Goal: Task Accomplishment & Management: Manage account settings

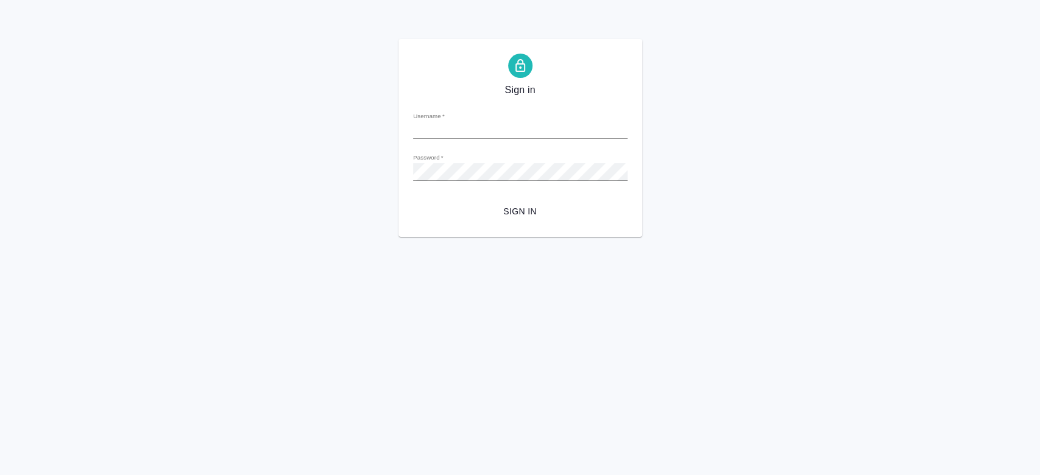
type input "n.kosherbayeva@awatera.com"
click at [514, 221] on div "Sign in Username   * n.kosherbayeva@awatera.com Password   * urlPath   * / Sign…" at bounding box center [521, 138] width 244 height 198
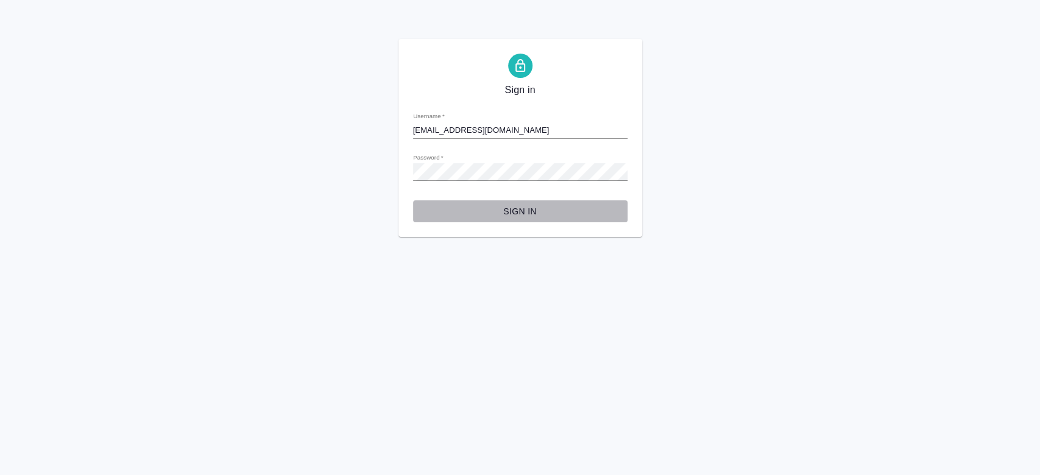
click at [514, 221] on button "Sign in" at bounding box center [520, 212] width 215 height 23
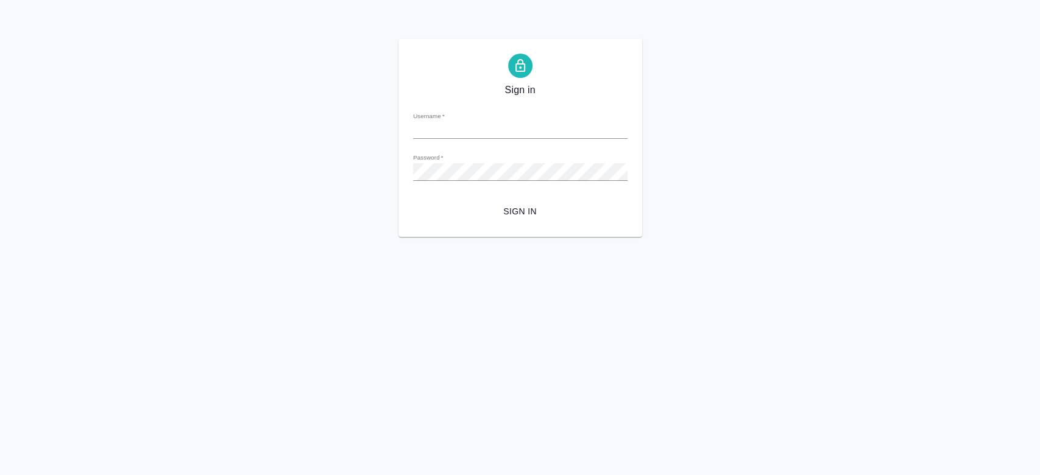
type input "n.kosherbayeva@awatera.com"
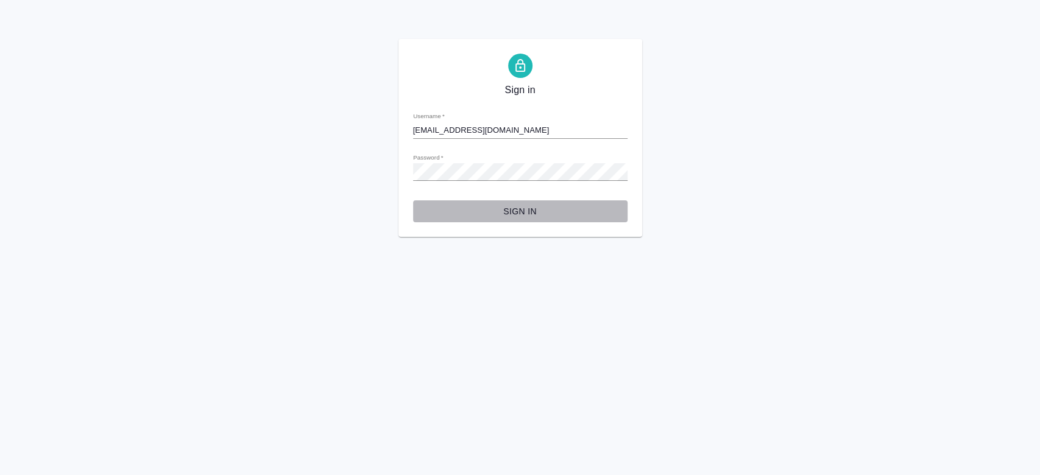
click at [510, 209] on span "Sign in" at bounding box center [520, 211] width 195 height 15
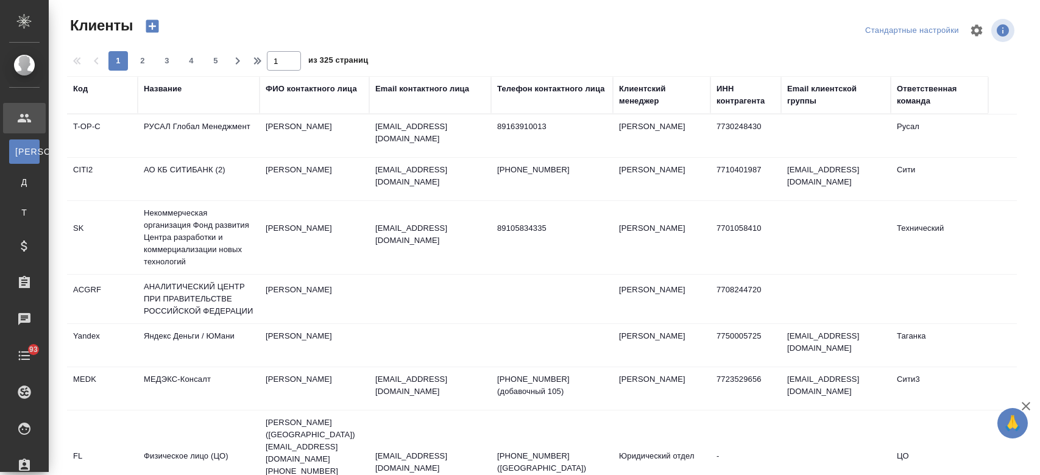
select select "RU"
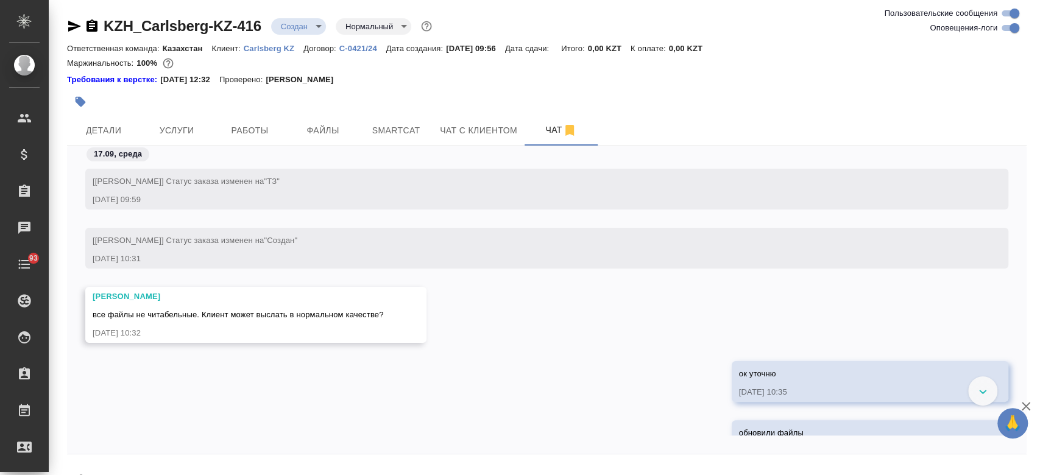
scroll to position [1465, 0]
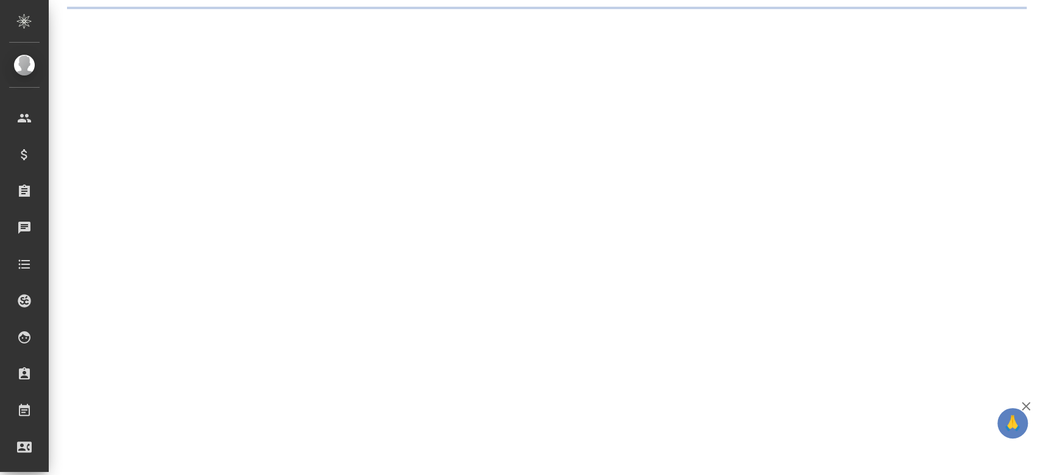
select select "RU"
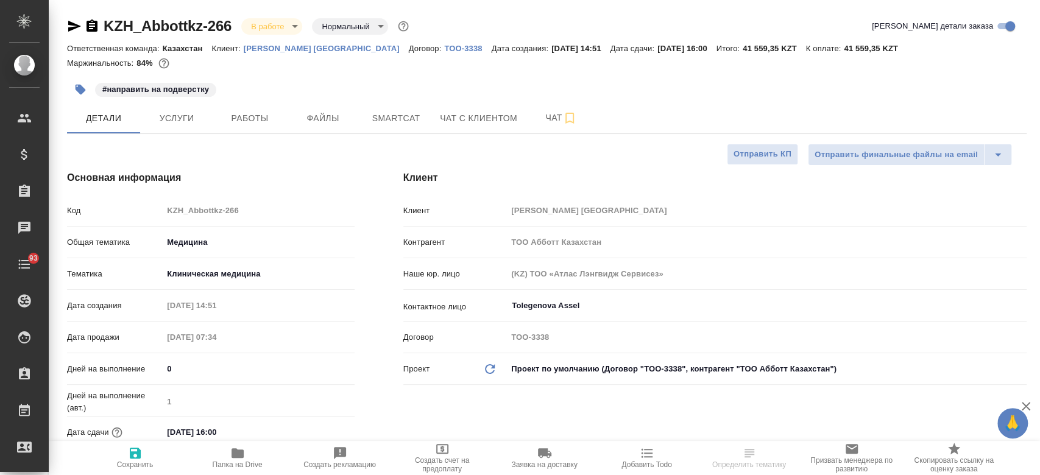
type textarea "x"
type input "Юридический"
type textarea "x"
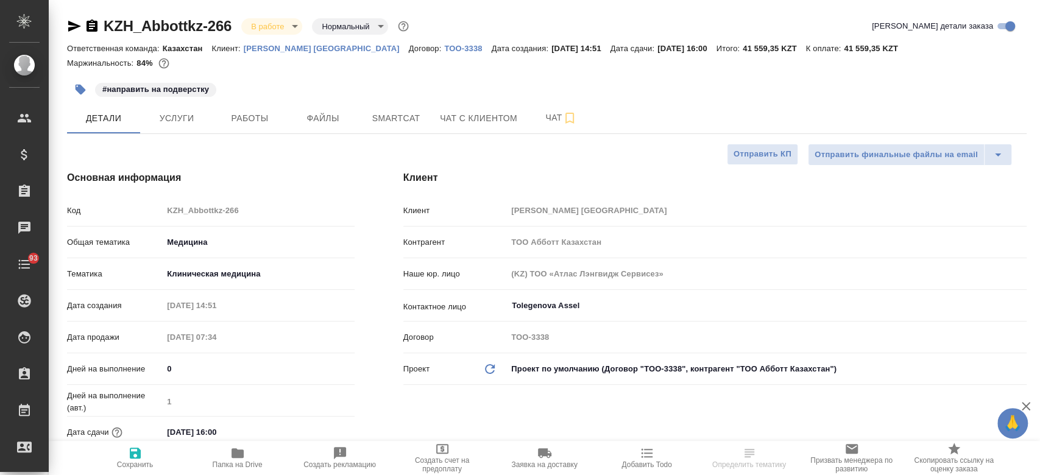
type textarea "x"
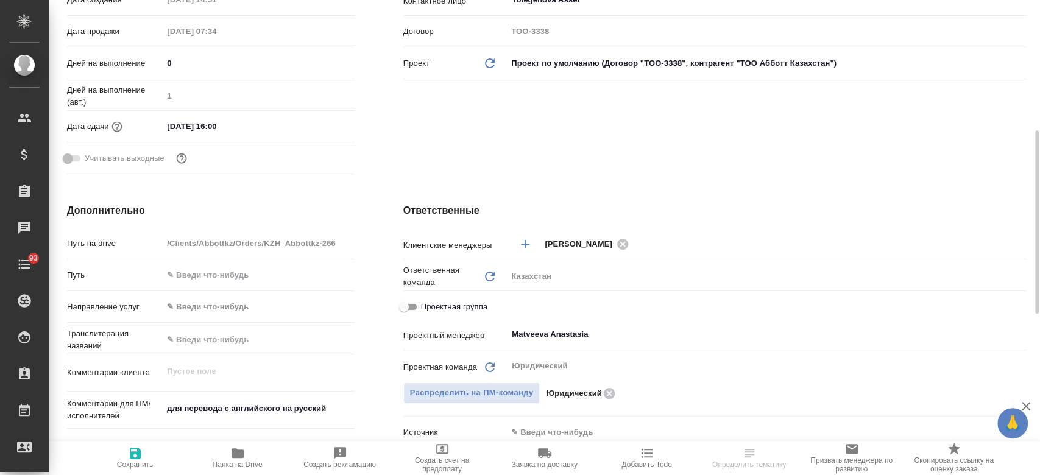
scroll to position [316, 0]
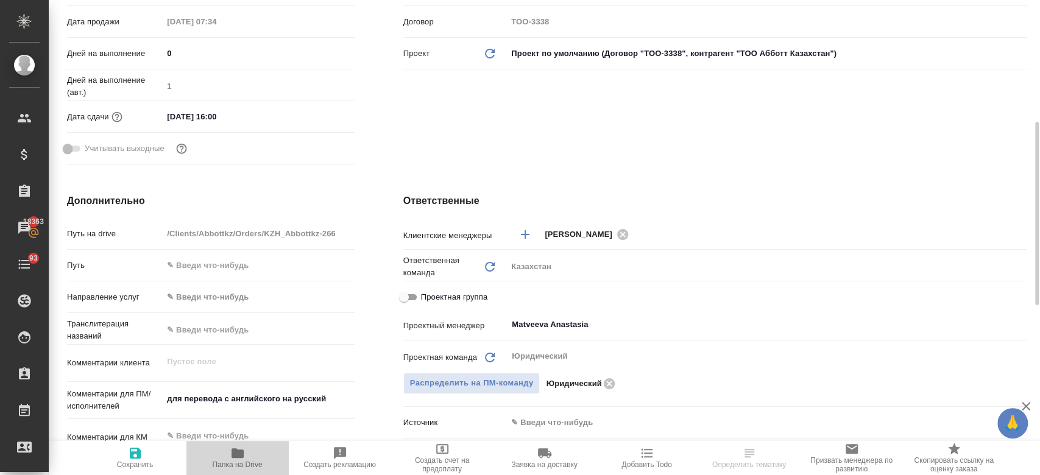
click at [243, 441] on button "Папка на Drive" at bounding box center [238, 458] width 102 height 34
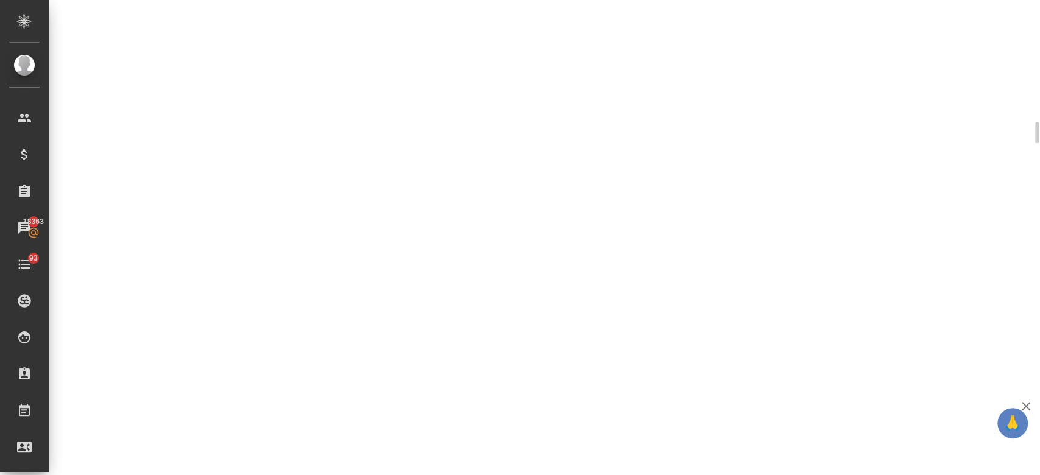
select select "RU"
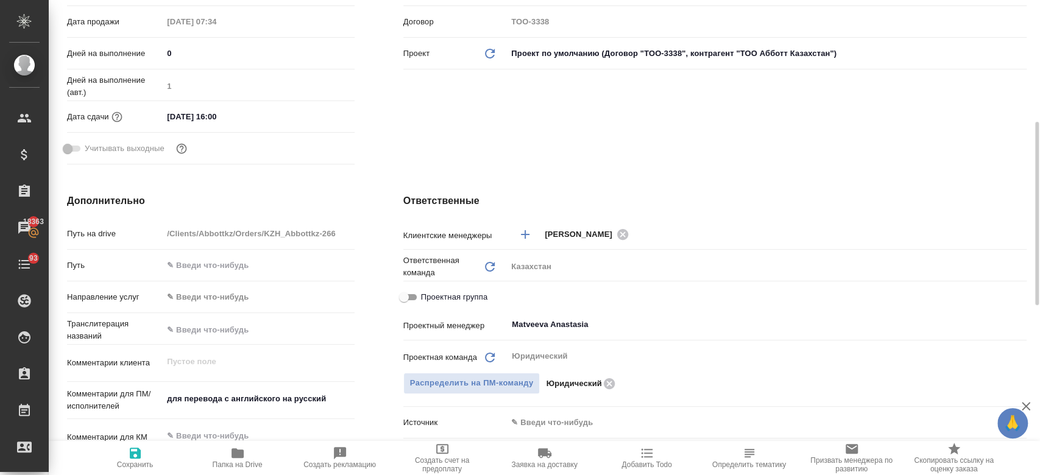
type textarea "x"
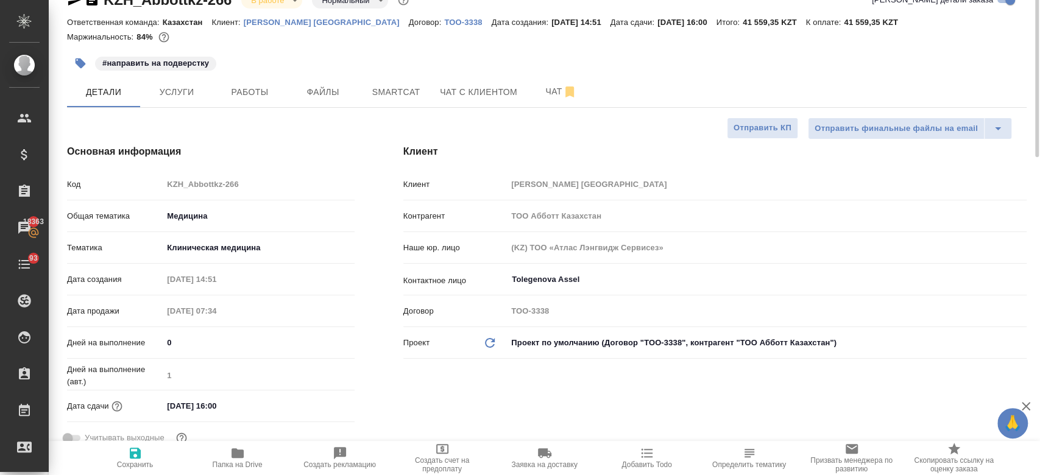
scroll to position [0, 0]
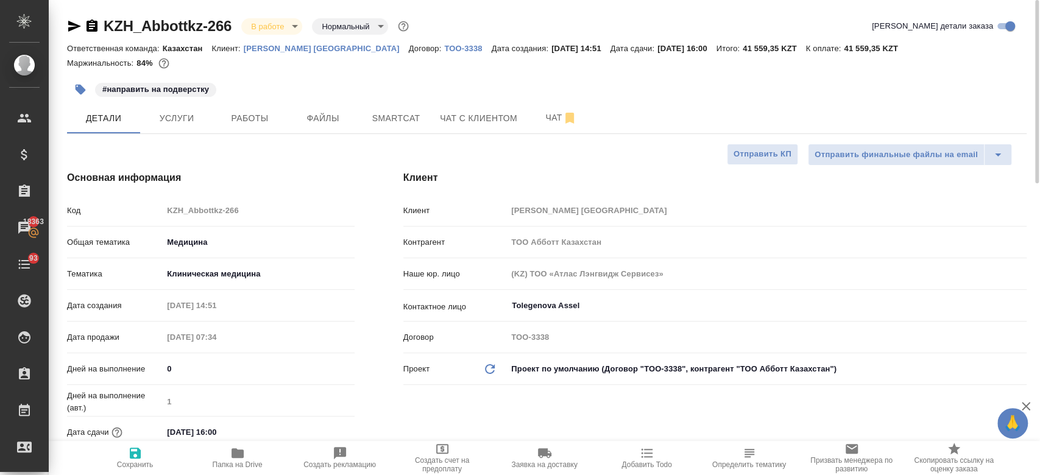
type textarea "x"
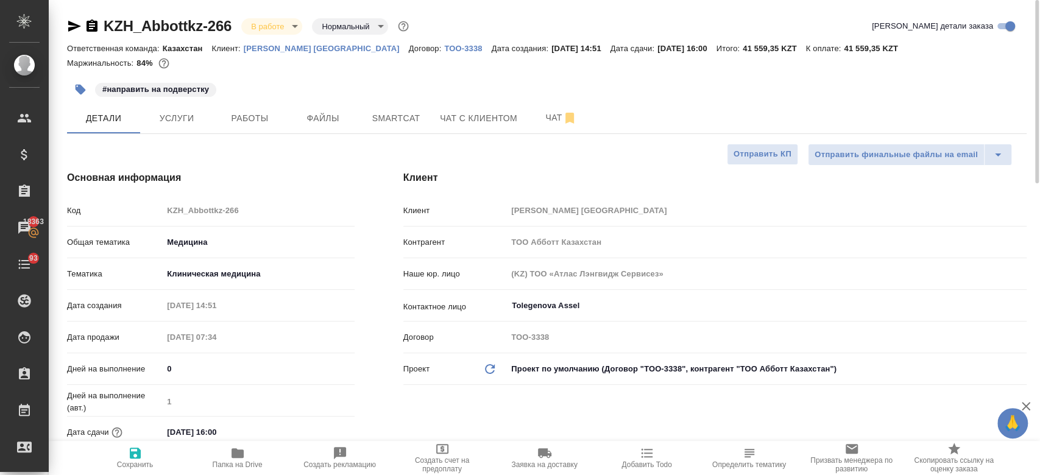
type textarea "x"
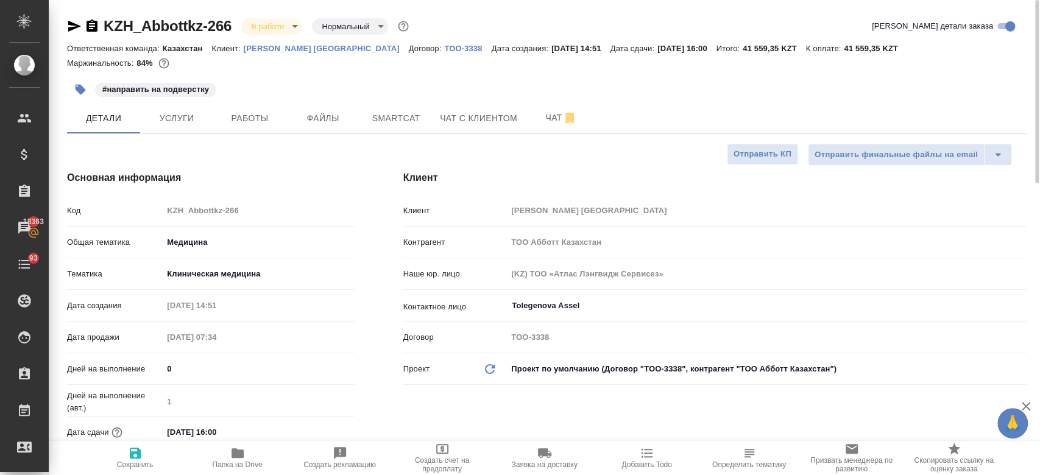
type textarea "x"
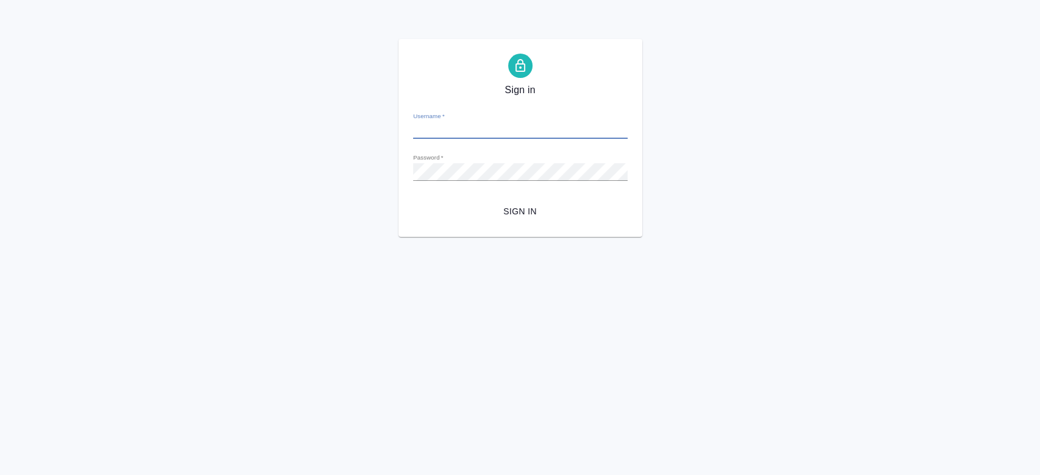
type input "[EMAIL_ADDRESS][DOMAIN_NAME]"
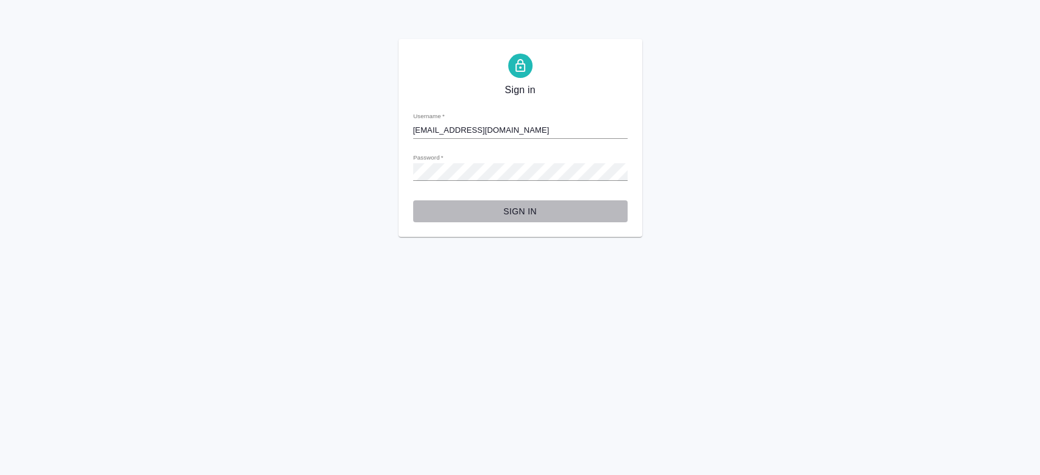
click at [497, 216] on span "Sign in" at bounding box center [520, 211] width 195 height 15
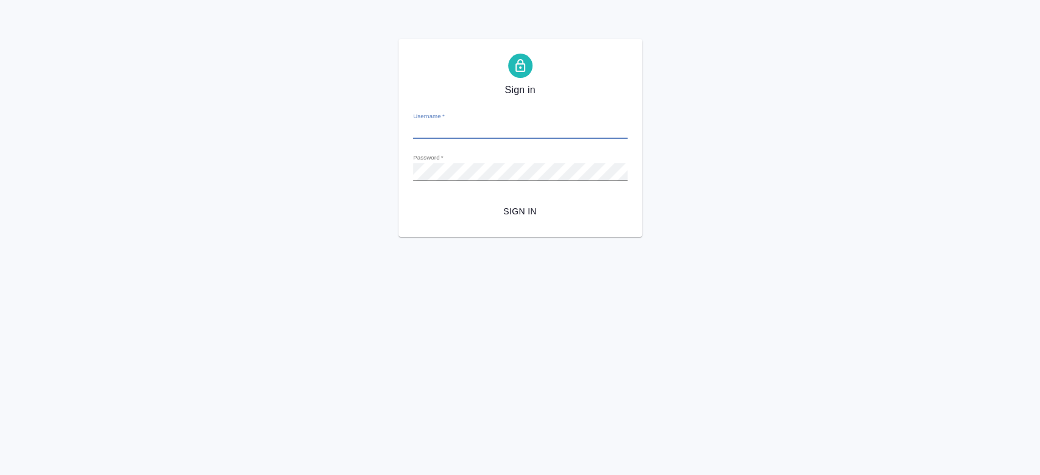
type input "[EMAIL_ADDRESS][DOMAIN_NAME]"
click at [313, 83] on div "Sign in Username   * n.kosherbayeva@awatera.com Password   * urlPath   * / Sign…" at bounding box center [520, 138] width 1040 height 198
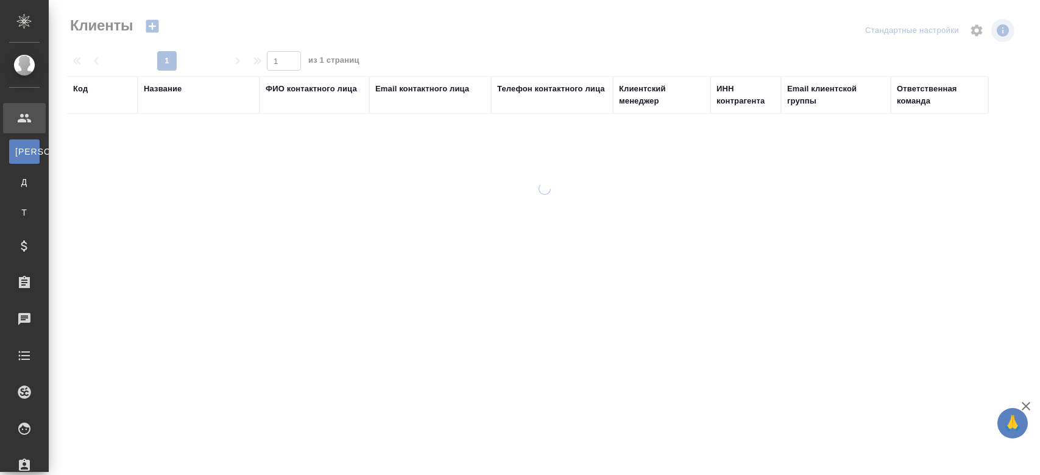
select select "RU"
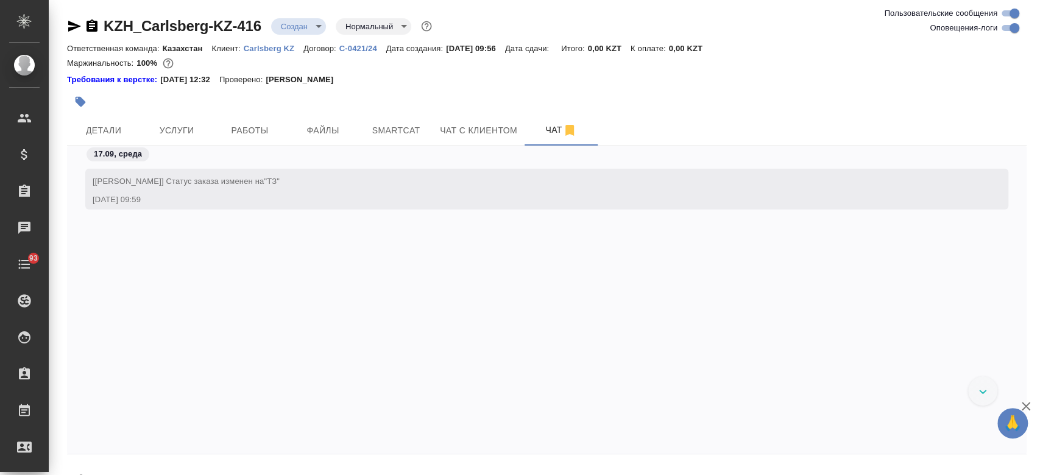
scroll to position [1465, 0]
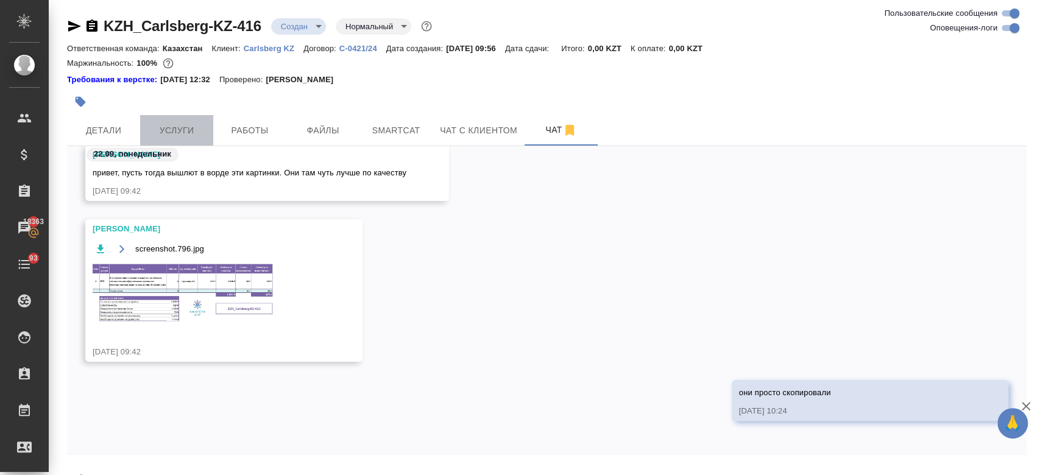
click at [165, 137] on span "Услуги" at bounding box center [177, 130] width 59 height 15
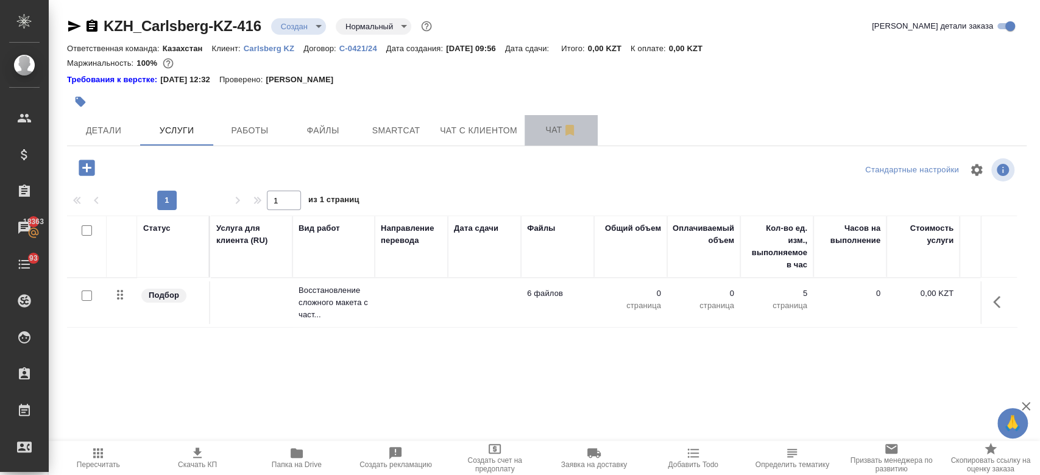
click at [542, 143] on button "Чат" at bounding box center [561, 130] width 73 height 30
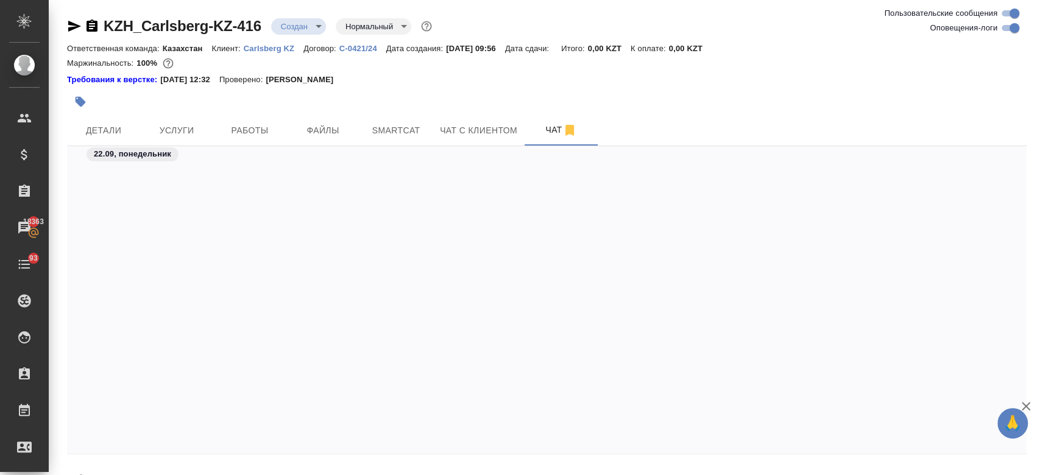
scroll to position [1527, 0]
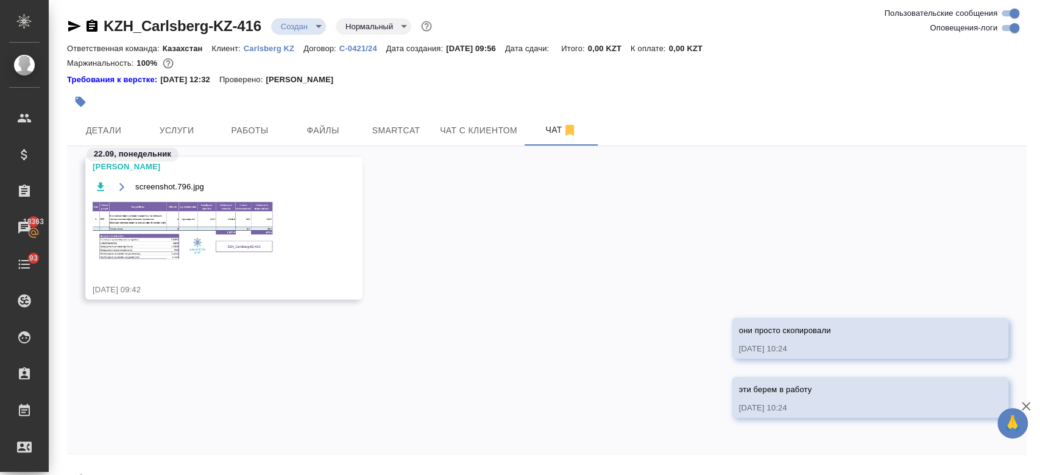
click at [221, 238] on img at bounding box center [184, 232] width 183 height 62
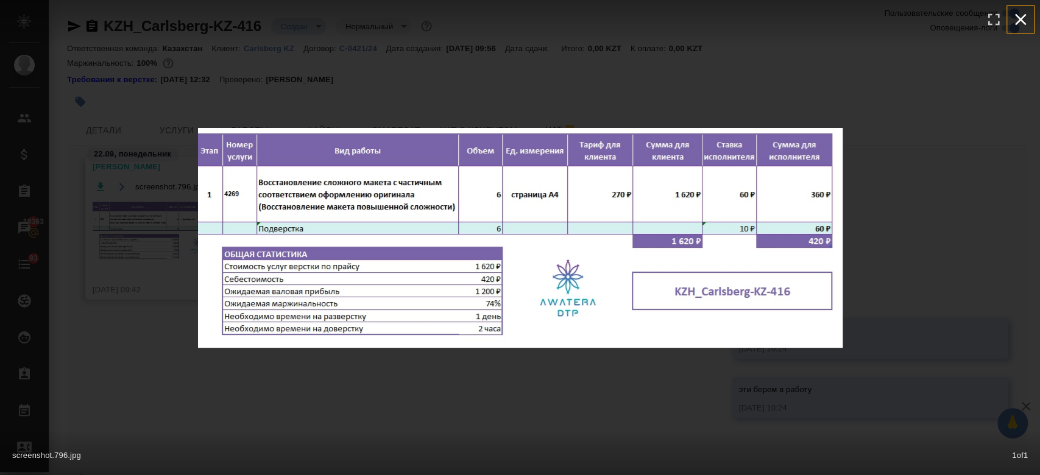
click at [1029, 21] on icon "button" at bounding box center [1021, 20] width 20 height 20
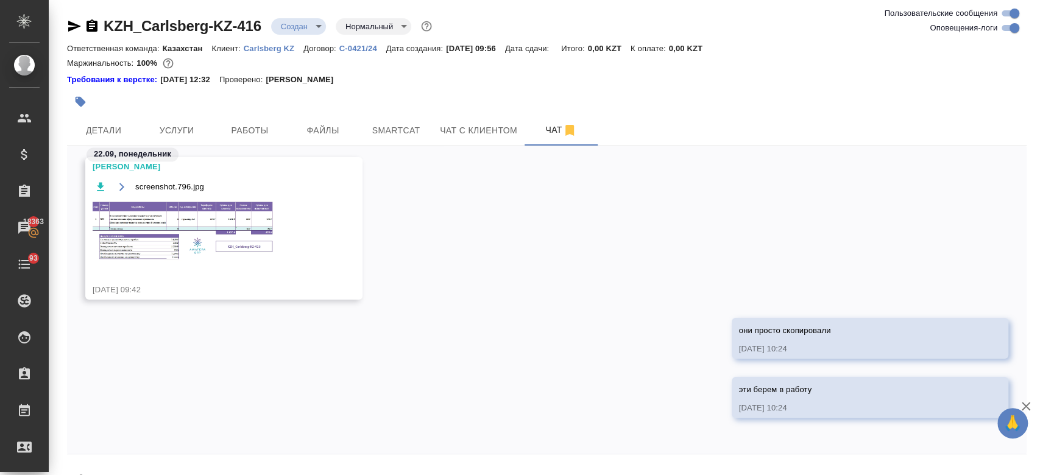
click at [219, 235] on img at bounding box center [184, 232] width 183 height 62
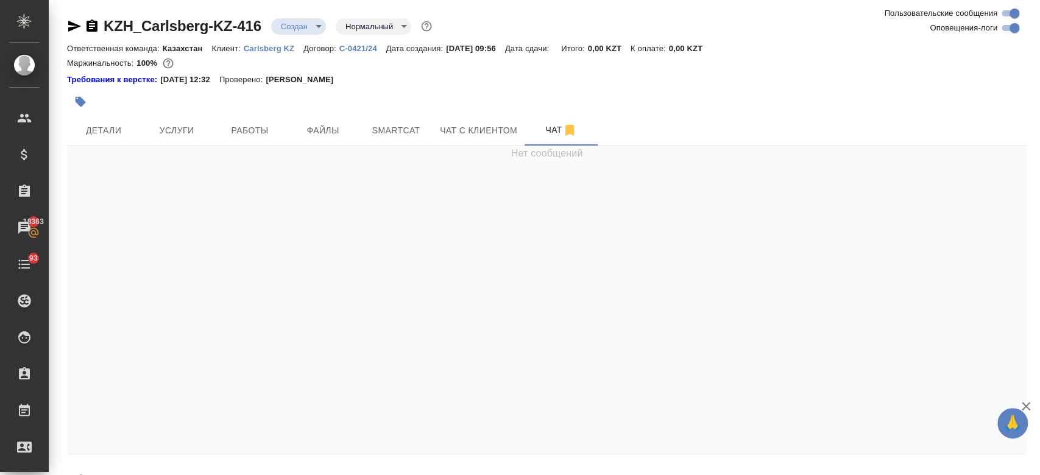
scroll to position [0, 0]
click at [168, 129] on span "Услуги" at bounding box center [177, 130] width 59 height 15
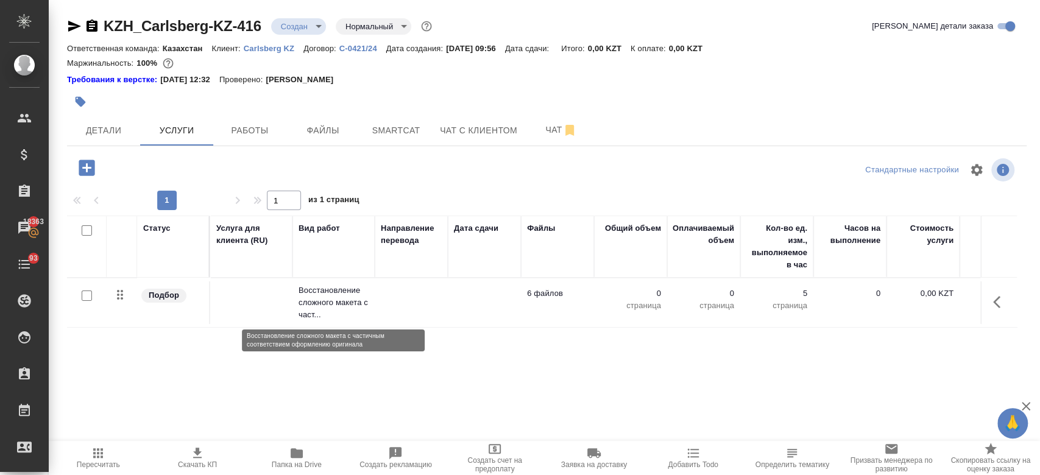
click at [327, 307] on p "Восстановление сложного макета с част..." at bounding box center [334, 303] width 70 height 37
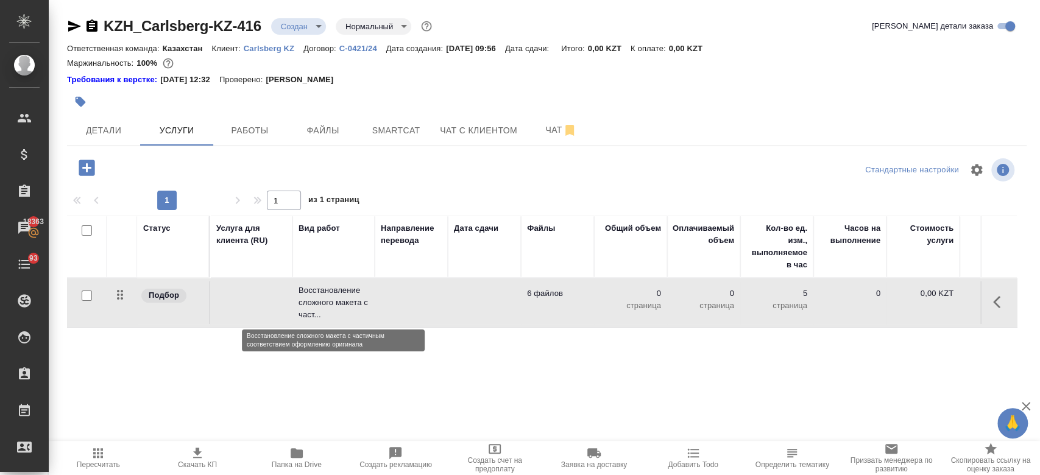
click at [327, 307] on p "Восстановление сложного макета с част..." at bounding box center [334, 303] width 70 height 37
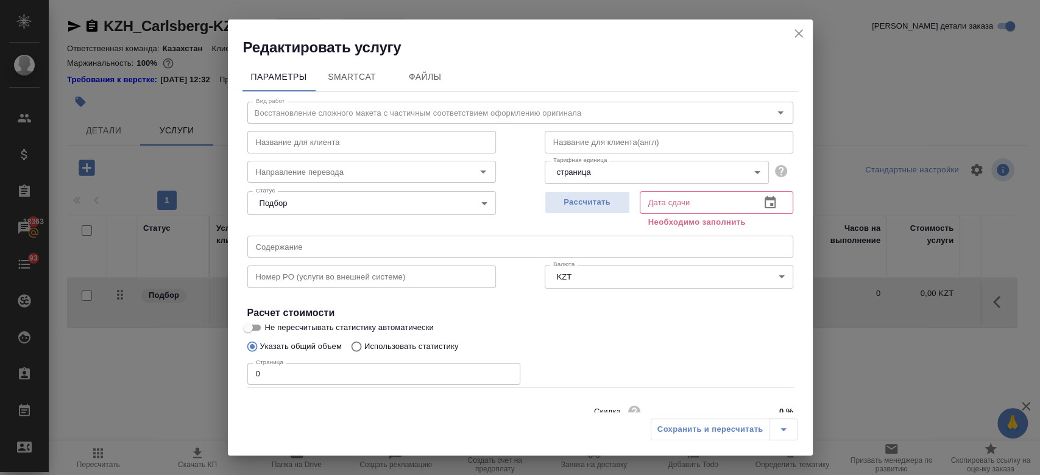
scroll to position [52, 0]
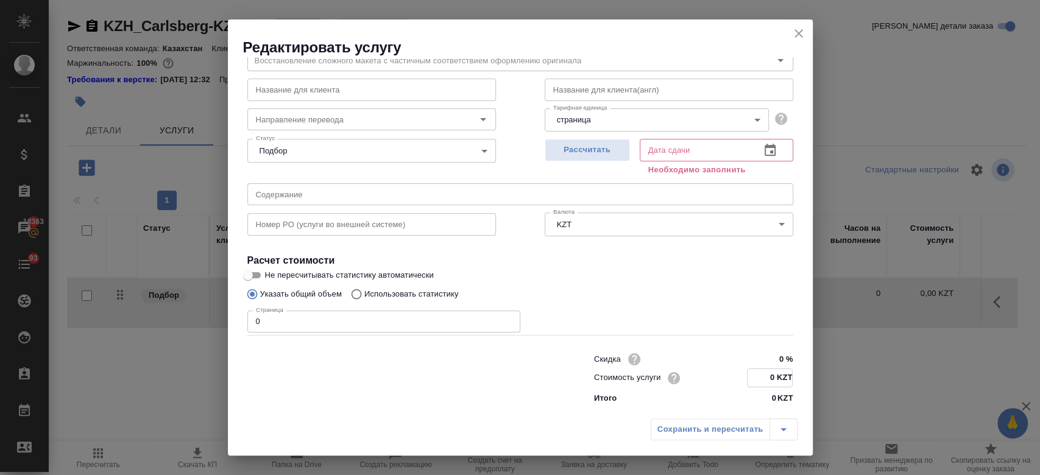
drag, startPoint x: 327, startPoint y: 307, endPoint x: 767, endPoint y: 377, distance: 446.1
click at [767, 377] on input "0 KZT" at bounding box center [770, 378] width 44 height 18
type input "2170 KZT"
click at [361, 319] on input "0" at bounding box center [383, 322] width 273 height 22
type input "6"
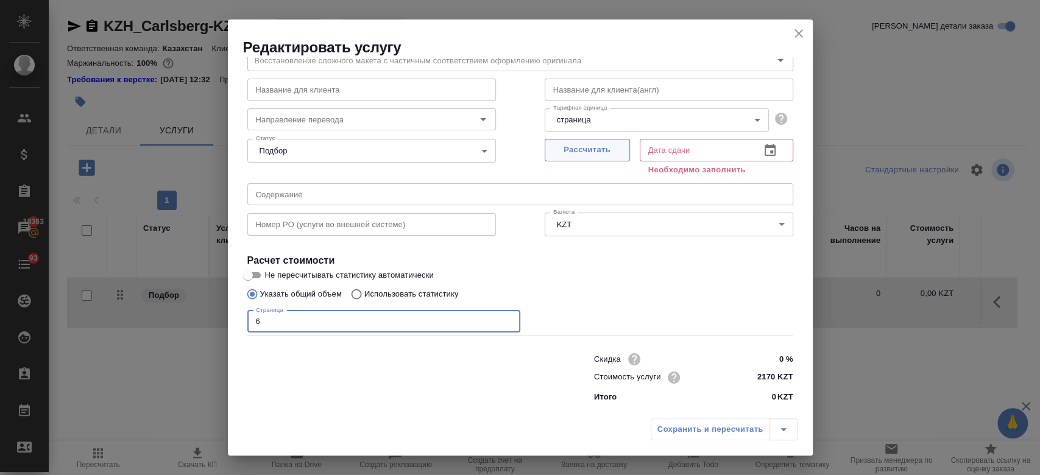
click at [591, 144] on span "Рассчитать" at bounding box center [588, 150] width 72 height 14
click at [587, 151] on span "Рассчитать" at bounding box center [588, 150] width 72 height 14
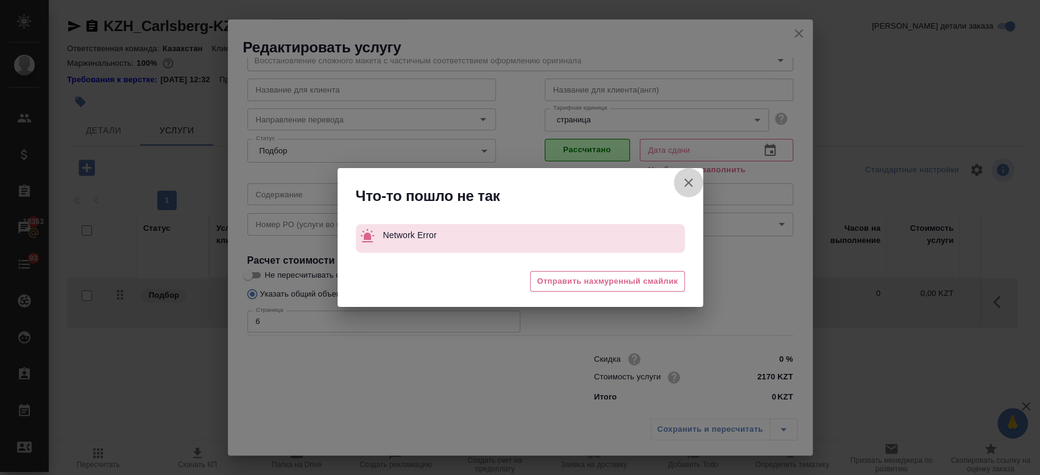
click at [692, 188] on icon "button" at bounding box center [688, 183] width 15 height 15
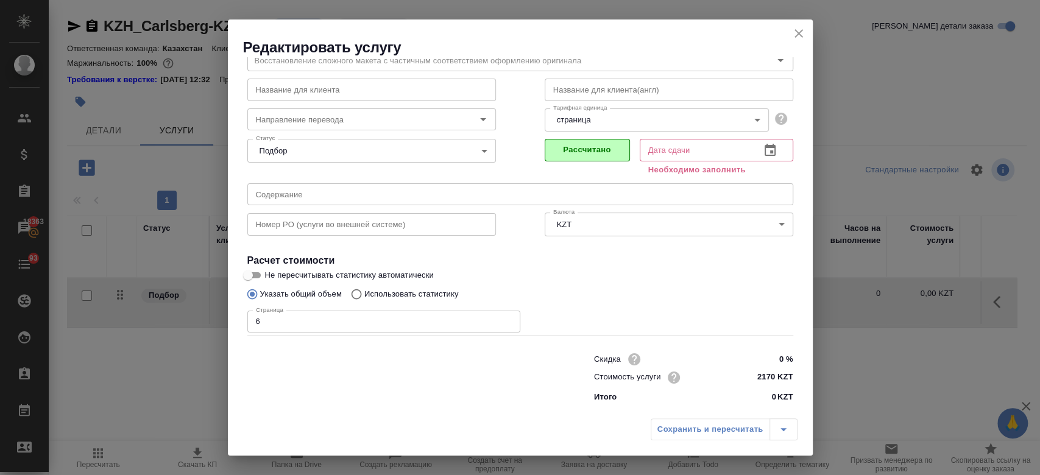
click at [570, 293] on div "Указать общий объем Использовать статистику" at bounding box center [520, 294] width 546 height 23
click at [698, 437] on div "Сохранить и пересчитать" at bounding box center [724, 430] width 147 height 22
click at [797, 32] on icon "close" at bounding box center [799, 33] width 15 height 15
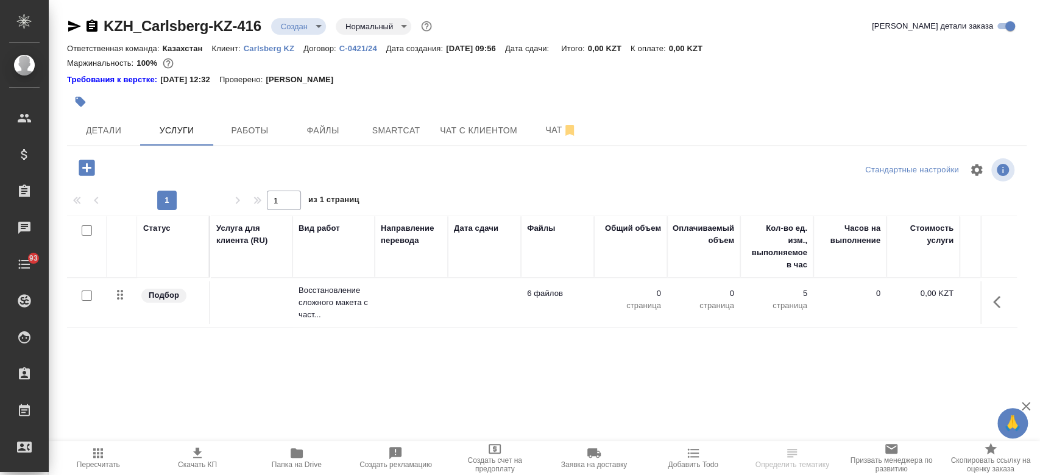
click at [419, 293] on td at bounding box center [411, 303] width 73 height 43
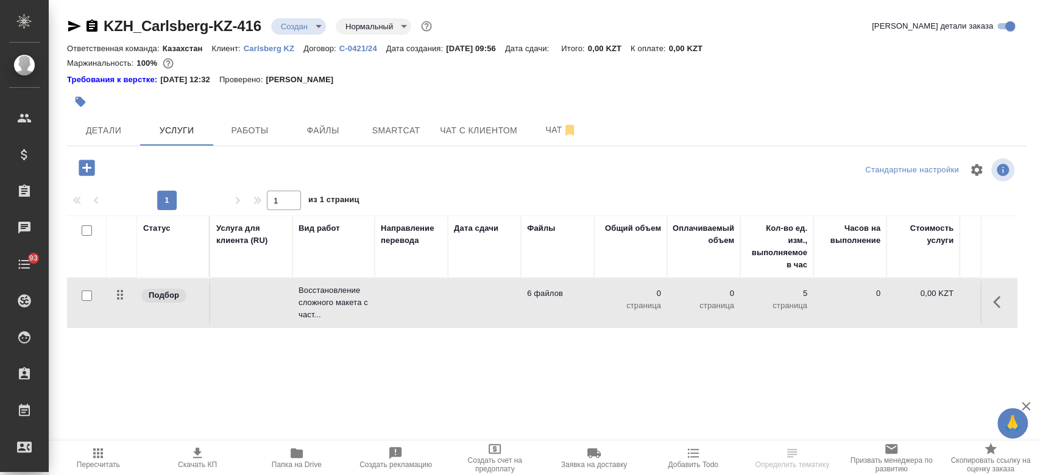
click at [419, 293] on td at bounding box center [411, 303] width 73 height 43
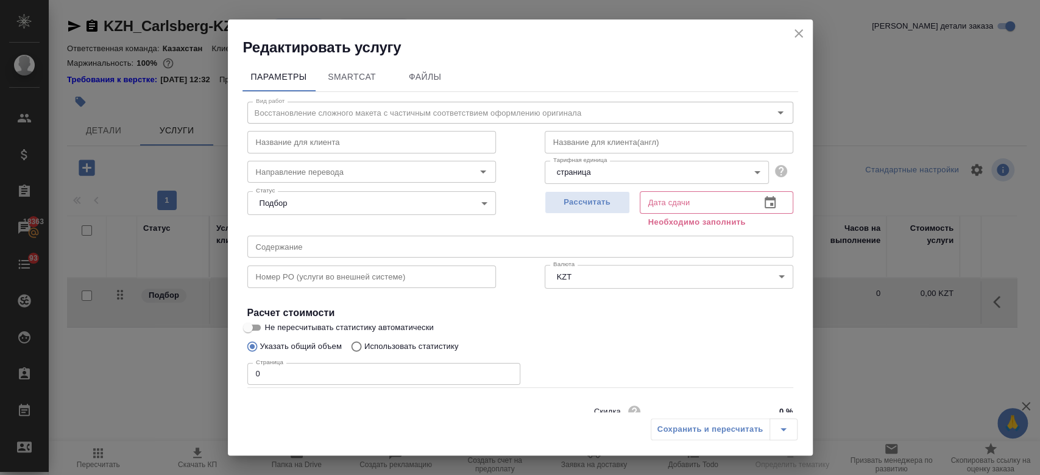
scroll to position [52, 0]
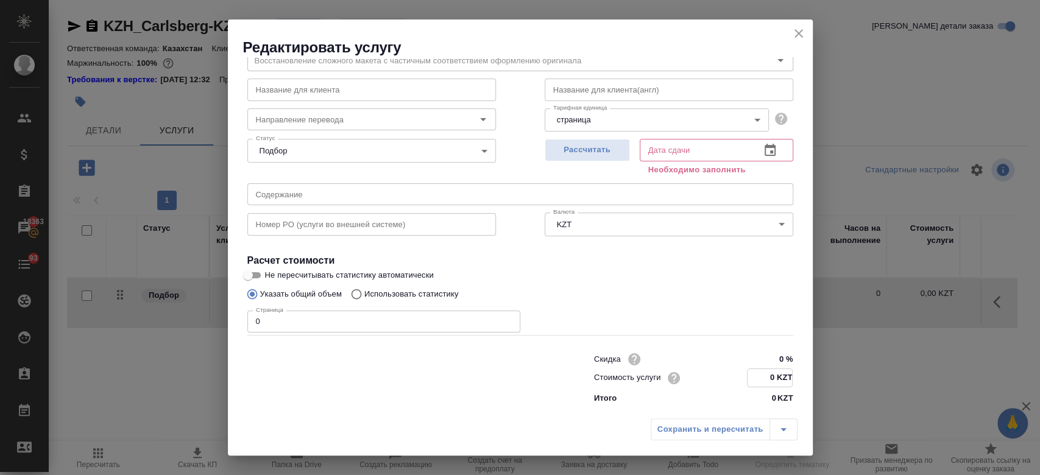
click at [767, 377] on input "0 KZT" at bounding box center [770, 378] width 44 height 18
type input "2170 KZT"
click at [379, 333] on div "Скидка 0 % Стоимость услуги 2170 KZT Итого 0 KZT" at bounding box center [520, 377] width 595 height 102
click at [361, 327] on input "0" at bounding box center [383, 322] width 273 height 22
type input "6"
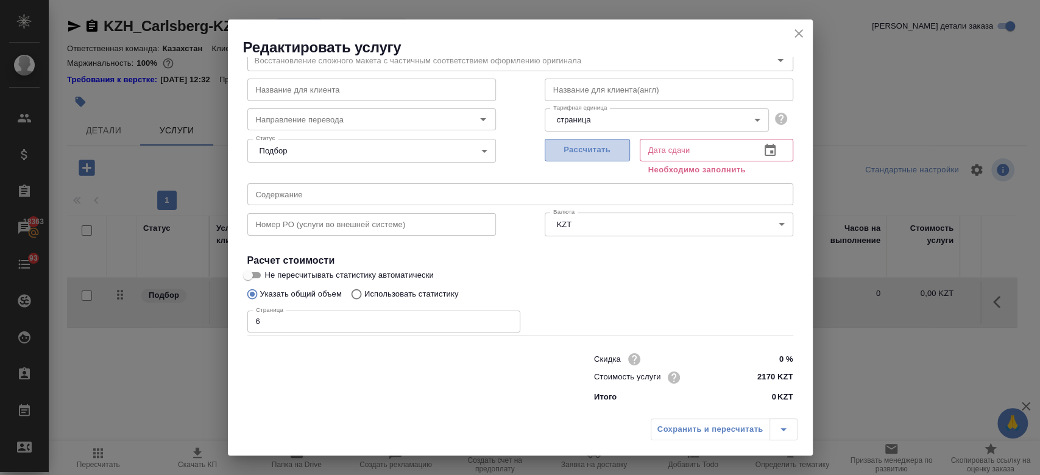
click at [574, 139] on button "Рассчитать" at bounding box center [587, 150] width 85 height 23
type input "23.09.2025 11:12"
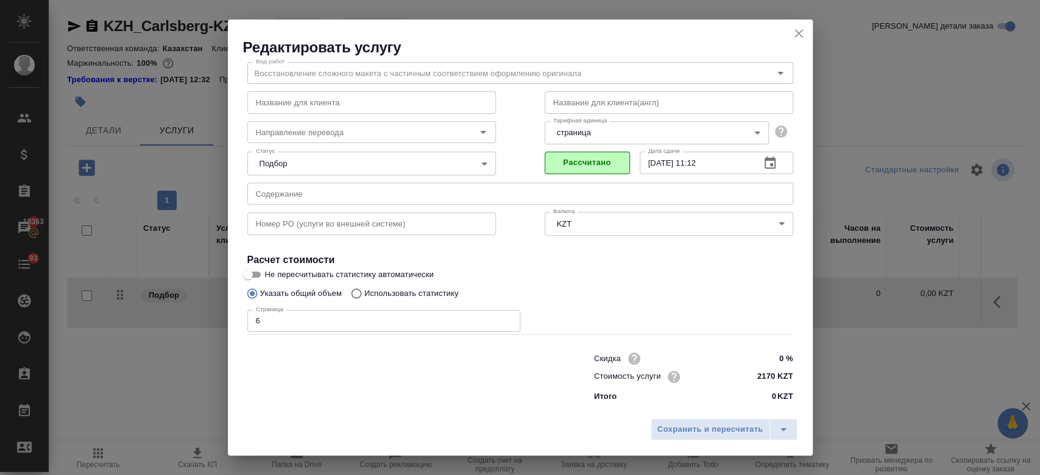
scroll to position [39, 0]
click at [683, 436] on span "Сохранить и пересчитать" at bounding box center [711, 430] width 106 height 14
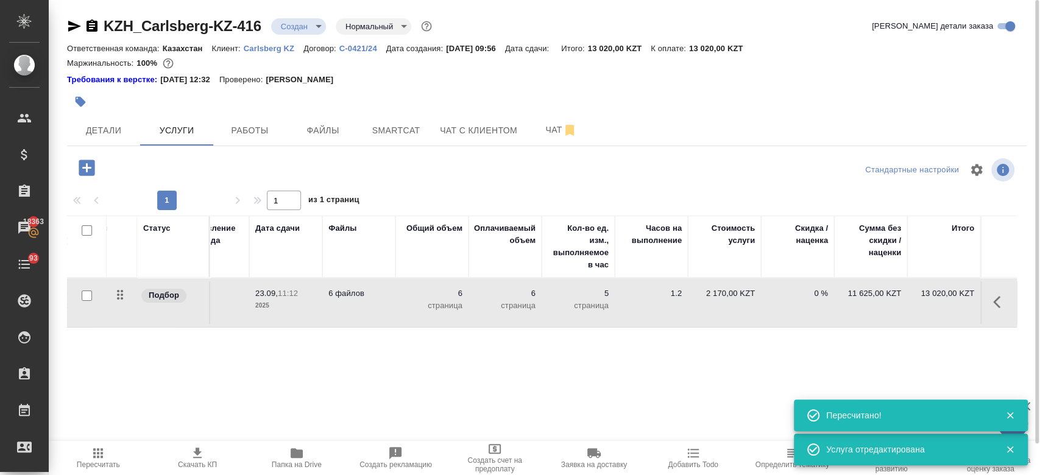
scroll to position [0, 0]
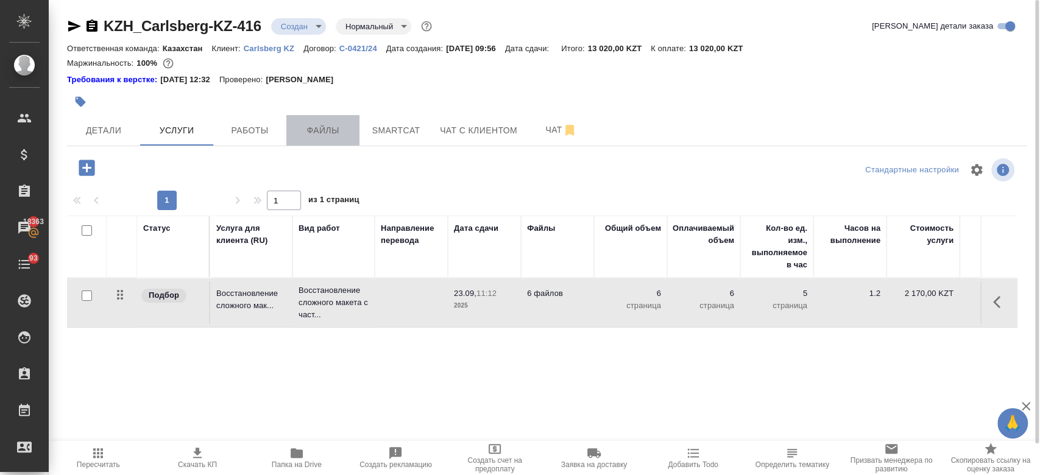
click at [315, 132] on span "Файлы" at bounding box center [323, 130] width 59 height 15
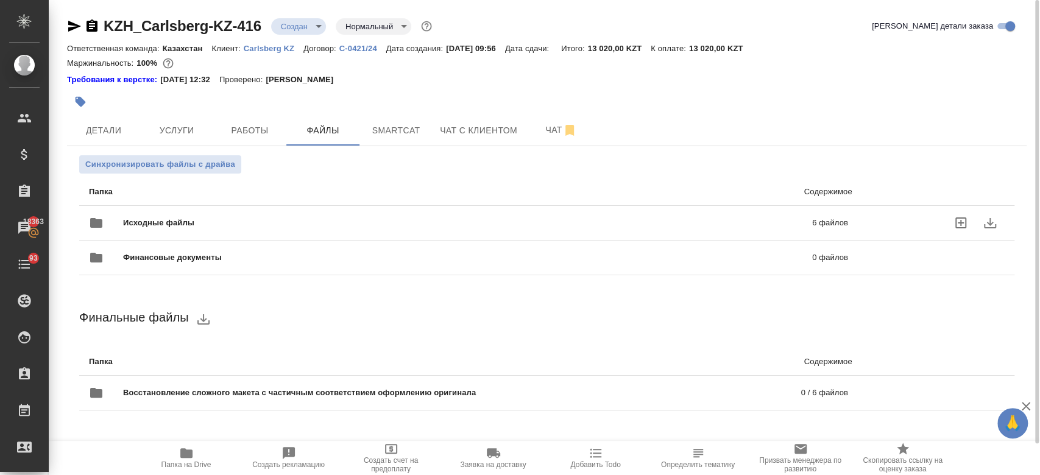
click at [271, 218] on span "Исходные файлы" at bounding box center [313, 223] width 380 height 12
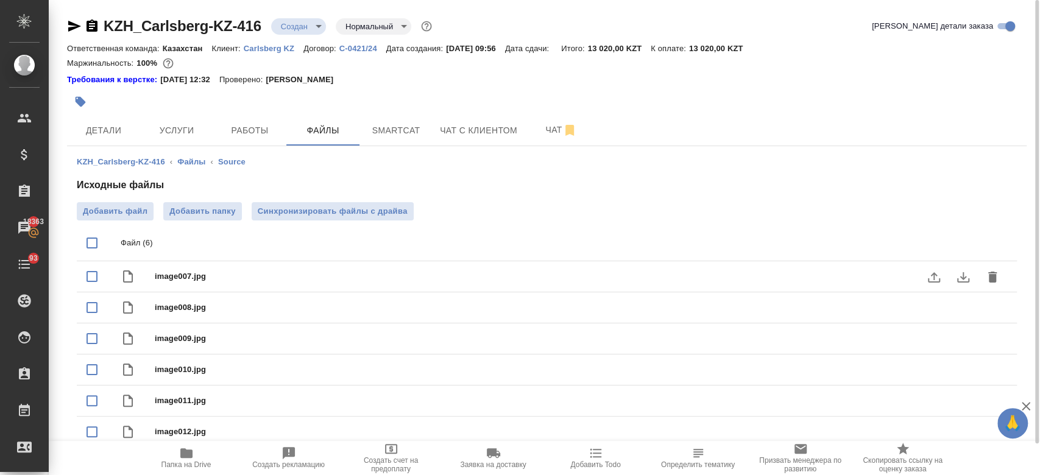
scroll to position [7, 0]
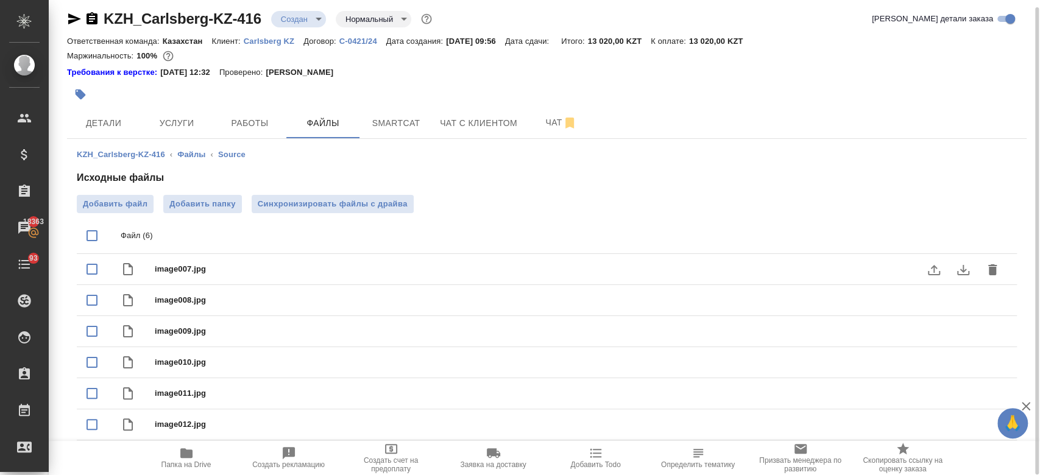
click at [965, 270] on icon "download" at bounding box center [964, 270] width 12 height 10
click at [966, 302] on icon "download" at bounding box center [963, 301] width 15 height 15
drag, startPoint x: 966, startPoint y: 311, endPoint x: 964, endPoint y: 325, distance: 14.1
click at [964, 325] on icon "download" at bounding box center [963, 332] width 15 height 15
click at [965, 393] on icon "download" at bounding box center [963, 394] width 15 height 15
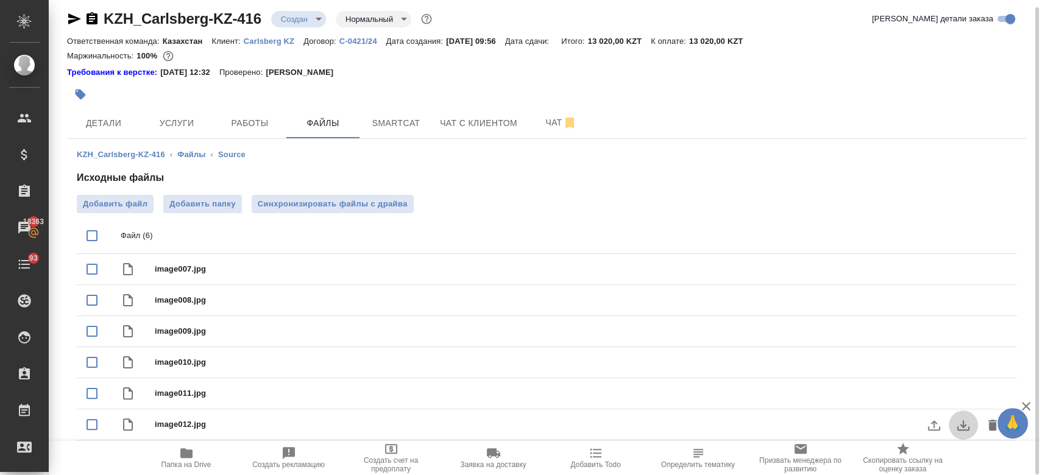
click at [964, 427] on icon "download" at bounding box center [963, 425] width 15 height 15
click at [90, 230] on input "checkbox" at bounding box center [92, 236] width 26 height 26
checkbox input "true"
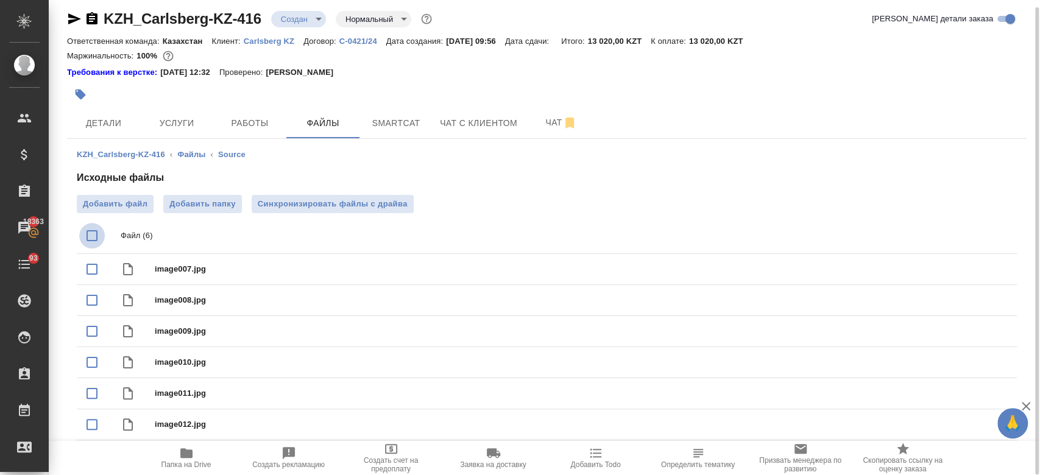
checkbox input "true"
click at [997, 234] on icon "delete" at bounding box center [993, 236] width 15 height 15
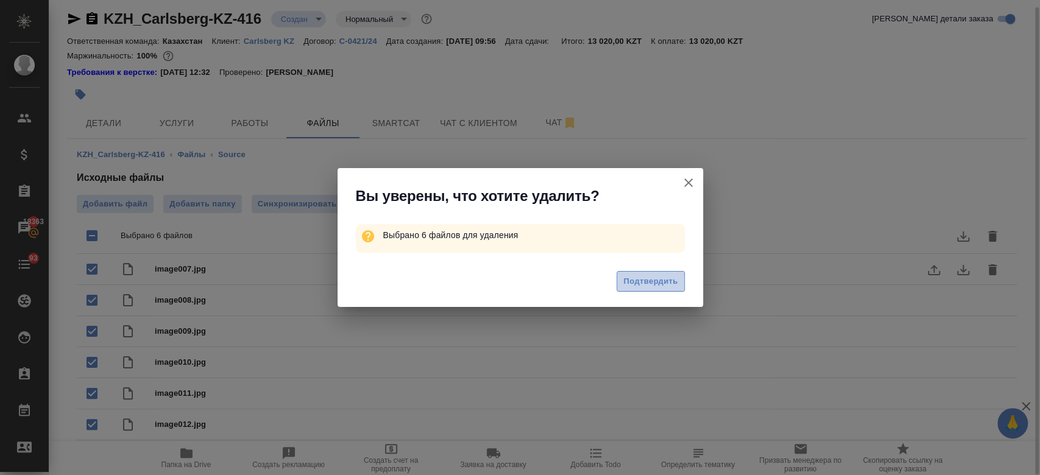
click at [652, 272] on button "Подтвердить" at bounding box center [651, 281] width 68 height 21
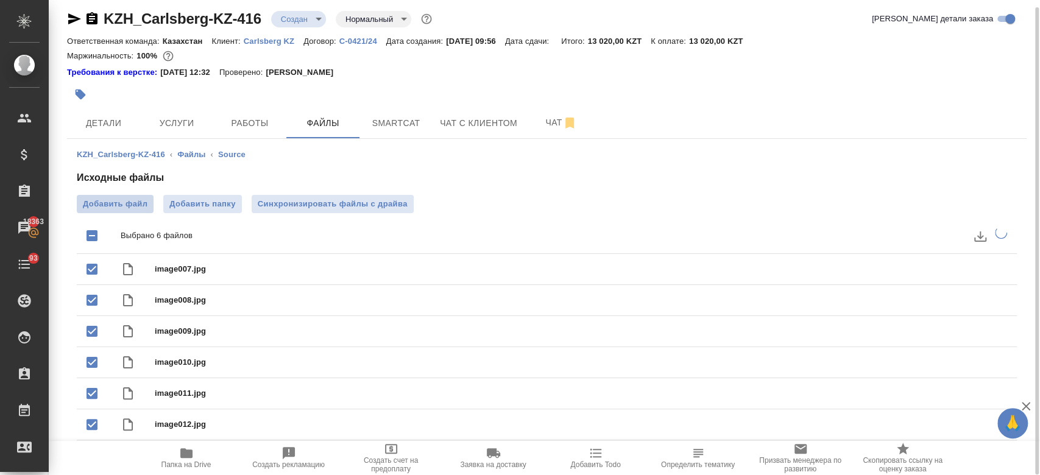
click at [126, 207] on span "Добавить файл" at bounding box center [115, 204] width 65 height 12
click at [0, 0] on input "Добавить файл" at bounding box center [0, 0] width 0 height 0
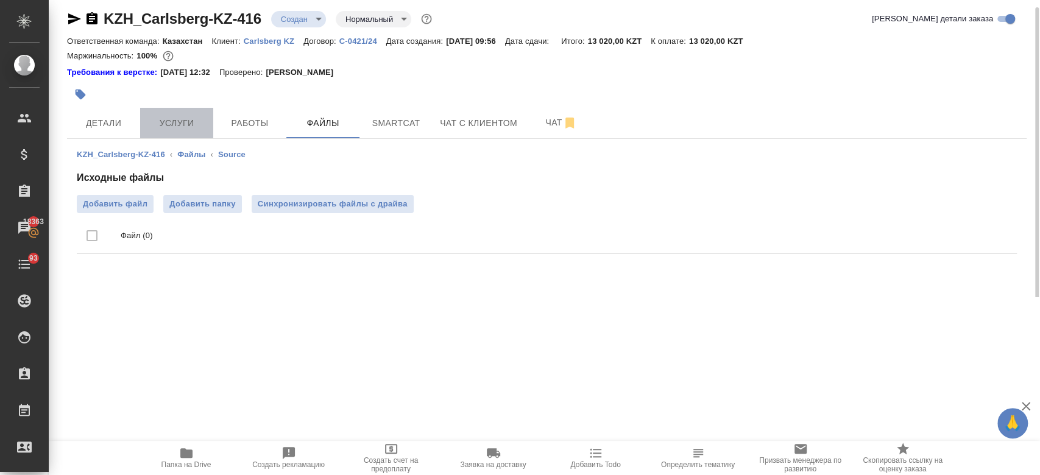
click at [173, 126] on span "Услуги" at bounding box center [177, 123] width 59 height 15
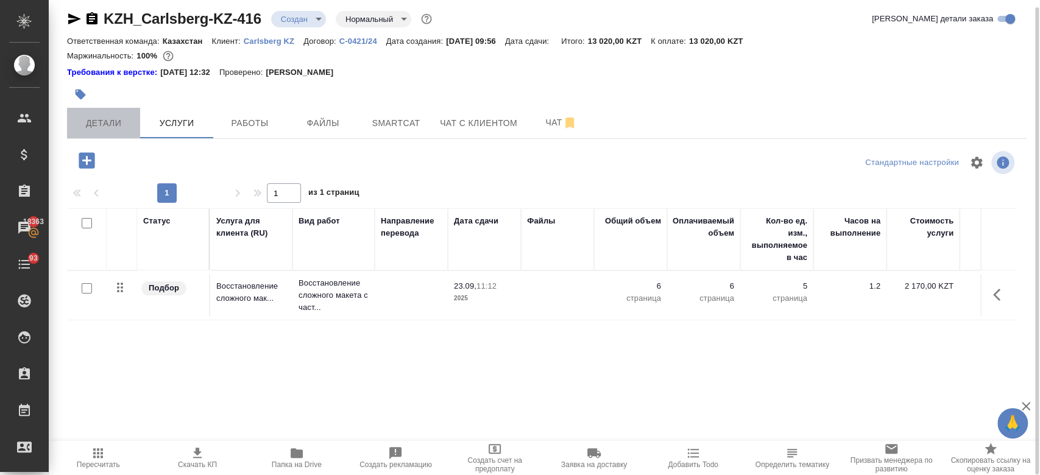
click at [101, 126] on span "Детали" at bounding box center [103, 123] width 59 height 15
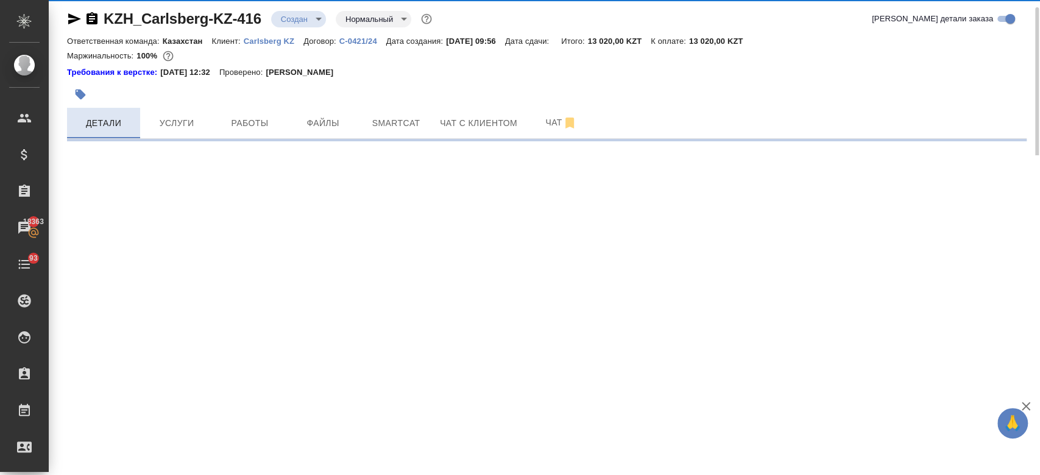
select select "RU"
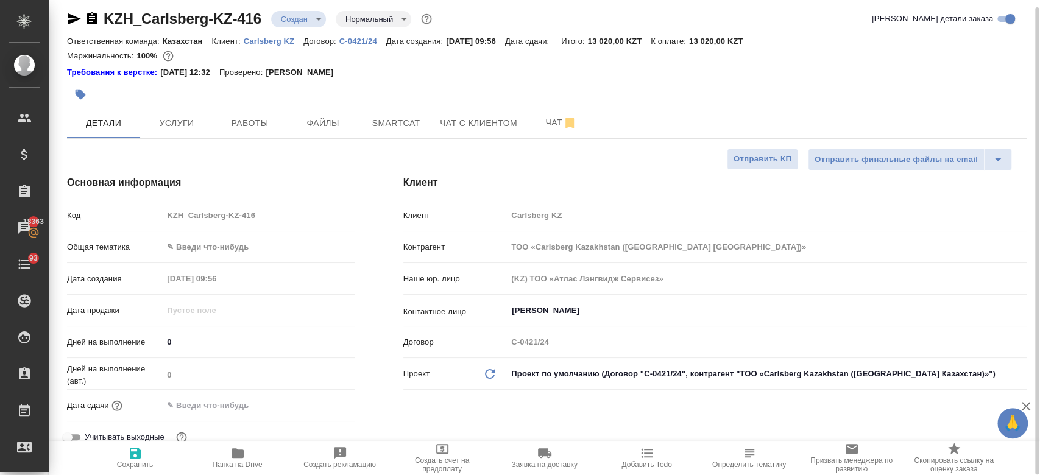
type textarea "x"
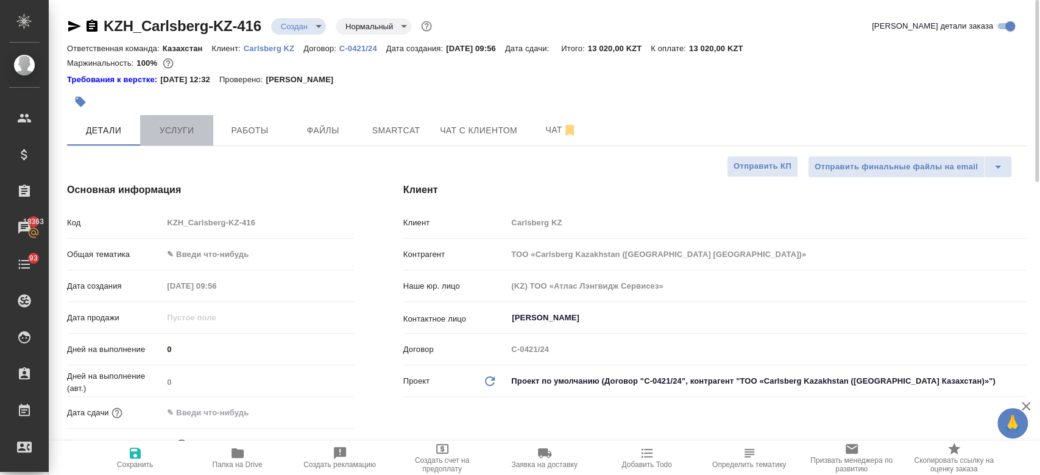
click at [163, 130] on span "Услуги" at bounding box center [177, 130] width 59 height 15
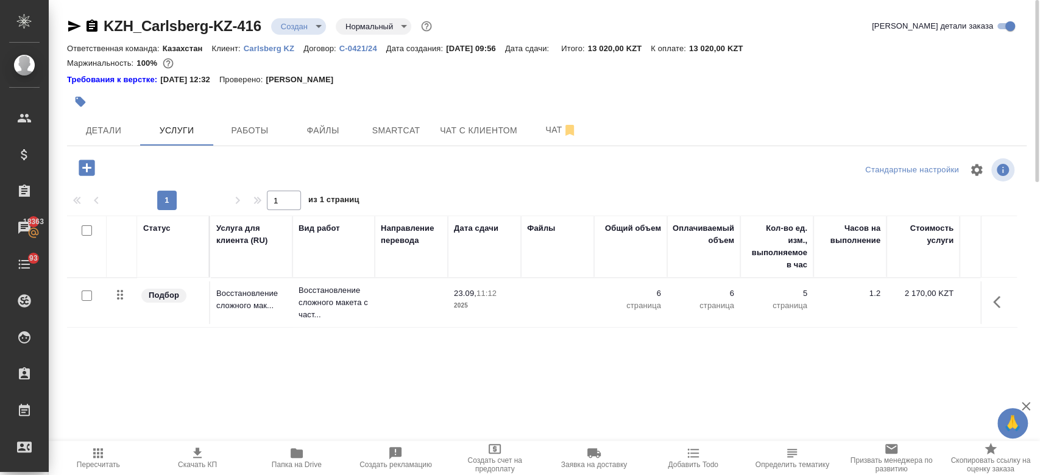
click at [88, 165] on icon "button" at bounding box center [87, 168] width 16 height 16
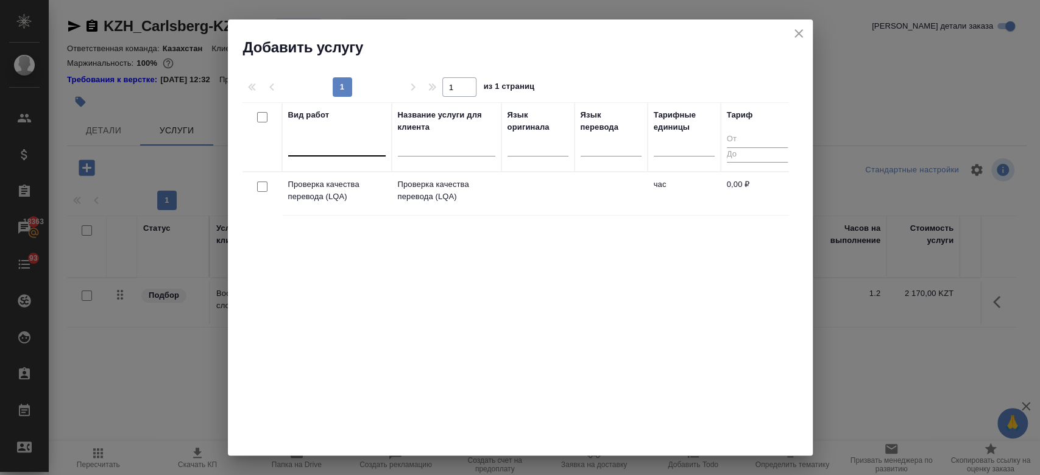
click at [341, 138] on div at bounding box center [337, 144] width 98 height 18
type input "j"
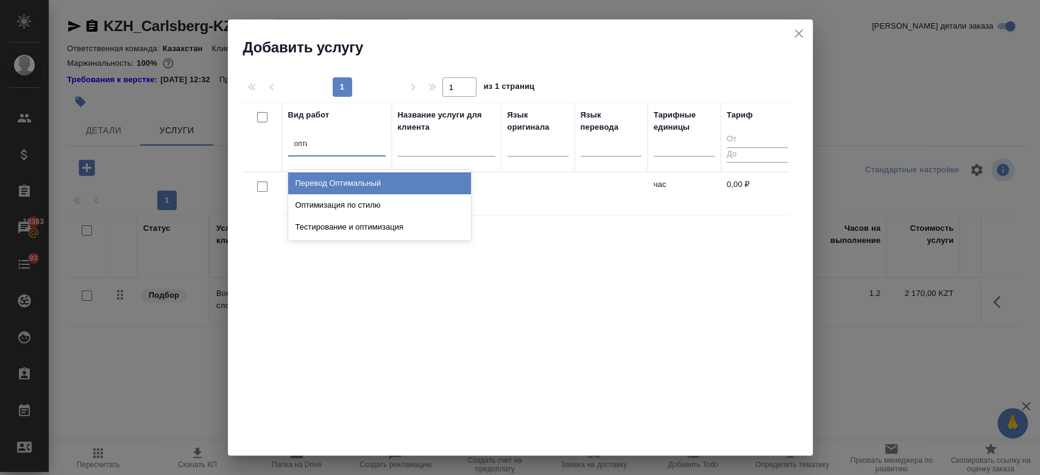
type input "оптим"
click at [354, 186] on div "Перевод Оптимальный" at bounding box center [379, 183] width 183 height 22
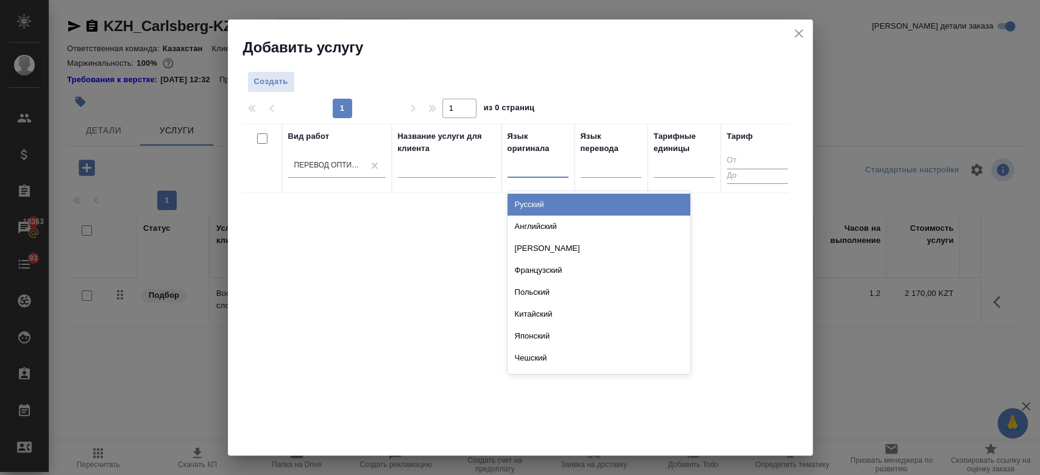
click at [546, 171] on div at bounding box center [538, 166] width 61 height 18
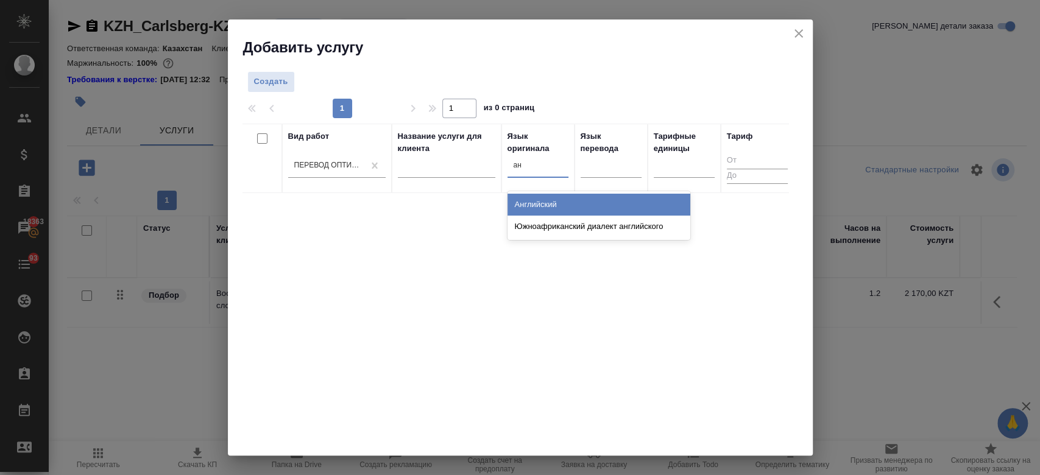
type input "анг"
click at [574, 207] on div "Английский" at bounding box center [599, 205] width 183 height 22
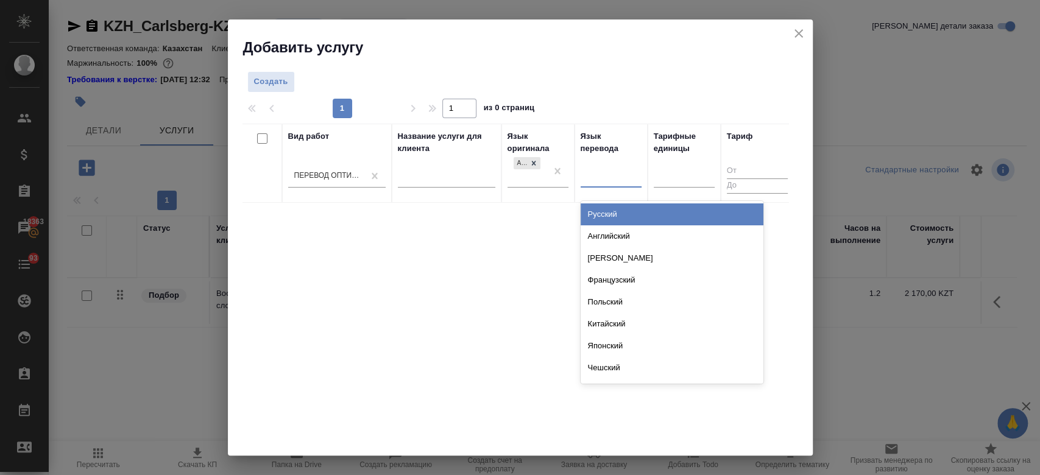
click at [610, 175] on div at bounding box center [611, 176] width 61 height 18
type input "рус"
click at [596, 222] on div "Русский" at bounding box center [672, 215] width 183 height 22
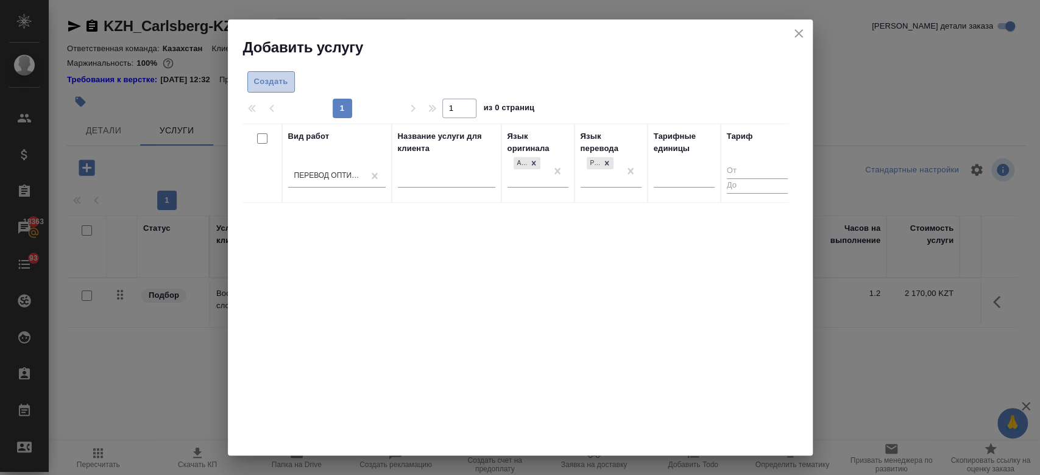
click at [276, 82] on span "Создать" at bounding box center [271, 82] width 34 height 14
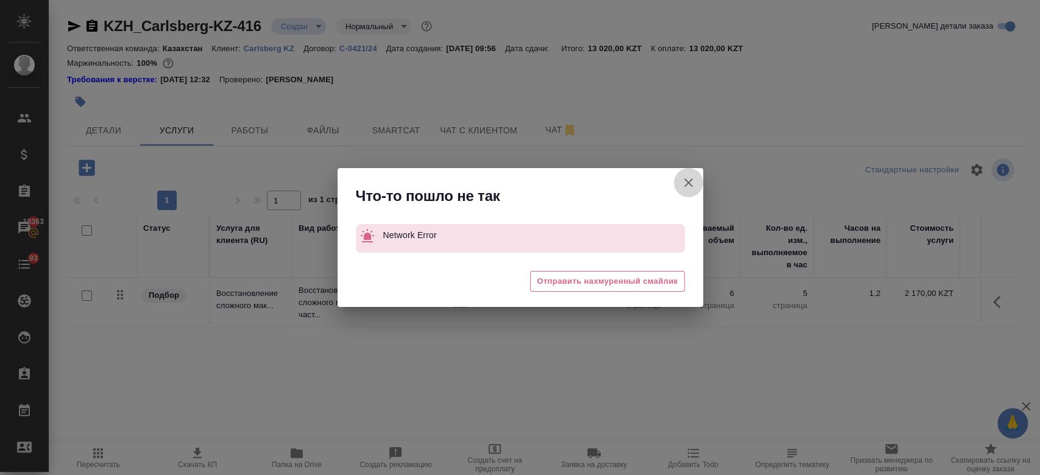
click at [693, 182] on icon "button" at bounding box center [688, 183] width 15 height 15
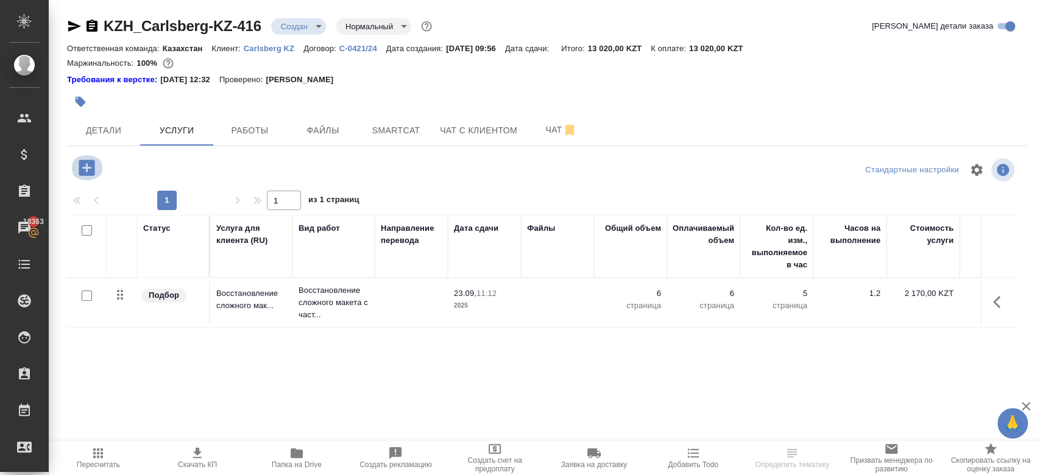
click at [85, 167] on icon "button" at bounding box center [86, 167] width 21 height 21
click at [84, 171] on icon "button" at bounding box center [87, 168] width 16 height 16
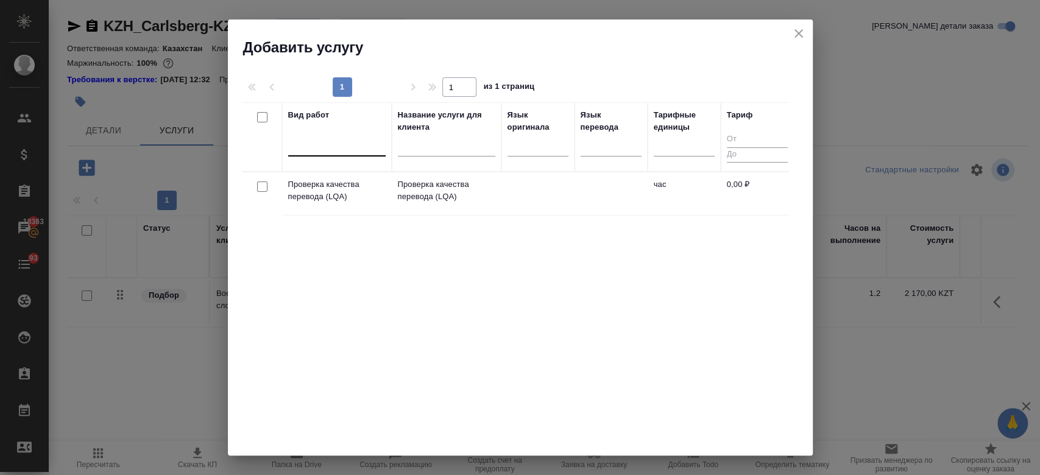
click at [299, 151] on div at bounding box center [337, 144] width 98 height 18
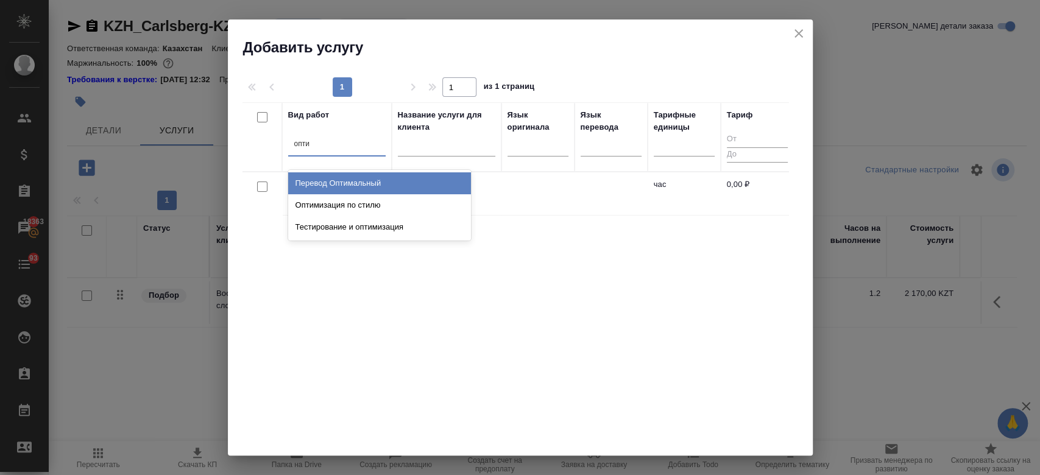
type input "оптим"
click at [335, 176] on div "Перевод Оптимальный" at bounding box center [379, 183] width 183 height 22
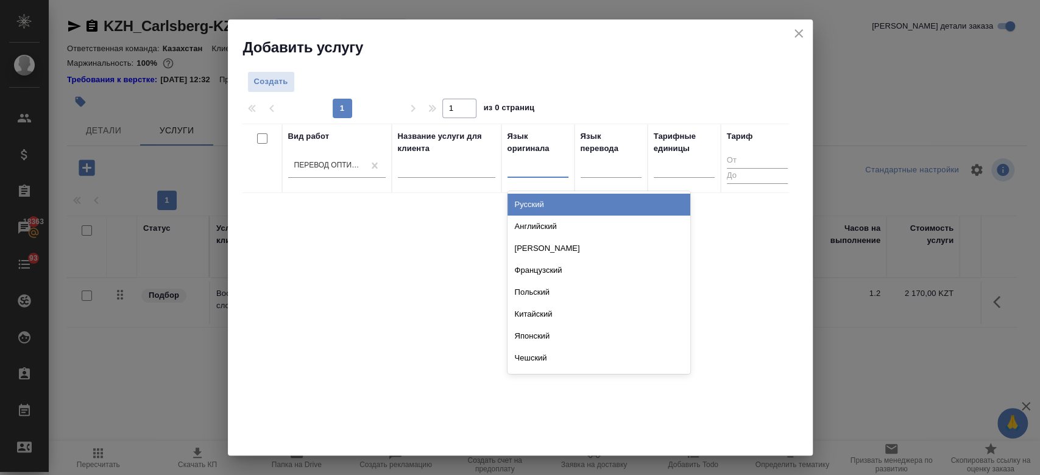
click at [530, 169] on div at bounding box center [538, 166] width 61 height 18
type input "анг"
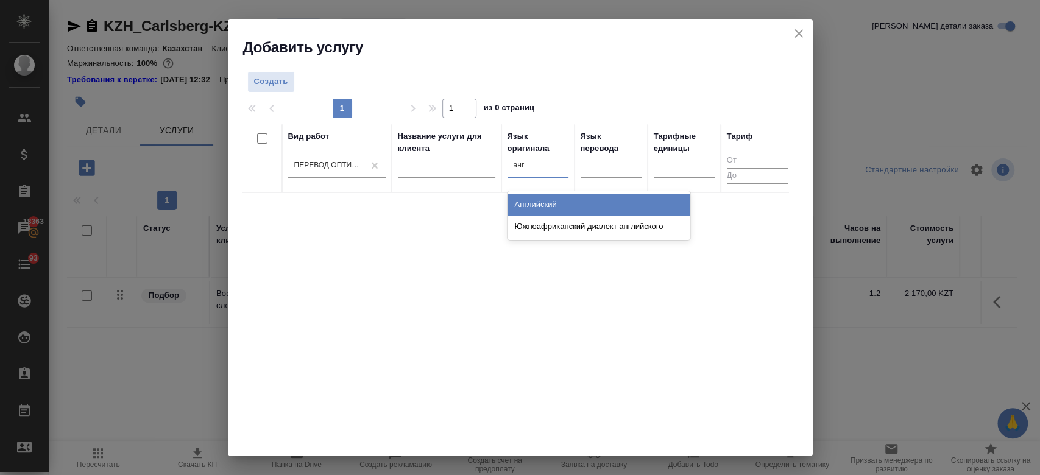
click at [538, 201] on div "Английский" at bounding box center [599, 205] width 183 height 22
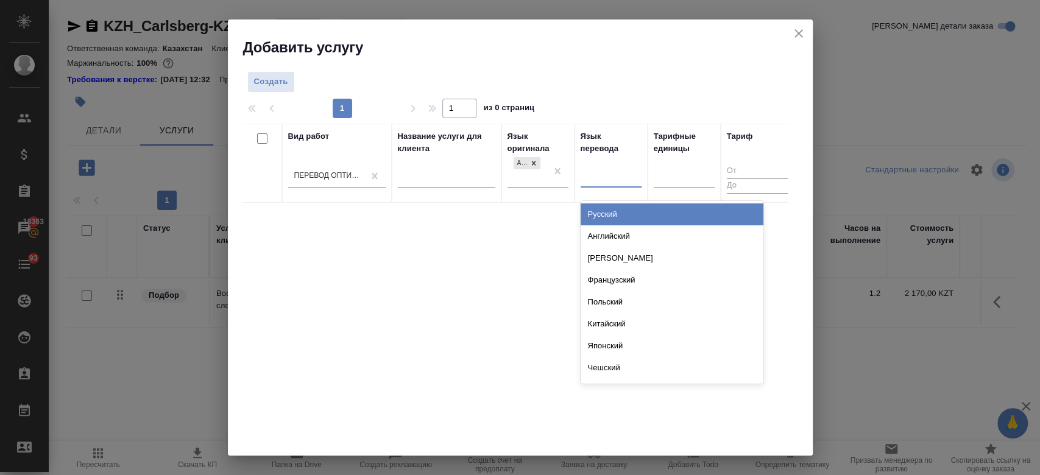
click at [619, 185] on div at bounding box center [611, 176] width 61 height 23
type input "рус"
click at [611, 208] on div "Русский" at bounding box center [672, 215] width 183 height 22
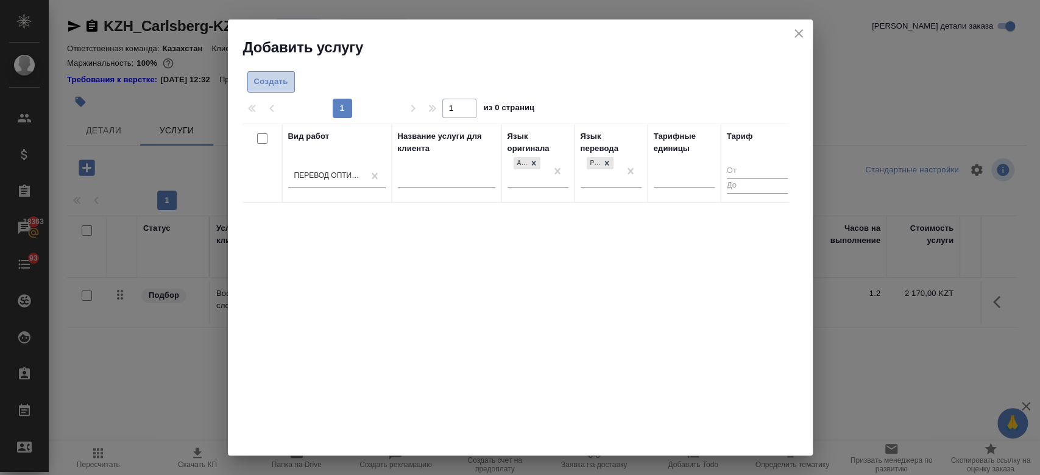
click at [268, 80] on span "Создать" at bounding box center [271, 82] width 34 height 14
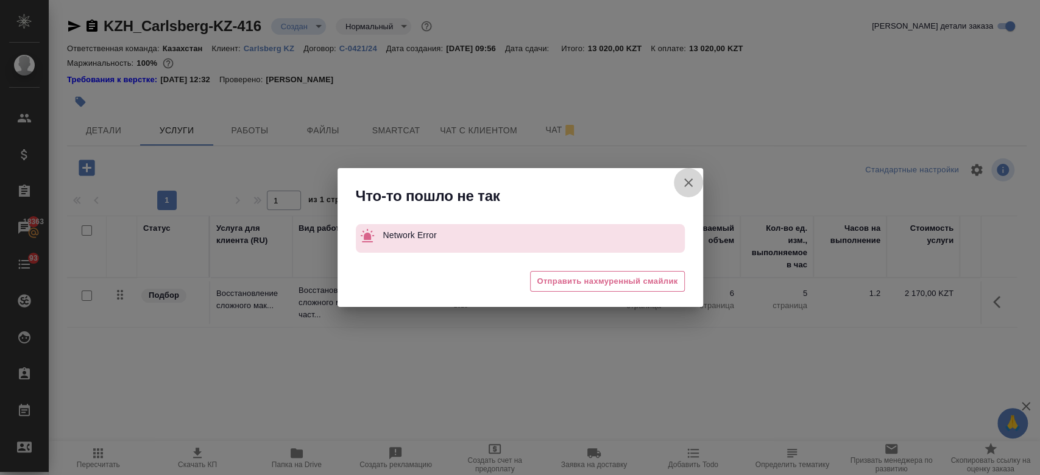
click at [692, 187] on icon "button" at bounding box center [688, 183] width 15 height 15
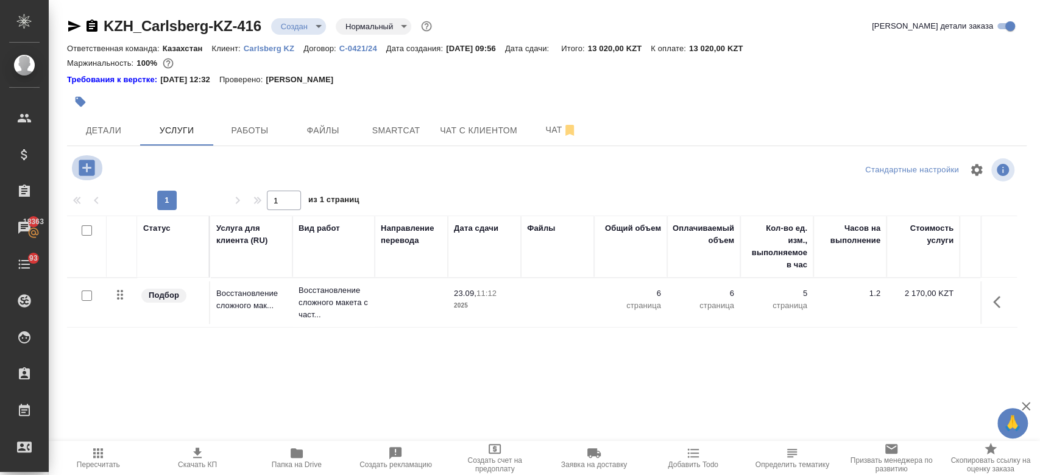
click at [90, 169] on icon "button" at bounding box center [87, 168] width 16 height 16
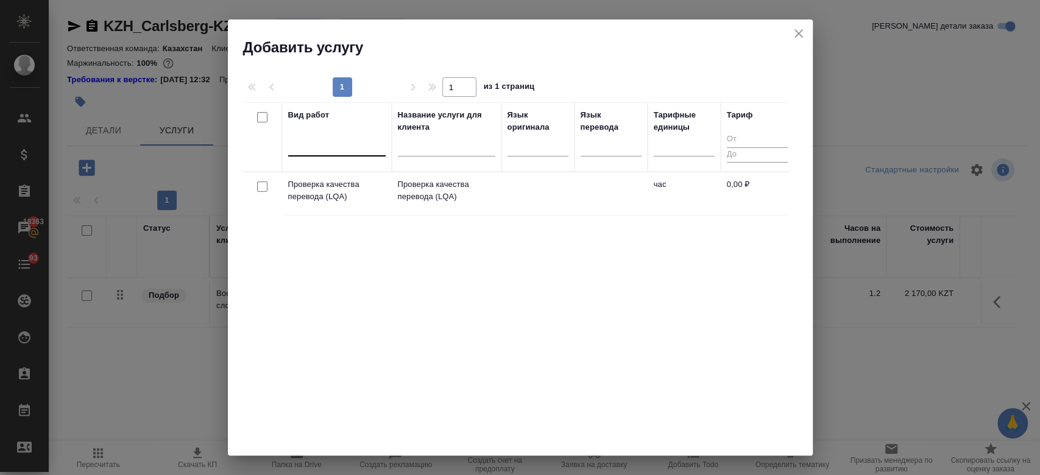
click at [344, 152] on div at bounding box center [337, 144] width 98 height 18
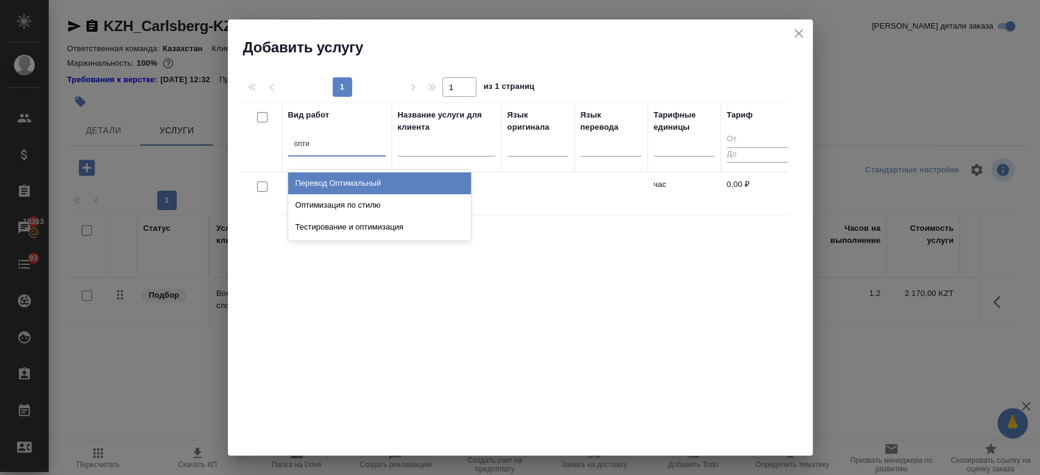
type input "оптим"
click at [346, 188] on div "Перевод Оптимальный" at bounding box center [379, 183] width 183 height 22
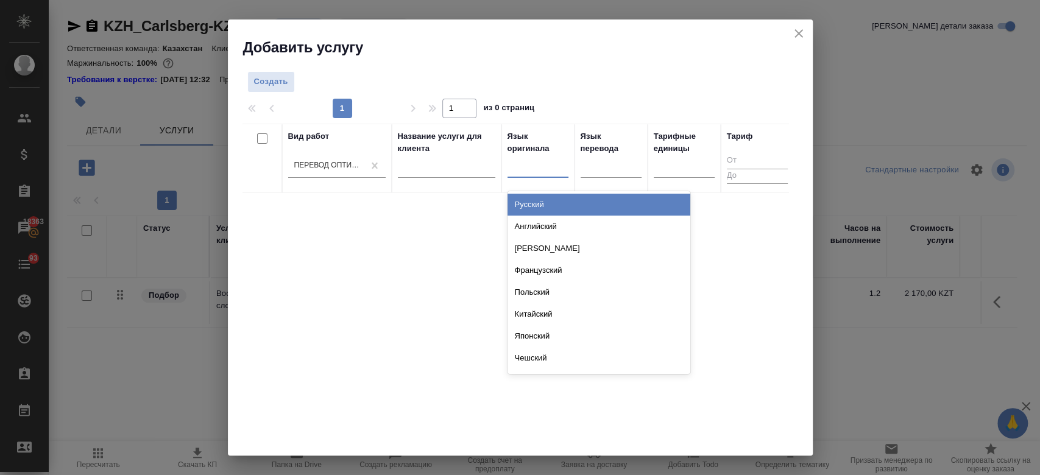
click at [549, 168] on div at bounding box center [538, 166] width 61 height 18
type input "анг"
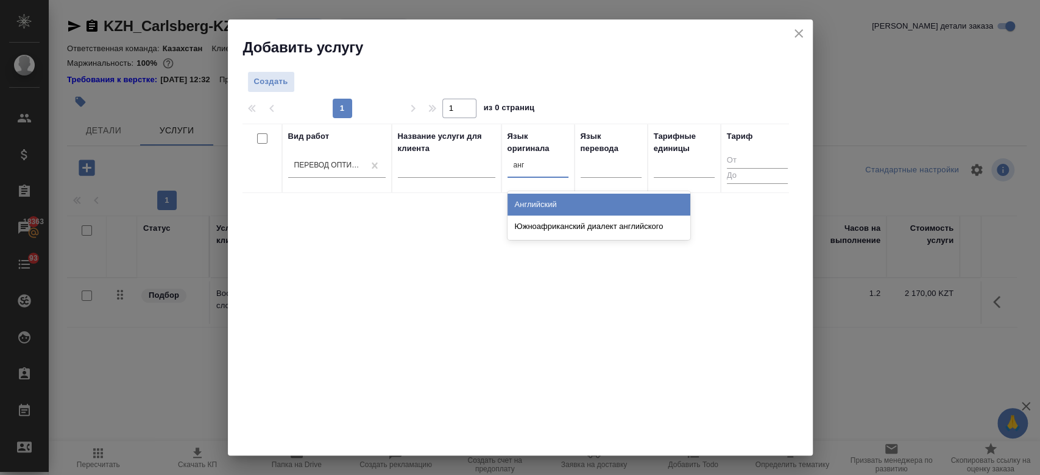
click at [551, 199] on div "Английский" at bounding box center [599, 205] width 183 height 22
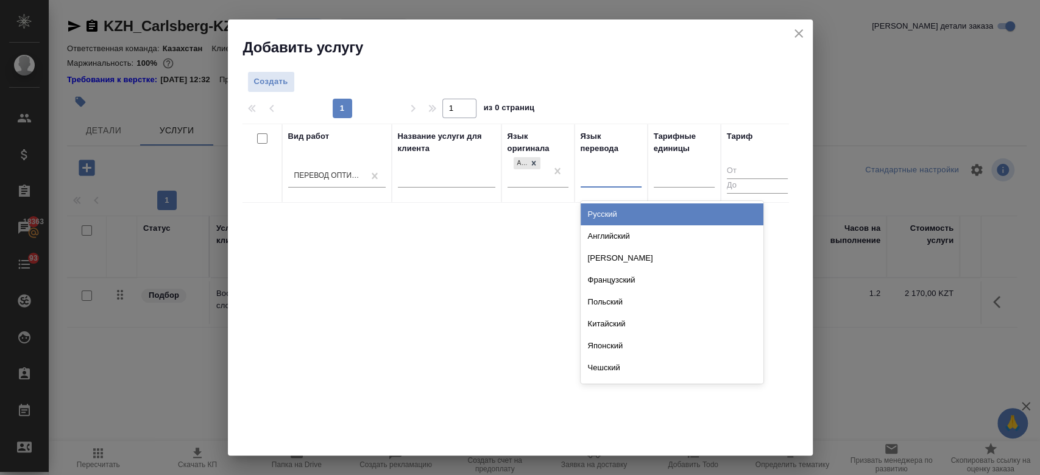
click at [599, 183] on div at bounding box center [611, 176] width 61 height 18
type input "рус"
click at [608, 212] on div "Русский" at bounding box center [672, 215] width 183 height 22
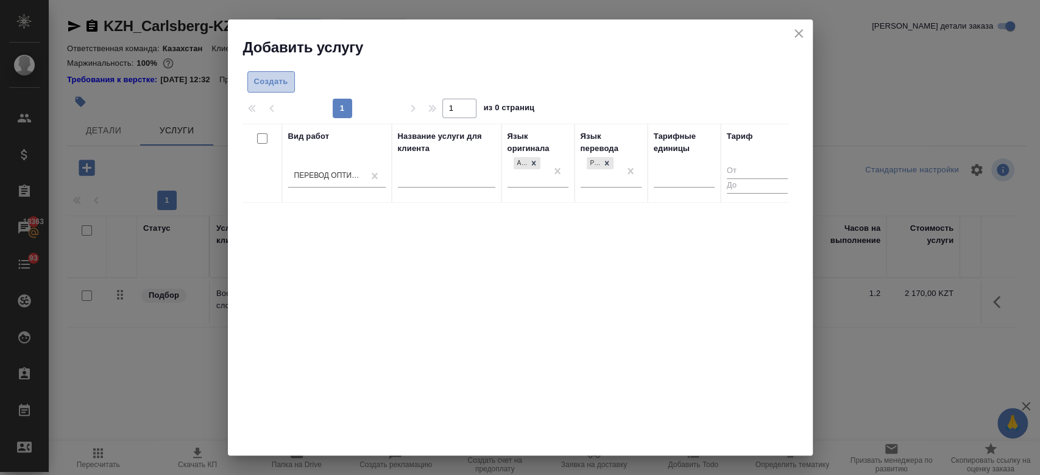
click at [274, 85] on span "Создать" at bounding box center [271, 82] width 34 height 14
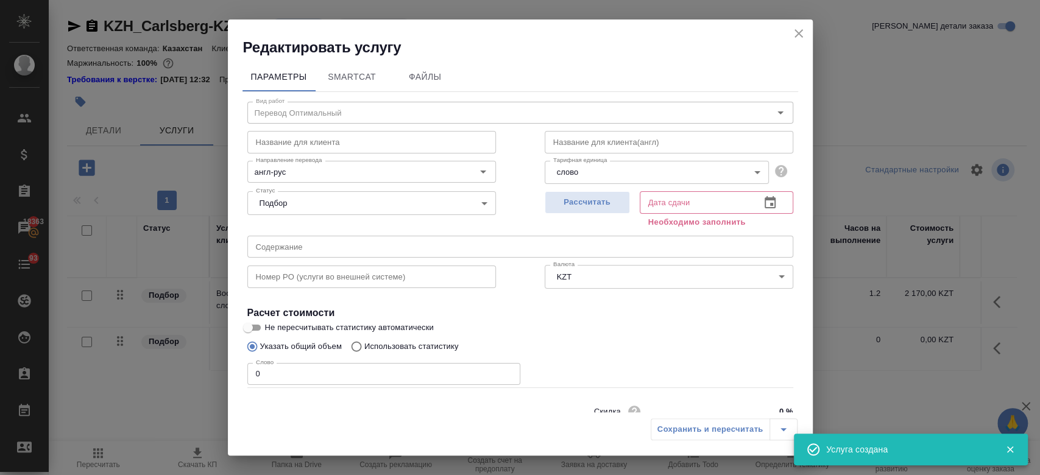
scroll to position [52, 0]
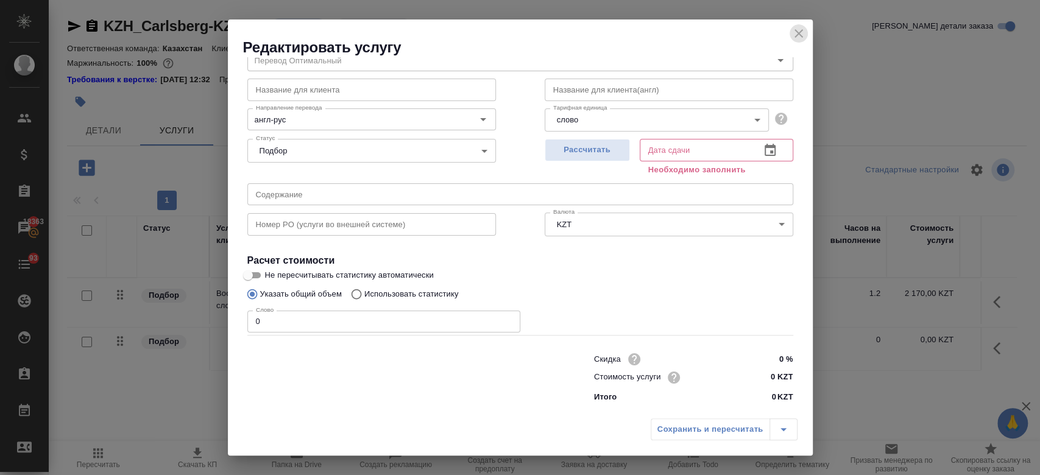
click at [802, 37] on icon "close" at bounding box center [799, 33] width 15 height 15
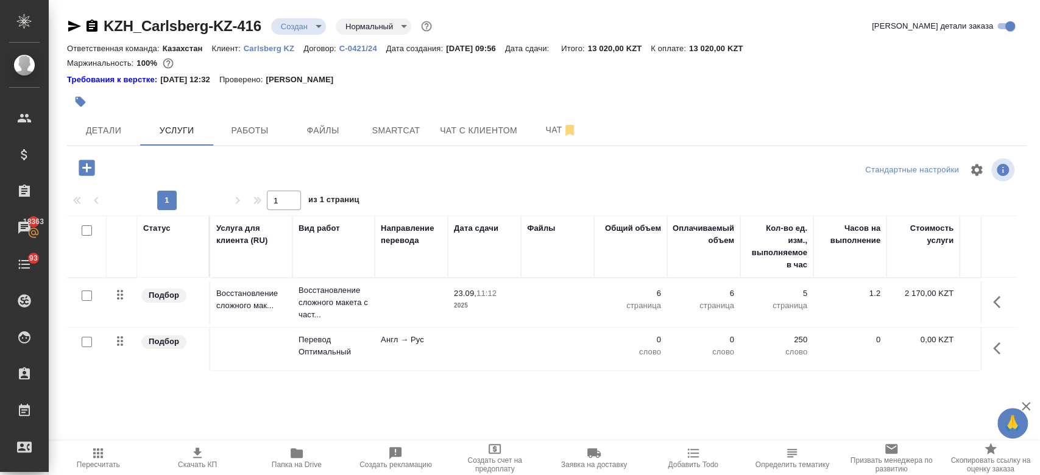
click at [88, 344] on input "checkbox" at bounding box center [87, 342] width 10 height 10
checkbox input "true"
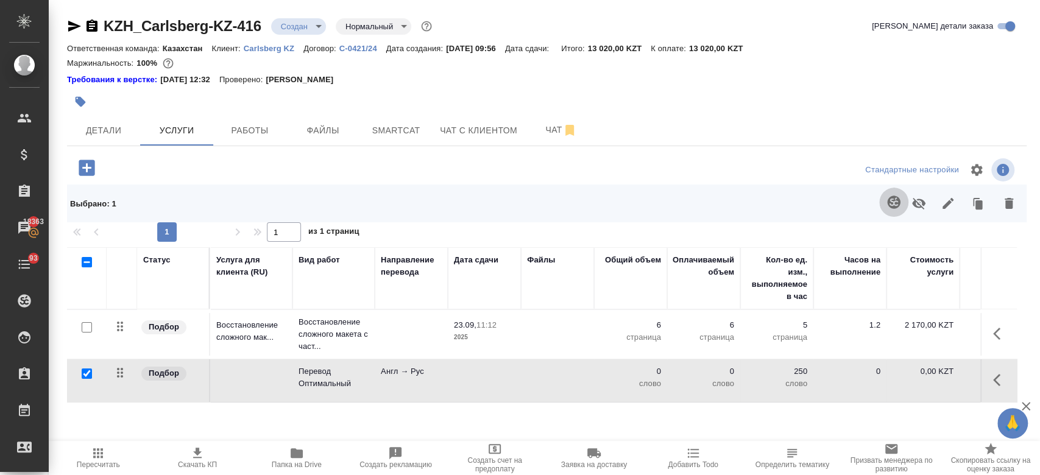
click at [894, 193] on button "button" at bounding box center [894, 202] width 29 height 29
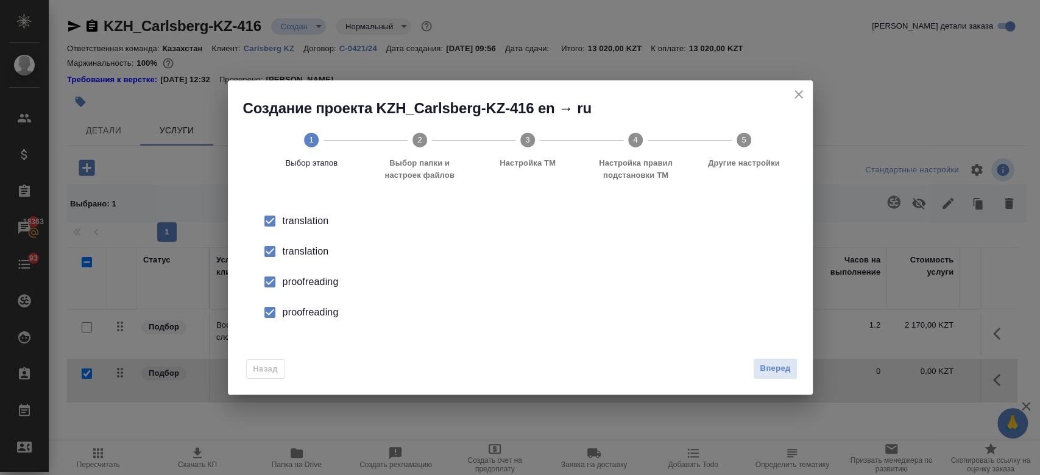
click at [306, 247] on div "translation" at bounding box center [533, 251] width 501 height 15
click at [313, 288] on div "proofreading" at bounding box center [533, 282] width 501 height 15
click at [315, 308] on div "proofreading" at bounding box center [533, 312] width 501 height 15
click at [781, 368] on span "Вперед" at bounding box center [775, 369] width 30 height 14
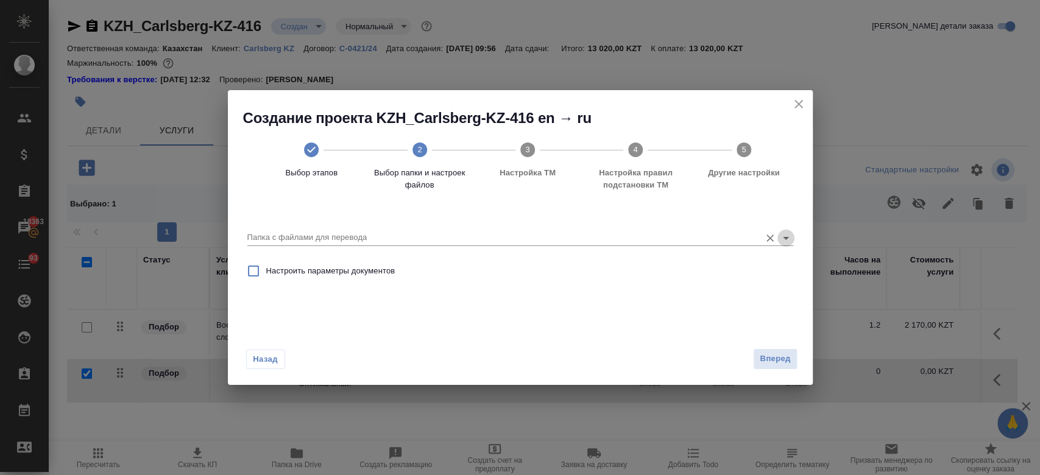
click at [789, 234] on icon "Open" at bounding box center [786, 238] width 15 height 15
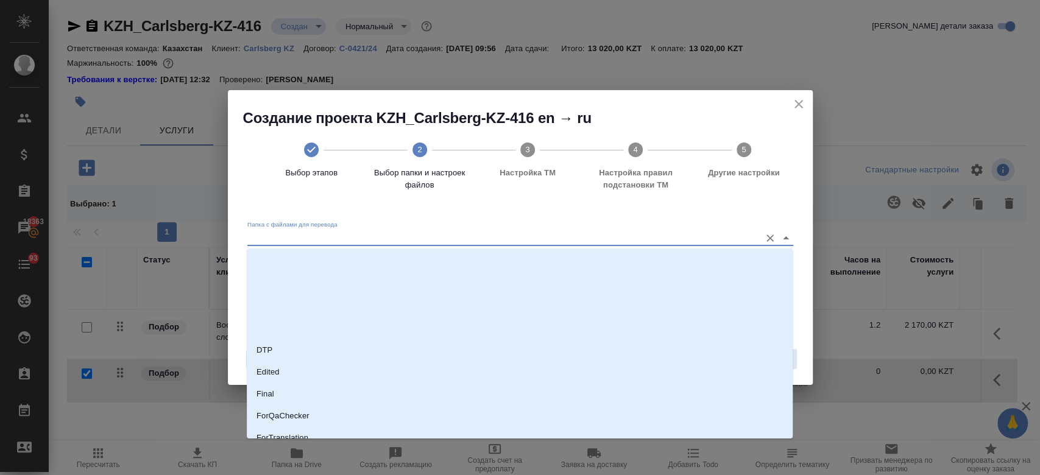
scroll to position [121, 0]
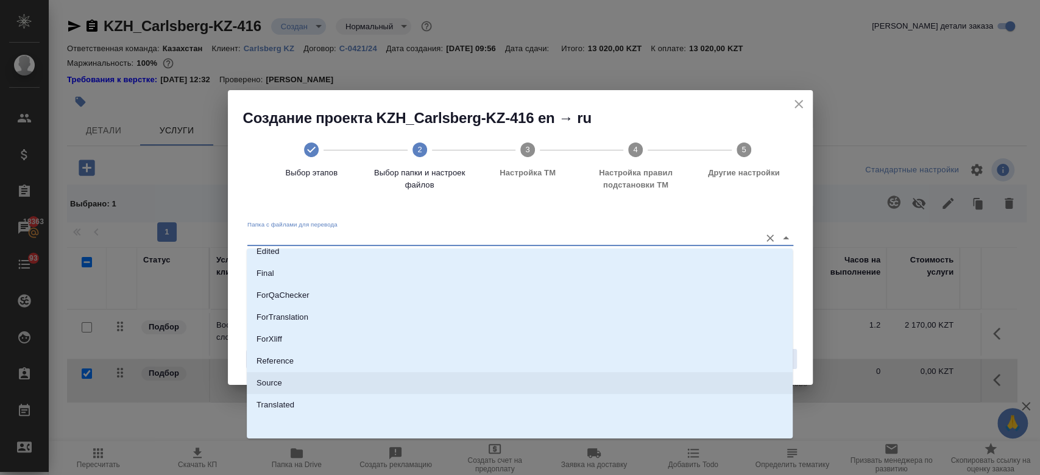
click at [532, 385] on li "Source" at bounding box center [520, 383] width 546 height 22
type input "Source"
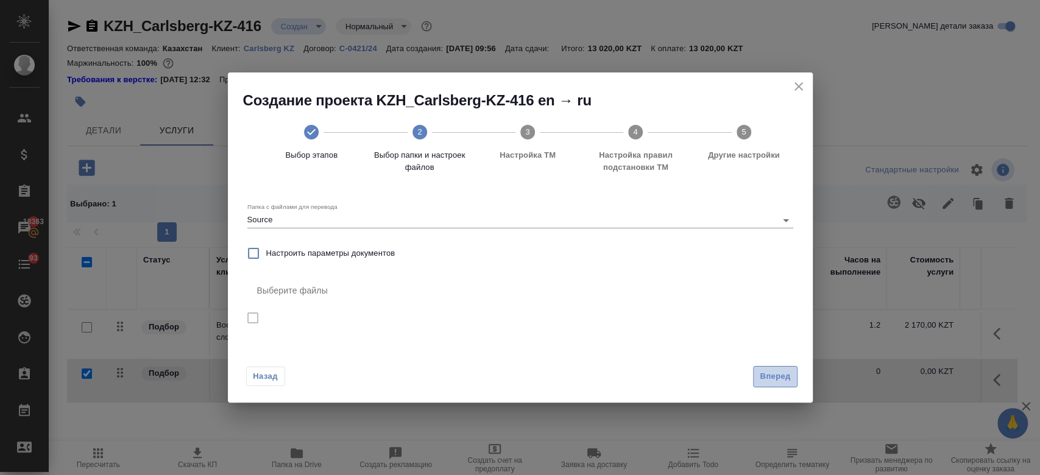
click at [777, 376] on span "Вперед" at bounding box center [775, 377] width 30 height 14
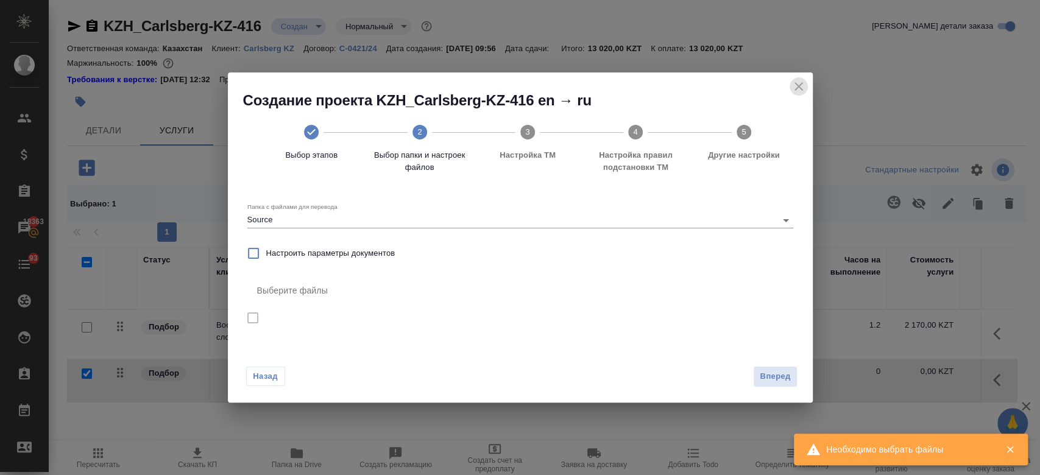
click at [803, 89] on icon "close" at bounding box center [799, 86] width 15 height 15
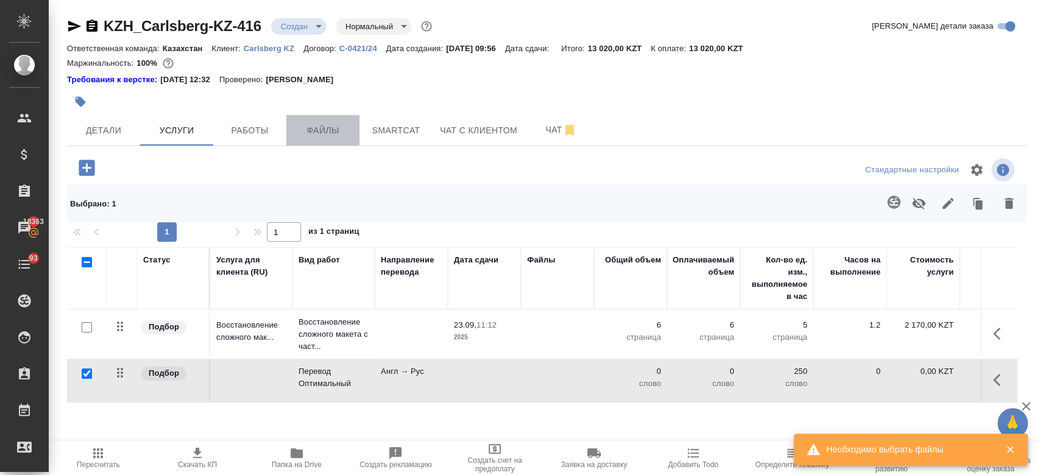
click at [331, 138] on span "Файлы" at bounding box center [323, 130] width 59 height 15
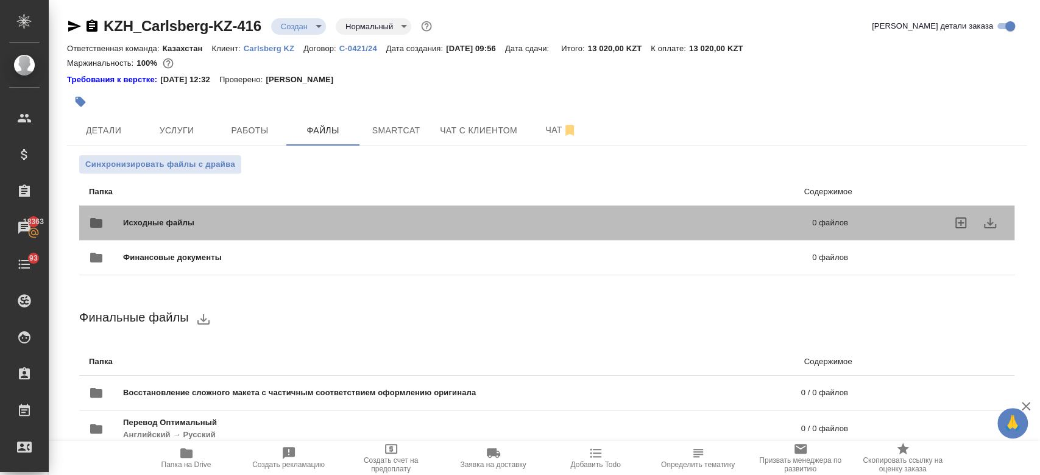
click at [254, 213] on div "Исходные файлы 0 файлов" at bounding box center [468, 222] width 759 height 29
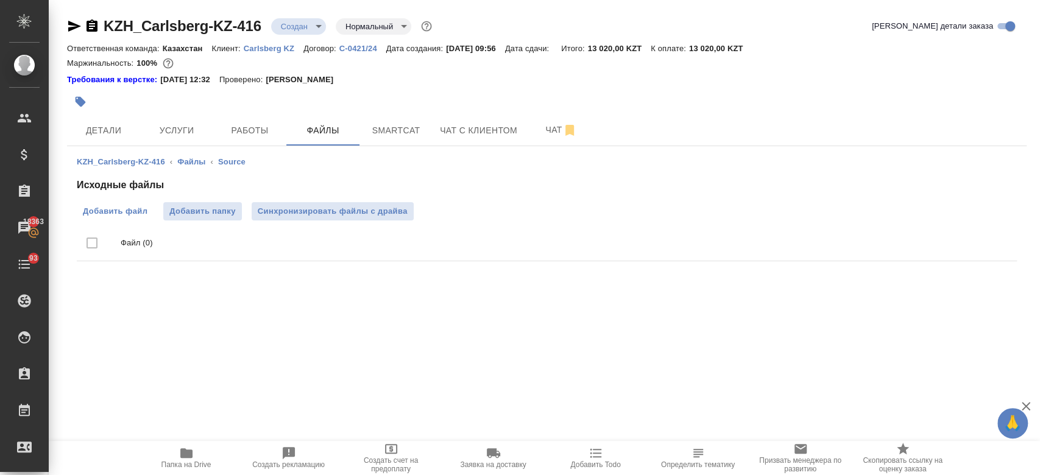
click at [112, 217] on span "Добавить файл" at bounding box center [115, 211] width 65 height 12
click at [0, 0] on input "Добавить файл" at bounding box center [0, 0] width 0 height 0
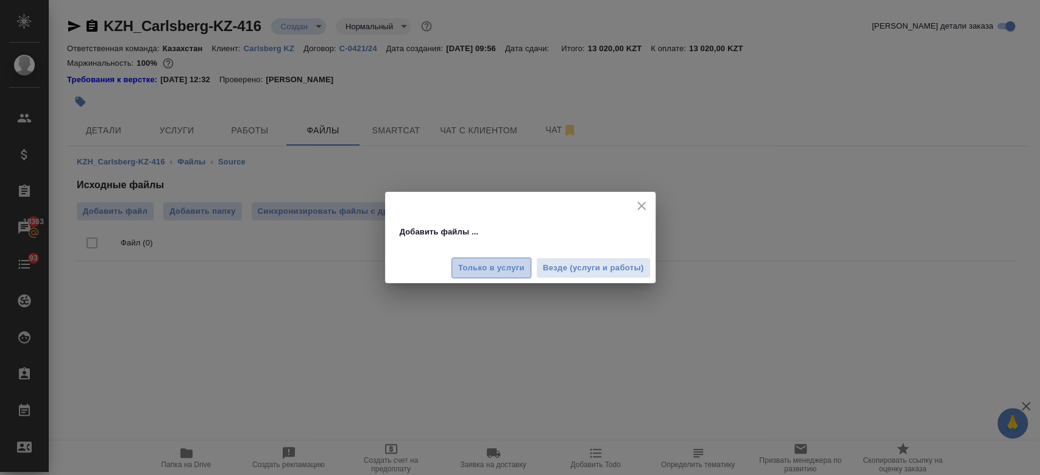
click at [473, 270] on span "Только в услуги" at bounding box center [491, 268] width 66 height 14
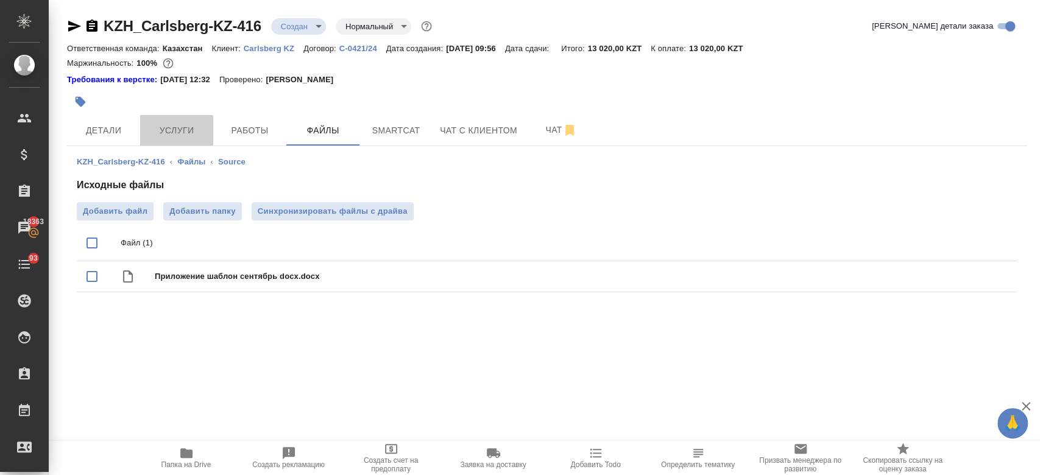
click at [188, 130] on span "Услуги" at bounding box center [177, 130] width 59 height 15
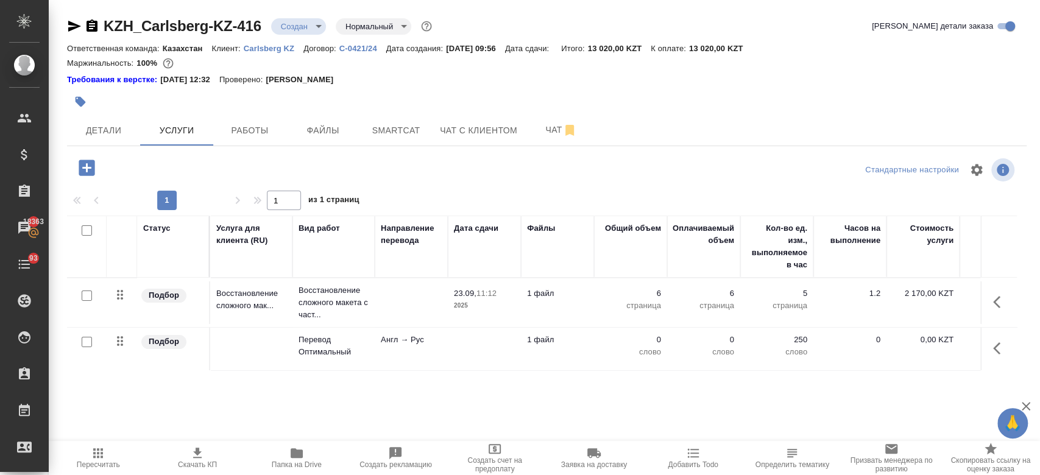
click at [87, 340] on input "checkbox" at bounding box center [87, 342] width 10 height 10
checkbox input "true"
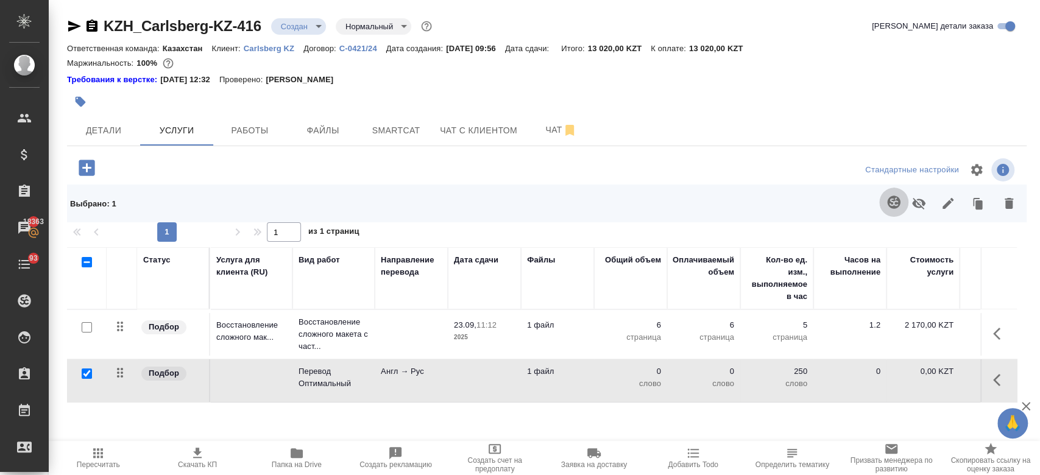
click at [887, 195] on icon "button" at bounding box center [894, 202] width 15 height 15
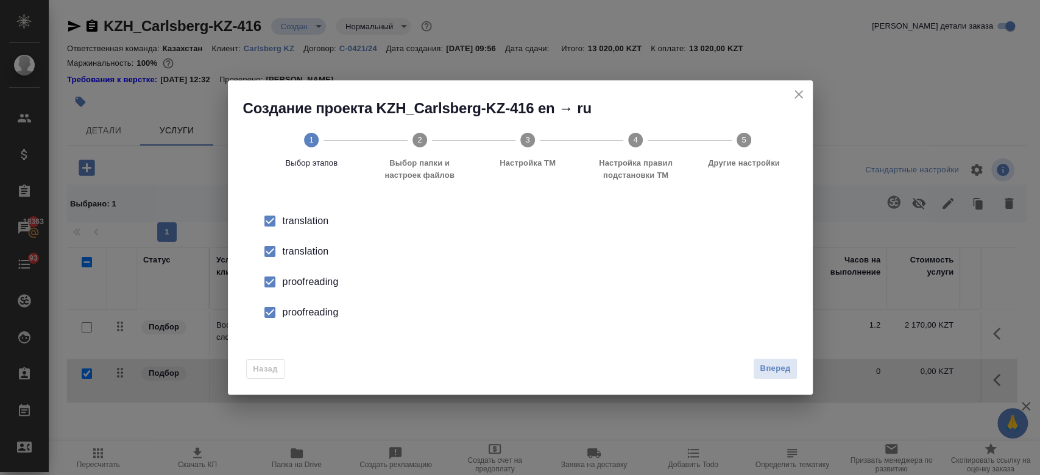
click at [317, 252] on div "translation" at bounding box center [533, 251] width 501 height 15
click at [307, 279] on div "proofreading" at bounding box center [533, 282] width 501 height 15
click at [305, 310] on div "proofreading" at bounding box center [533, 312] width 501 height 15
click at [792, 369] on button "Вперед" at bounding box center [775, 368] width 44 height 21
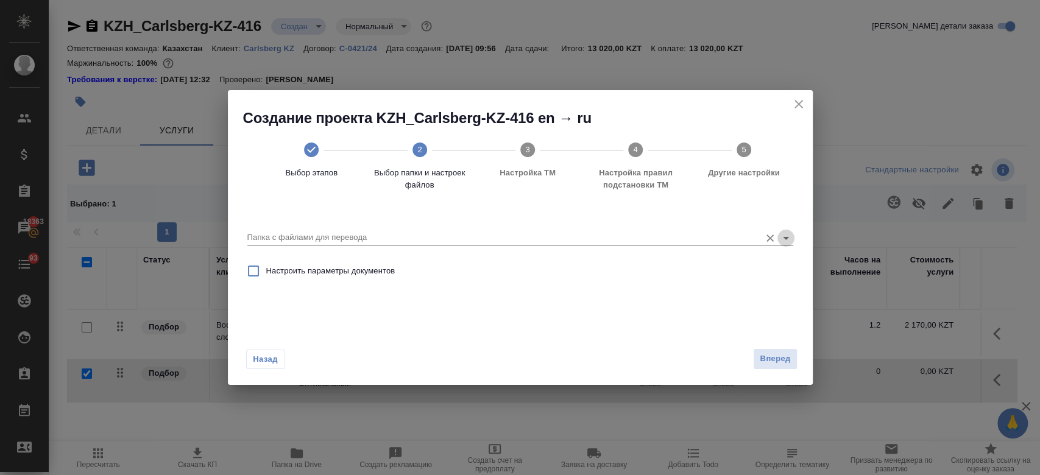
click at [789, 241] on icon "Open" at bounding box center [786, 238] width 15 height 15
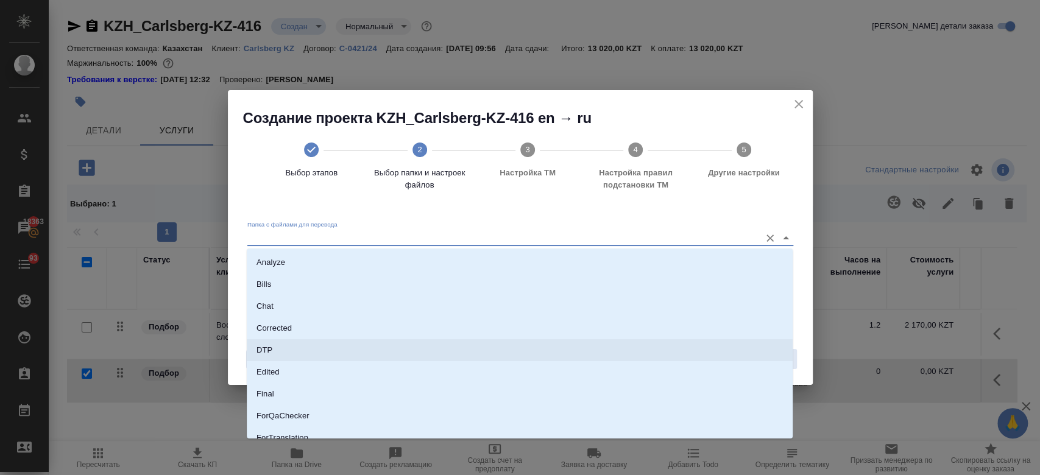
scroll to position [121, 0]
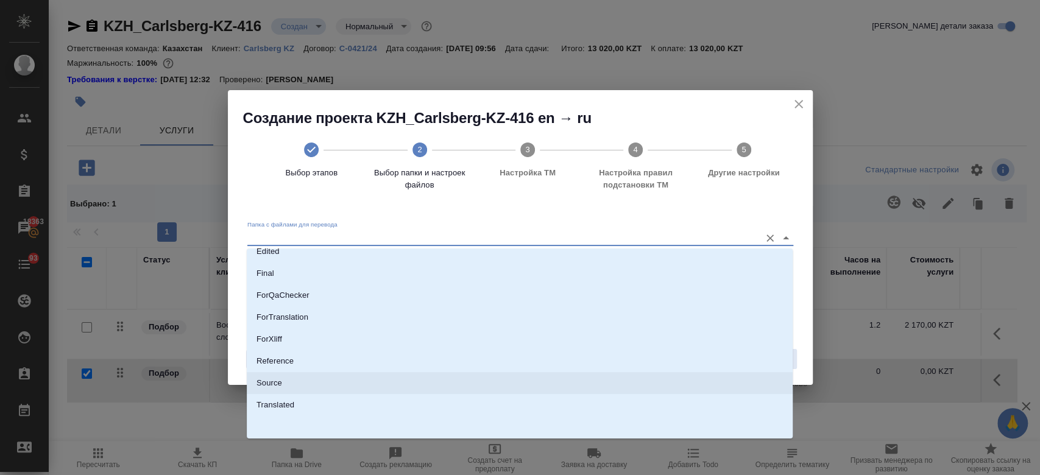
click at [473, 384] on li "Source" at bounding box center [520, 383] width 546 height 22
type input "Source"
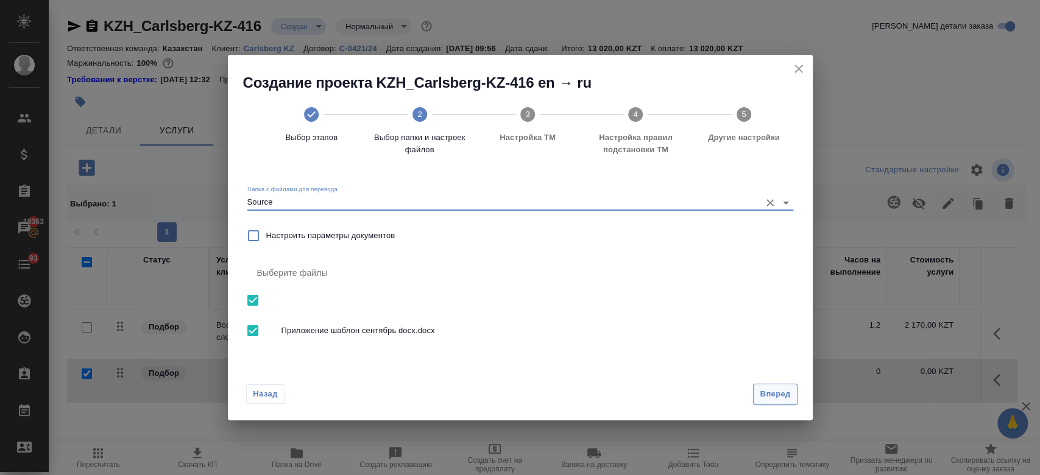
click at [773, 396] on span "Вперед" at bounding box center [775, 395] width 30 height 14
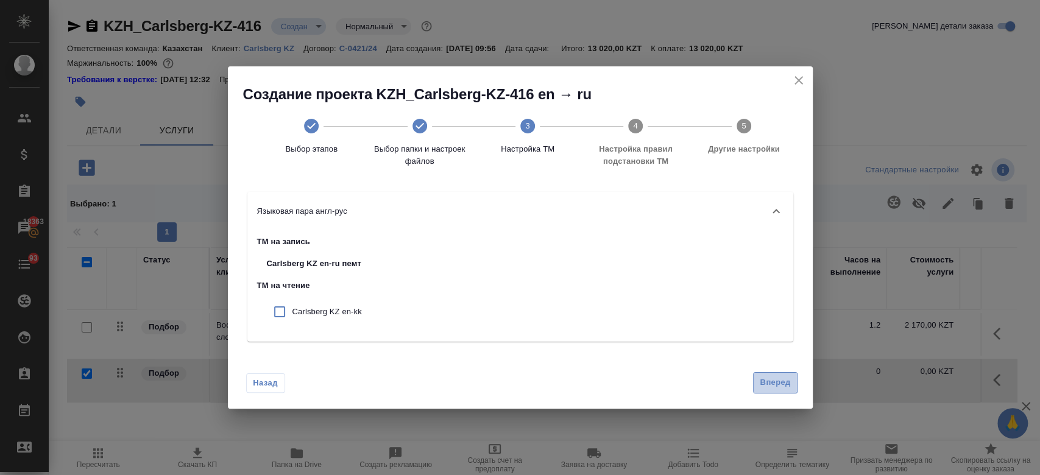
click at [785, 387] on span "Вперед" at bounding box center [775, 383] width 30 height 14
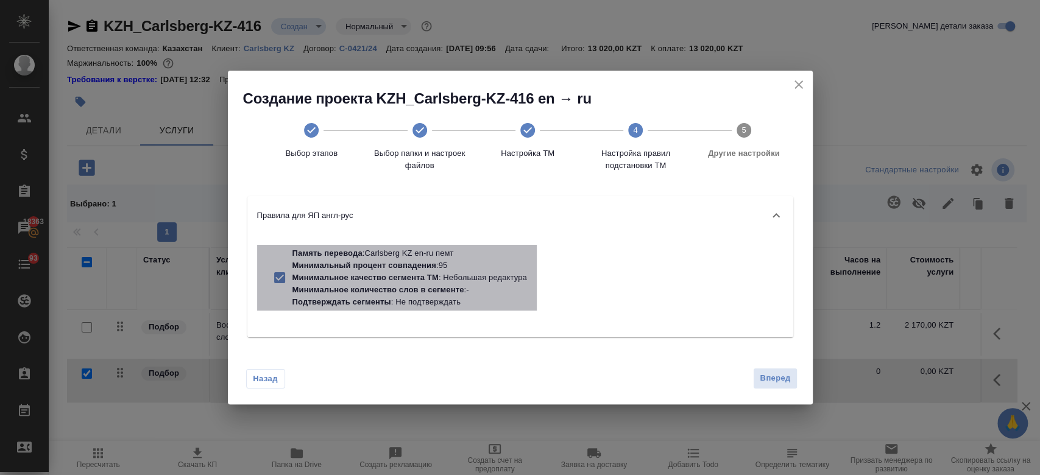
click at [449, 286] on p "Минимальное количество слов в сегменте" at bounding box center [379, 289] width 172 height 9
checkbox input "false"
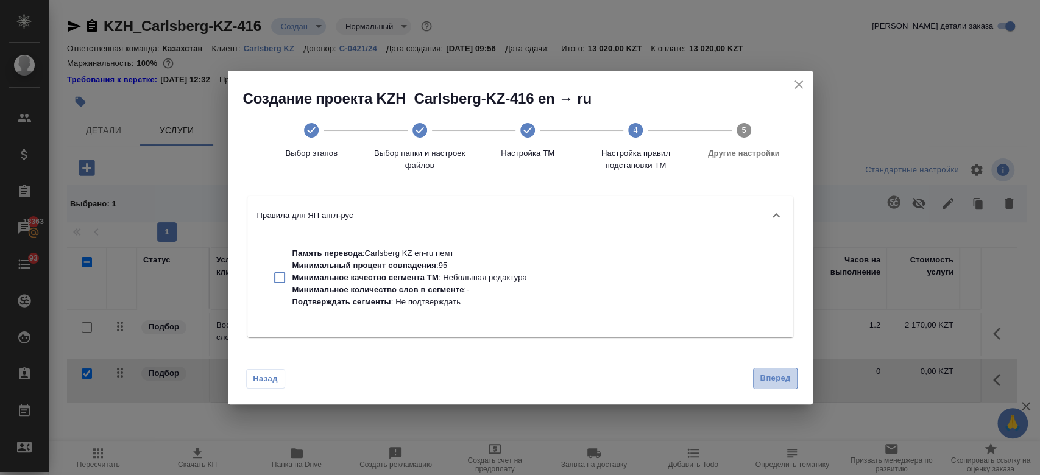
click at [775, 378] on span "Вперед" at bounding box center [775, 379] width 30 height 14
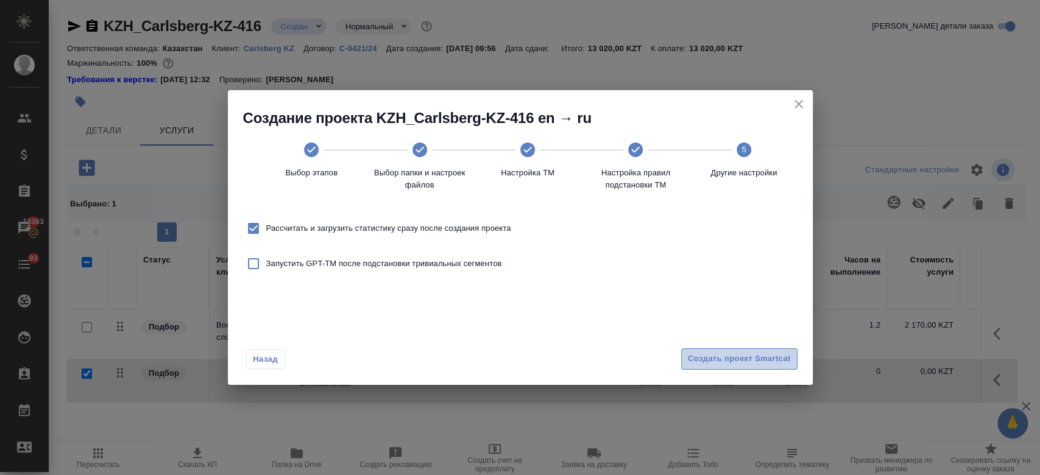
click at [754, 362] on span "Создать проект Smartcat" at bounding box center [739, 359] width 103 height 14
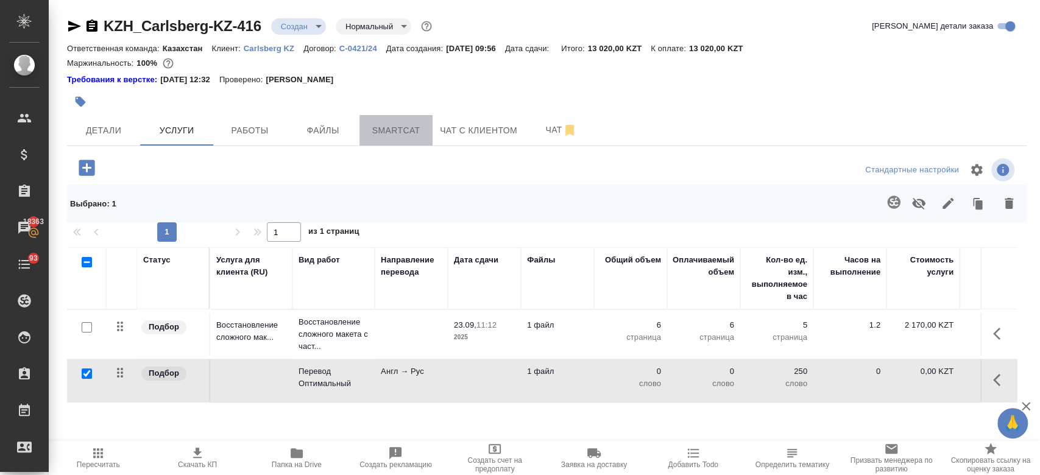
click at [400, 132] on span "Smartcat" at bounding box center [396, 130] width 59 height 15
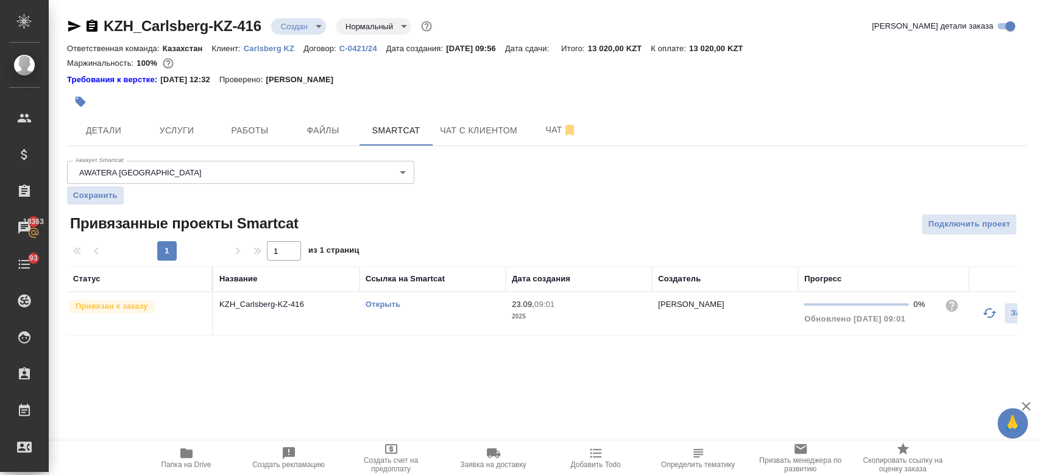
click at [388, 307] on link "Открыть" at bounding box center [383, 304] width 35 height 9
click at [304, 126] on span "Файлы" at bounding box center [323, 130] width 59 height 15
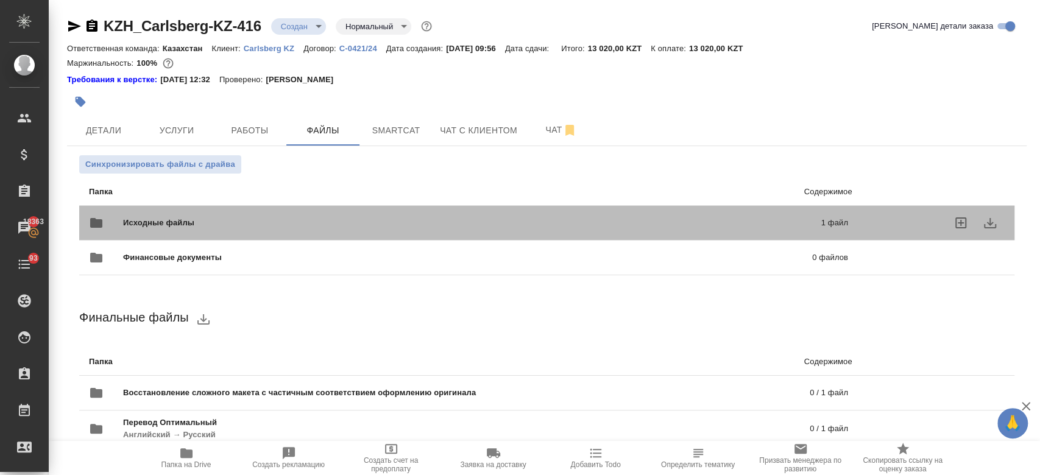
click at [116, 221] on div at bounding box center [106, 222] width 34 height 29
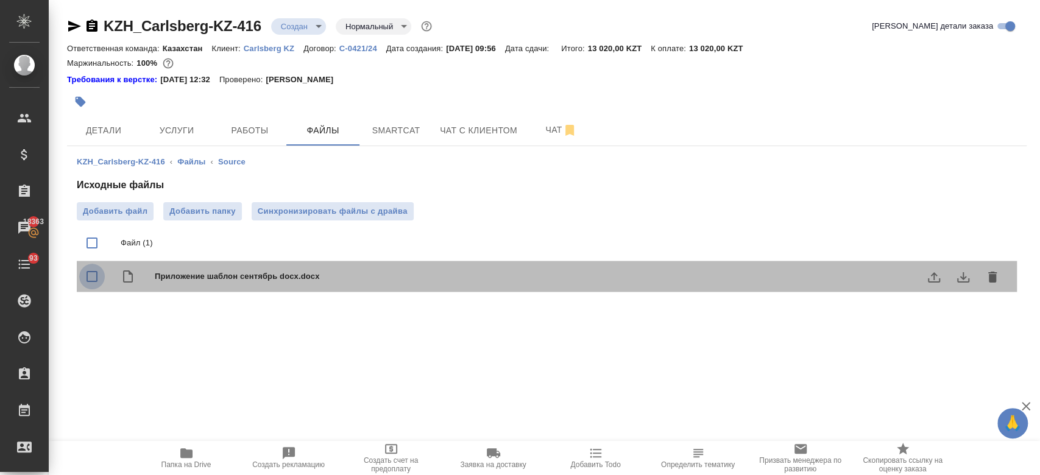
click at [94, 279] on input "checkbox" at bounding box center [92, 277] width 26 height 26
checkbox input "true"
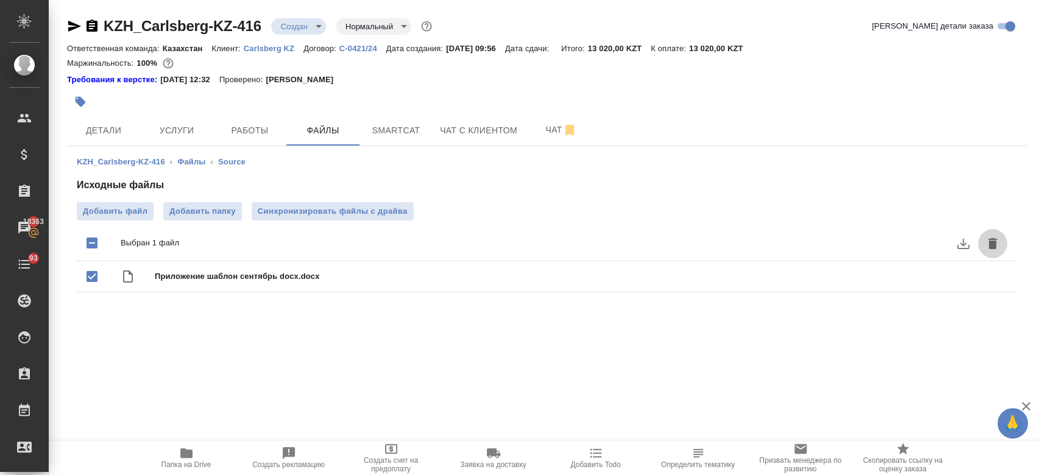
click at [990, 241] on icon "delete" at bounding box center [993, 243] width 9 height 11
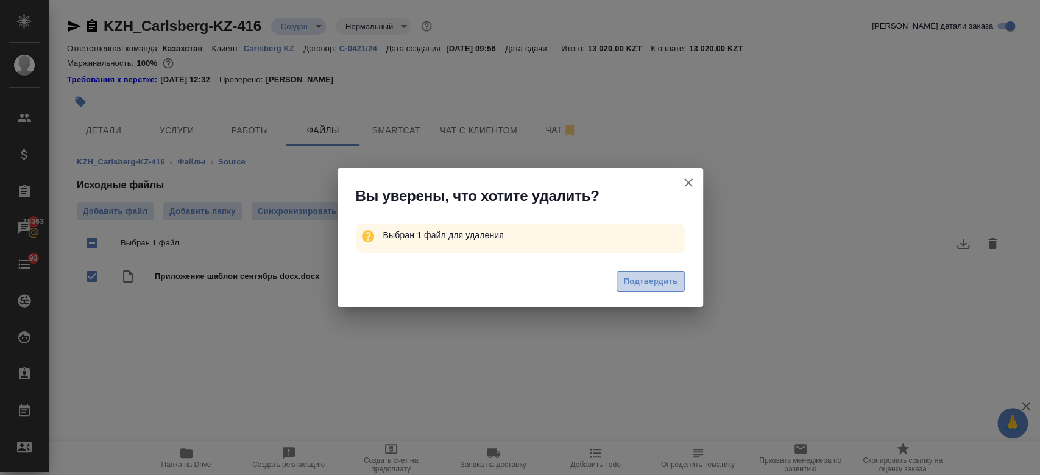
click at [670, 281] on span "Подтвердить" at bounding box center [651, 282] width 54 height 14
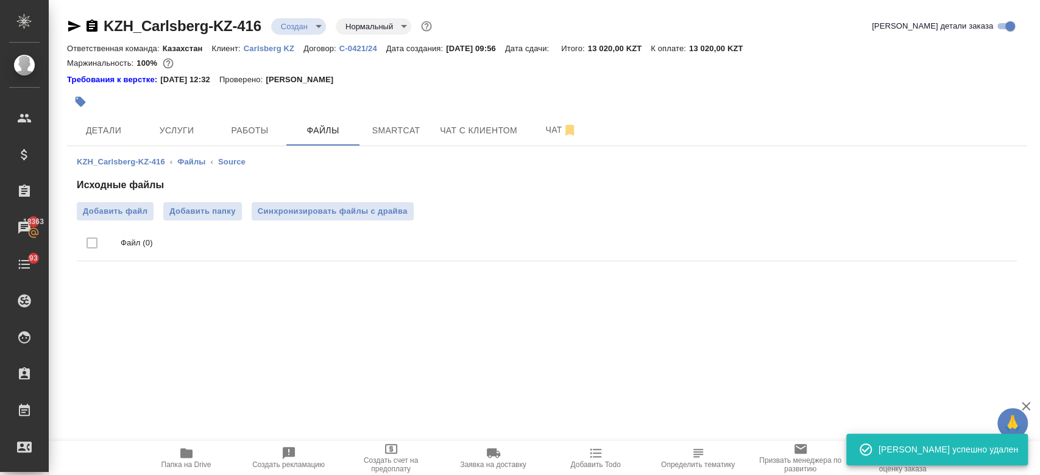
click at [130, 210] on span "Добавить файл" at bounding box center [115, 211] width 65 height 12
click at [0, 0] on input "Добавить файл" at bounding box center [0, 0] width 0 height 0
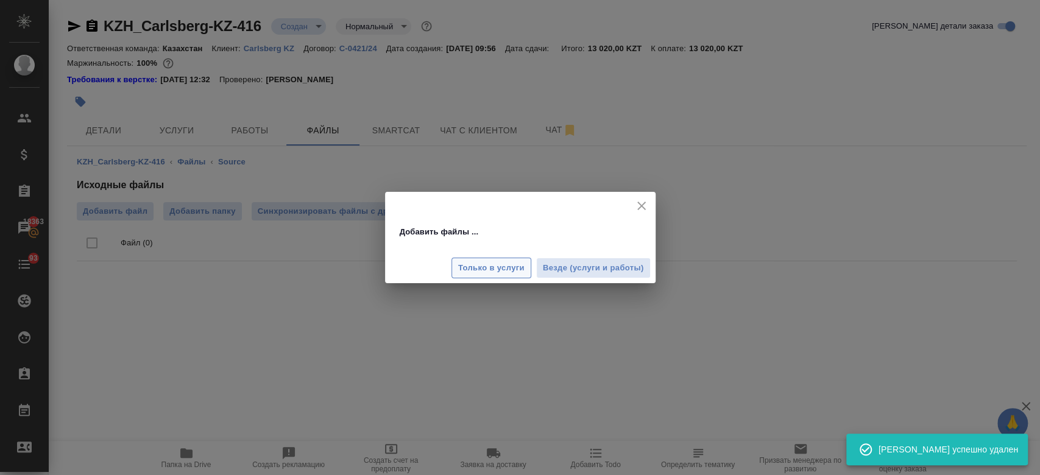
click at [494, 271] on span "Только в услуги" at bounding box center [491, 268] width 66 height 14
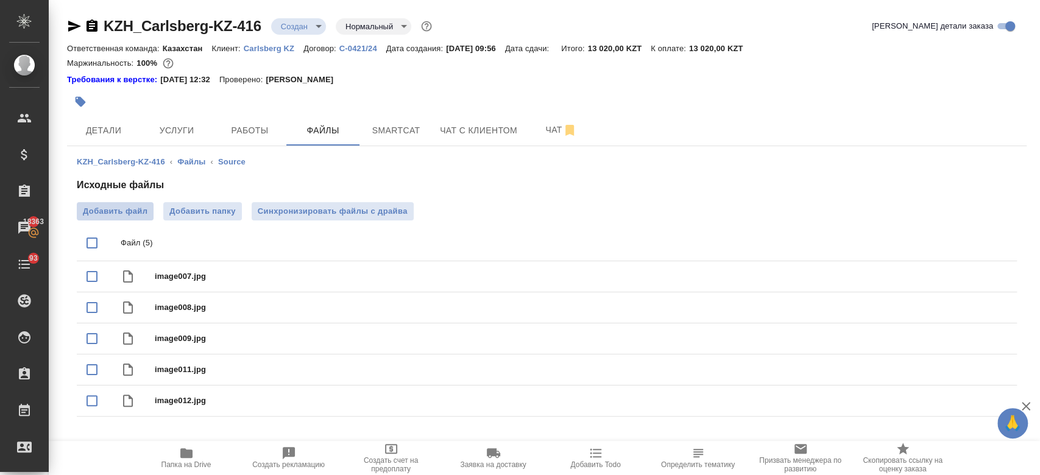
click at [137, 215] on span "Добавить файл" at bounding box center [115, 211] width 65 height 12
click at [0, 0] on input "Добавить файл" at bounding box center [0, 0] width 0 height 0
click at [552, 142] on button "Чат" at bounding box center [561, 130] width 73 height 30
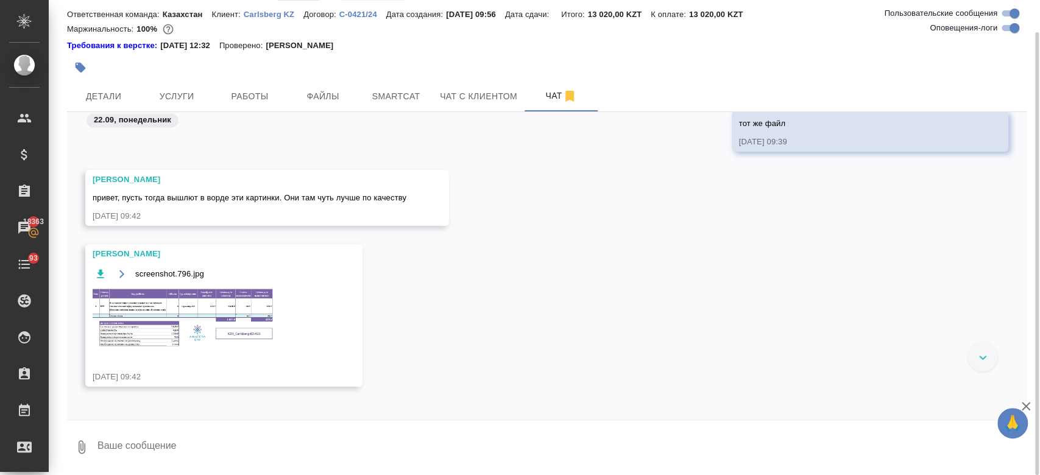
scroll to position [1557, 0]
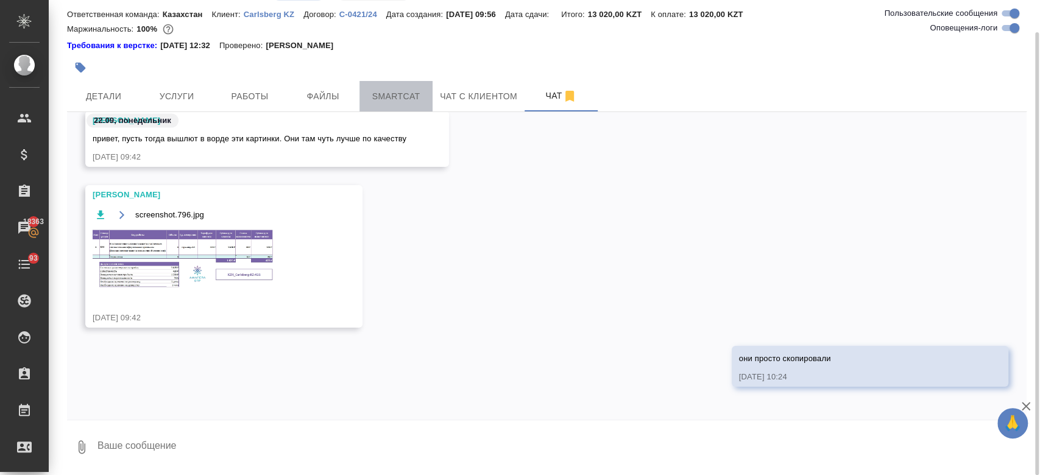
click at [395, 98] on span "Smartcat" at bounding box center [396, 96] width 59 height 15
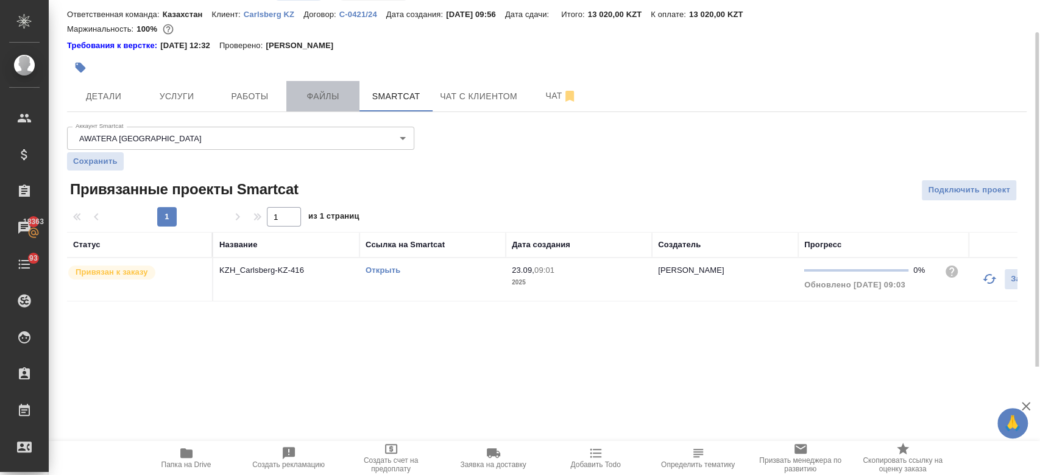
click at [333, 95] on span "Файлы" at bounding box center [323, 96] width 59 height 15
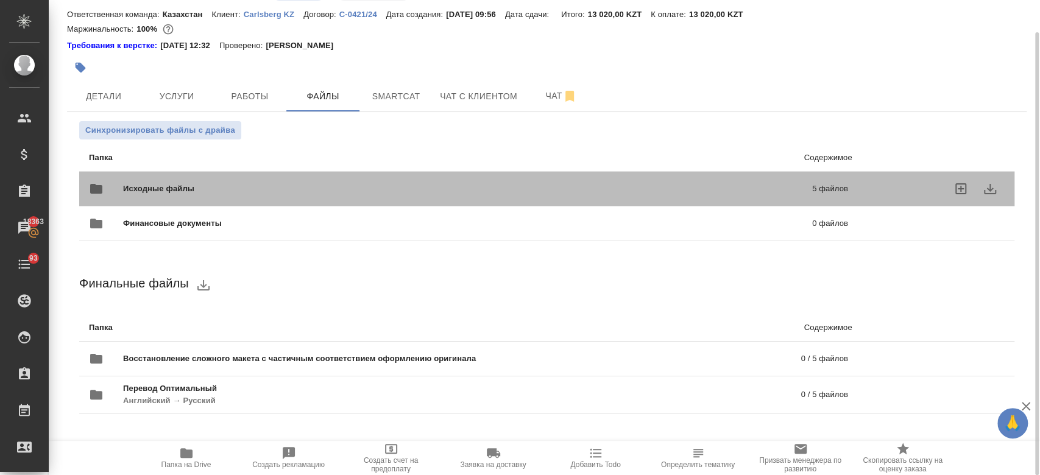
click at [154, 188] on span "Исходные файлы" at bounding box center [313, 189] width 380 height 12
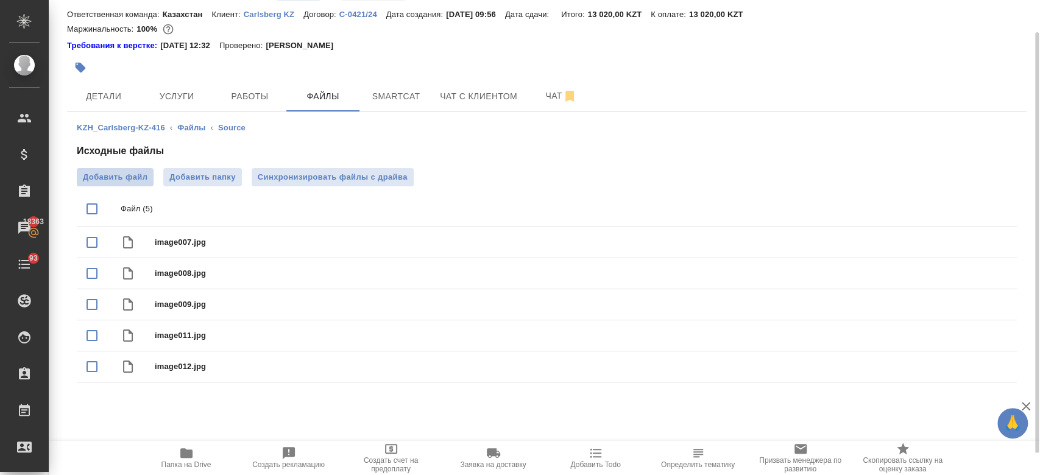
click at [104, 171] on span "Добавить файл" at bounding box center [115, 177] width 65 height 12
click at [0, 0] on input "Добавить файл" at bounding box center [0, 0] width 0 height 0
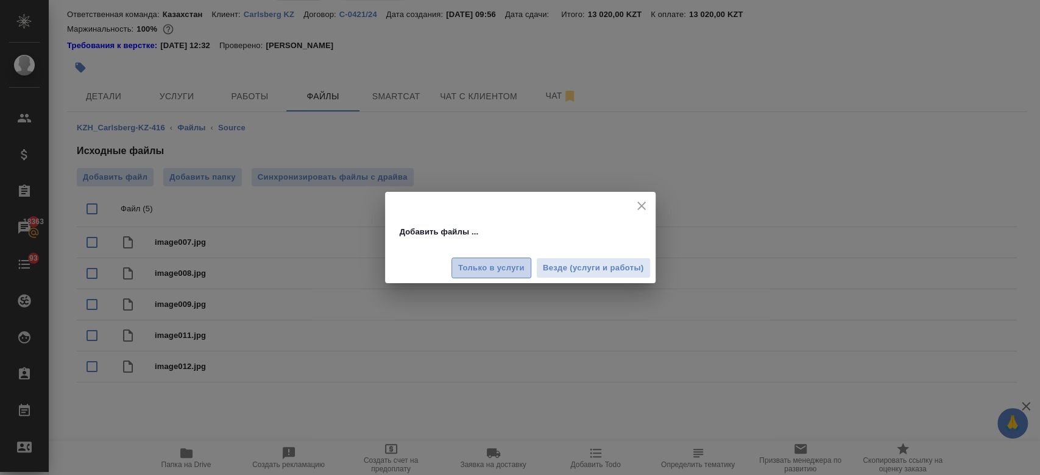
click at [468, 276] on button "Только в услуги" at bounding box center [492, 268] width 80 height 21
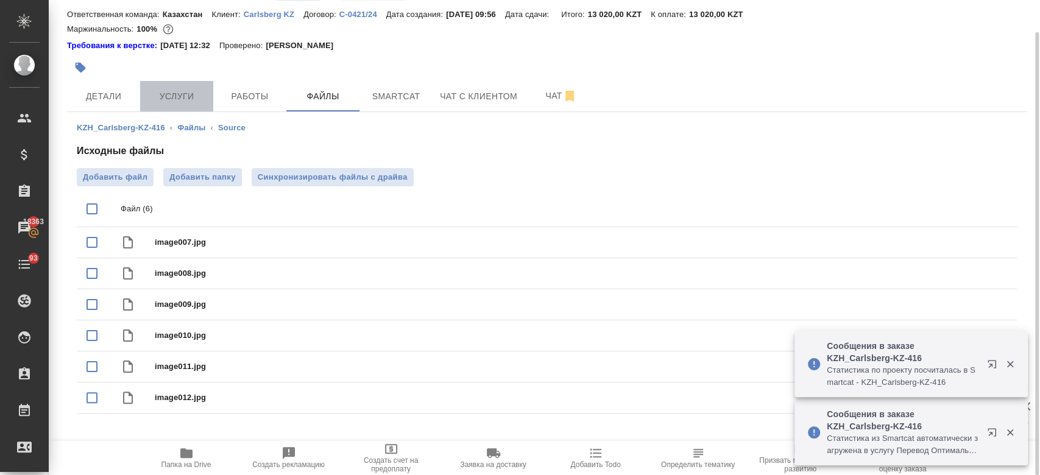
click at [171, 98] on span "Услуги" at bounding box center [177, 96] width 59 height 15
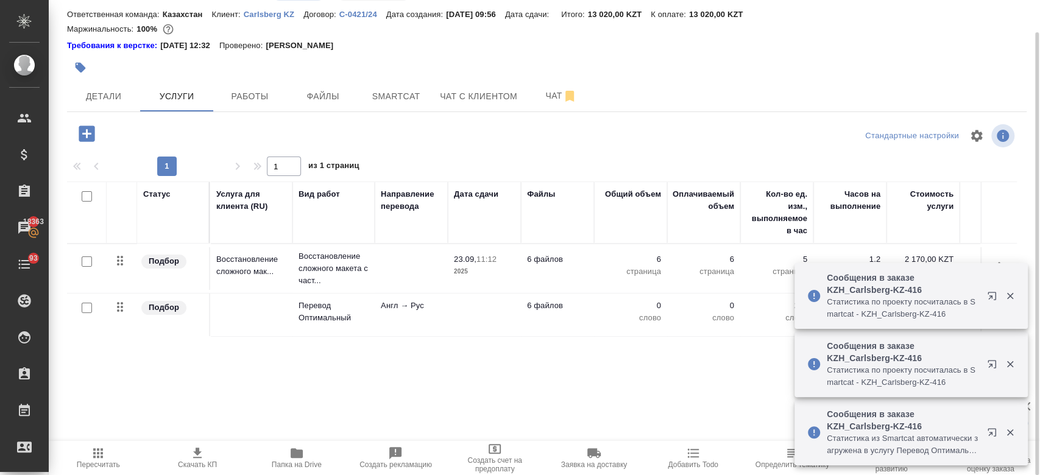
click at [295, 304] on td "Перевод Оптимальный" at bounding box center [334, 315] width 82 height 43
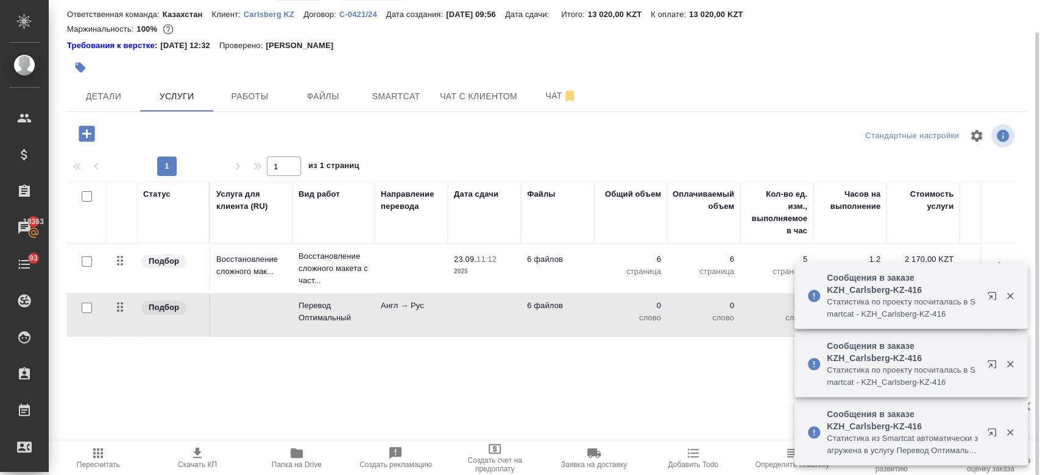
click at [295, 304] on td "Перевод Оптимальный" at bounding box center [334, 315] width 82 height 43
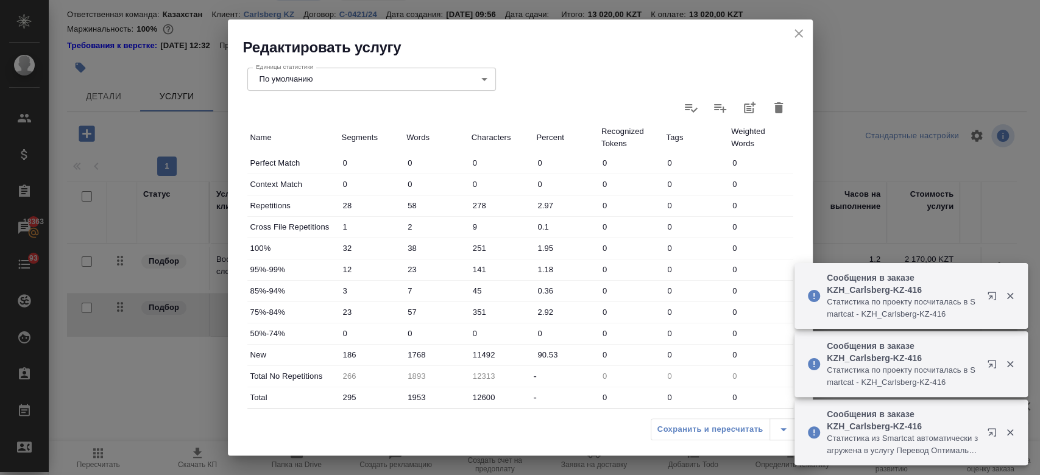
scroll to position [368, 0]
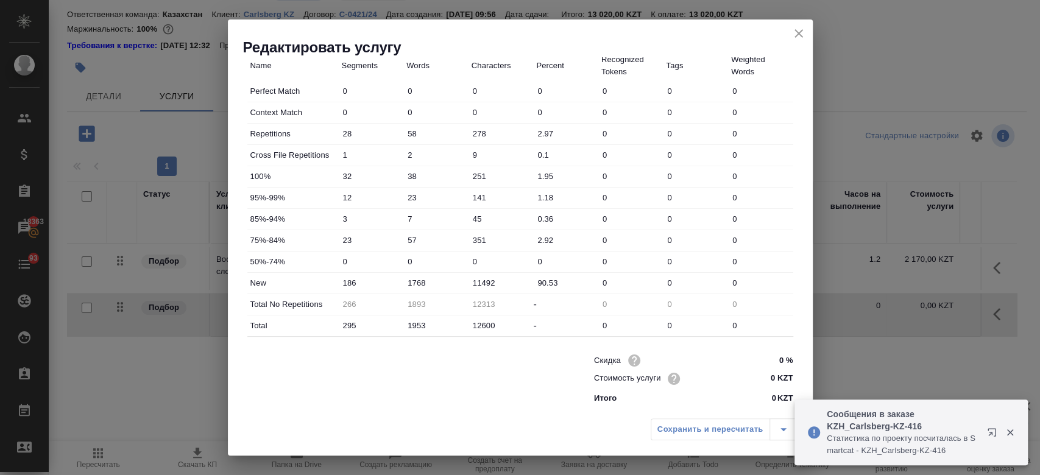
click at [770, 383] on input "0 KZT" at bounding box center [770, 379] width 46 height 18
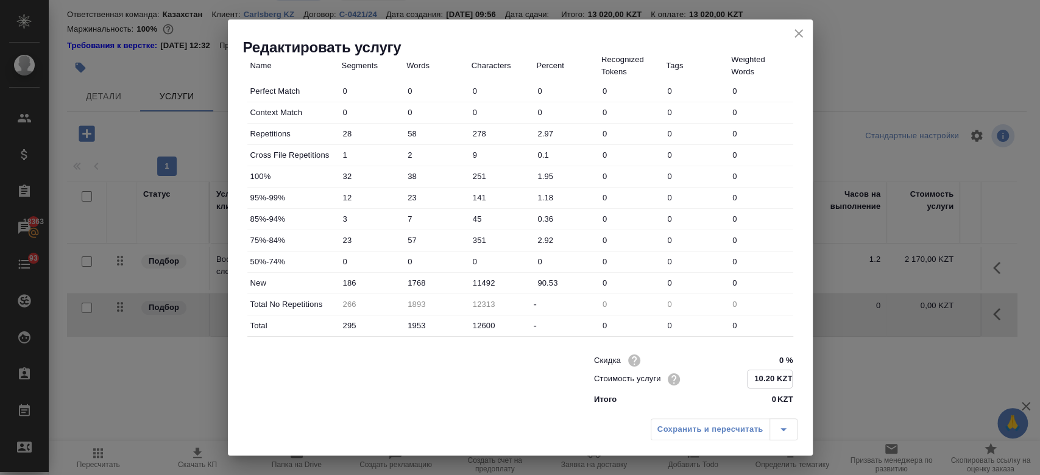
type input "10.20 KZT"
click at [552, 413] on div "Сохранить и пересчитать" at bounding box center [520, 434] width 585 height 43
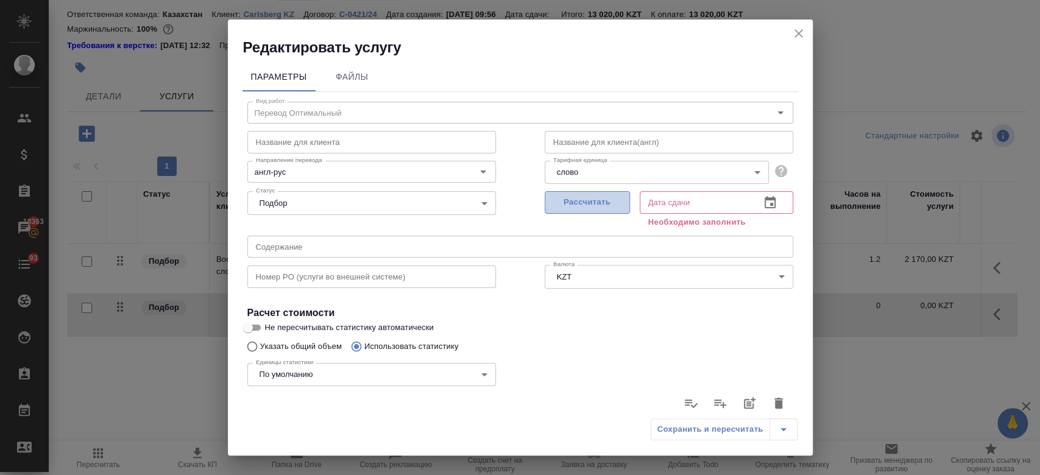
click at [570, 199] on span "Рассчитать" at bounding box center [588, 203] width 72 height 14
type input "23.09.2025 09:07"
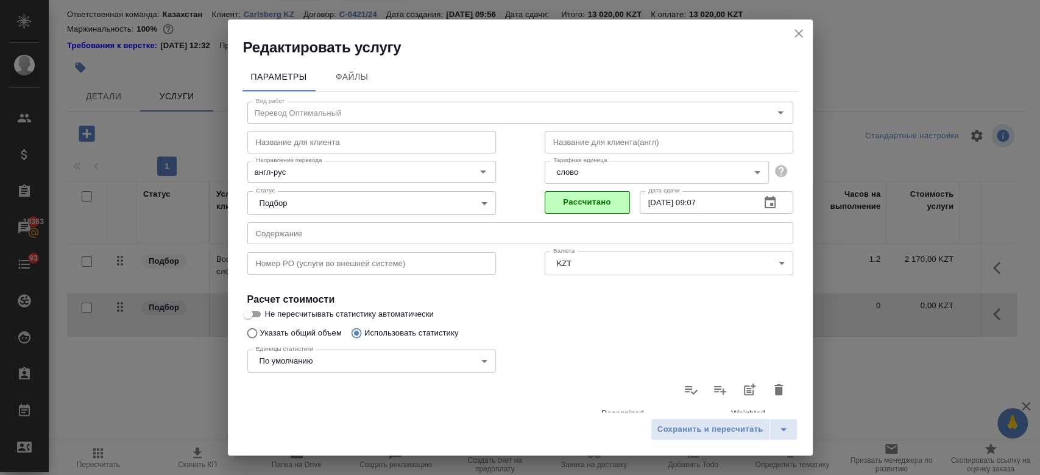
scroll to position [354, 0]
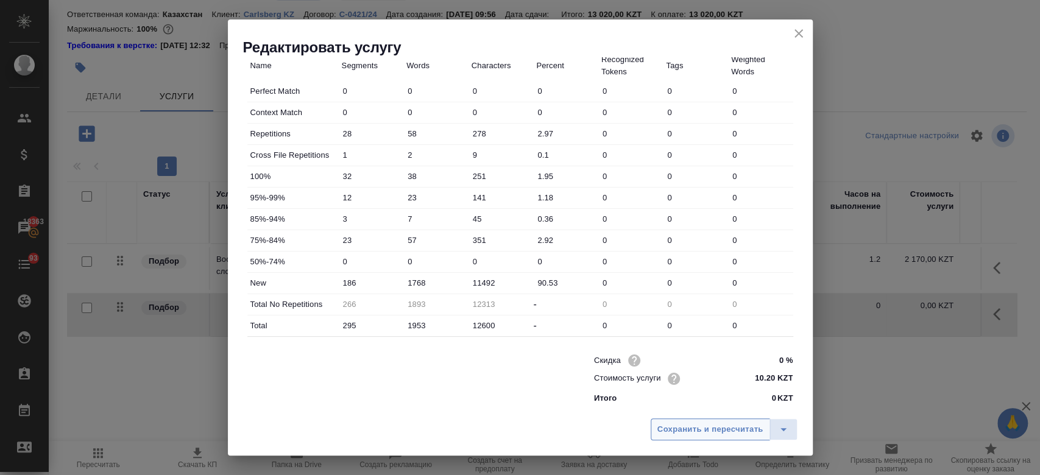
click at [675, 436] on span "Сохранить и пересчитать" at bounding box center [711, 430] width 106 height 14
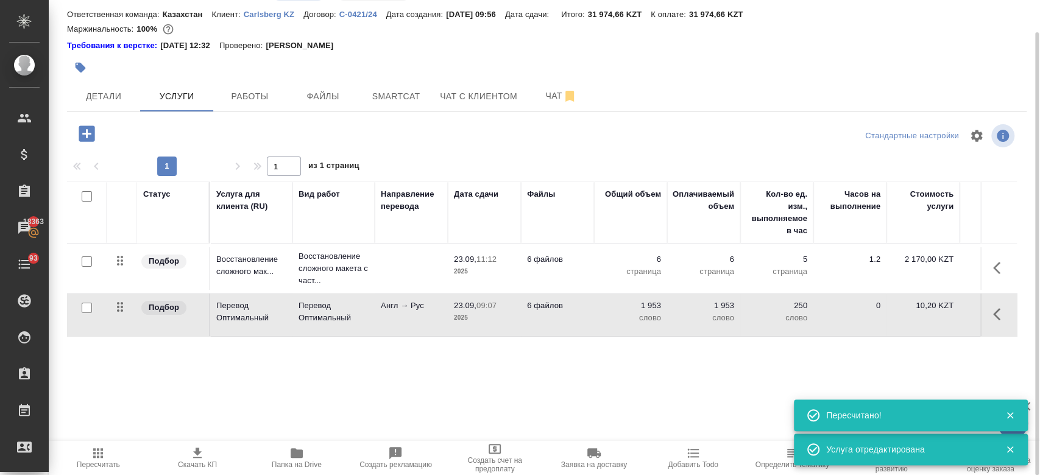
click at [390, 310] on p "Англ → Рус" at bounding box center [411, 306] width 61 height 12
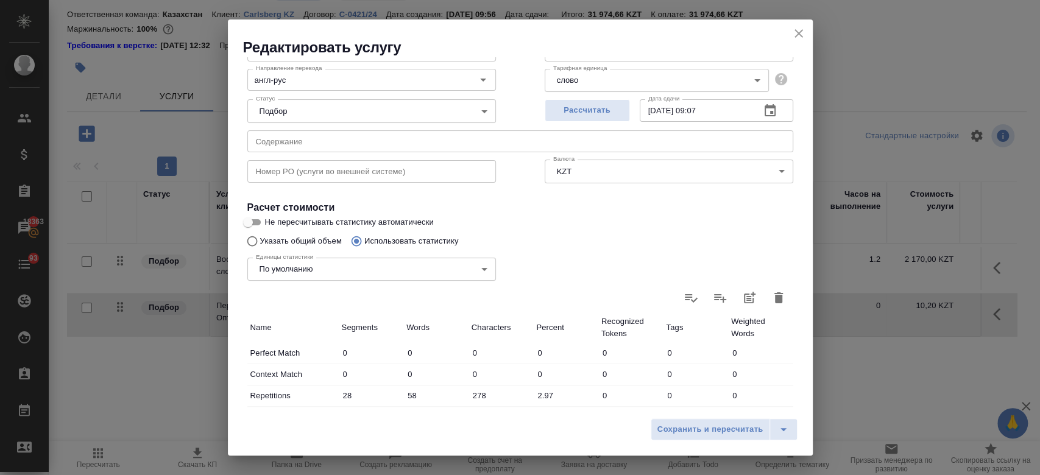
scroll to position [104, 0]
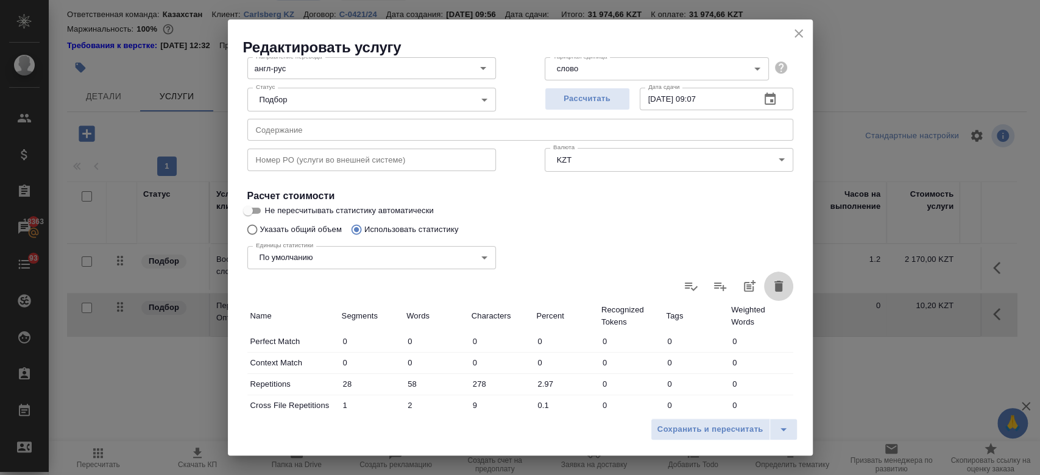
click at [775, 288] on icon "button" at bounding box center [779, 286] width 9 height 11
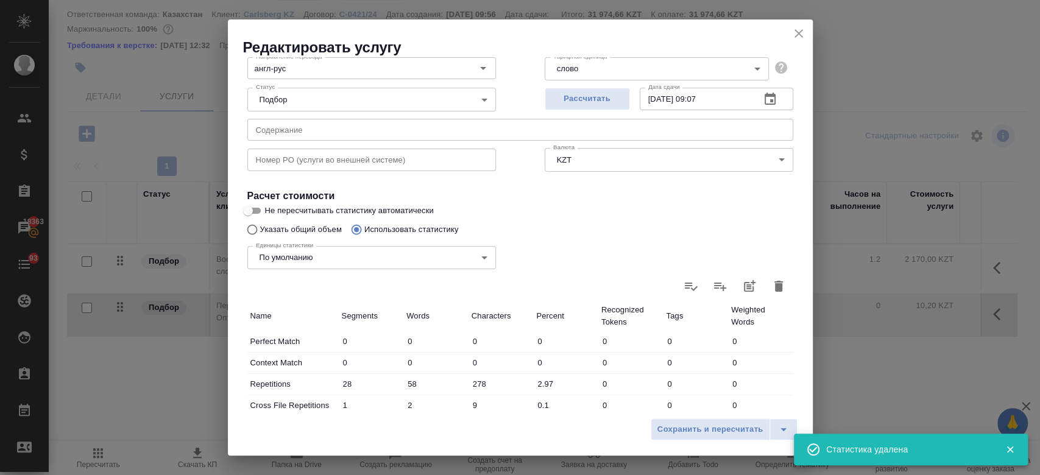
type input "0"
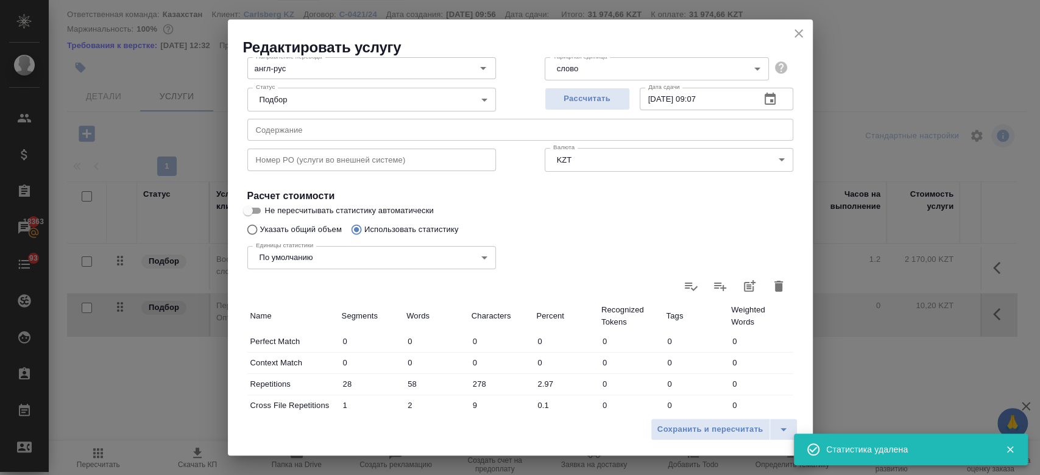
type input "0"
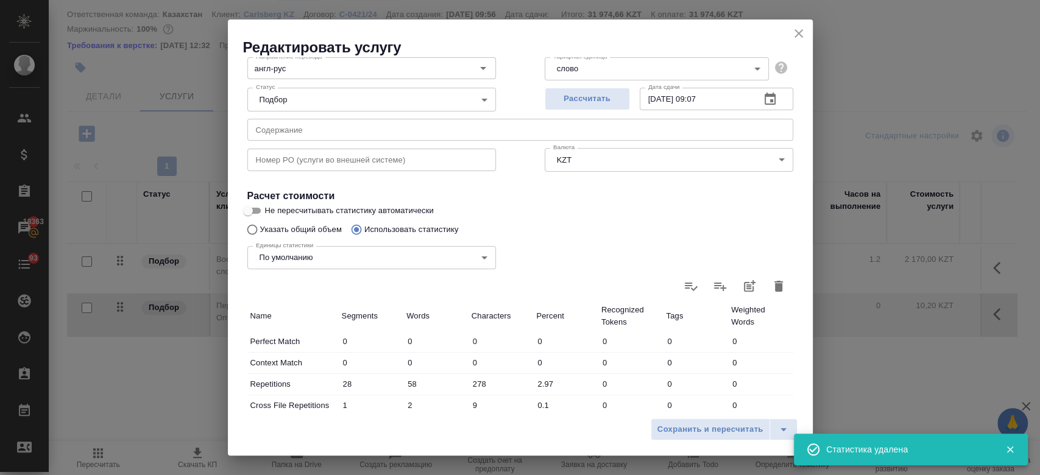
type input "0"
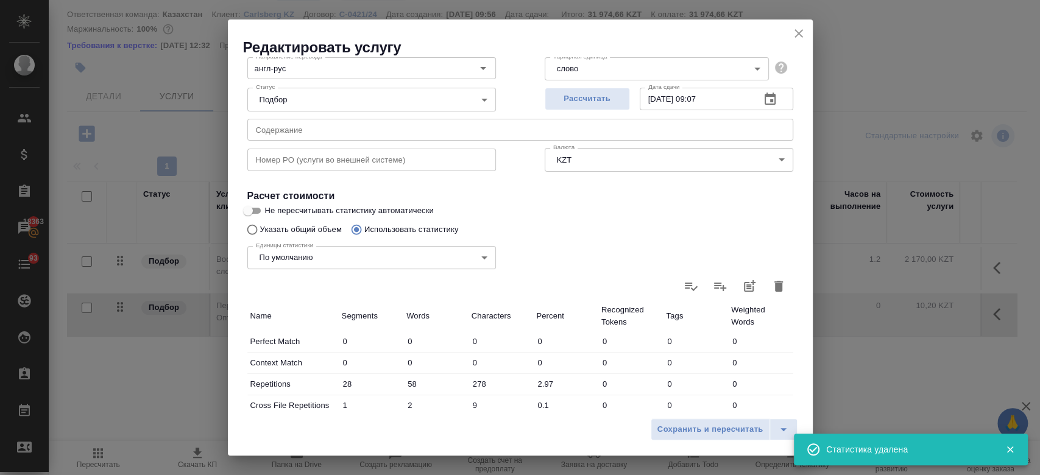
type input "0"
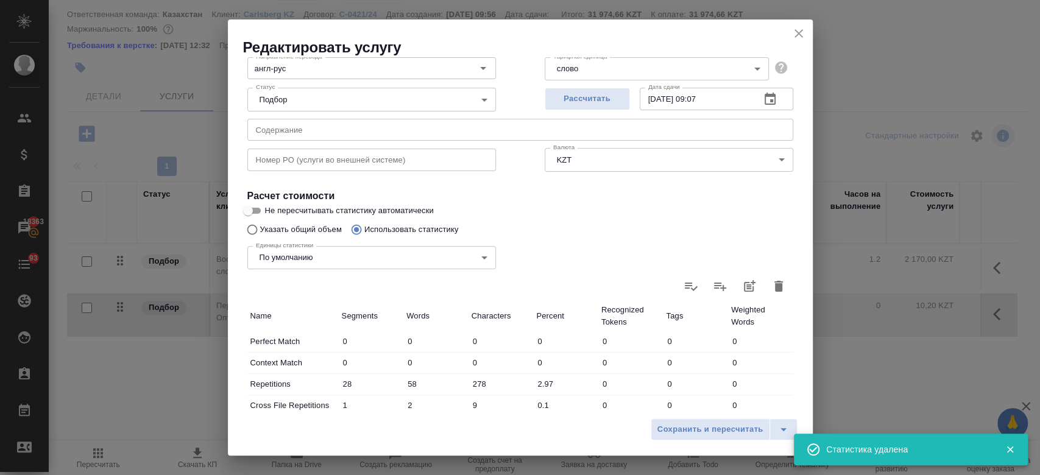
type input "0"
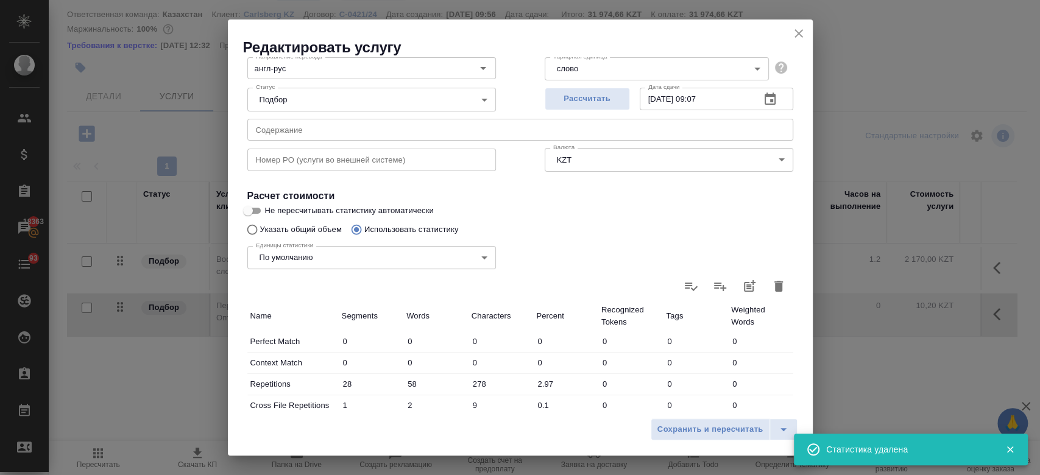
type input "0"
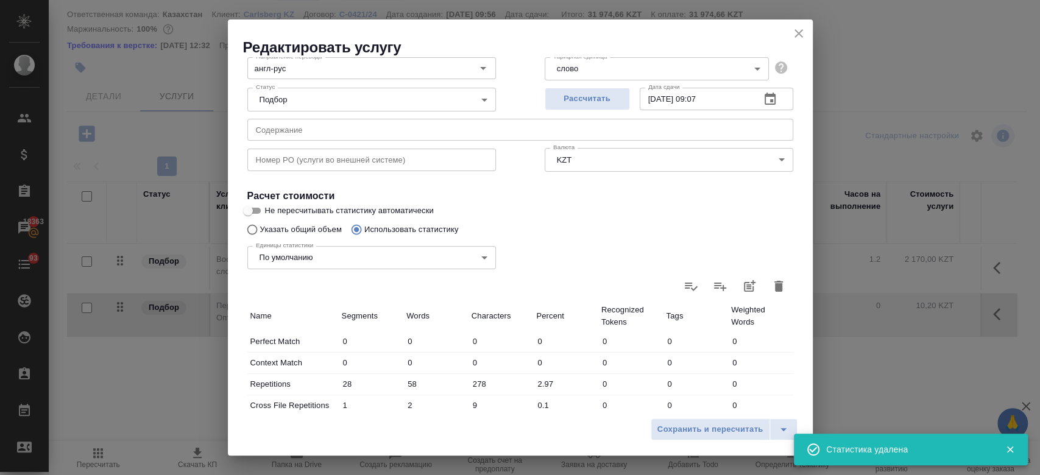
type input "0"
click at [772, 288] on icon at bounding box center [779, 286] width 15 height 15
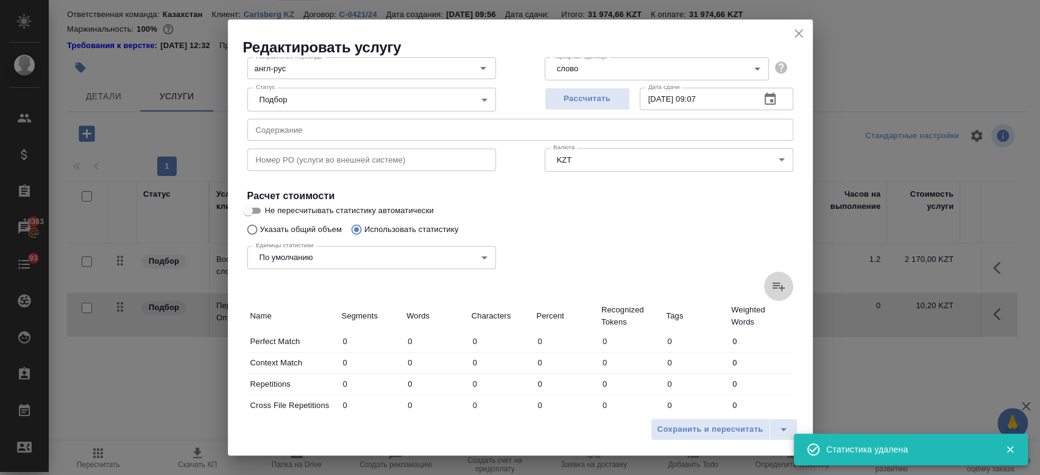
click at [0, 0] on input "file" at bounding box center [0, 0] width 0 height 0
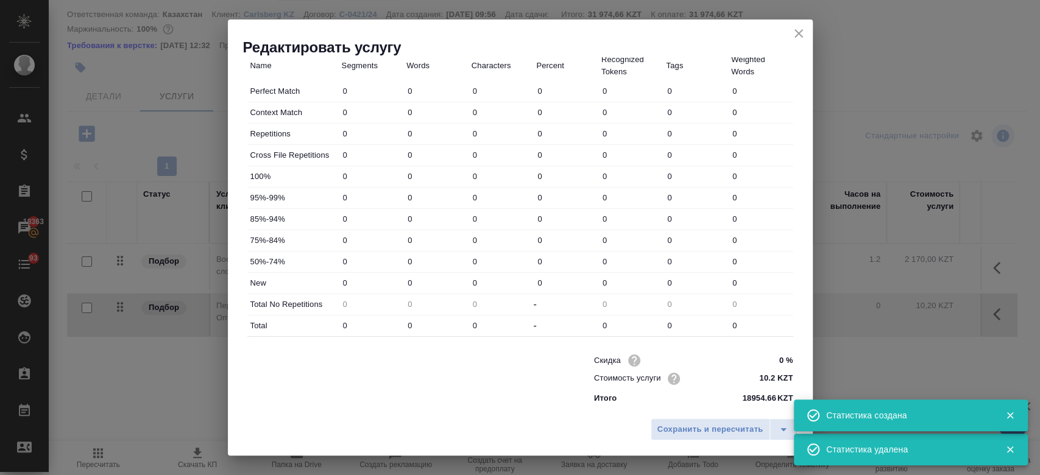
type input "29"
type input "60"
type input "289"
type input "2"
type input "5"
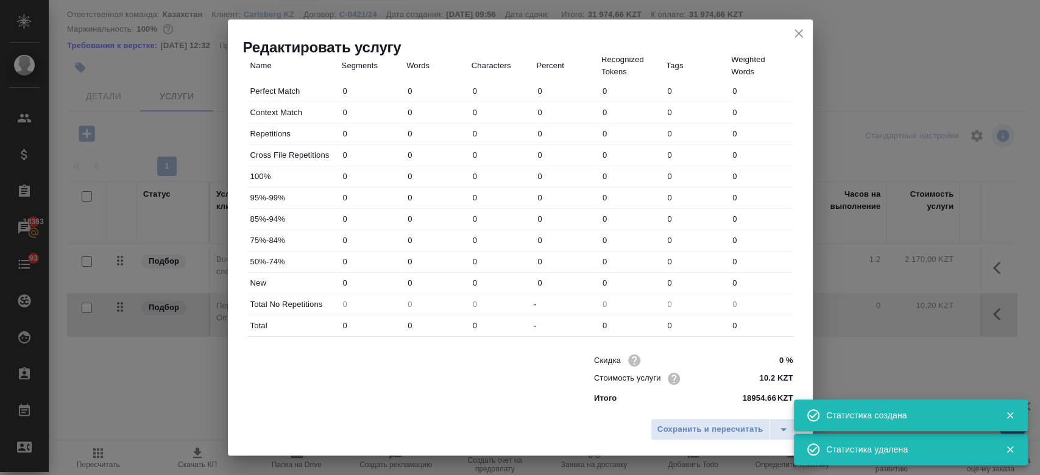
type input "25"
type input "33"
type input "39"
type input "254"
type input "12"
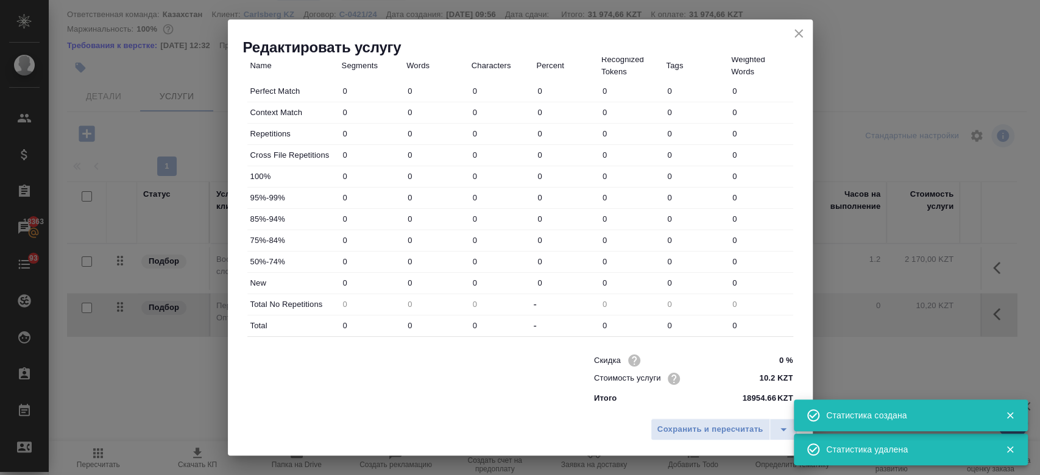
type input "23"
type input "141"
type input "3"
type input "7"
type input "45"
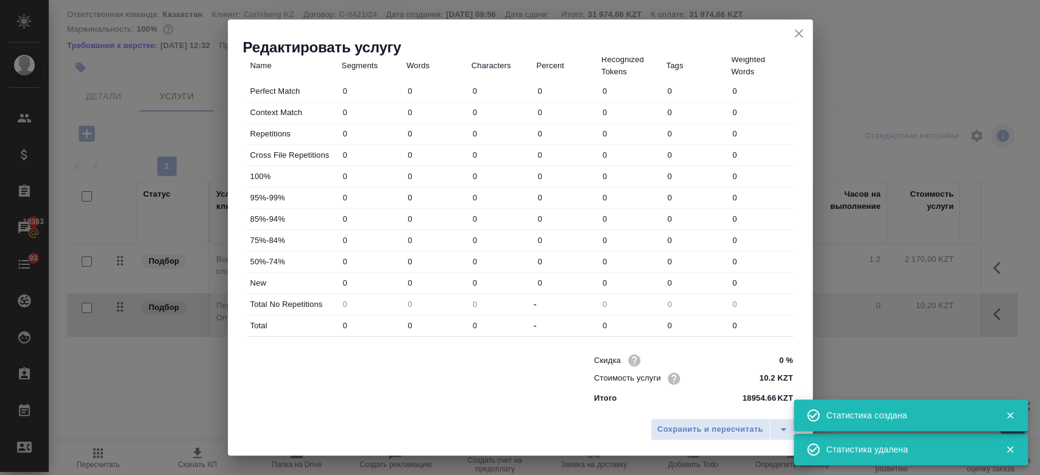
type input "23"
type input "57"
type input "351"
type input "202"
type input "2090"
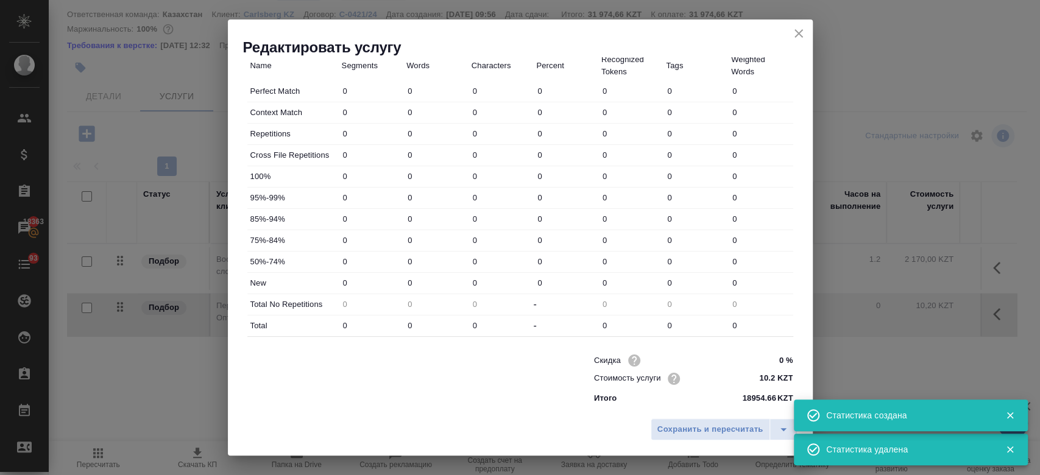
type input "13702"
type input "273"
type input "2216"
type input "14493"
type input "304"
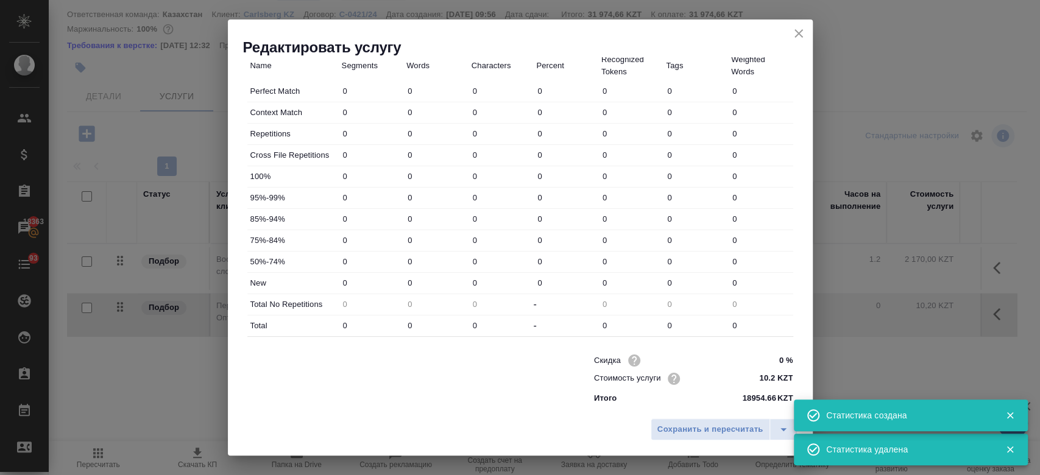
type input "2281"
type input "14807"
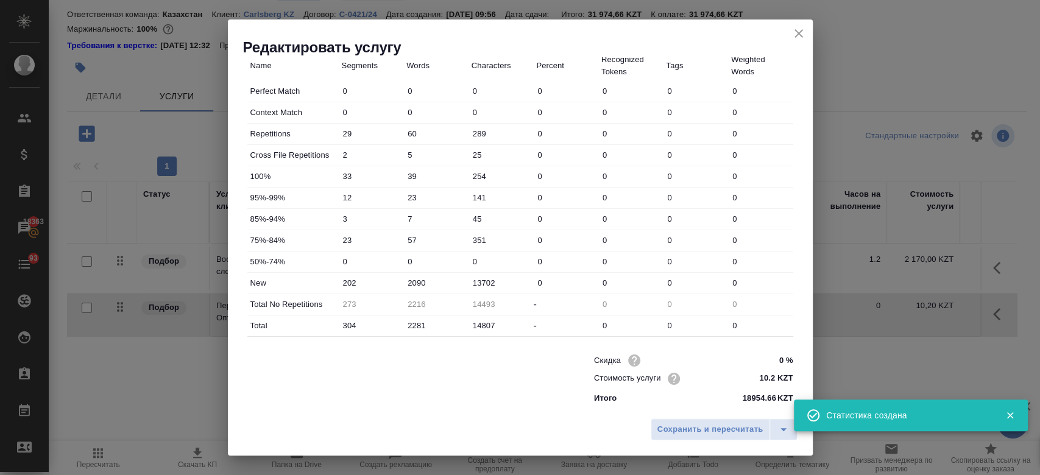
click at [668, 449] on div "Сохранить и пересчитать" at bounding box center [520, 434] width 585 height 43
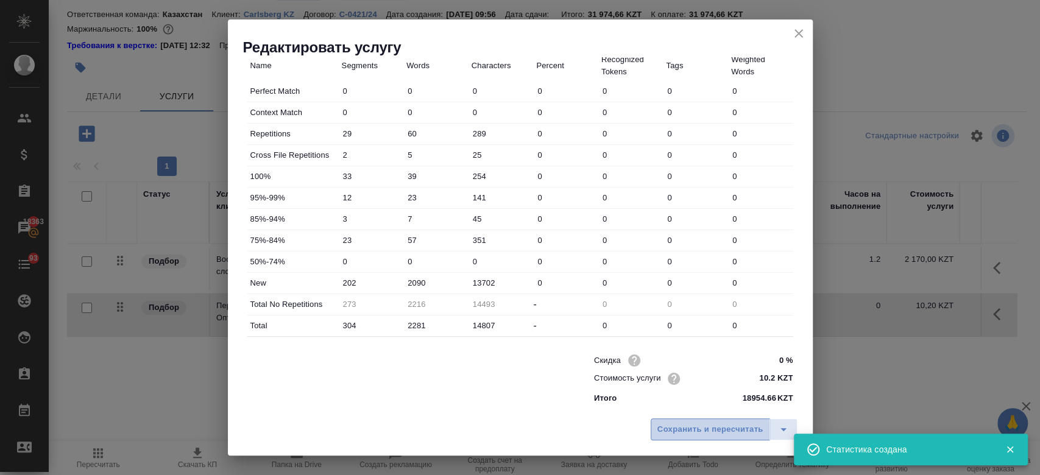
click at [683, 434] on span "Сохранить и пересчитать" at bounding box center [711, 430] width 106 height 14
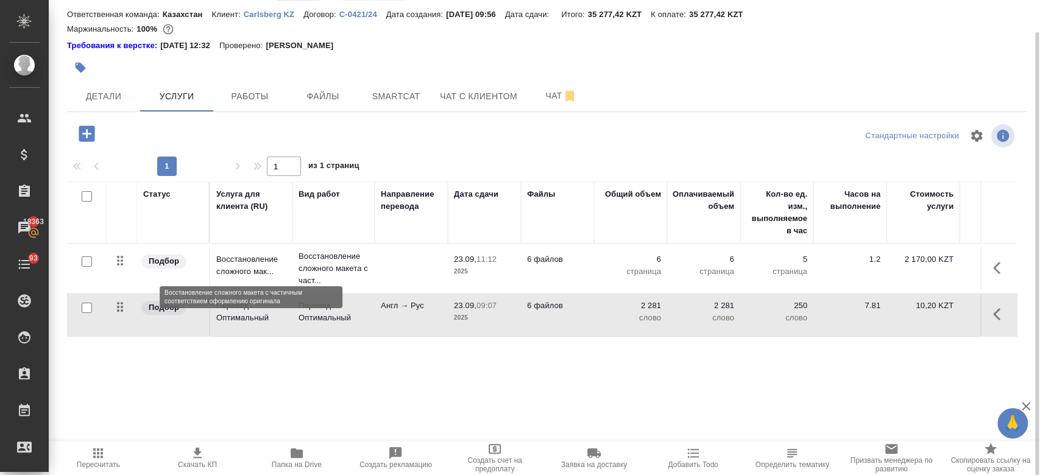
scroll to position [0, 0]
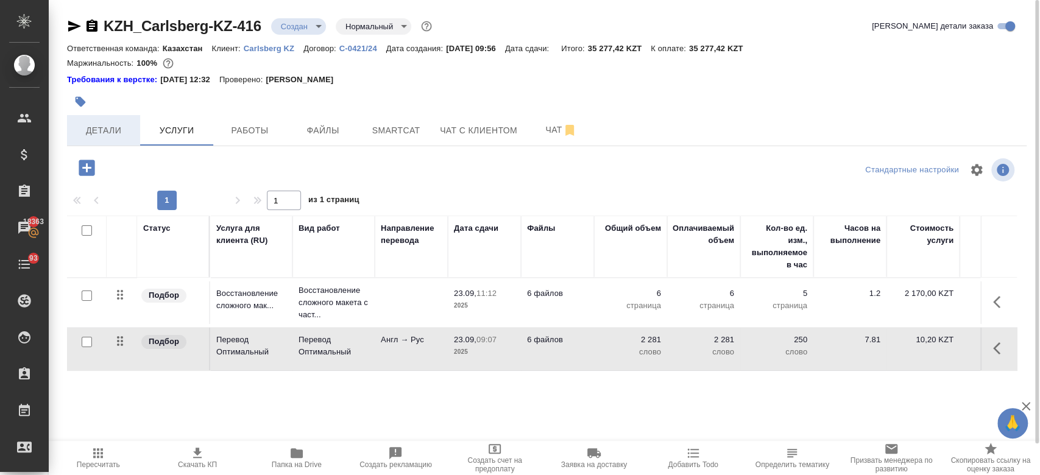
click at [106, 119] on button "Детали" at bounding box center [103, 130] width 73 height 30
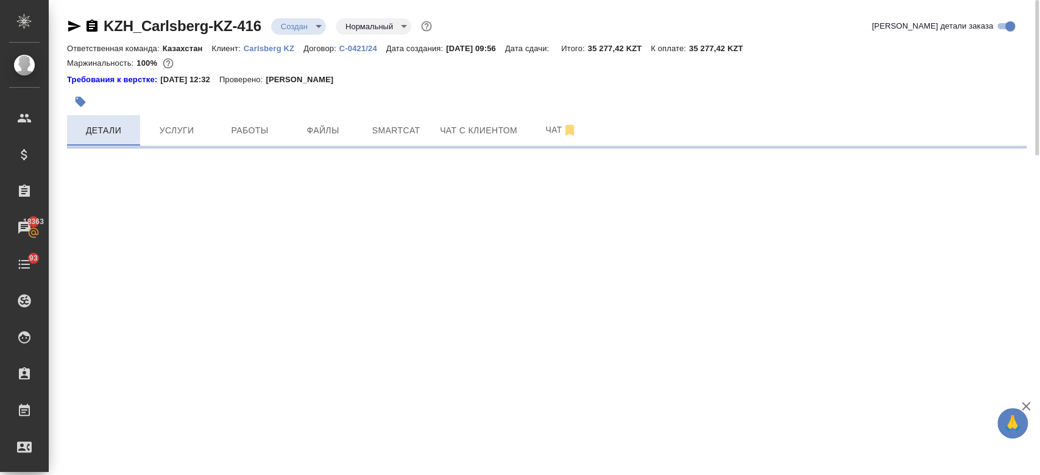
select select "RU"
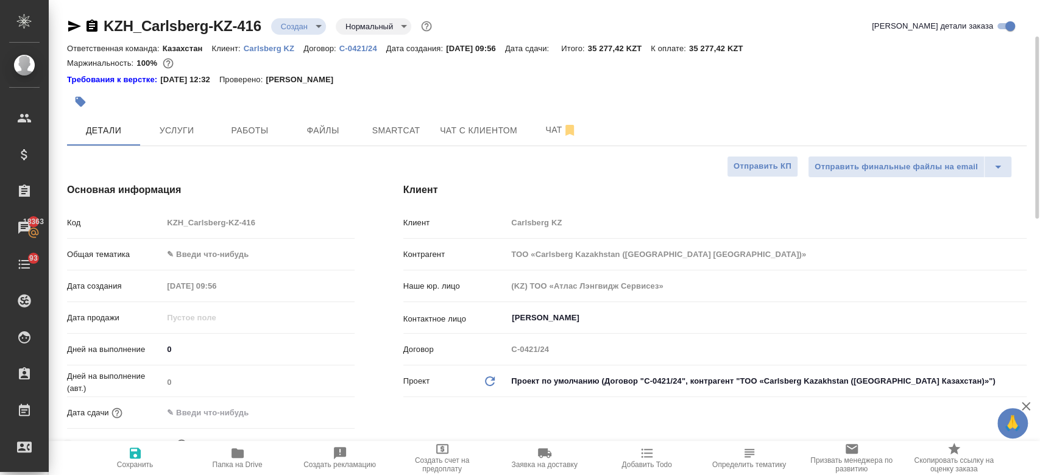
type textarea "x"
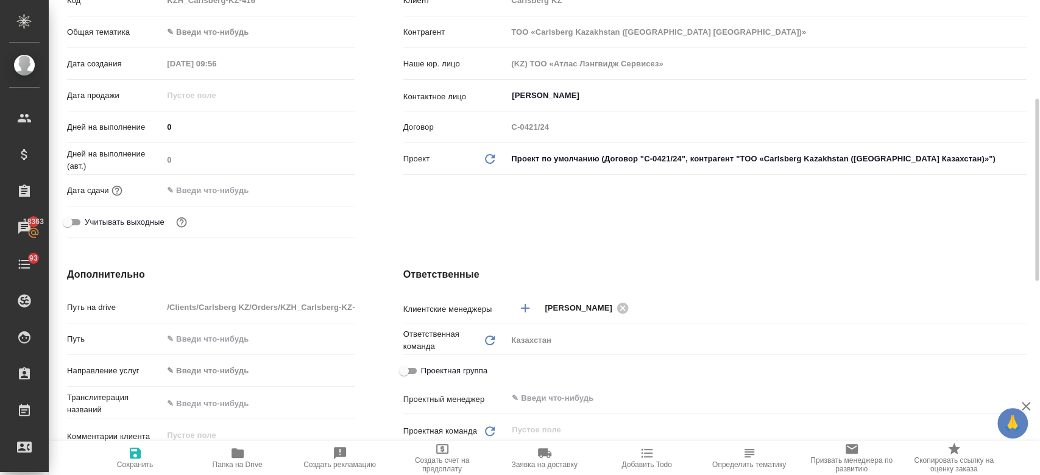
scroll to position [195, 0]
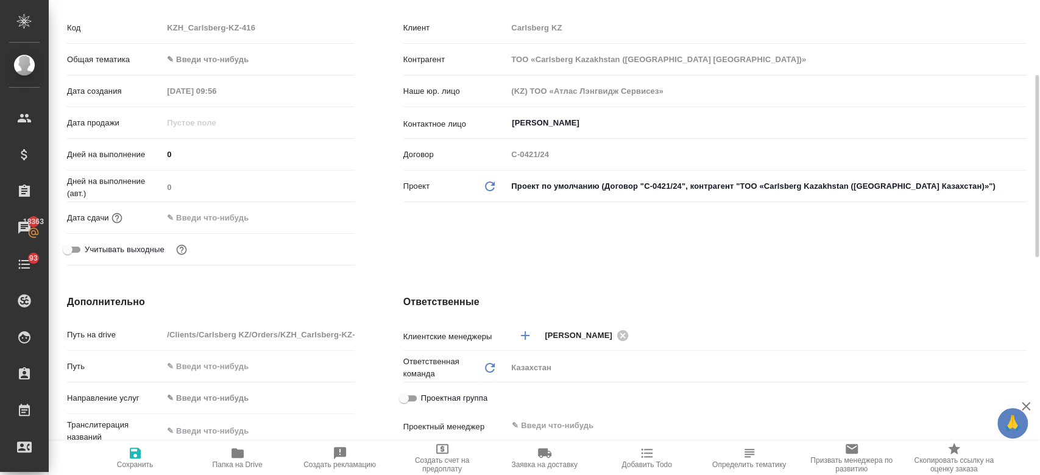
click at [196, 217] on input "text" at bounding box center [216, 218] width 107 height 18
click at [319, 217] on icon "button" at bounding box center [319, 217] width 11 height 12
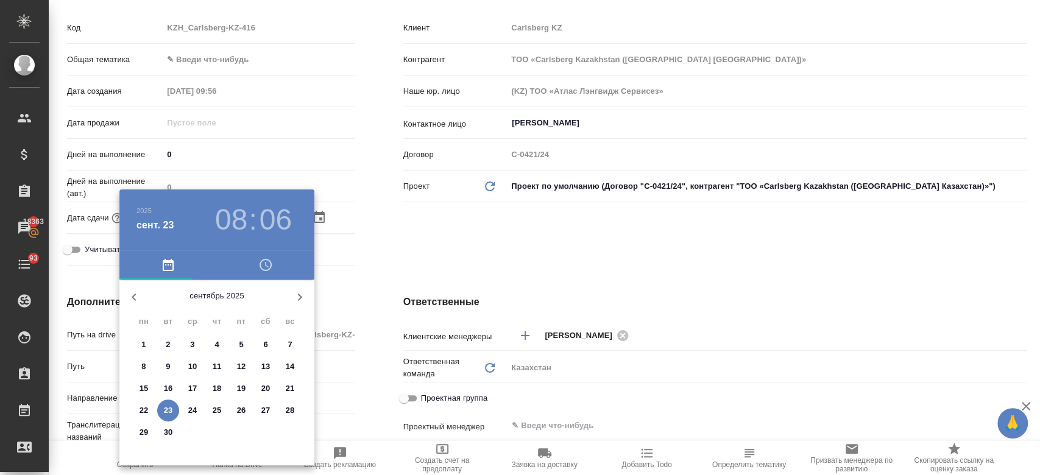
click at [430, 243] on div at bounding box center [520, 237] width 1040 height 475
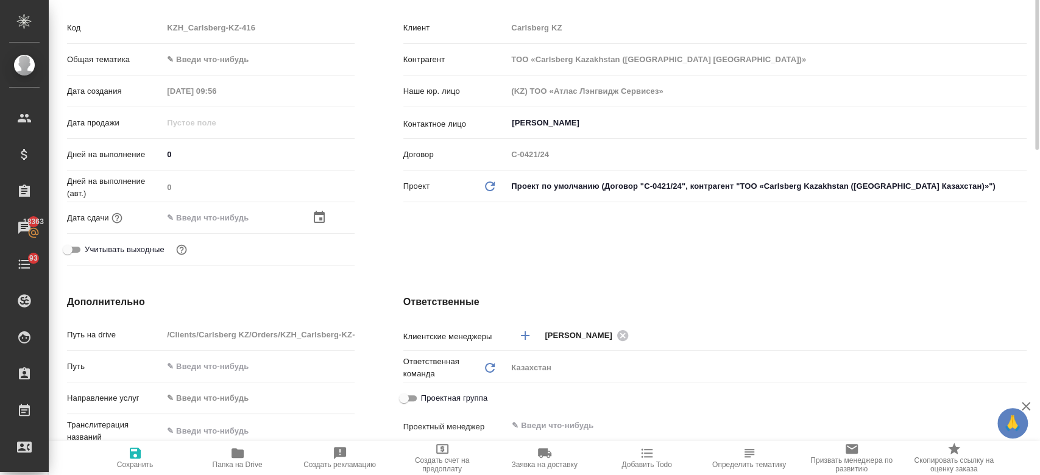
scroll to position [92, 0]
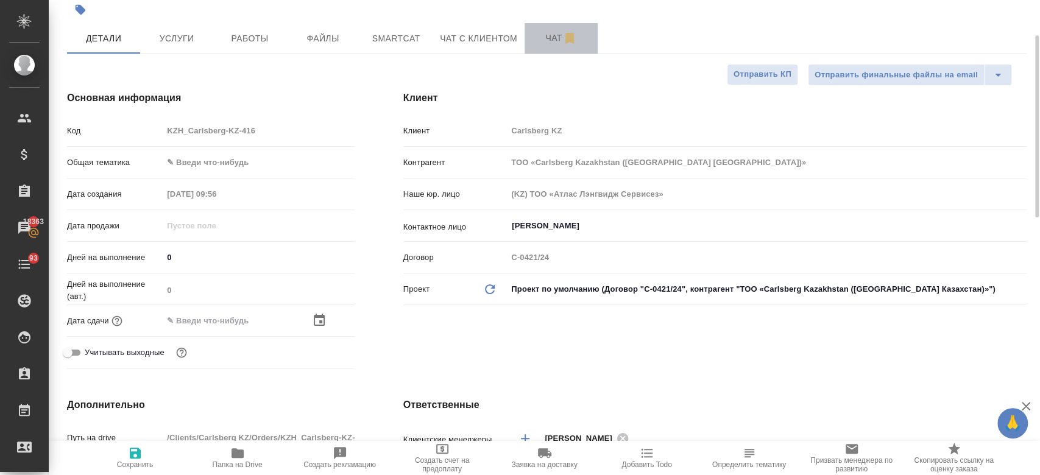
click at [553, 29] on button "Чат" at bounding box center [561, 38] width 73 height 30
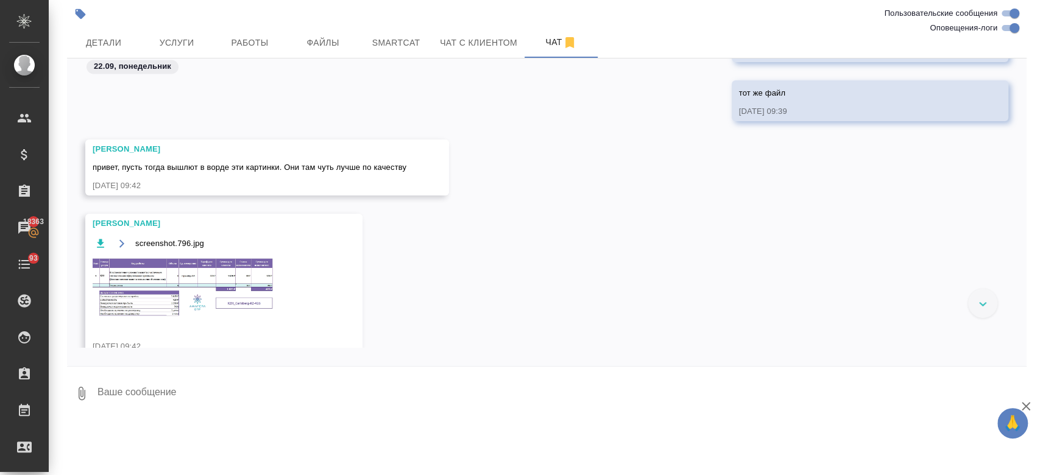
scroll to position [1376, 0]
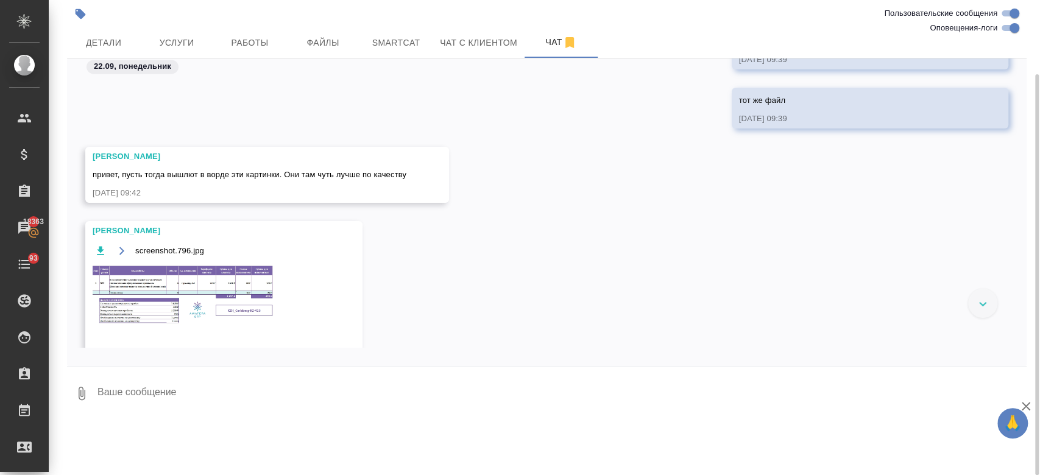
click at [230, 261] on div "screenshot.796.jpg" at bounding box center [206, 292] width 227 height 99
click at [221, 273] on img at bounding box center [184, 296] width 183 height 62
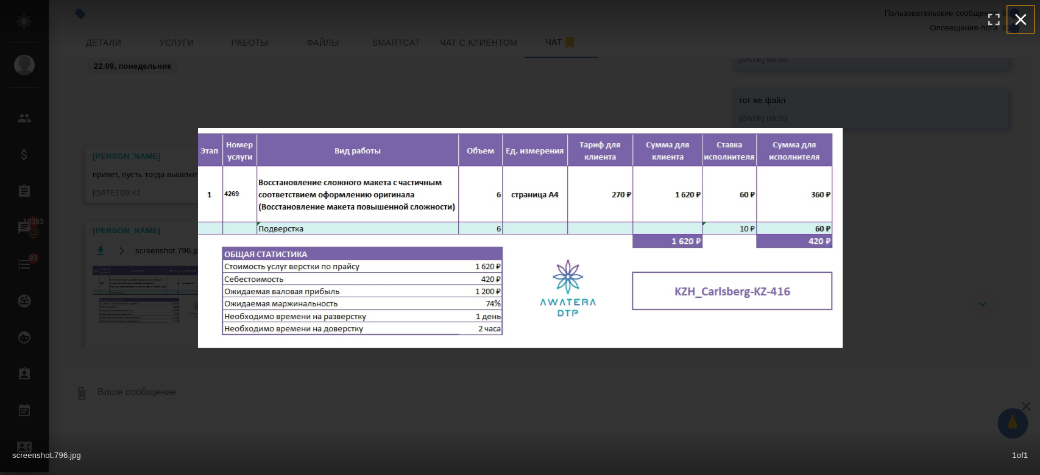
click at [1029, 12] on icon "button" at bounding box center [1021, 20] width 20 height 20
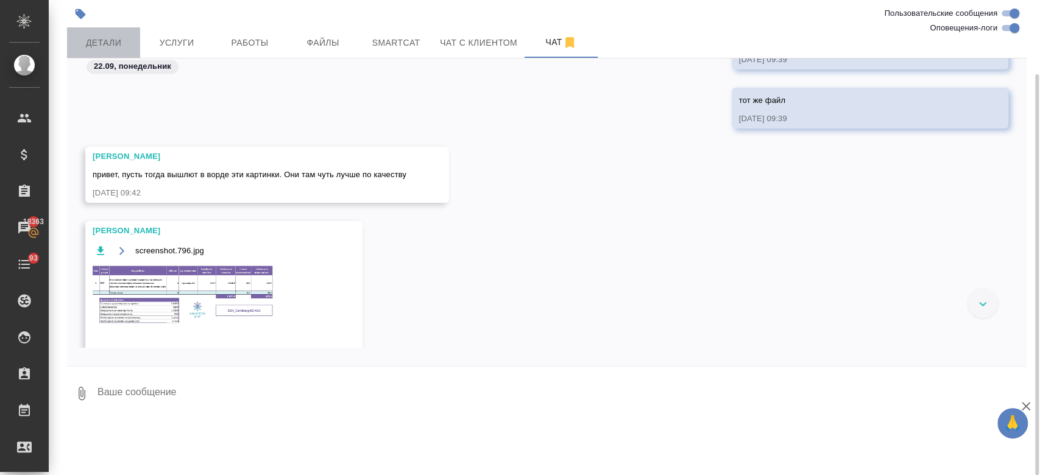
click at [103, 51] on button "Детали" at bounding box center [103, 42] width 73 height 30
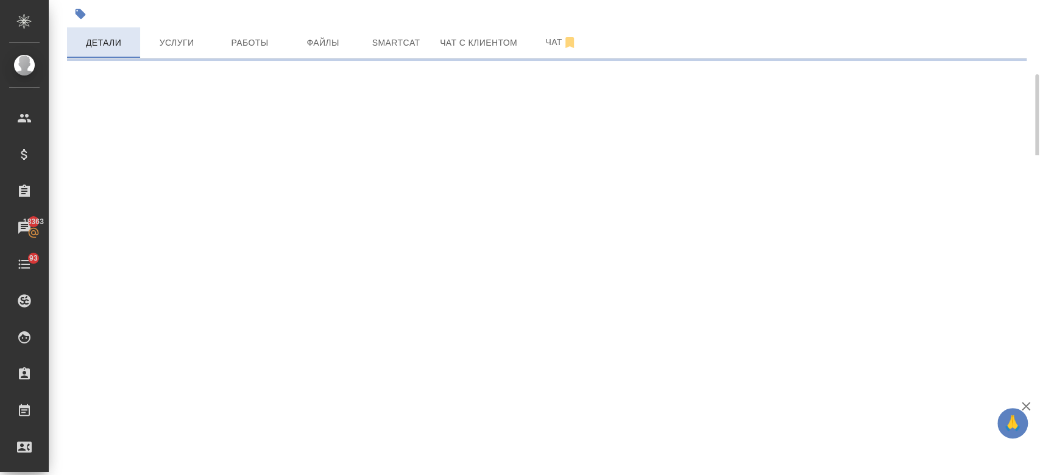
select select "RU"
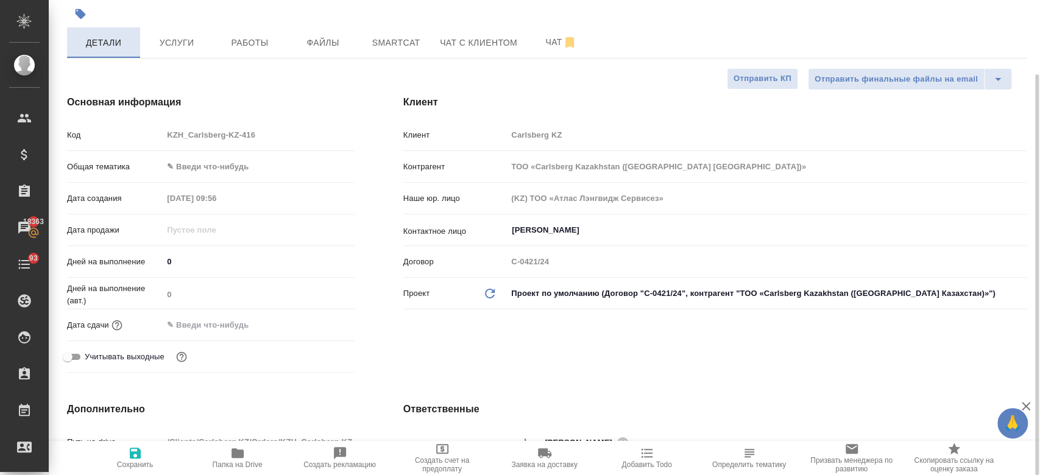
type textarea "x"
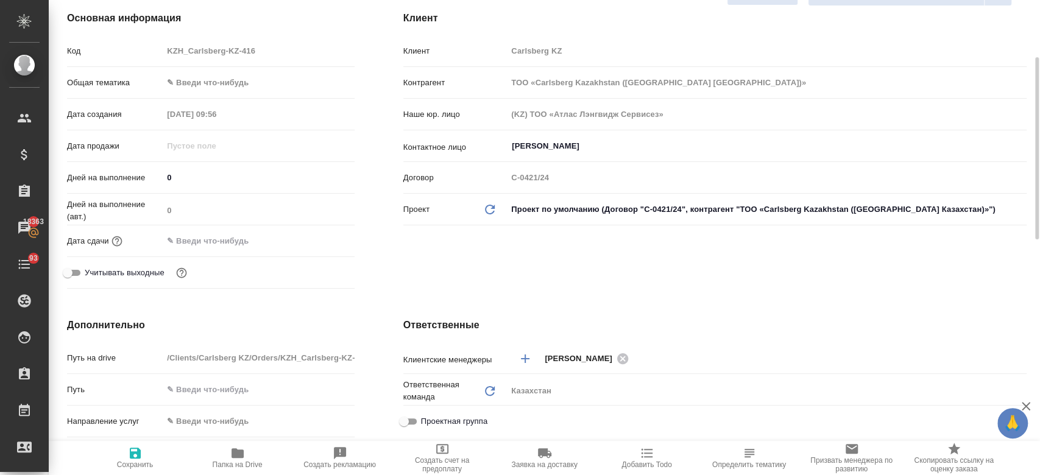
scroll to position [179, 0]
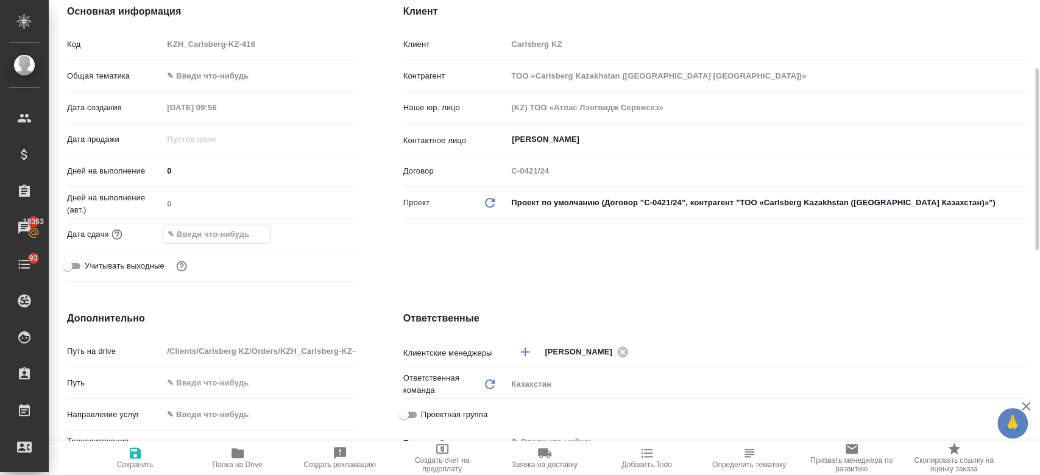
click at [226, 235] on input "text" at bounding box center [216, 235] width 107 height 18
click at [322, 228] on icon "button" at bounding box center [319, 233] width 11 height 12
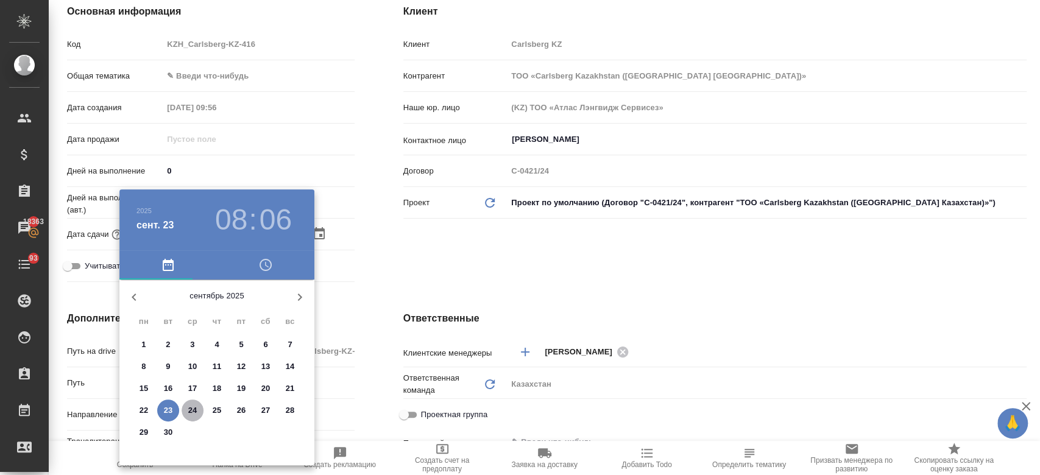
click at [199, 407] on span "24" at bounding box center [193, 411] width 22 height 12
type input "24.09.2025 08:06"
type textarea "x"
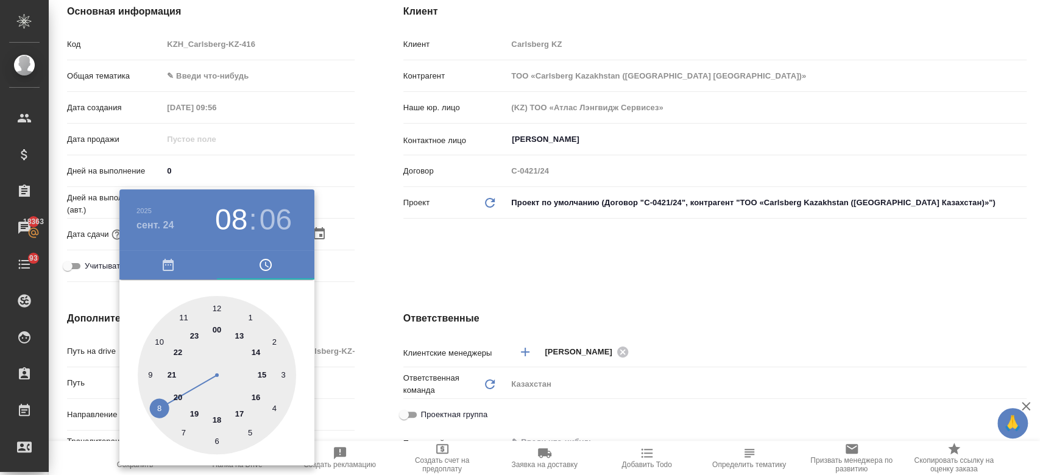
click at [219, 419] on div at bounding box center [217, 375] width 158 height 158
type input "24.09.2025 18:06"
type textarea "x"
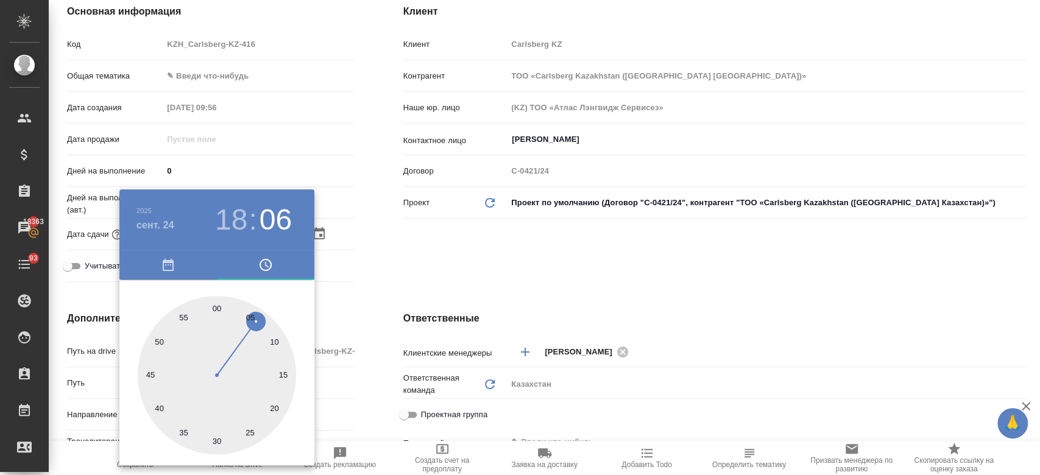
click at [218, 305] on div at bounding box center [217, 375] width 158 height 158
type input "24.09.2025 18:00"
type textarea "x"
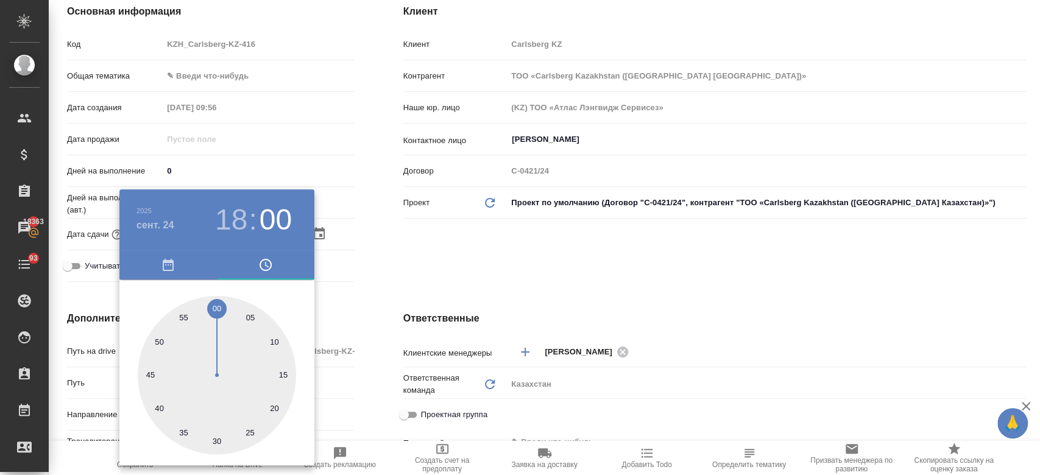
click at [414, 274] on div at bounding box center [520, 237] width 1040 height 475
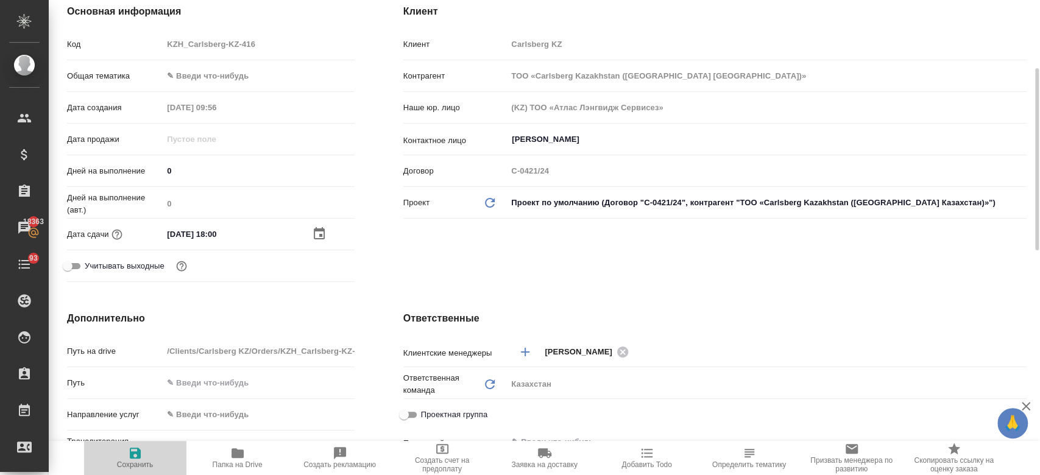
click at [137, 457] on icon "button" at bounding box center [135, 453] width 11 height 11
type textarea "x"
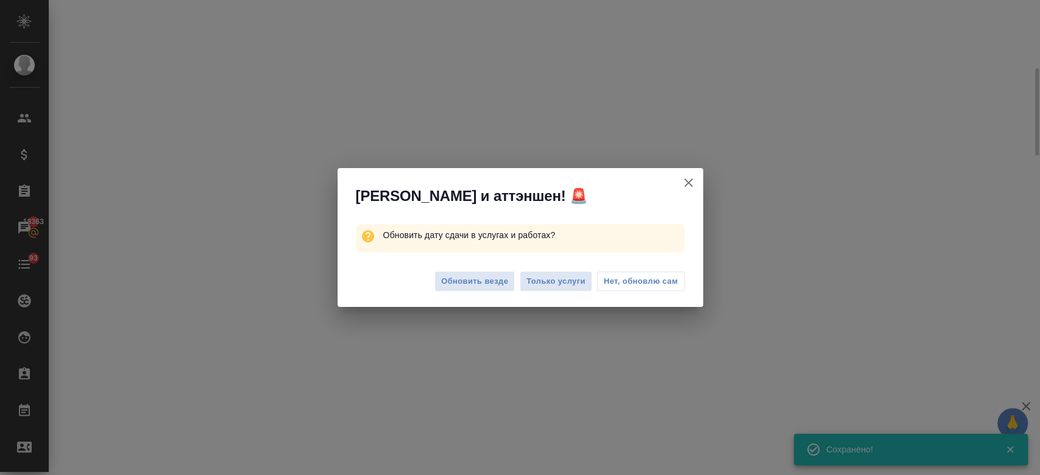
select select "RU"
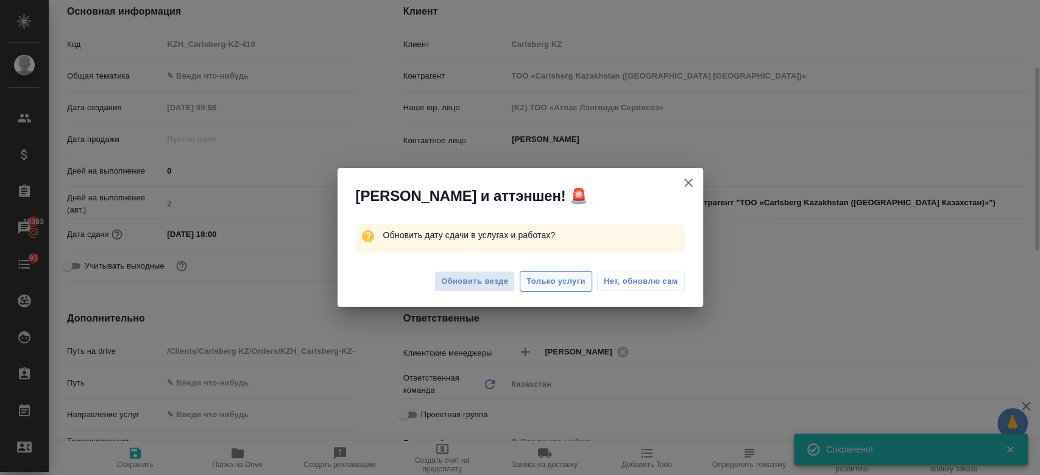
type textarea "x"
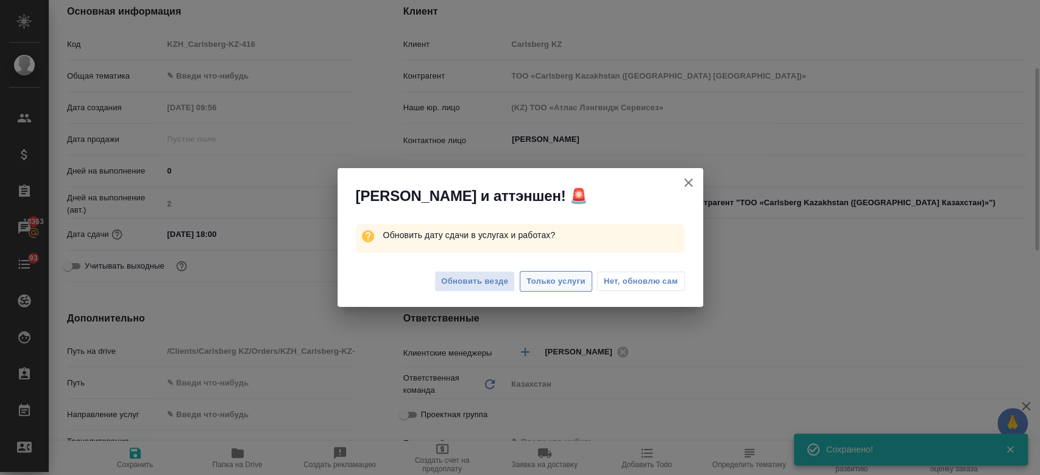
type textarea "x"
click at [572, 276] on span "Только услуги" at bounding box center [556, 282] width 59 height 14
type textarea "x"
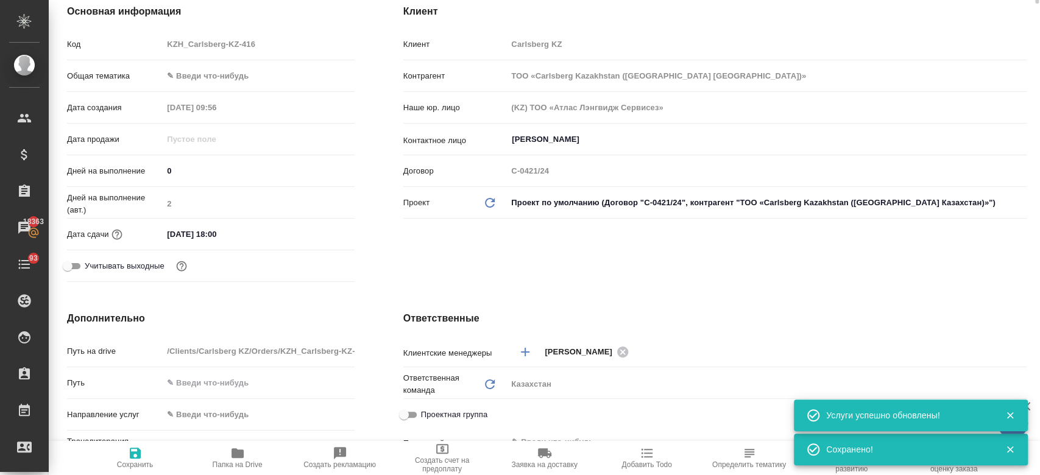
scroll to position [0, 0]
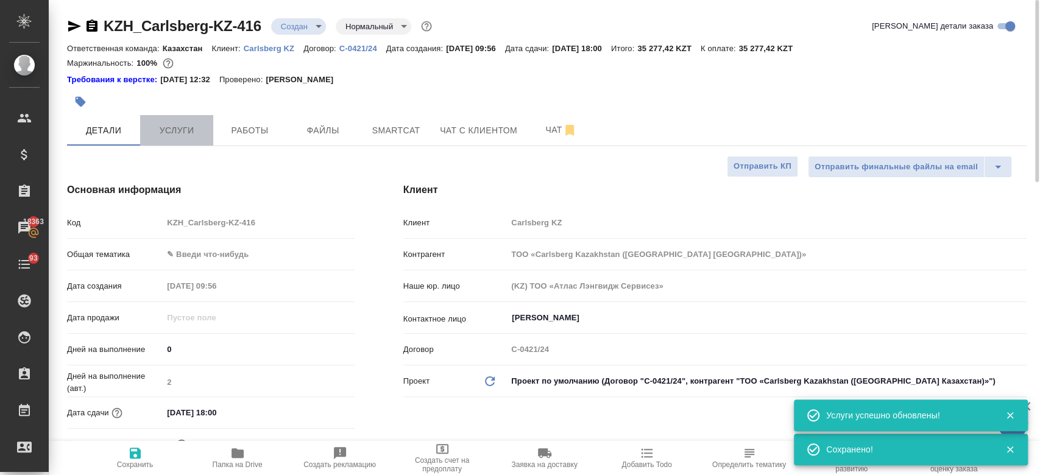
click at [177, 129] on span "Услуги" at bounding box center [177, 130] width 59 height 15
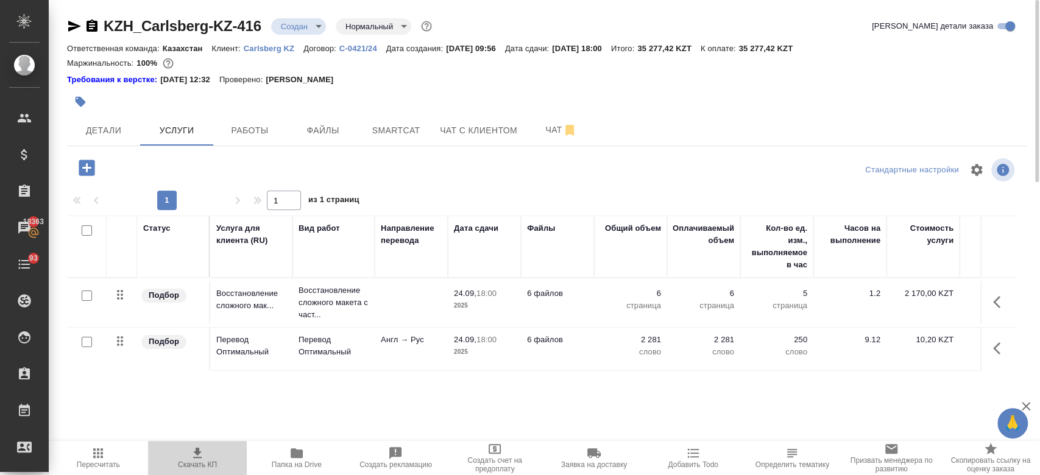
click at [194, 459] on icon "button" at bounding box center [197, 453] width 15 height 15
click at [117, 130] on span "Детали" at bounding box center [103, 130] width 59 height 15
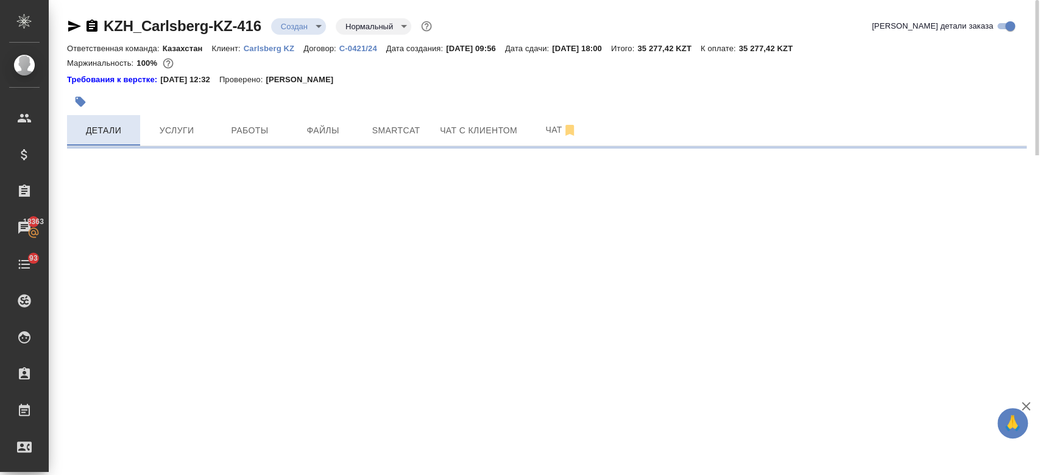
select select "RU"
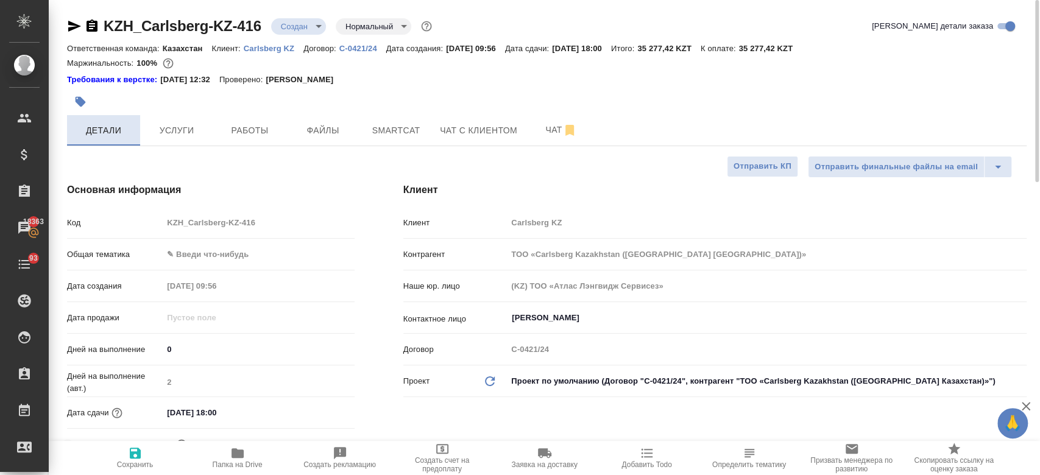
type textarea "x"
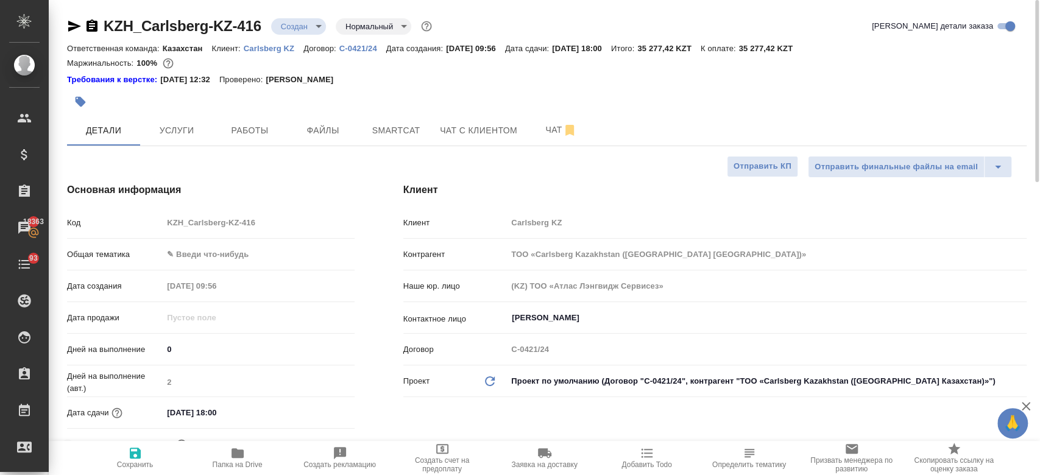
type textarea "x"
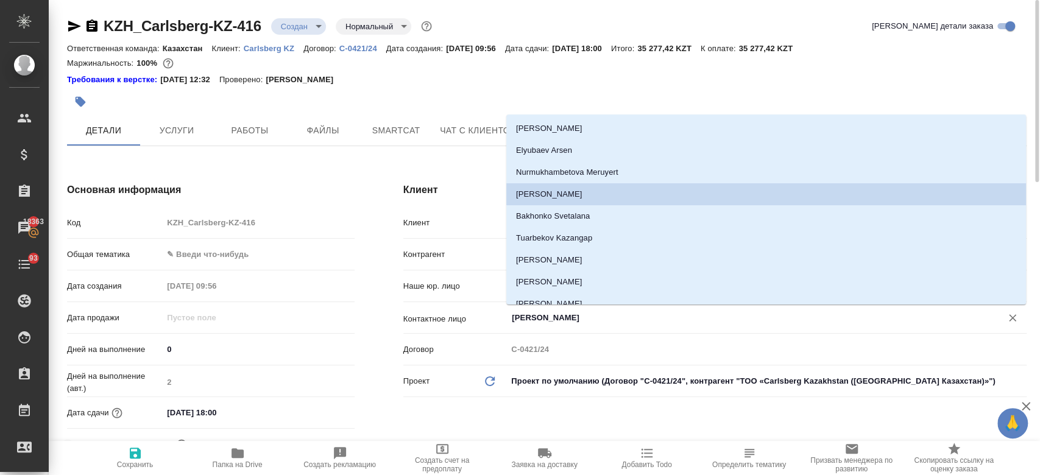
click at [525, 324] on input "Berniyaz Nurlybek" at bounding box center [747, 318] width 472 height 15
type textarea "x"
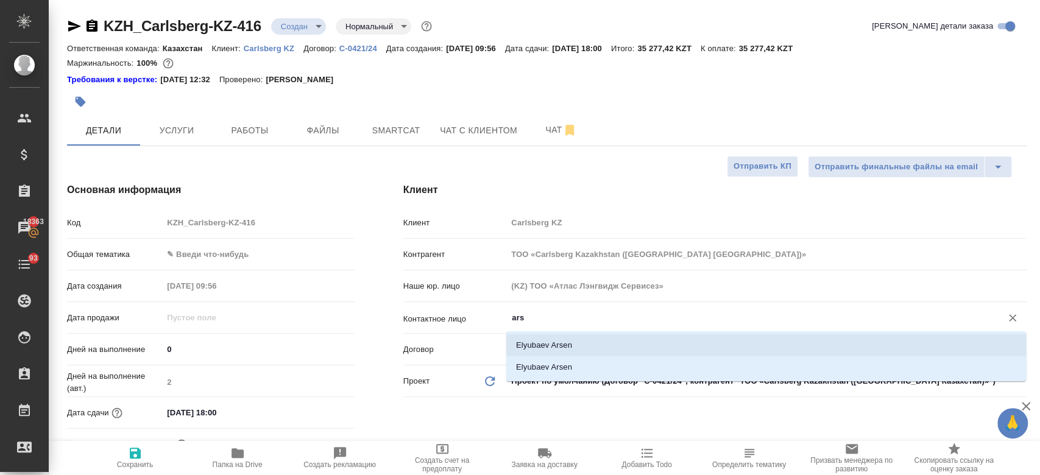
click at [539, 349] on li "Elyubaev Arsen" at bounding box center [767, 346] width 520 height 22
type input "Elyubaev Arsen"
type textarea "x"
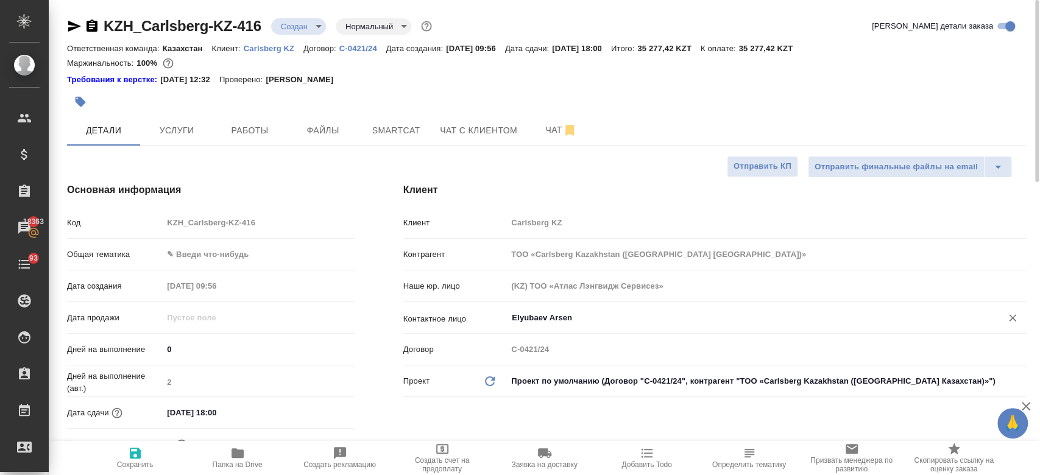
type input "Elyubaev Arsen"
click at [136, 457] on icon "button" at bounding box center [135, 453] width 15 height 15
type textarea "x"
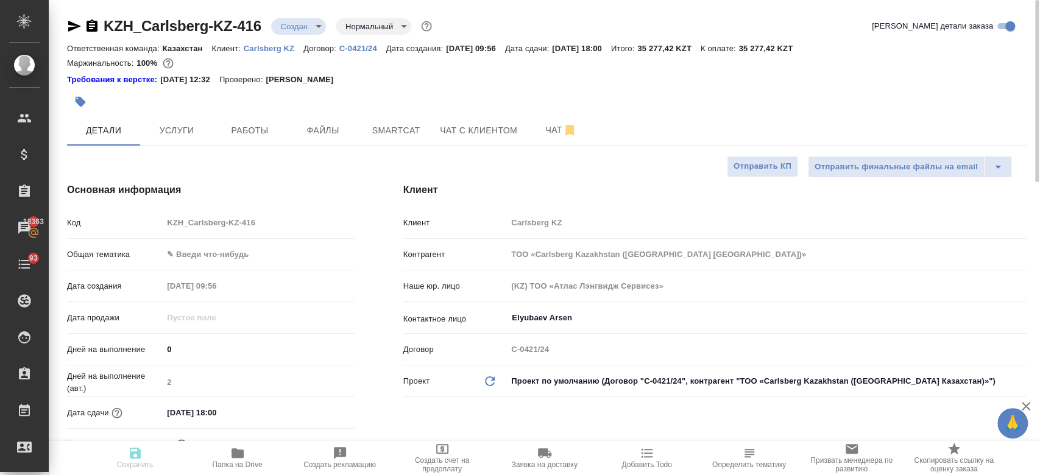
type textarea "x"
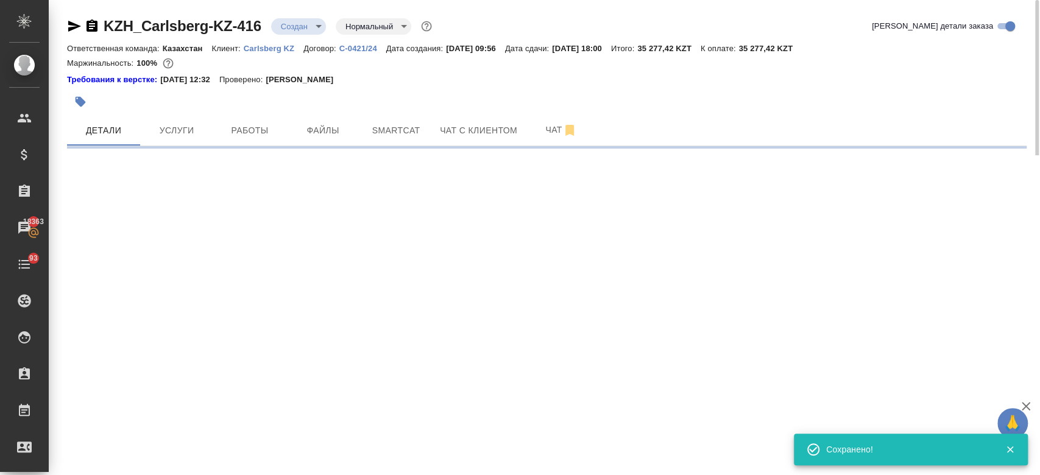
select select "RU"
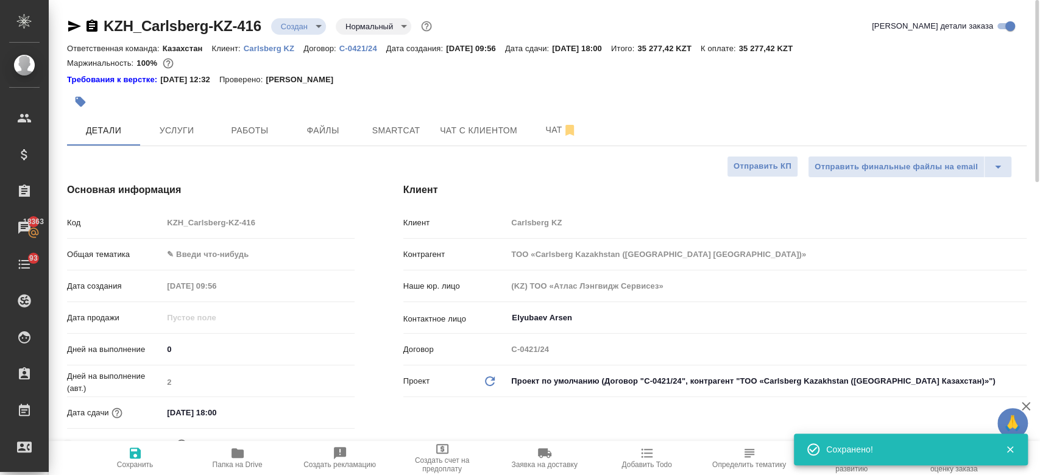
type textarea "x"
click at [171, 132] on span "Услуги" at bounding box center [177, 130] width 59 height 15
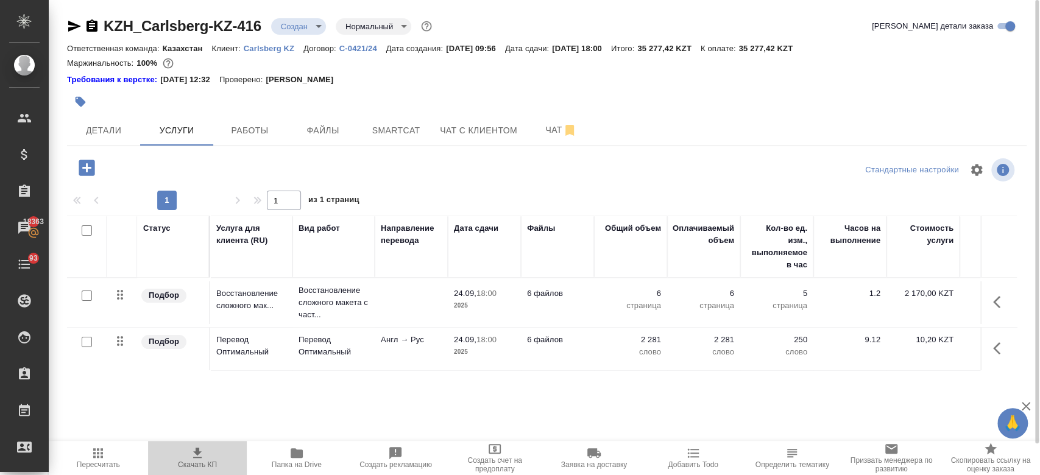
click at [198, 458] on icon "button" at bounding box center [197, 453] width 9 height 10
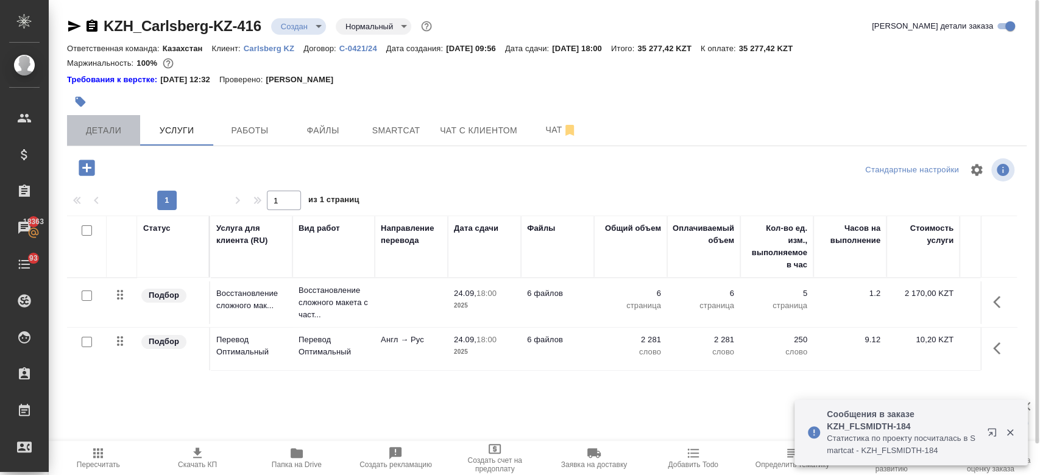
click at [94, 129] on span "Детали" at bounding box center [103, 130] width 59 height 15
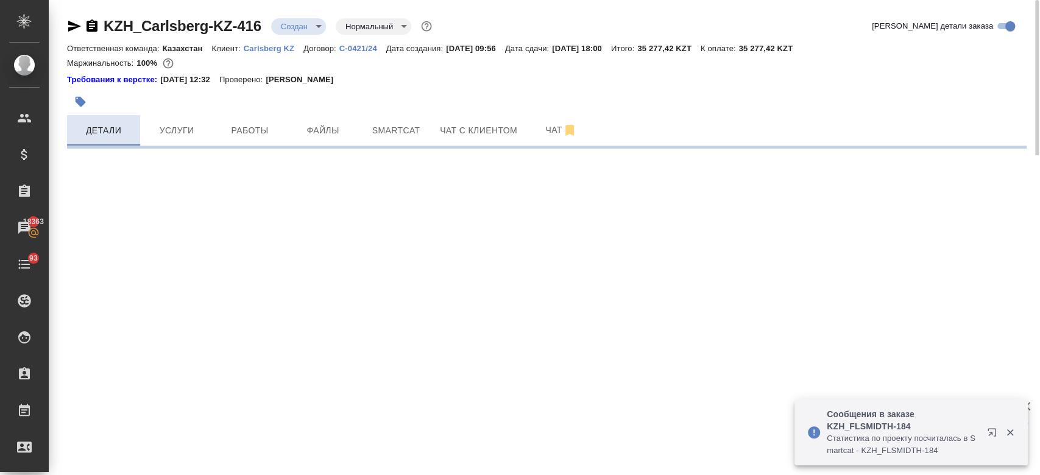
select select "RU"
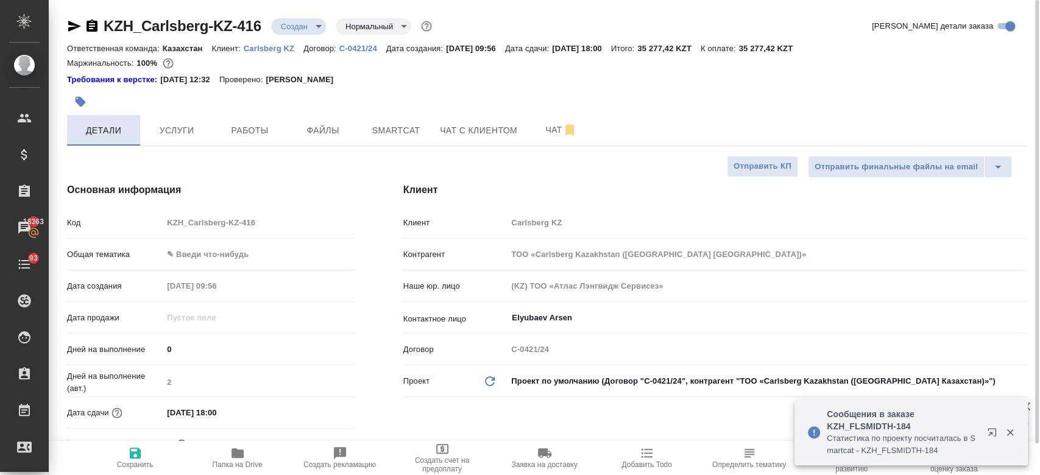
type textarea "x"
type input "Журавлев Денис"
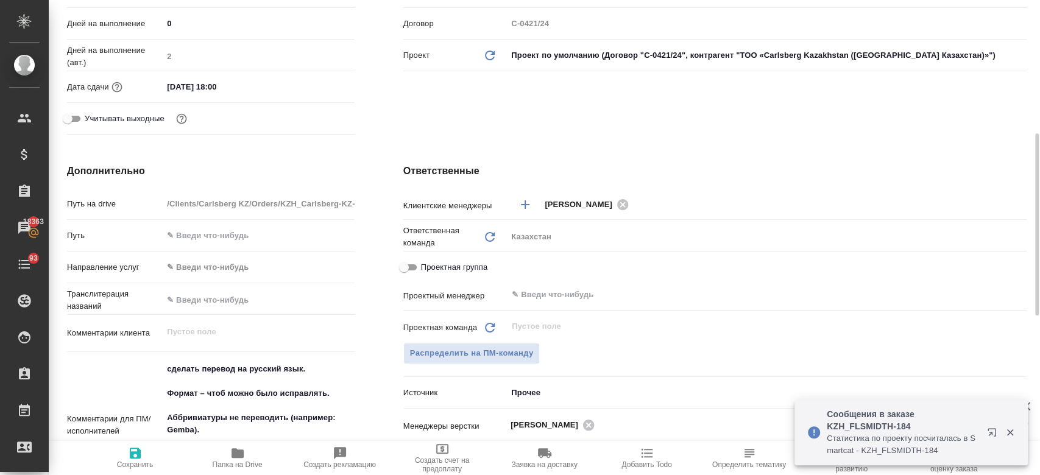
scroll to position [334, 0]
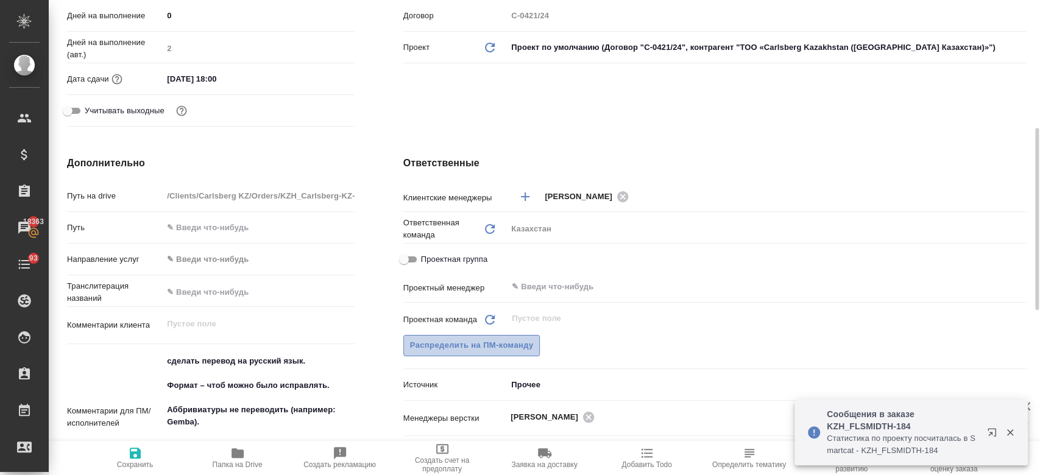
click at [475, 346] on span "Распределить на ПМ-команду" at bounding box center [472, 346] width 124 height 14
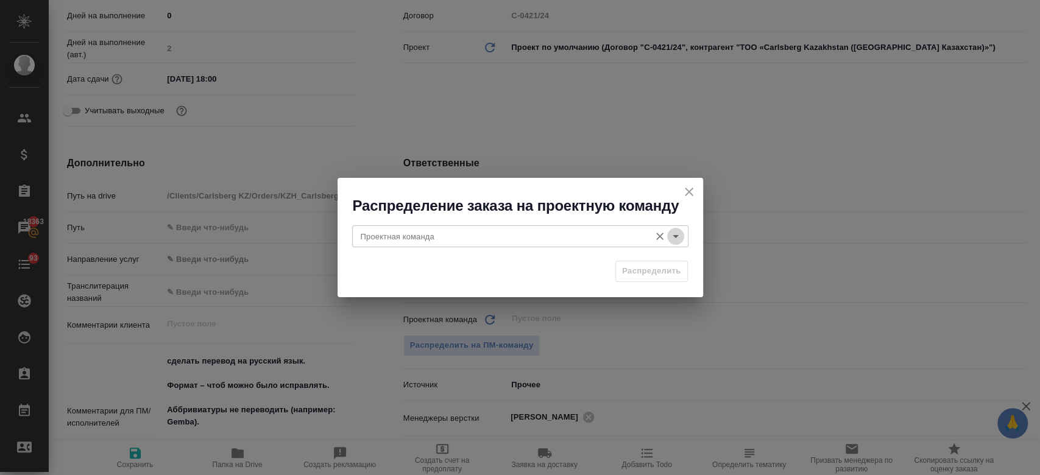
click at [674, 236] on icon "Open" at bounding box center [676, 236] width 6 height 3
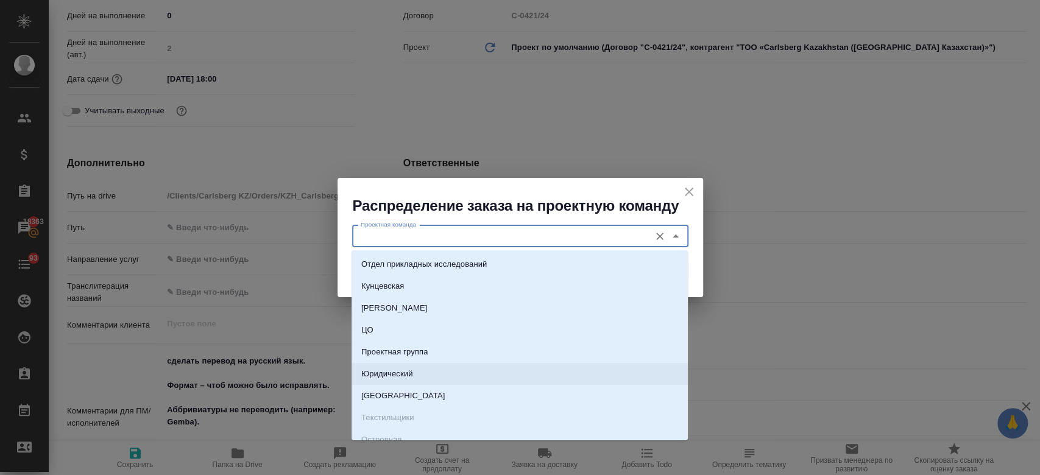
click at [541, 368] on li "Юридический" at bounding box center [520, 374] width 336 height 22
type input "Юридический"
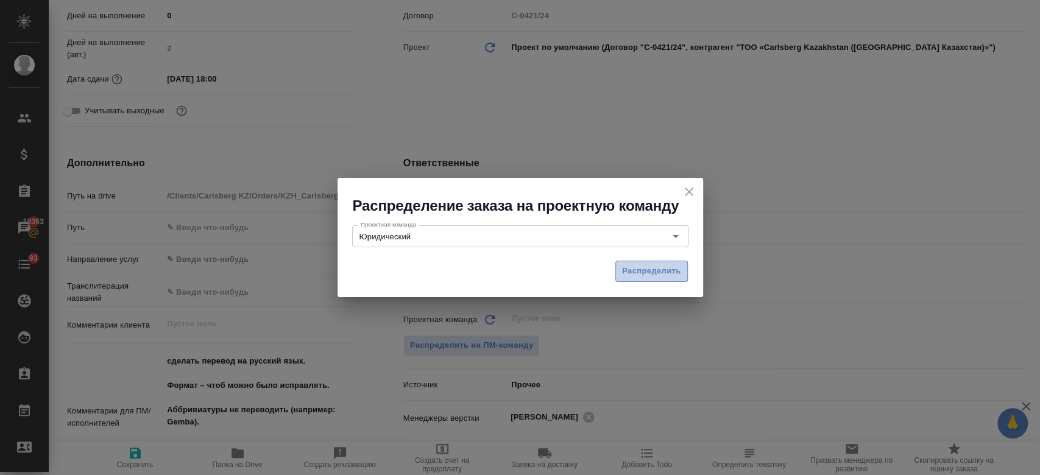
click at [619, 268] on button "Распределить" at bounding box center [652, 271] width 73 height 21
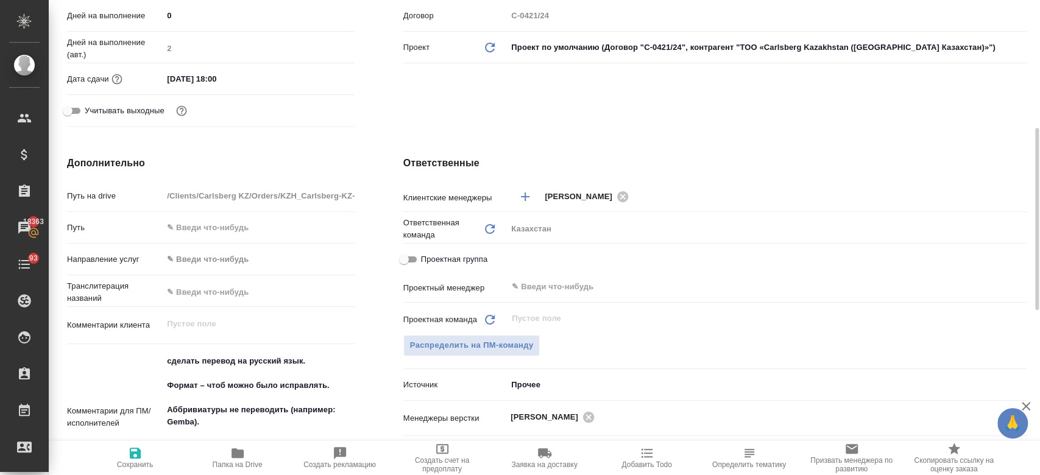
type textarea "x"
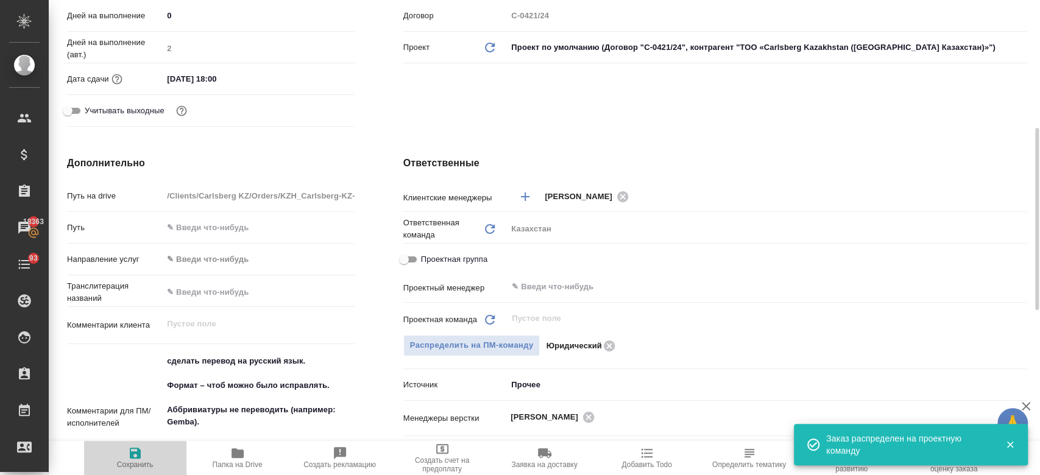
click at [132, 460] on icon "button" at bounding box center [135, 453] width 15 height 15
type textarea "x"
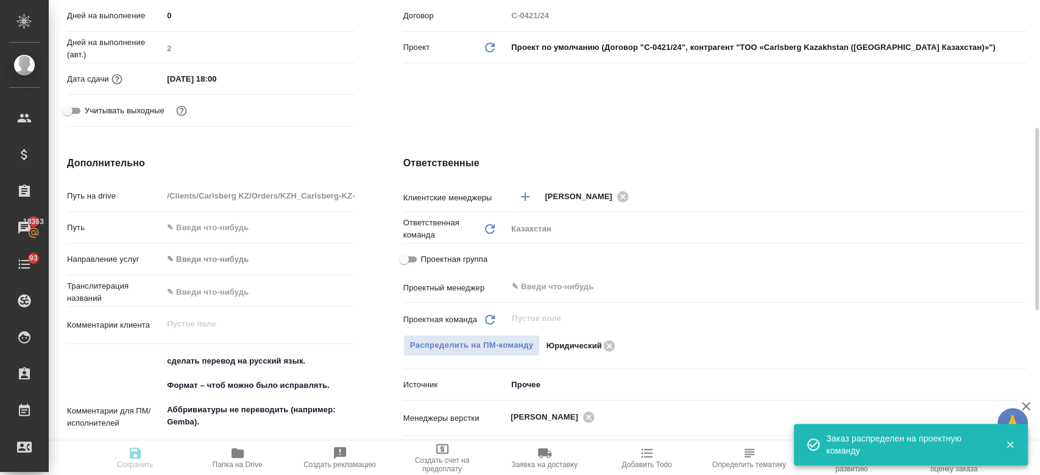
type textarea "x"
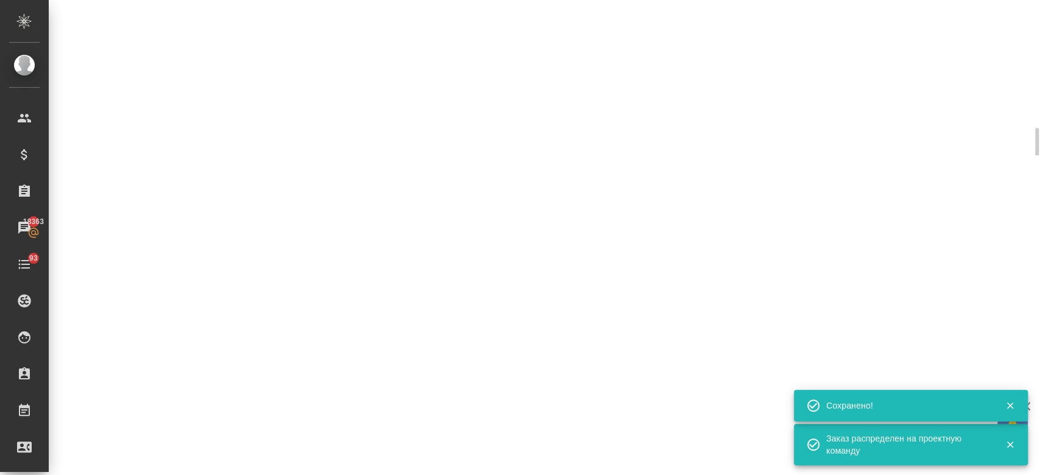
select select "RU"
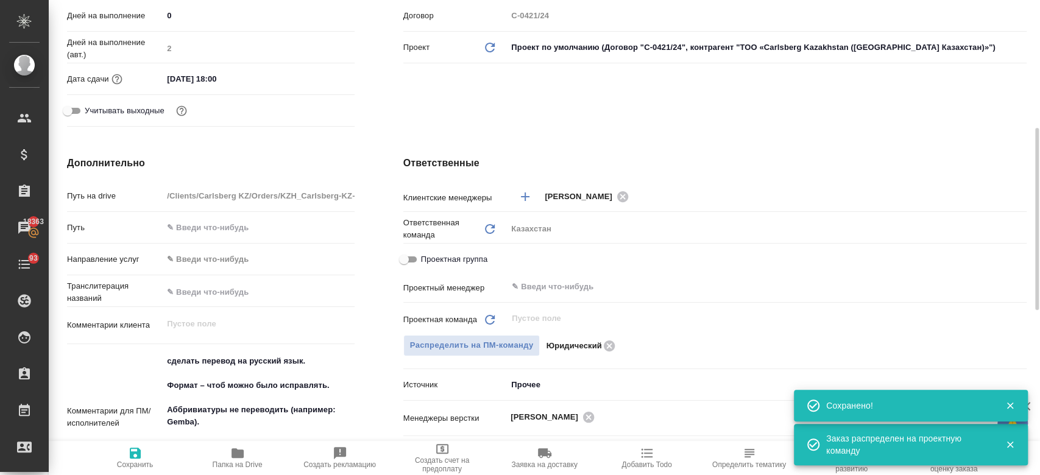
type textarea "x"
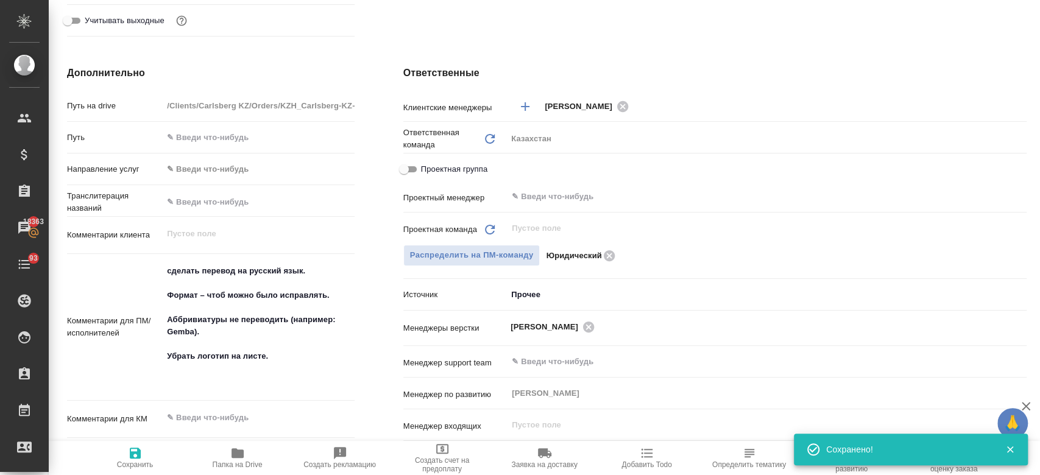
scroll to position [0, 0]
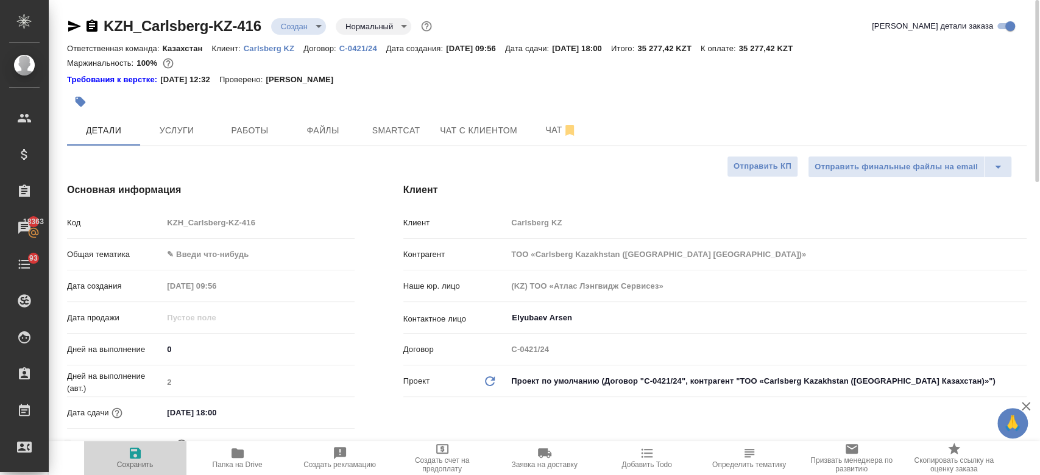
click at [136, 461] on span "Сохранить" at bounding box center [135, 465] width 37 height 9
type textarea "x"
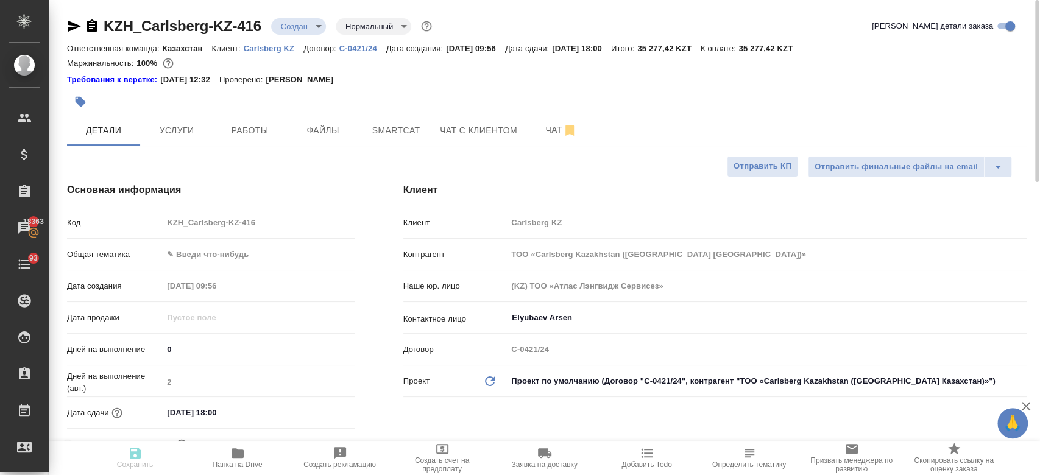
type textarea "x"
click at [312, 23] on body "🙏 .cls-1 fill:#fff; AWATERA Kosherbayeva Nazerke Клиенты Спецификации Заказы 18…" at bounding box center [520, 237] width 1040 height 475
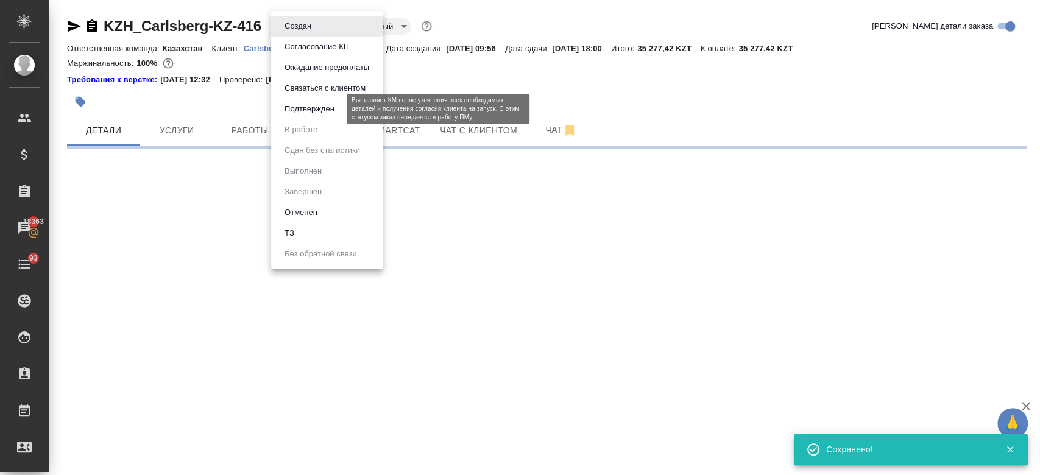
click at [316, 103] on button "Подтвержден" at bounding box center [309, 108] width 57 height 13
select select "RU"
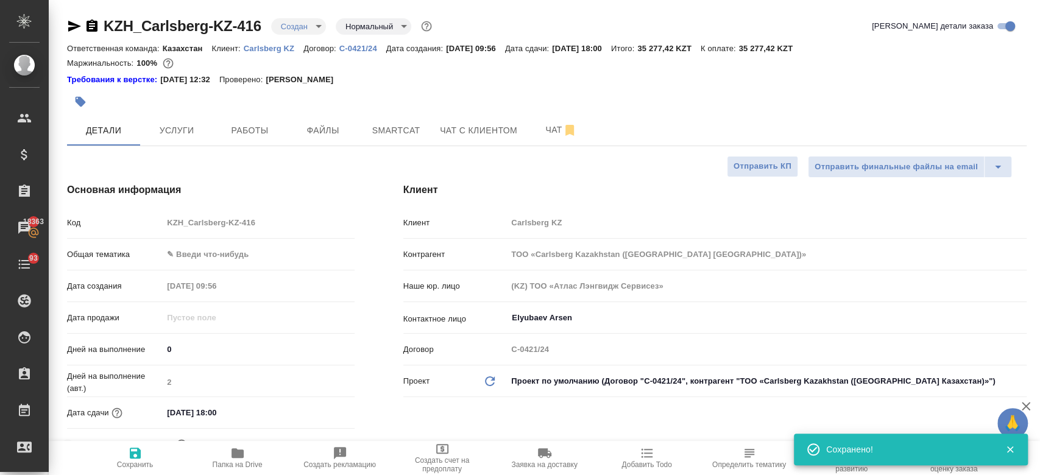
type textarea "x"
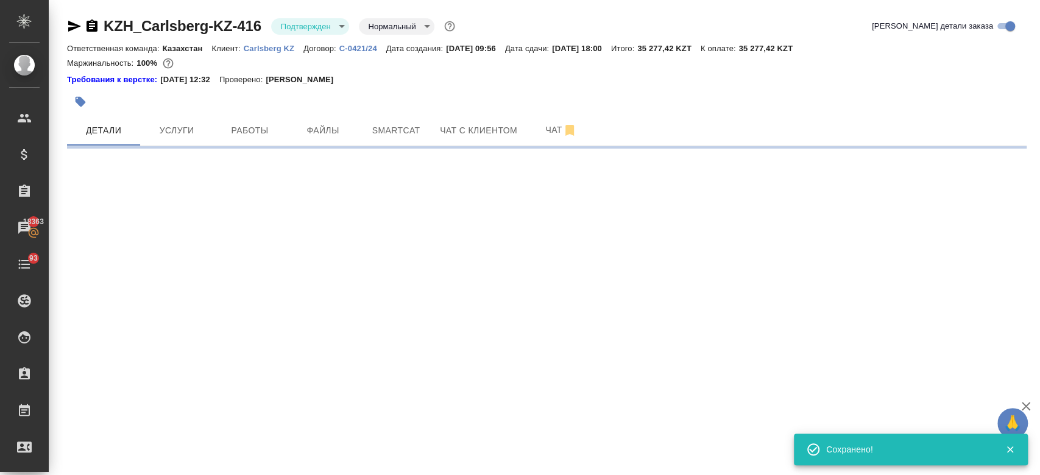
click at [75, 29] on icon "button" at bounding box center [74, 26] width 15 height 15
select select "RU"
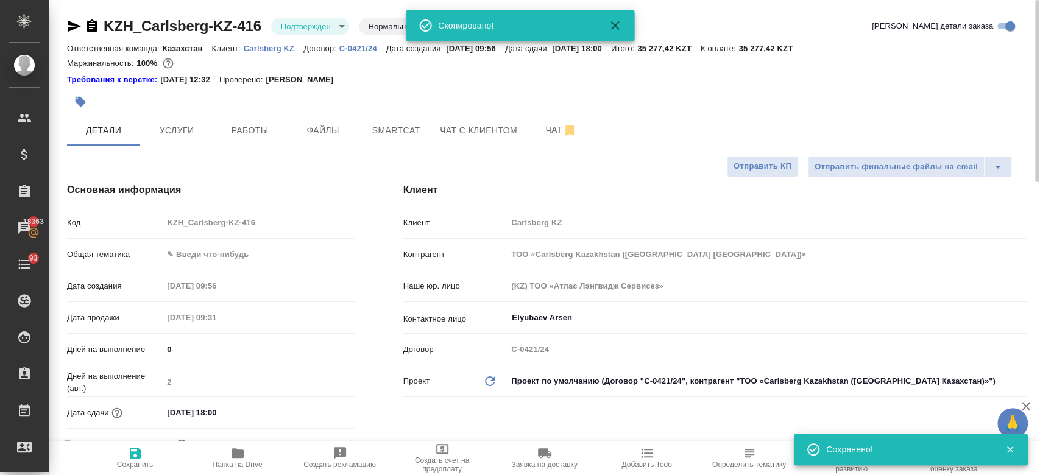
type textarea "x"
click at [332, 136] on span "Файлы" at bounding box center [323, 130] width 59 height 15
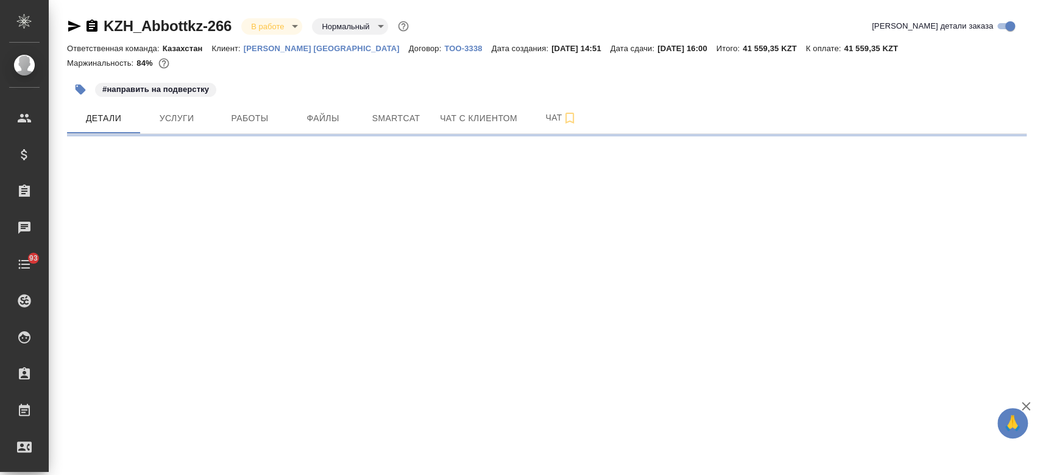
select select "RU"
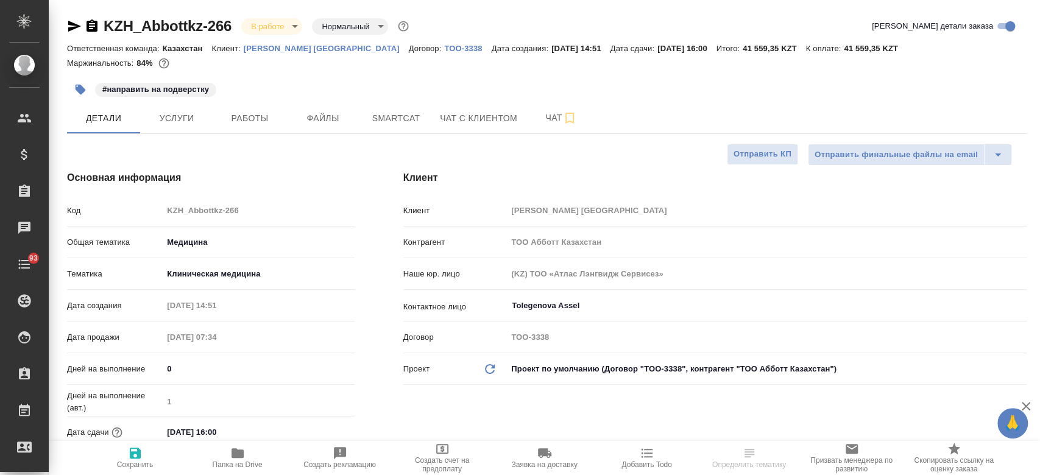
type textarea "x"
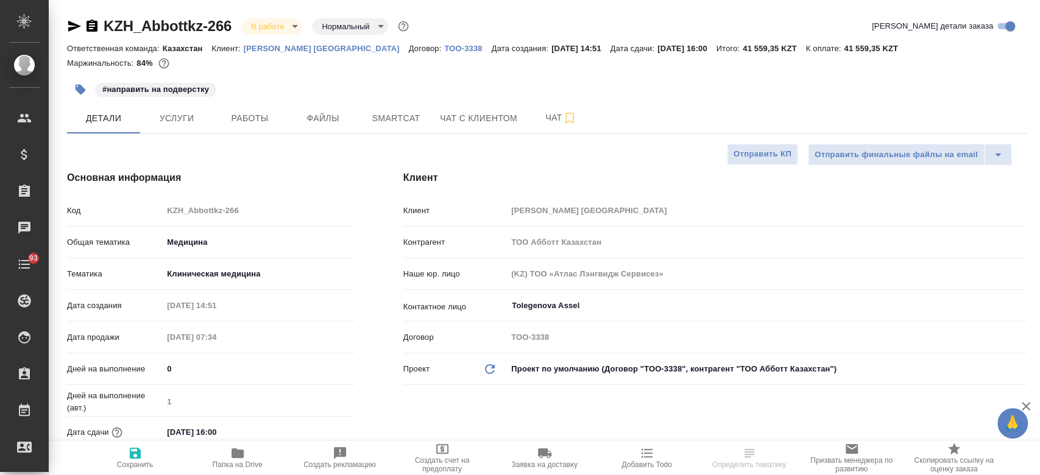
type textarea "x"
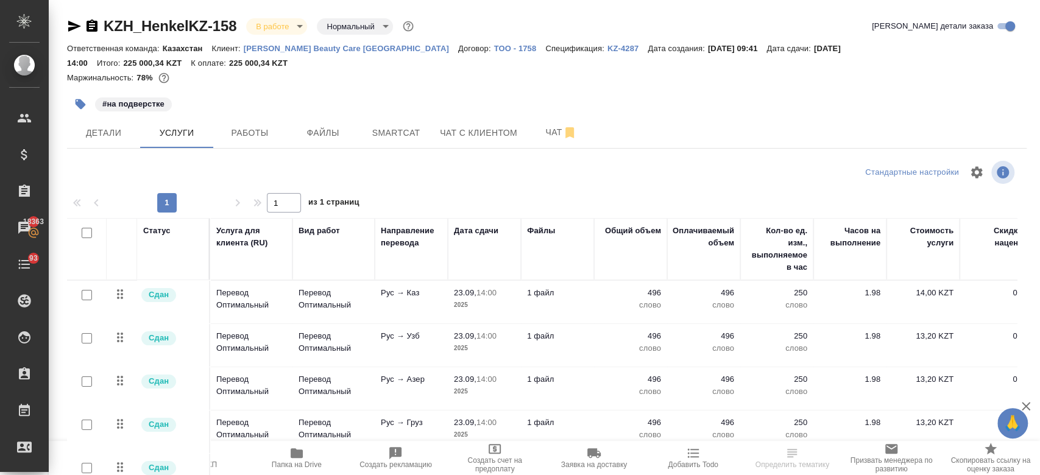
click at [327, 51] on p "[PERSON_NAME] Beauty Care [GEOGRAPHIC_DATA]" at bounding box center [351, 48] width 215 height 9
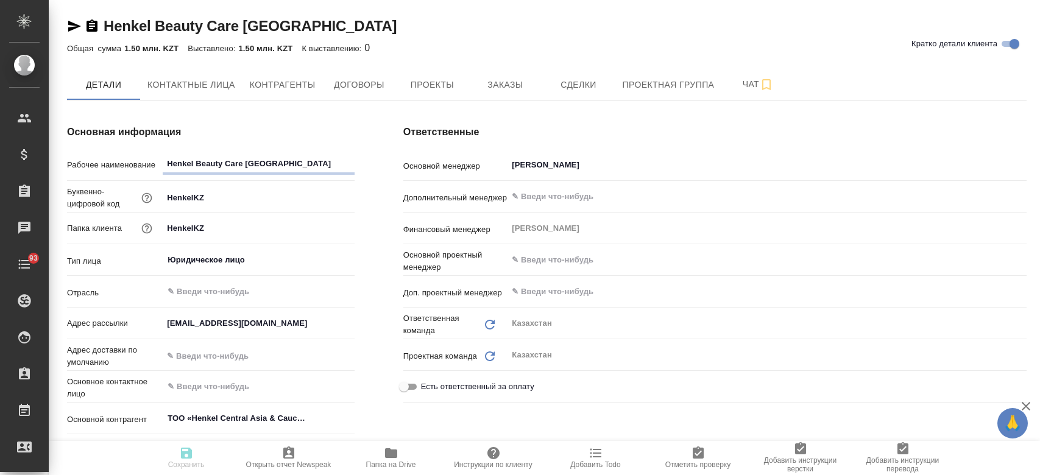
type textarea "x"
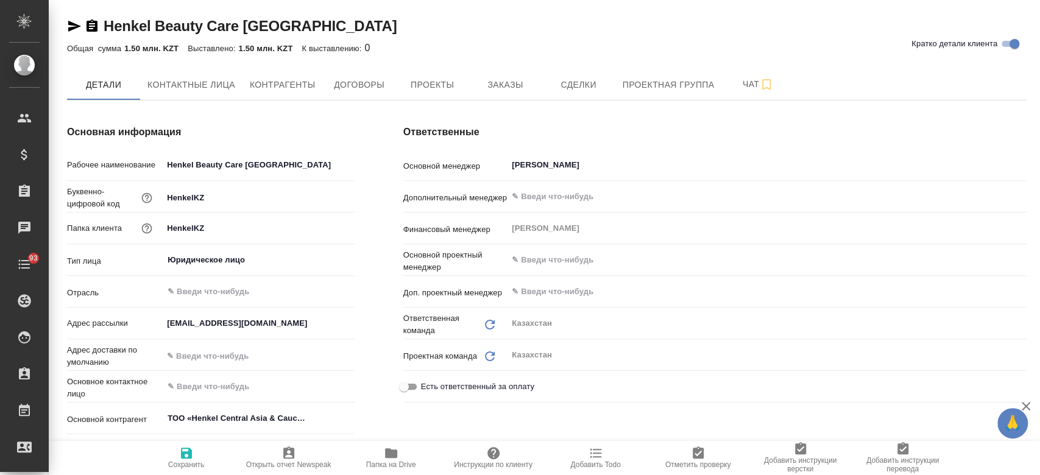
type textarea "x"
click at [505, 91] on span "Заказы" at bounding box center [505, 84] width 59 height 15
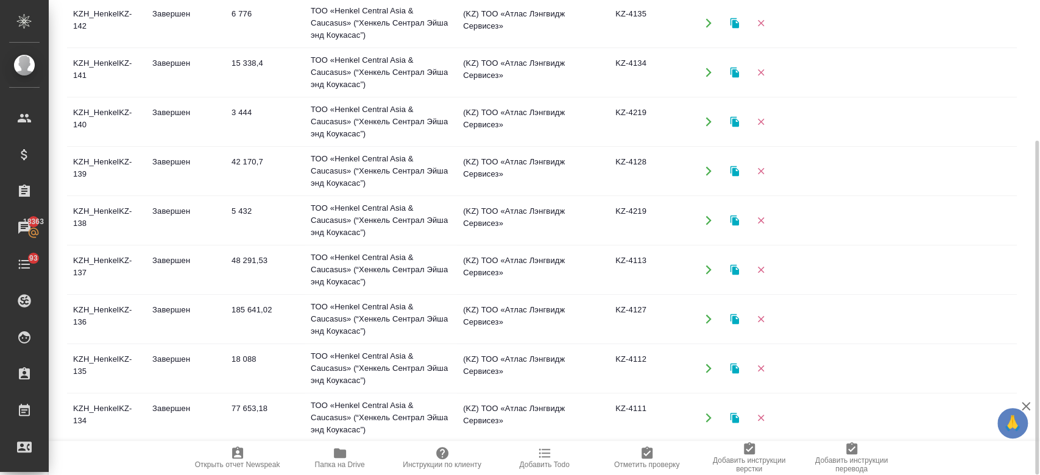
scroll to position [783, 0]
click at [158, 266] on td "Завершен" at bounding box center [185, 268] width 79 height 43
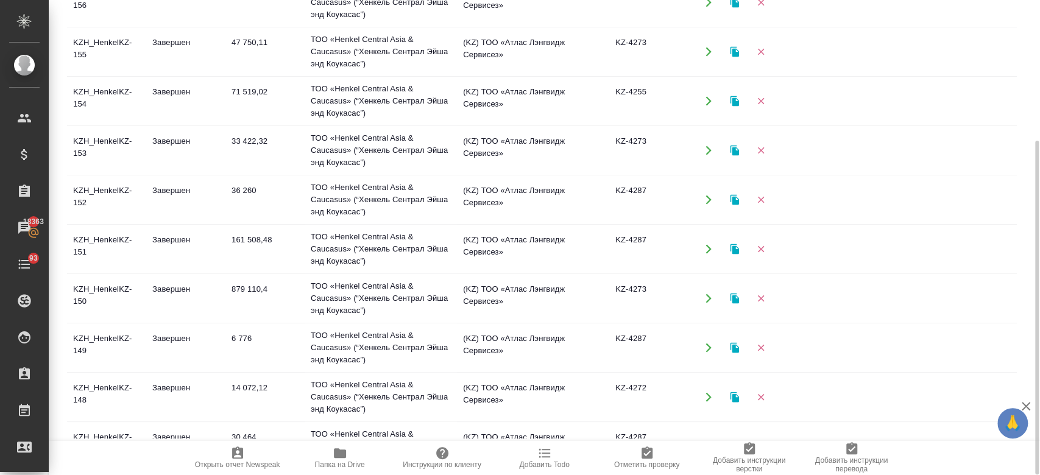
scroll to position [0, 0]
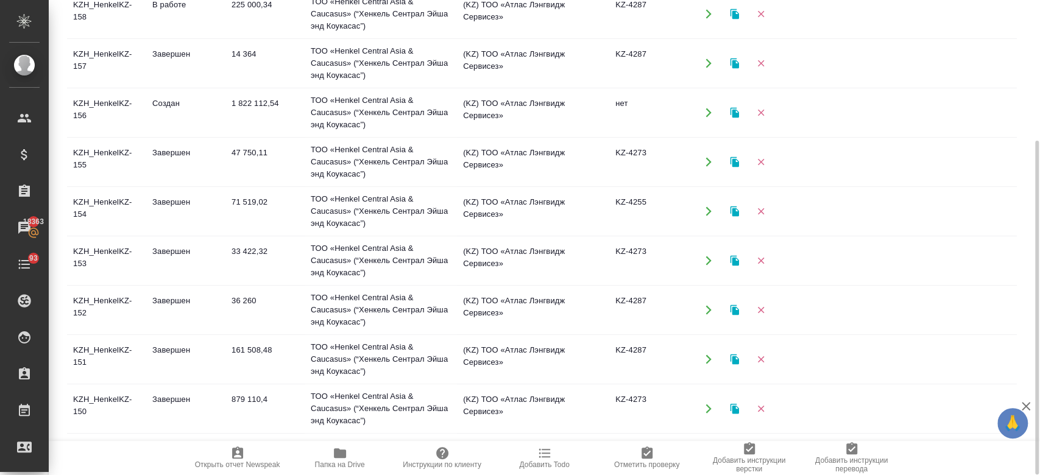
click at [132, 202] on td "KZH_HenkelKZ-154" at bounding box center [106, 211] width 79 height 43
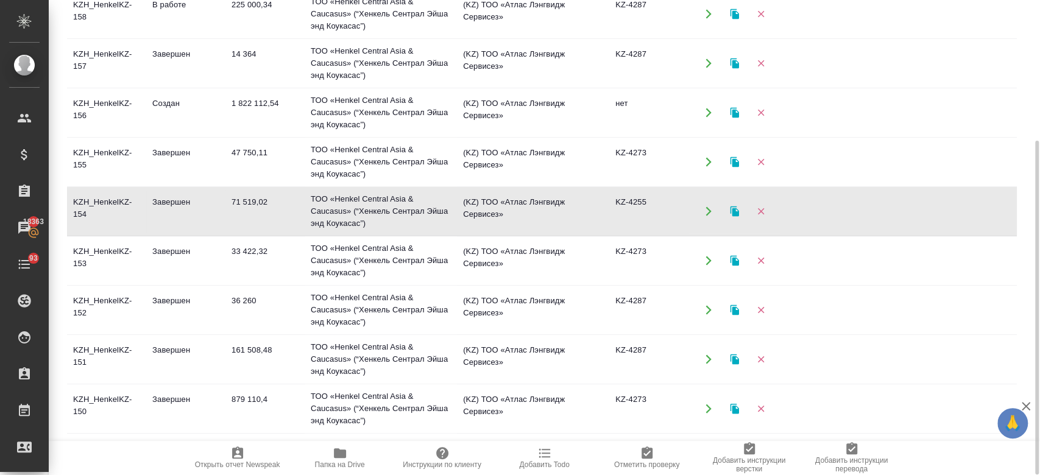
click at [132, 202] on td "KZH_HenkelKZ-154" at bounding box center [106, 211] width 79 height 43
drag, startPoint x: 1039, startPoint y: 181, endPoint x: 1039, endPoint y: 121, distance: 60.3
click at [1039, 121] on div at bounding box center [1035, 237] width 9 height 475
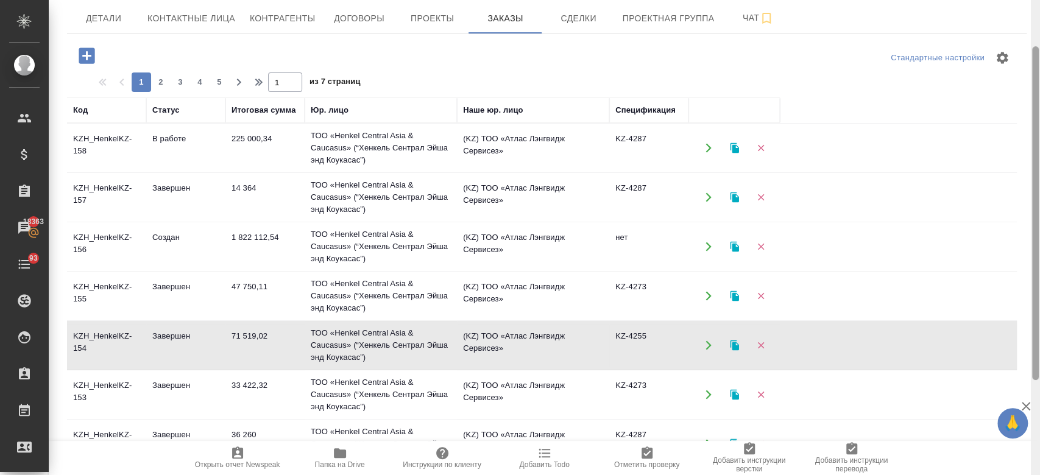
scroll to position [63, 0]
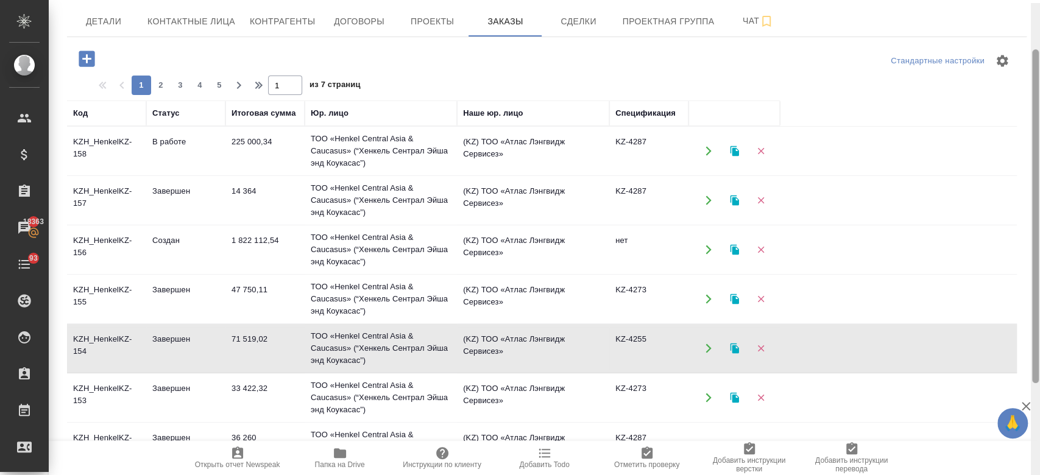
drag, startPoint x: 1035, startPoint y: 227, endPoint x: 1022, endPoint y: 130, distance: 97.8
click at [1022, 130] on div "Henkel Beauty Care Kazakhstan Кратко детали клиента Общая сумма 1.50 млн. KZT В…" at bounding box center [545, 237] width 992 height 475
click at [158, 315] on td "Завершен" at bounding box center [185, 299] width 79 height 43
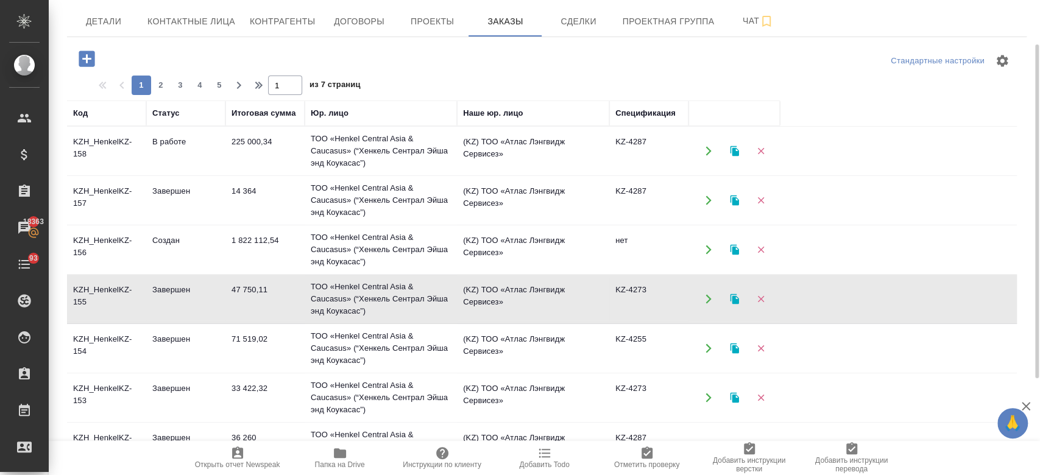
click at [158, 315] on td "Завершен" at bounding box center [185, 299] width 79 height 43
click at [205, 354] on td "Завершен" at bounding box center [185, 348] width 79 height 43
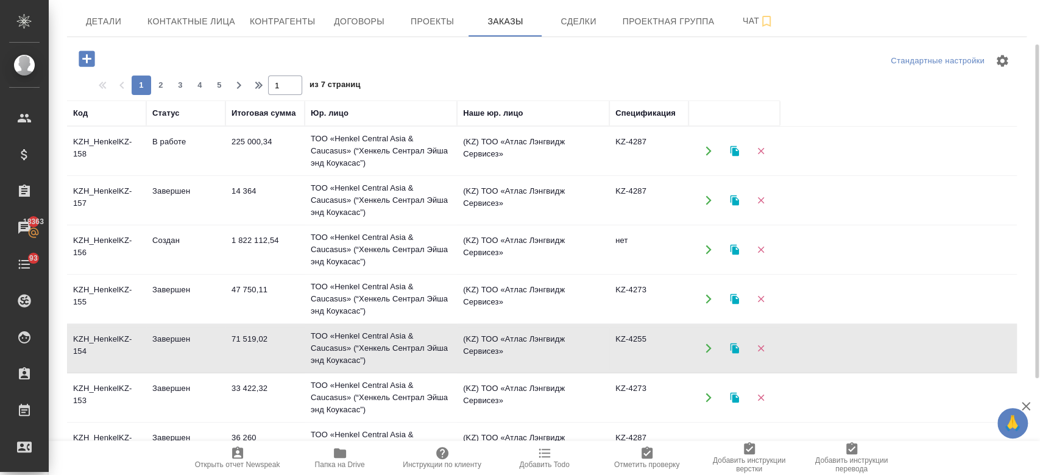
click at [205, 354] on td "Завершен" at bounding box center [185, 348] width 79 height 43
click at [205, 158] on td "В работе" at bounding box center [185, 151] width 79 height 43
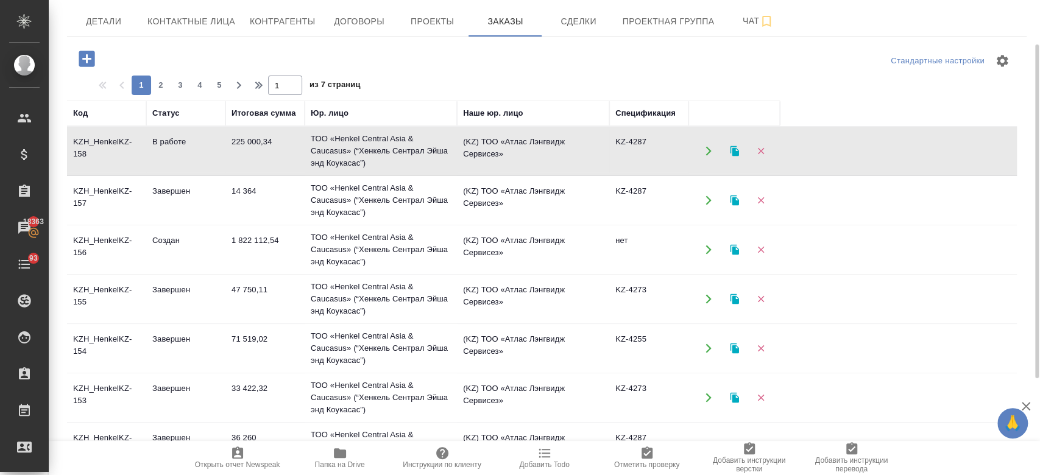
click at [205, 158] on td "В работе" at bounding box center [185, 151] width 79 height 43
click at [182, 300] on td "Завершен" at bounding box center [185, 299] width 79 height 43
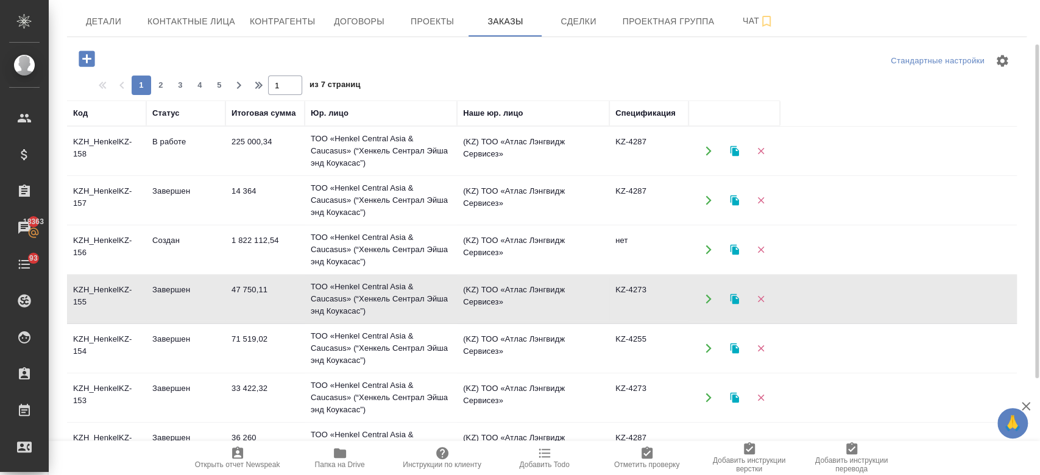
click at [182, 300] on td "Завершен" at bounding box center [185, 299] width 79 height 43
click at [180, 396] on td "Завершен" at bounding box center [185, 398] width 79 height 43
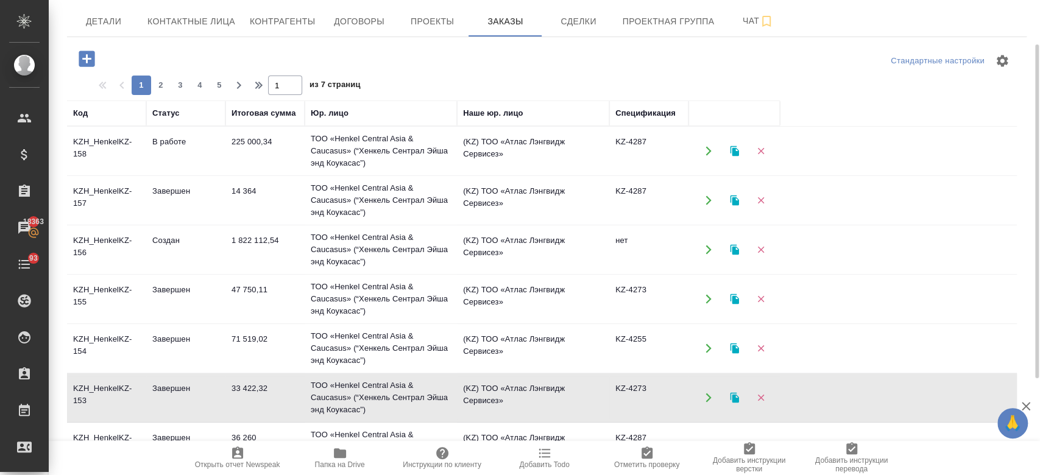
click at [180, 396] on td "Завершен" at bounding box center [185, 398] width 79 height 43
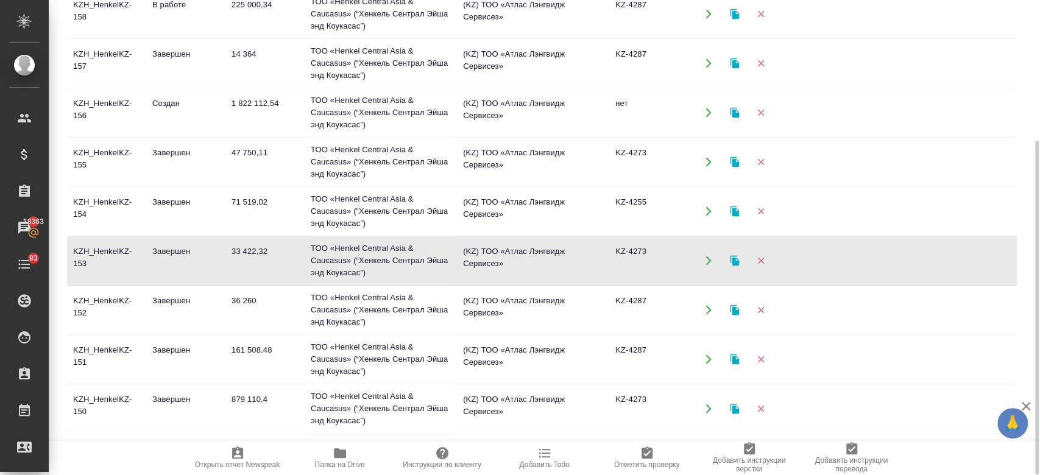
click at [194, 310] on td "Завершен" at bounding box center [185, 310] width 79 height 43
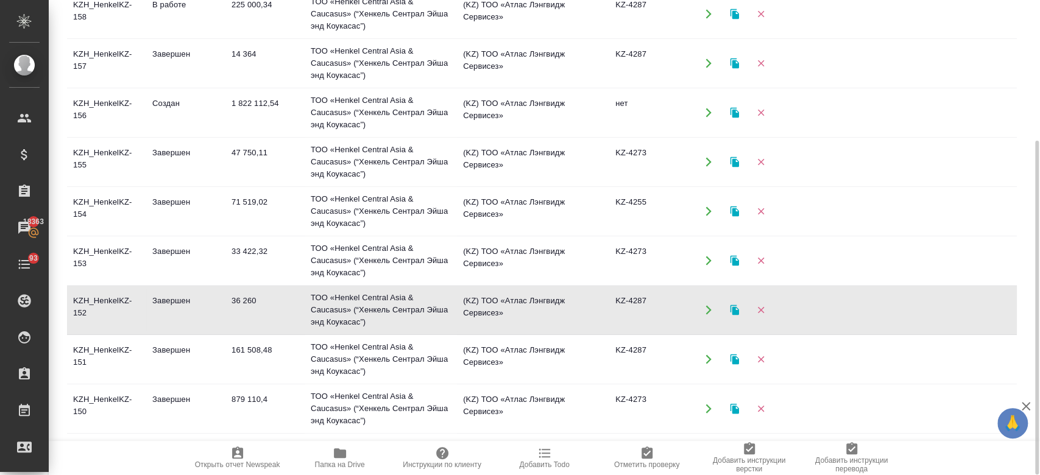
click at [194, 310] on td "Завершен" at bounding box center [185, 310] width 79 height 43
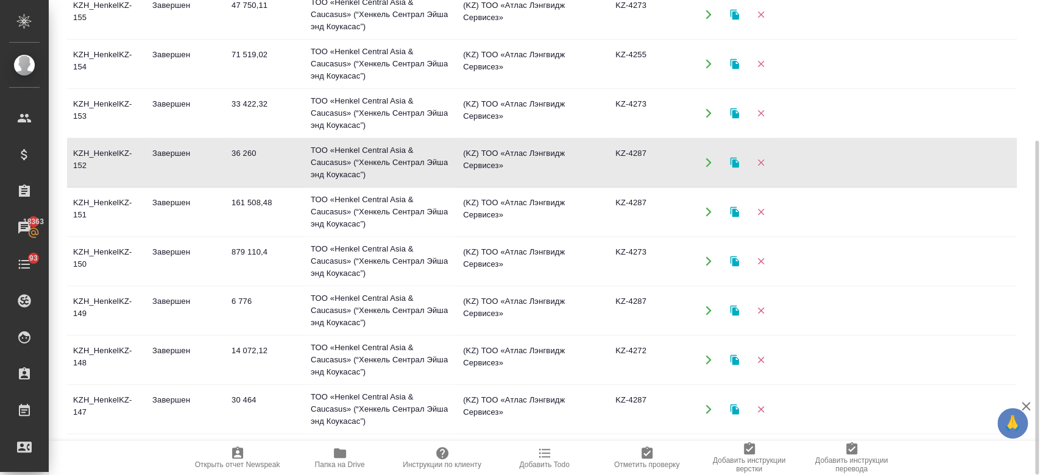
scroll to position [166, 0]
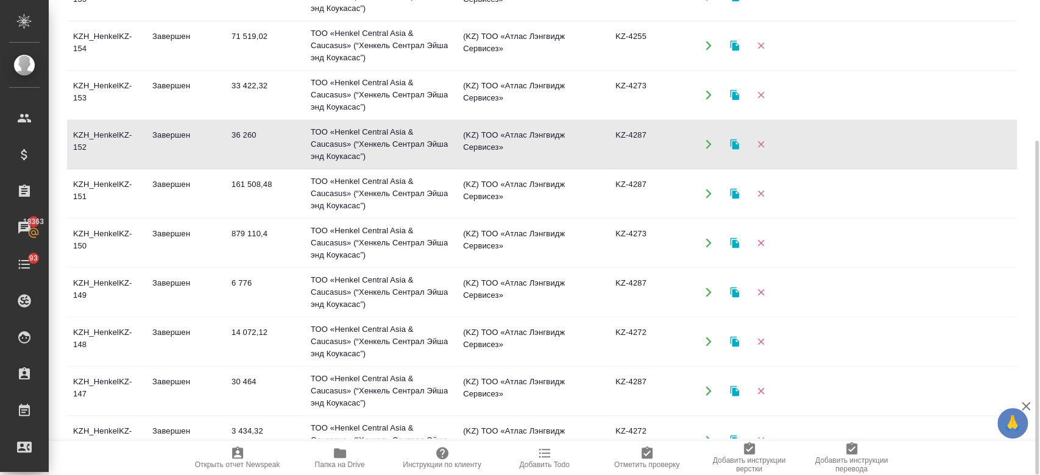
click at [189, 291] on td "Завершен" at bounding box center [185, 292] width 79 height 43
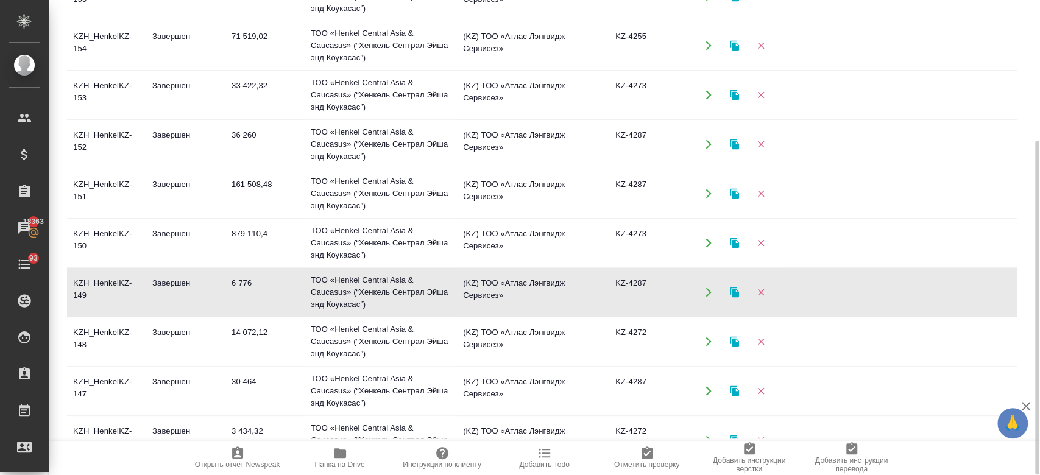
click at [189, 291] on td "Завершен" at bounding box center [185, 292] width 79 height 43
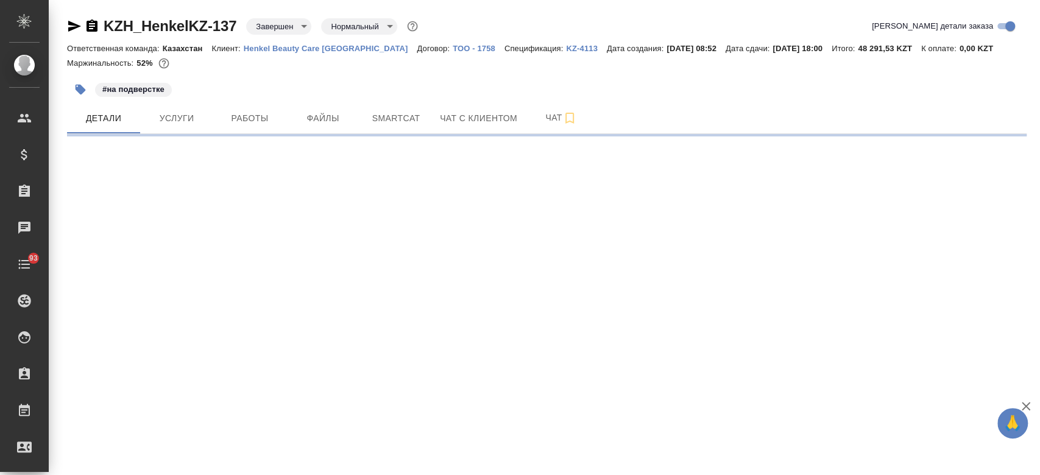
select select "RU"
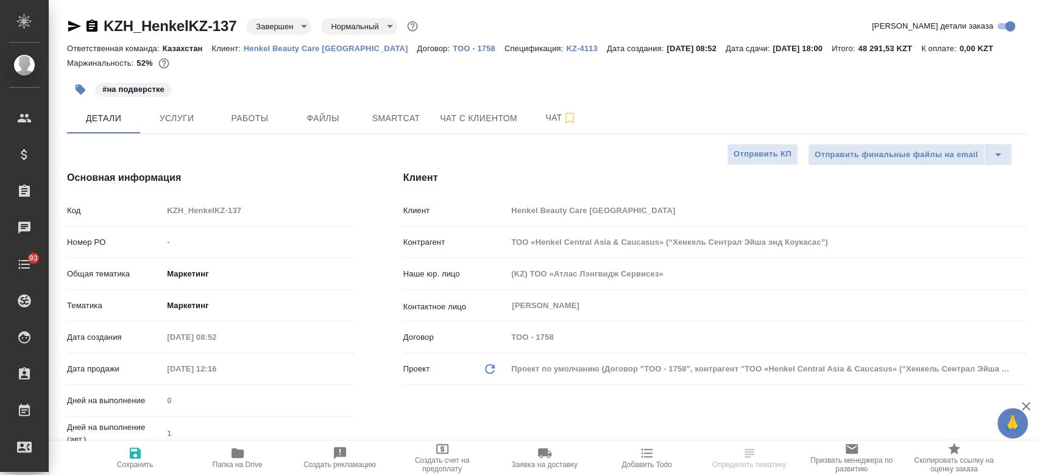
type textarea "x"
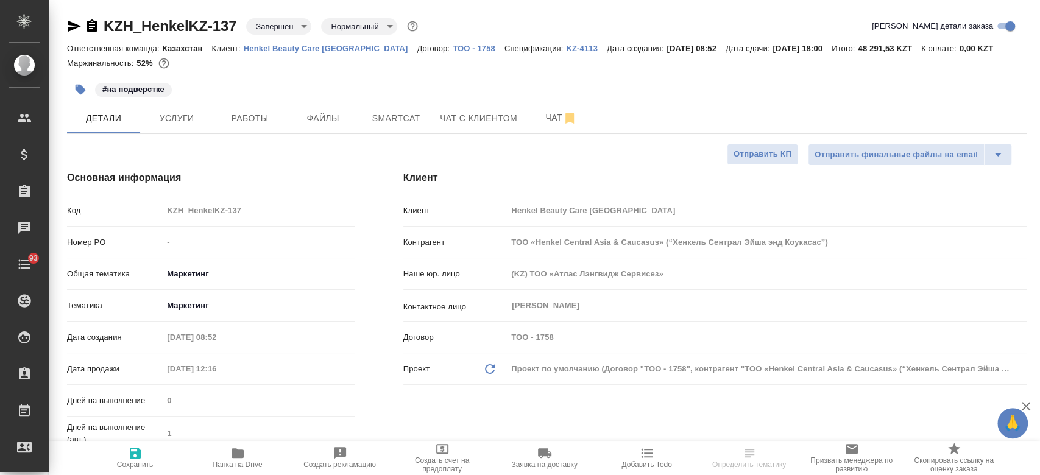
type textarea "x"
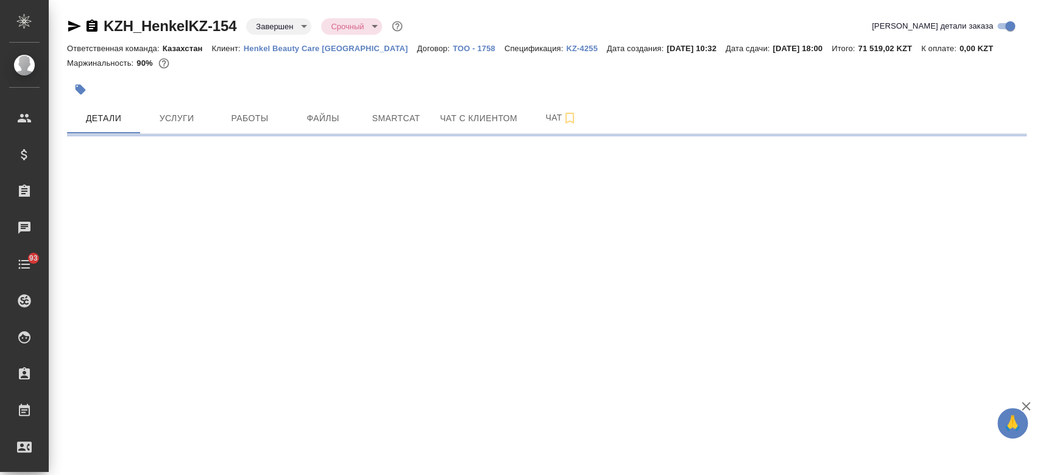
select select "RU"
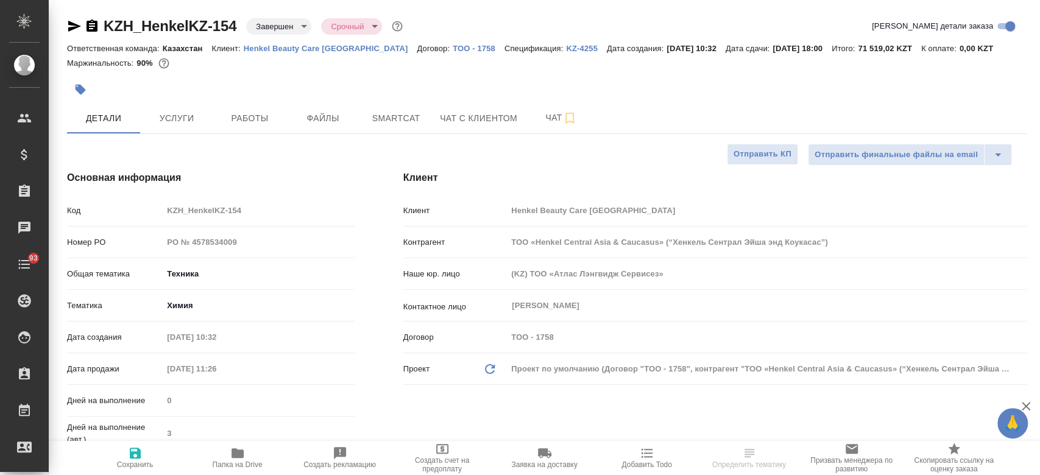
type textarea "x"
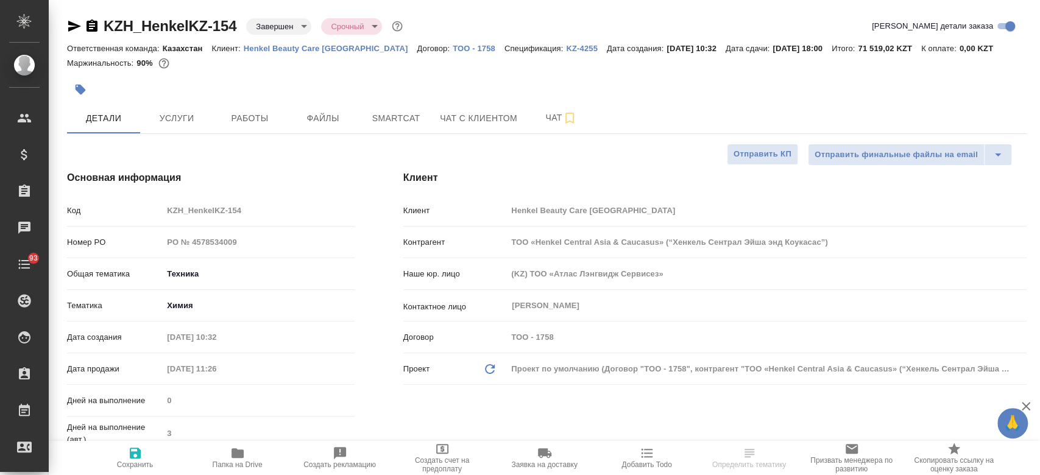
type textarea "x"
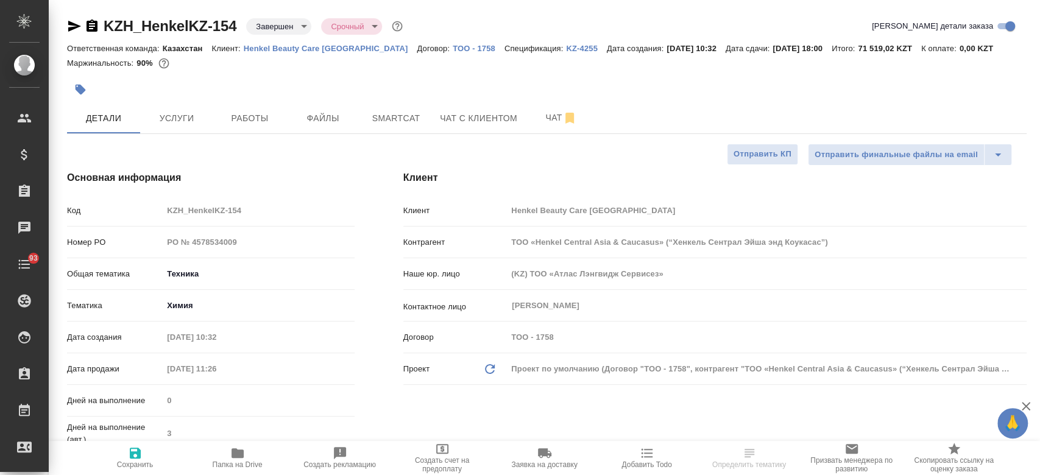
type textarea "x"
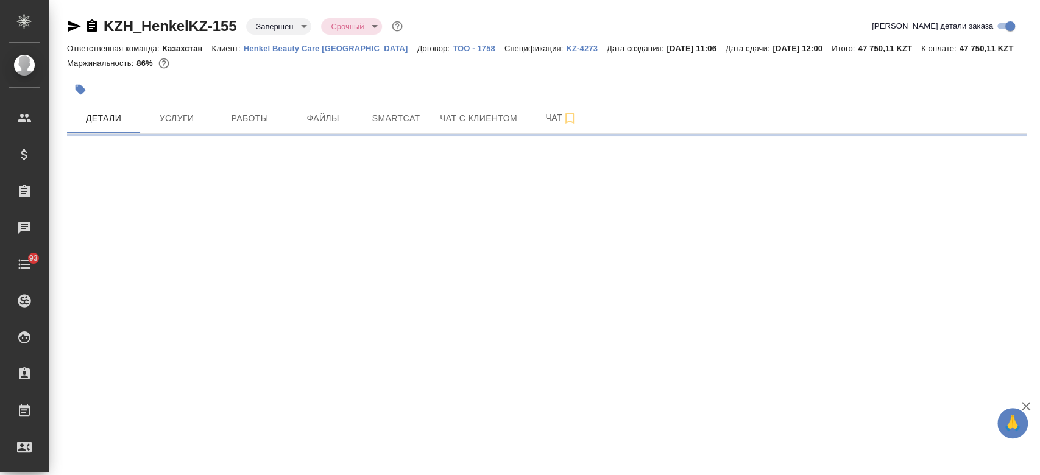
select select "RU"
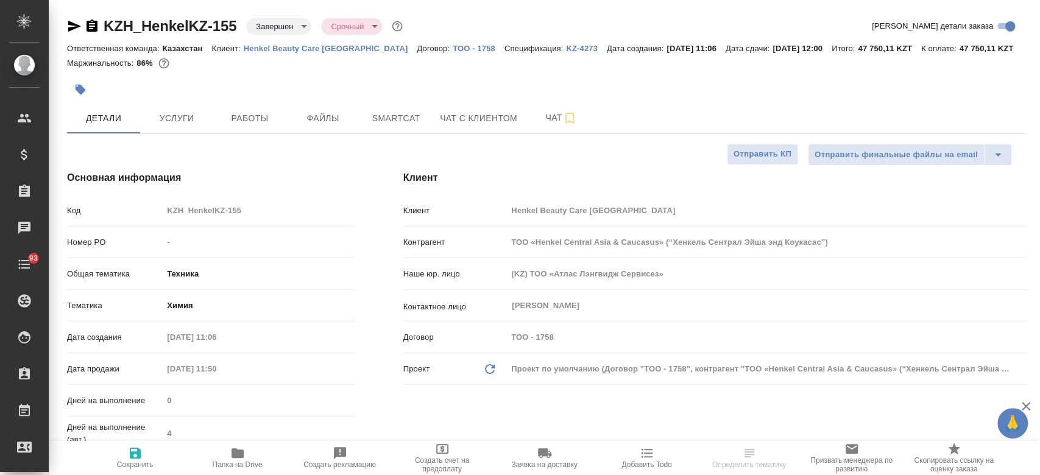
type textarea "x"
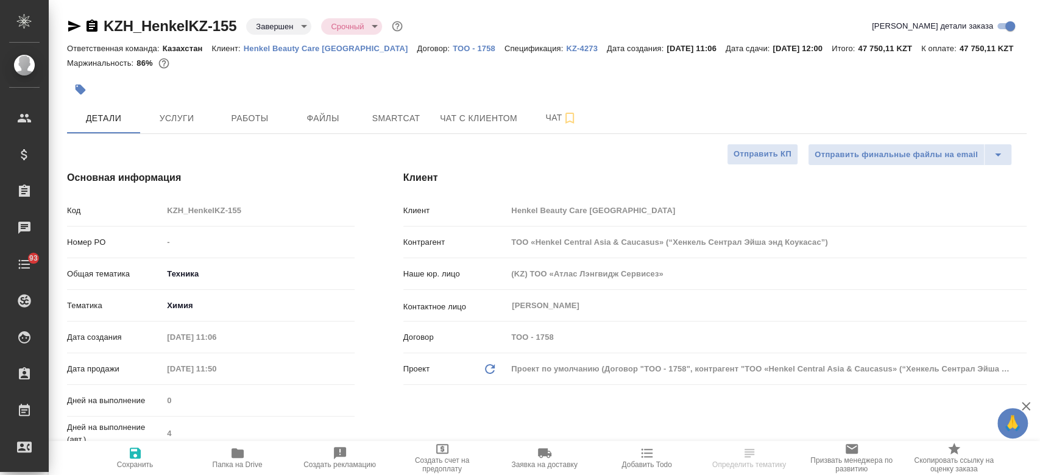
type textarea "x"
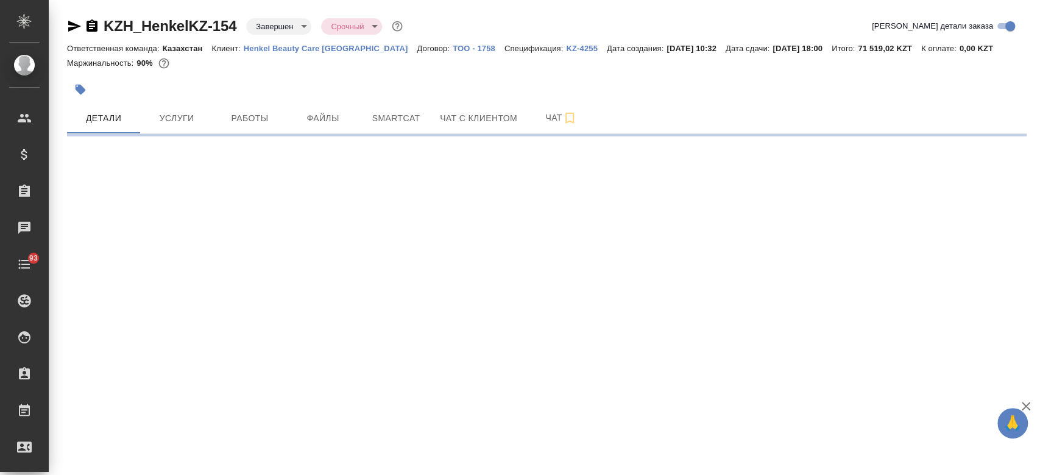
select select "RU"
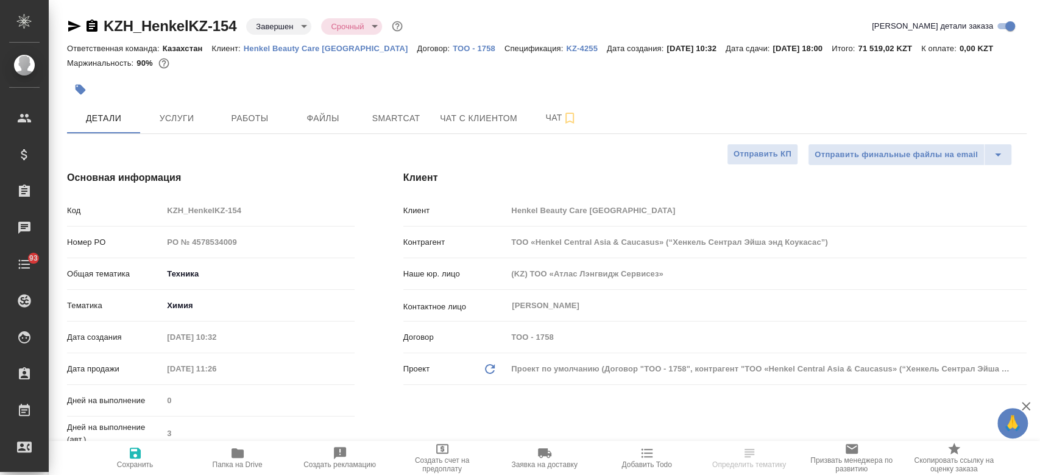
type textarea "x"
click at [197, 127] on button "Услуги" at bounding box center [176, 118] width 73 height 30
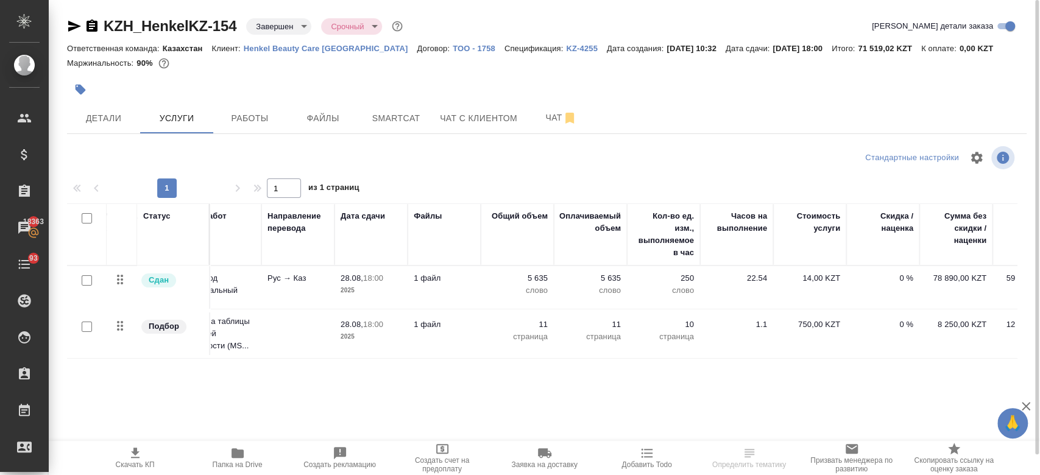
scroll to position [0, 162]
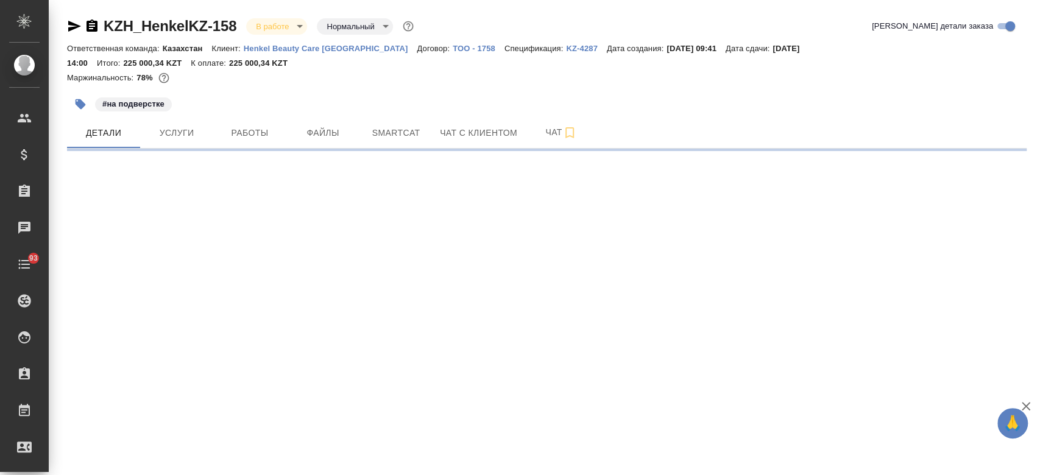
select select "RU"
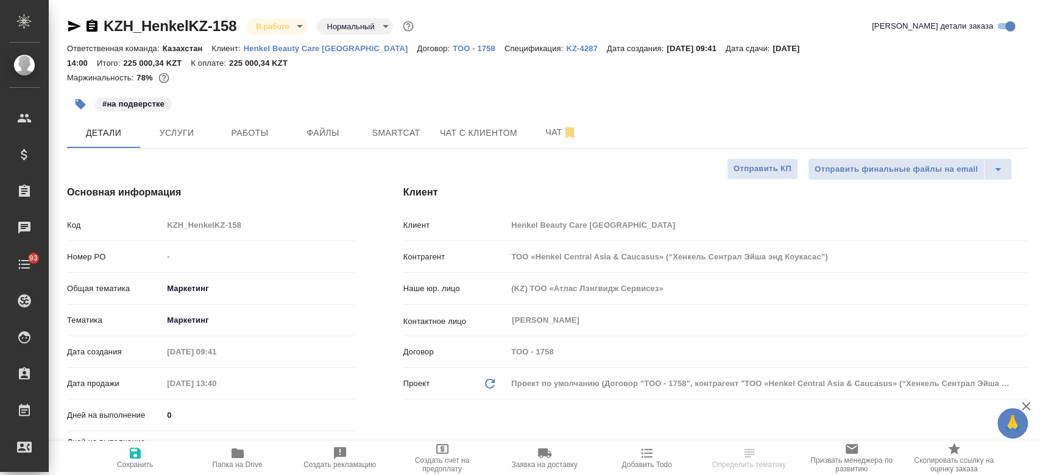
type textarea "x"
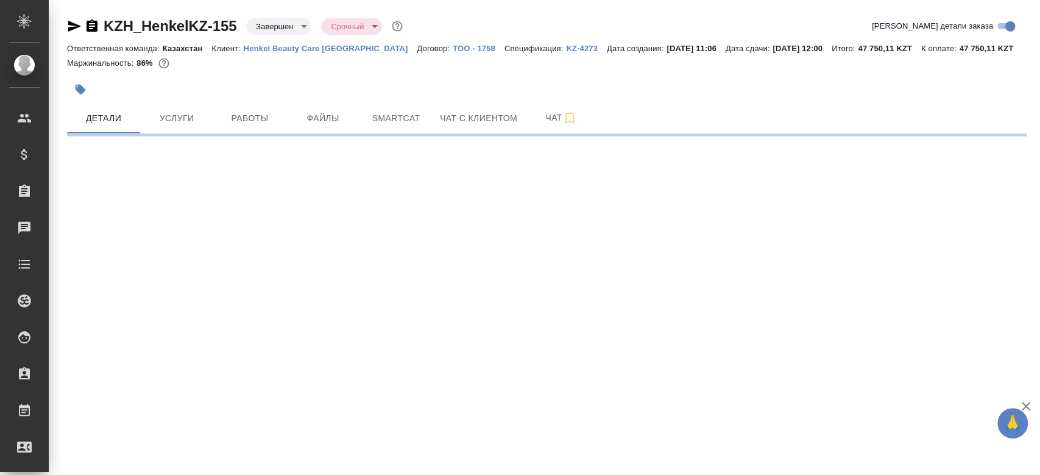
select select "RU"
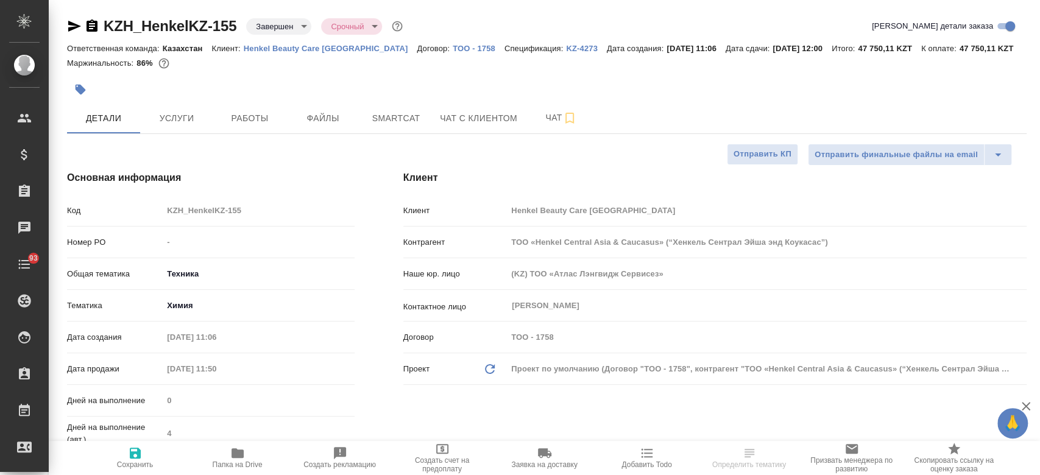
type textarea "x"
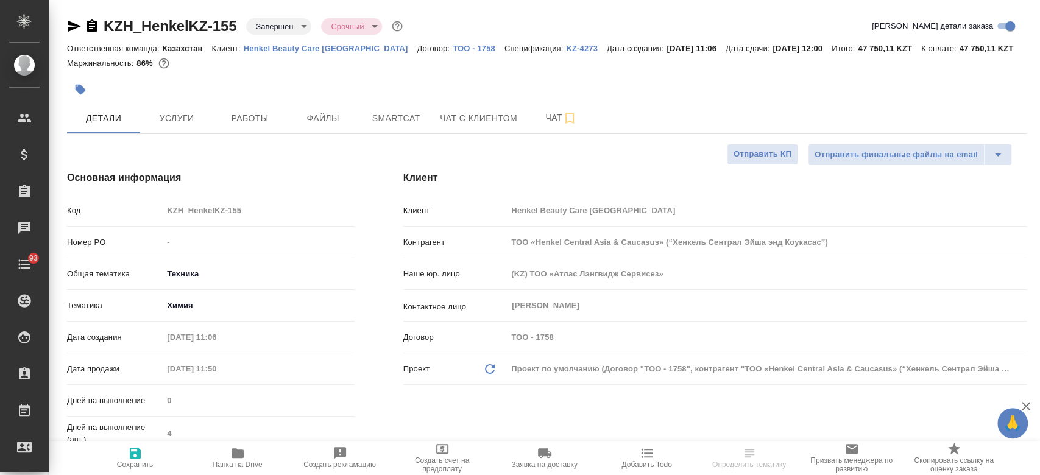
type textarea "x"
click at [566, 48] on p "KZ-4273" at bounding box center [586, 48] width 41 height 9
type textarea "x"
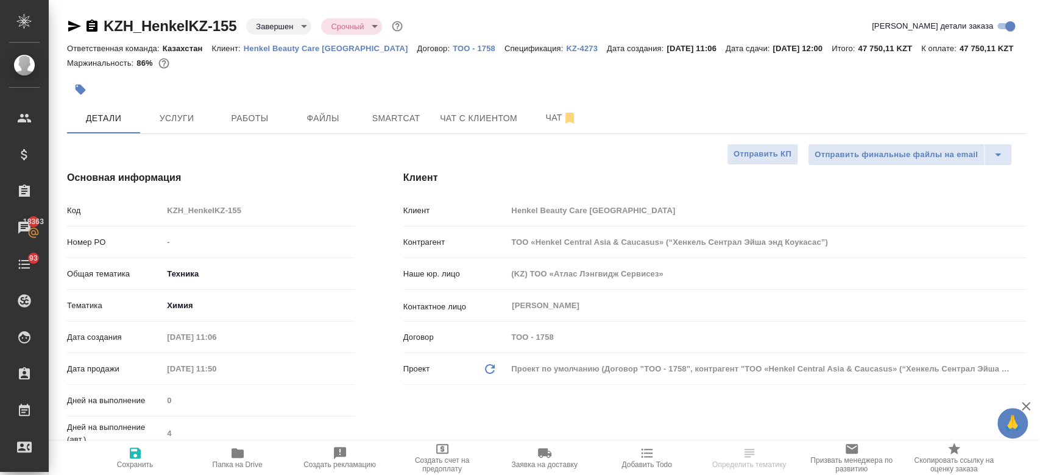
type textarea "x"
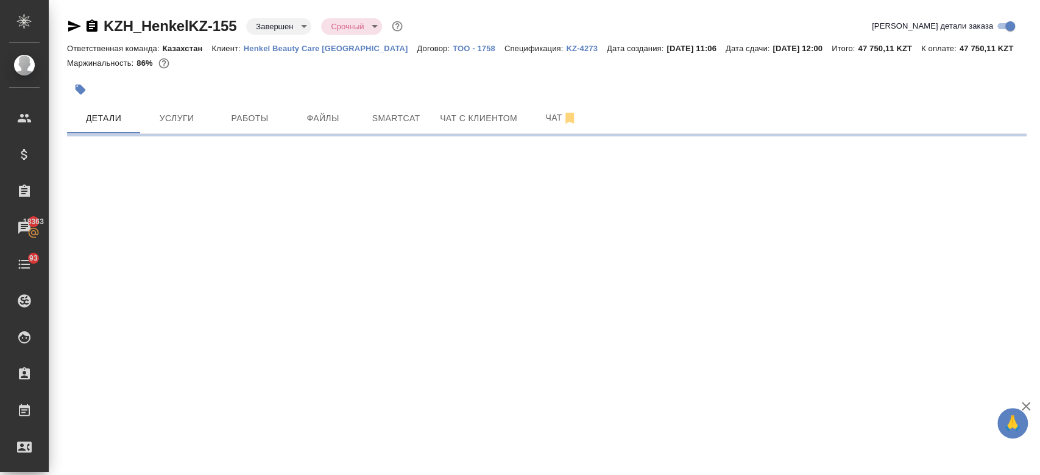
select select "RU"
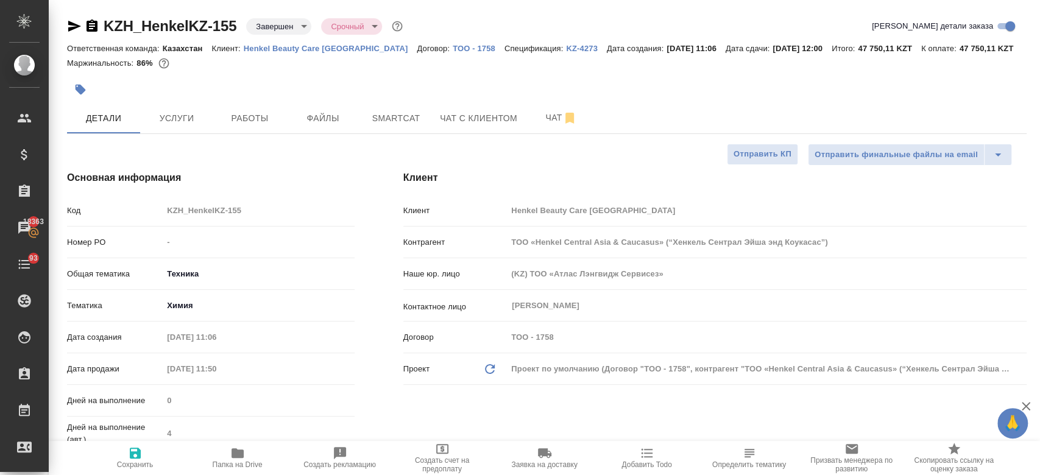
type textarea "x"
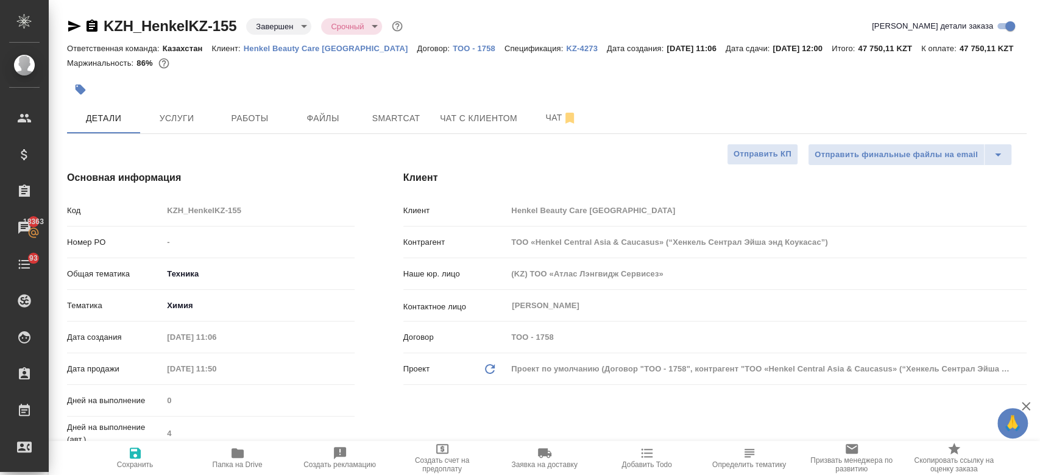
type textarea "x"
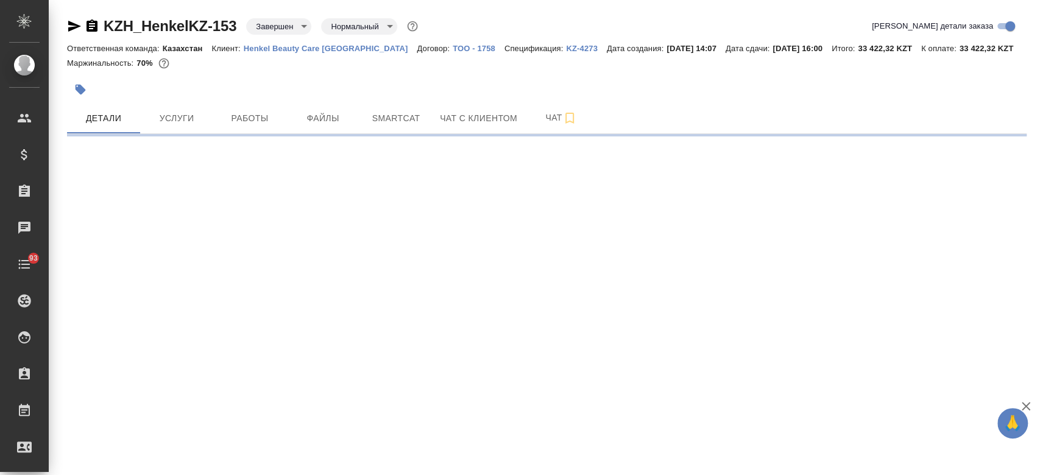
select select "RU"
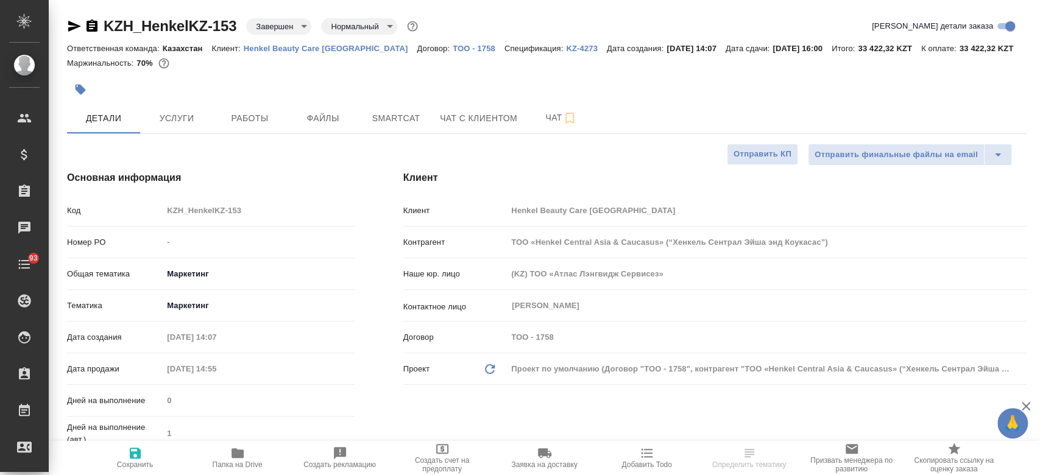
type textarea "x"
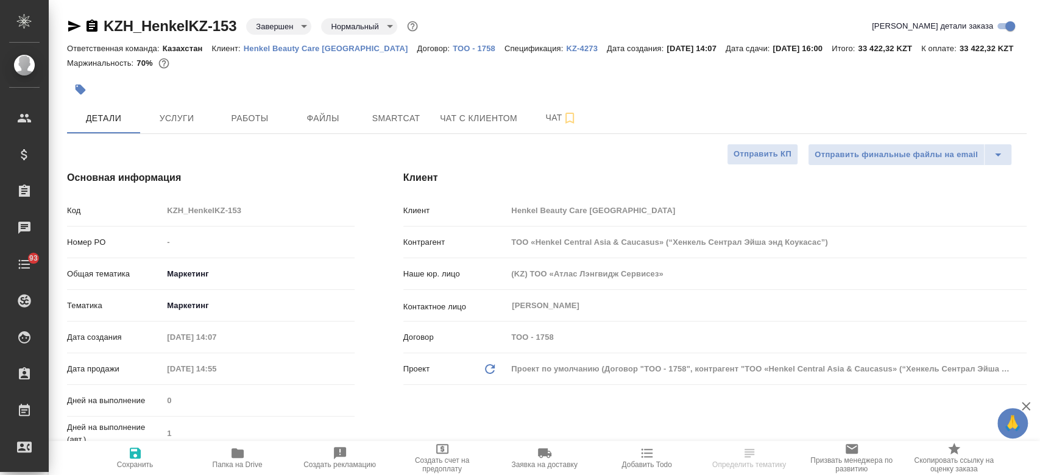
type textarea "x"
click at [566, 43] on link "KZ-4273" at bounding box center [586, 48] width 41 height 10
type textarea "x"
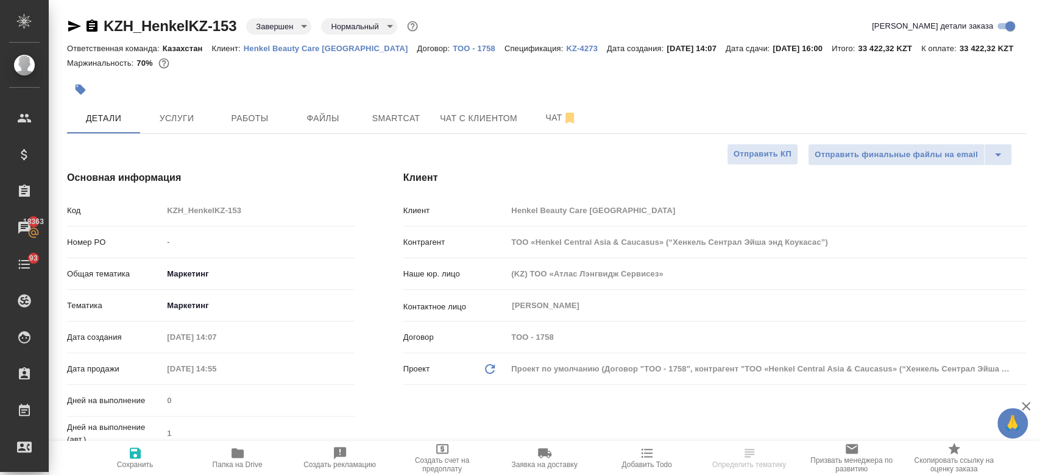
type textarea "x"
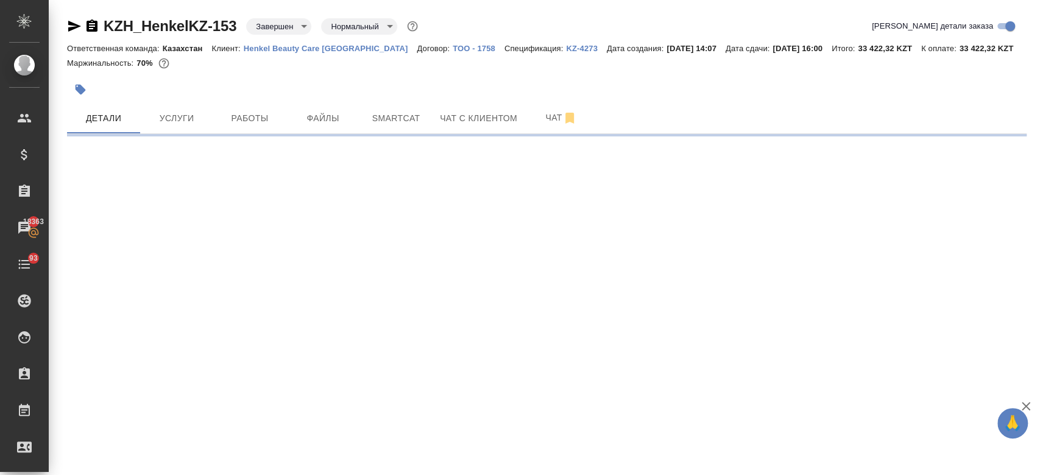
select select "RU"
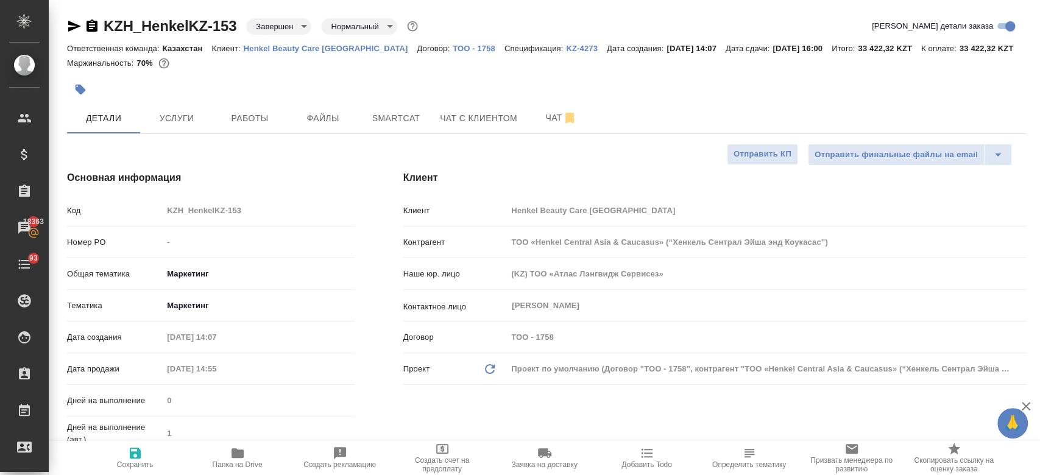
type textarea "x"
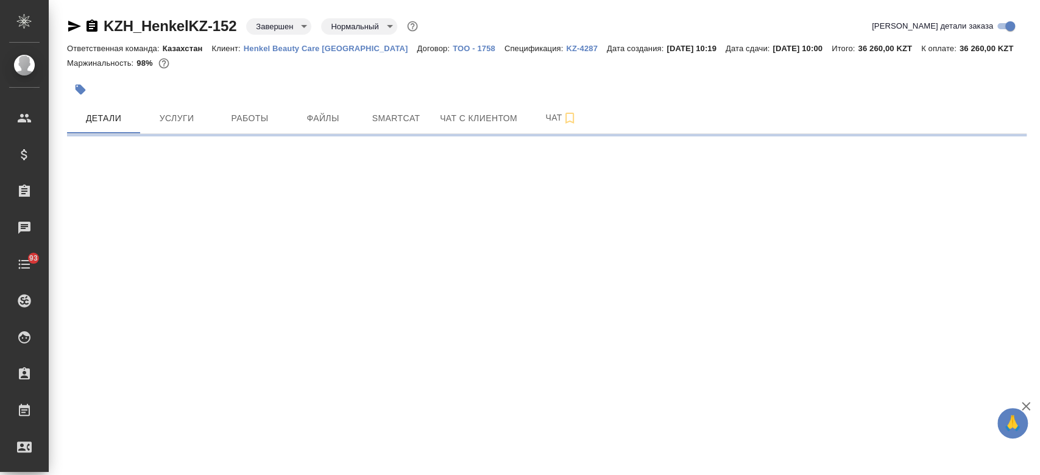
select select "RU"
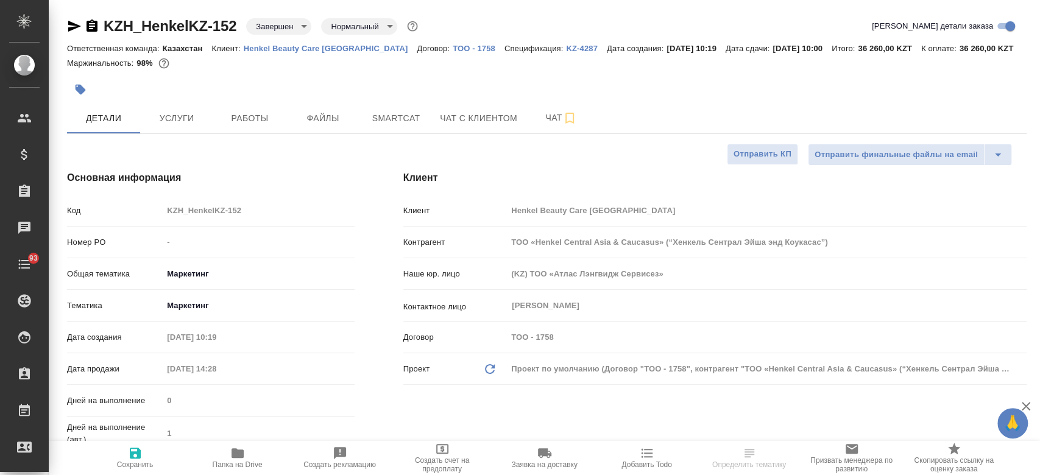
type textarea "x"
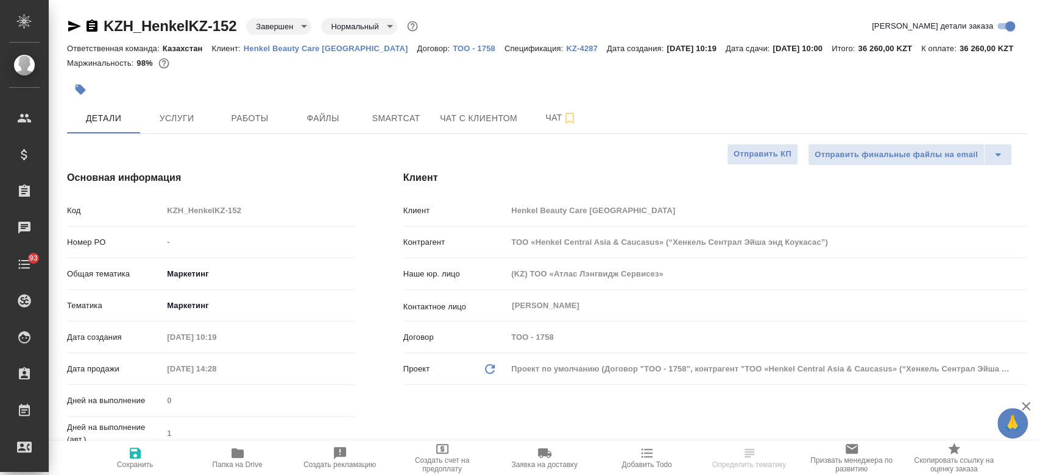
type textarea "x"
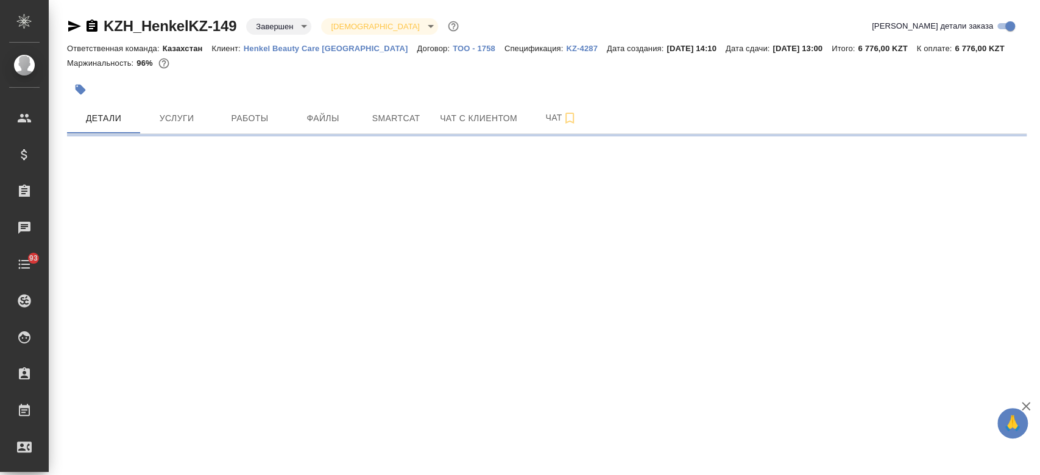
select select "RU"
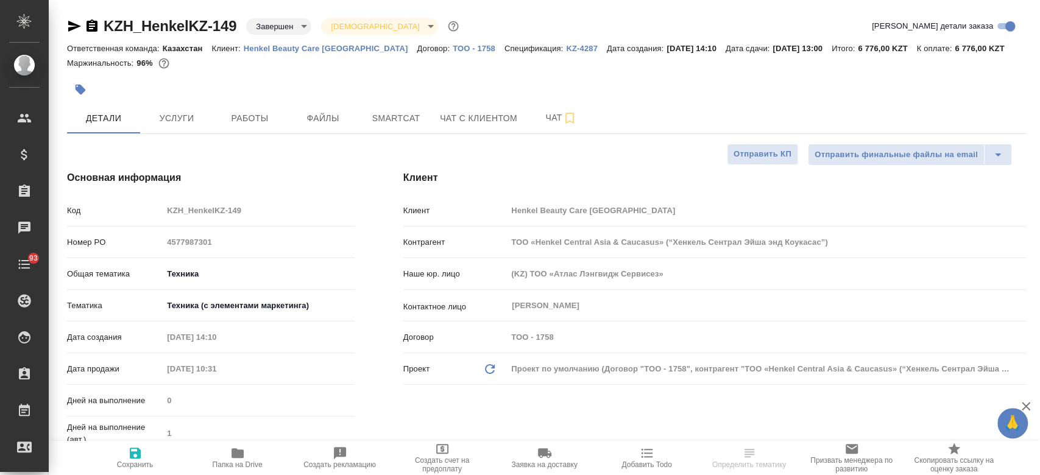
type textarea "x"
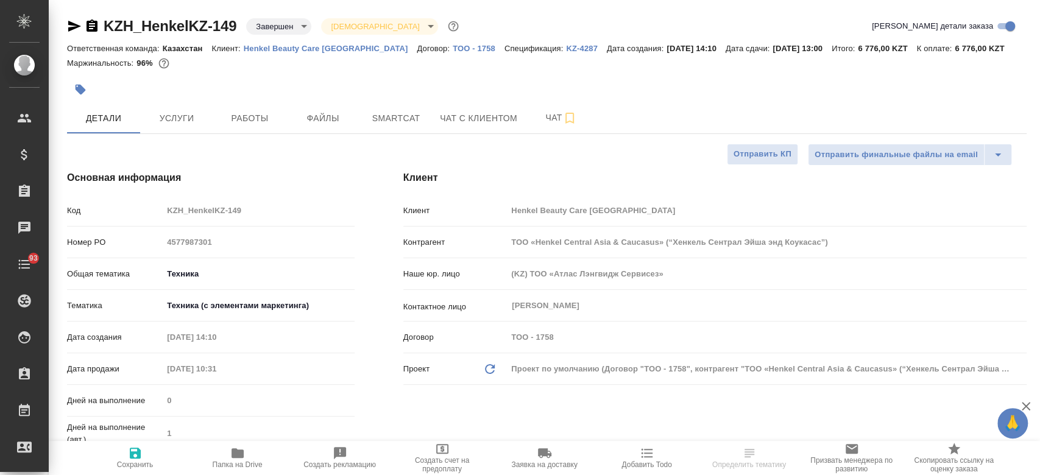
type textarea "x"
click at [566, 46] on p "KZ-4287" at bounding box center [586, 48] width 41 height 9
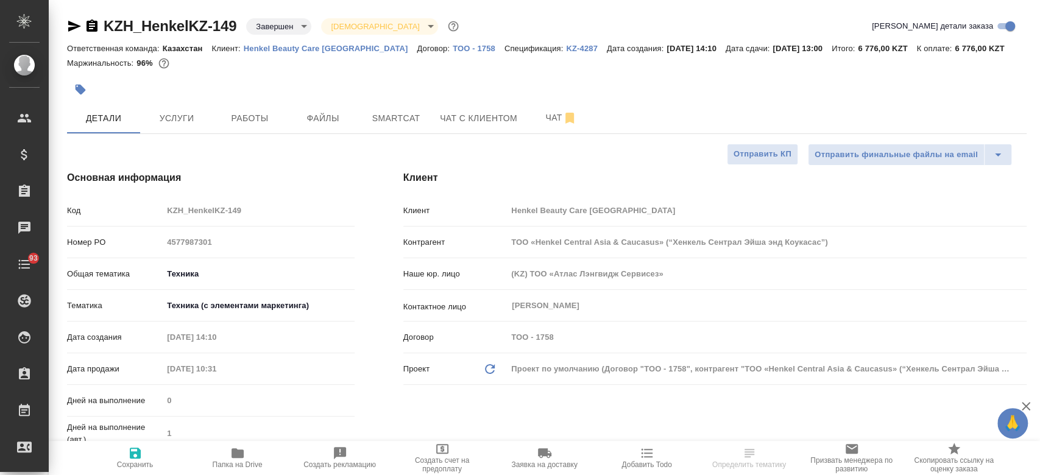
type textarea "x"
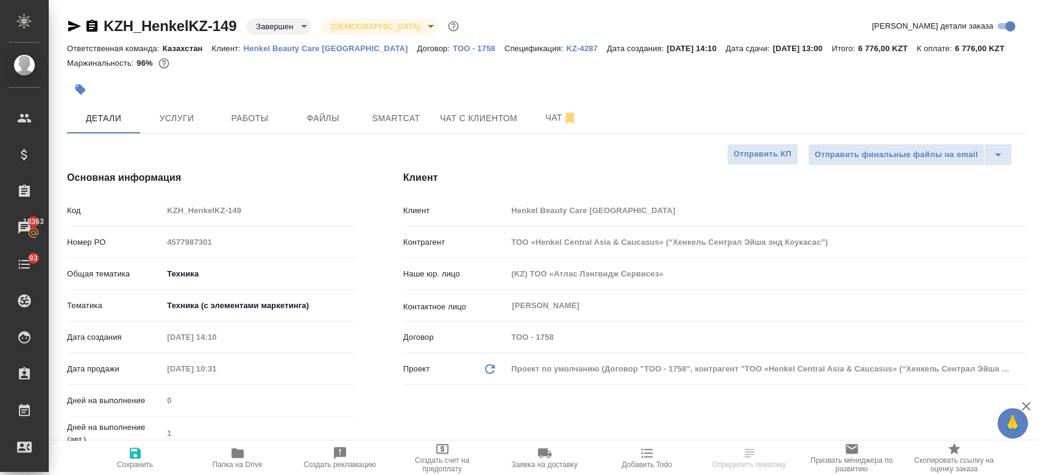
type textarea "x"
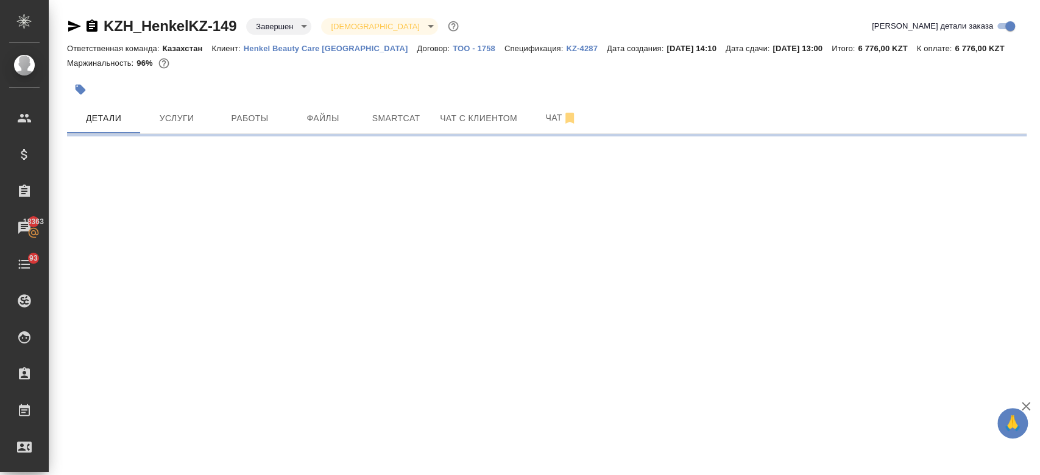
select select "RU"
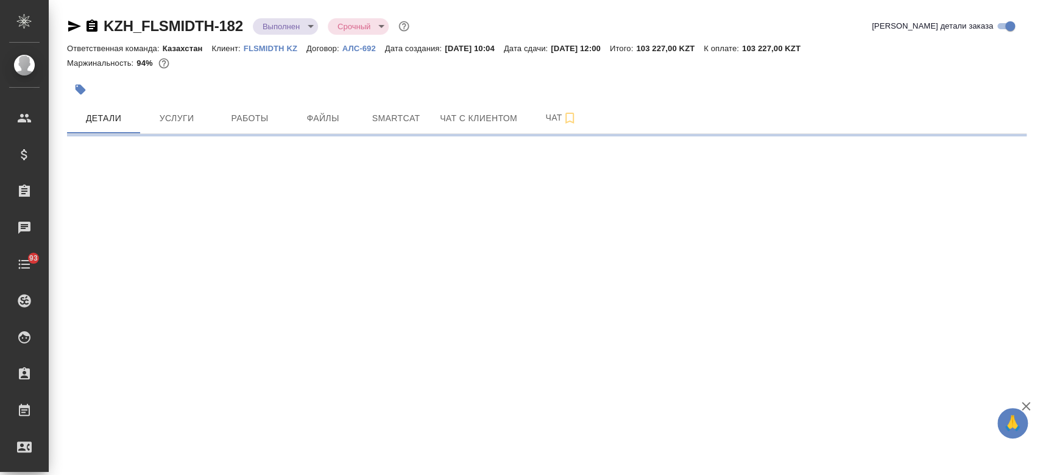
select select "RU"
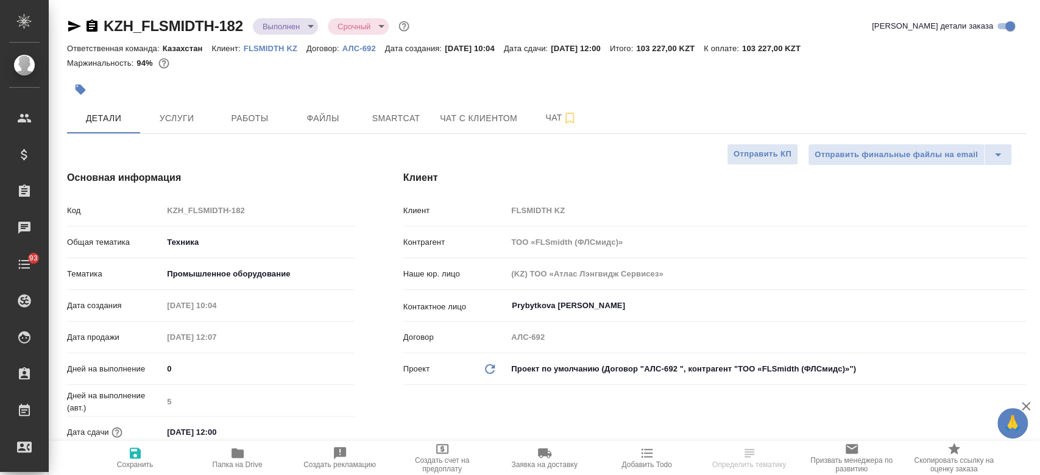
type textarea "x"
click at [288, 44] on p "FLSMIDTH KZ" at bounding box center [275, 48] width 63 height 9
type textarea "x"
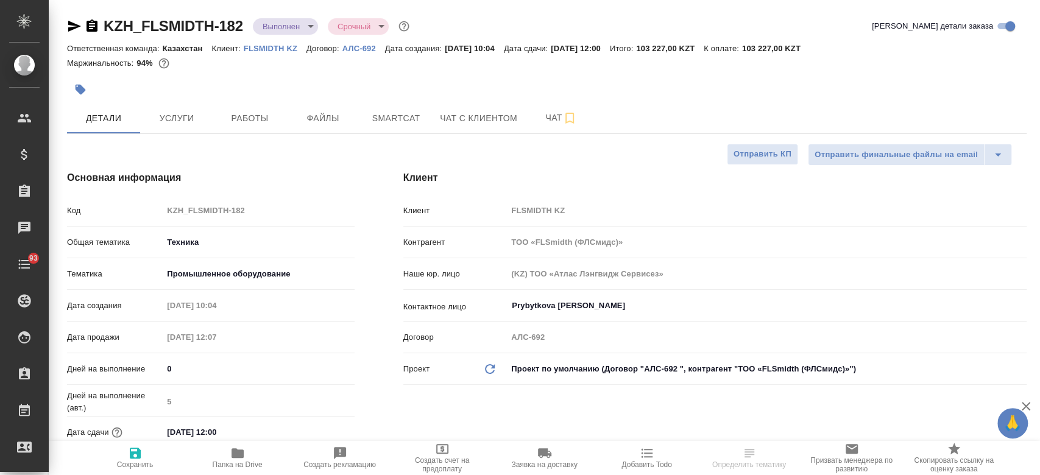
type textarea "x"
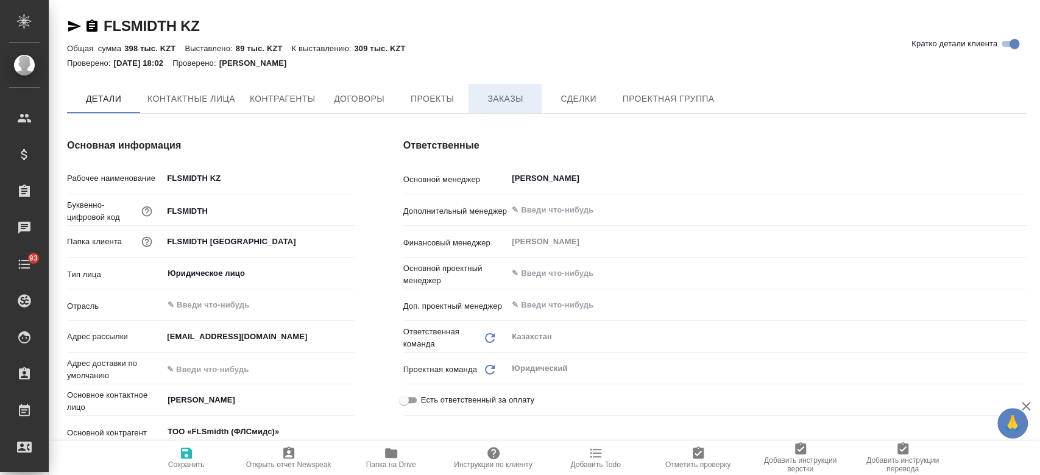
type textarea "x"
click at [522, 104] on span "Заказы" at bounding box center [505, 99] width 59 height 15
type textarea "x"
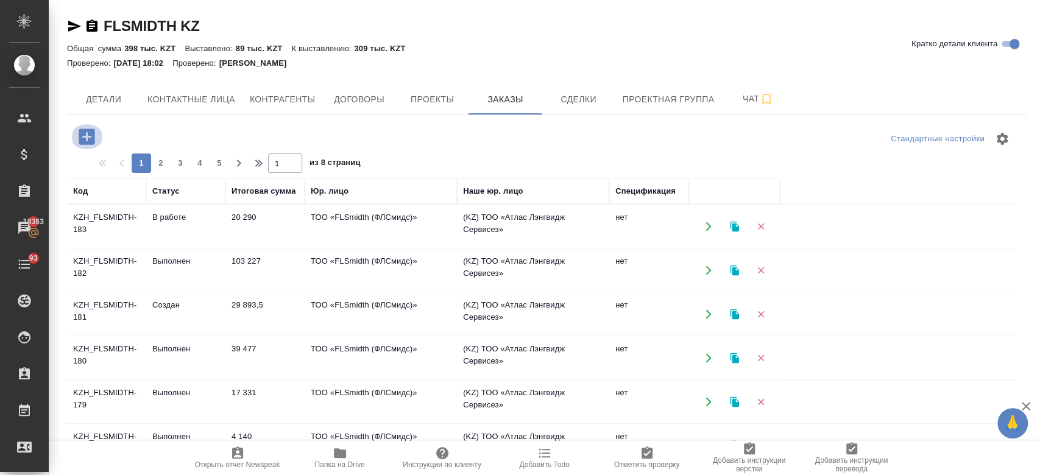
click at [93, 137] on icon "button" at bounding box center [87, 137] width 16 height 16
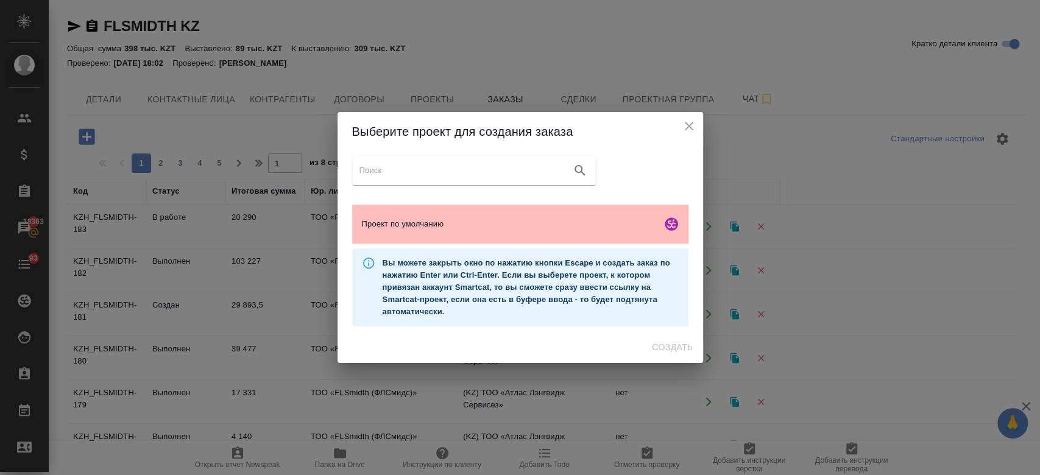
click at [430, 235] on div "Проект по умолчанию" at bounding box center [520, 224] width 336 height 39
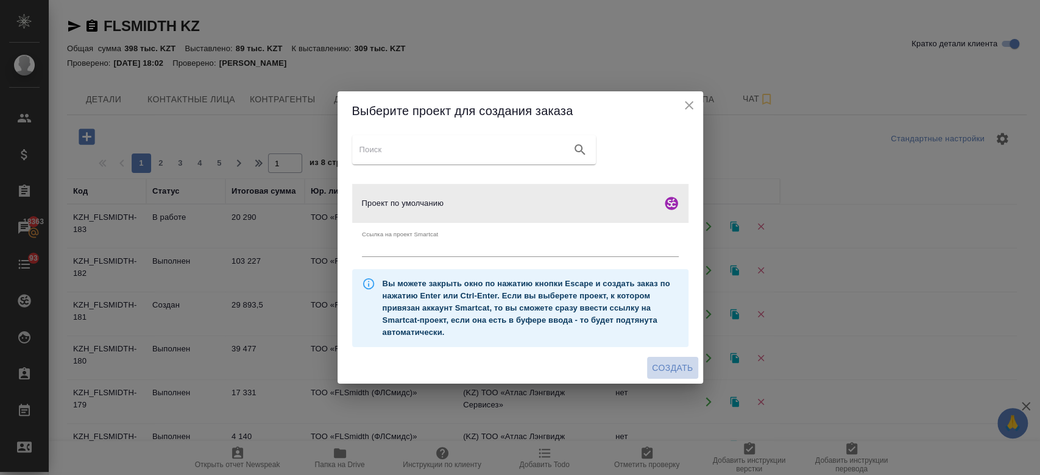
click at [672, 358] on button "Создать" at bounding box center [672, 368] width 51 height 23
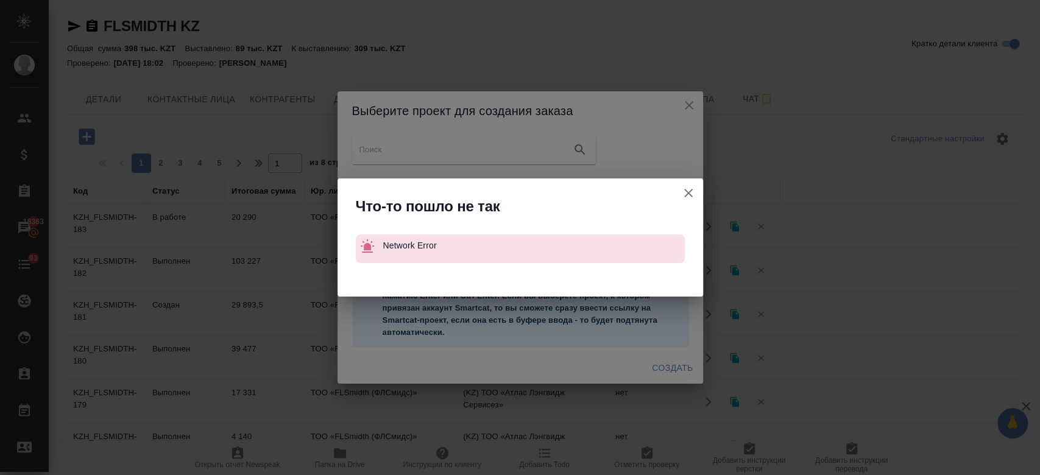
click at [694, 197] on icon "button" at bounding box center [688, 193] width 15 height 15
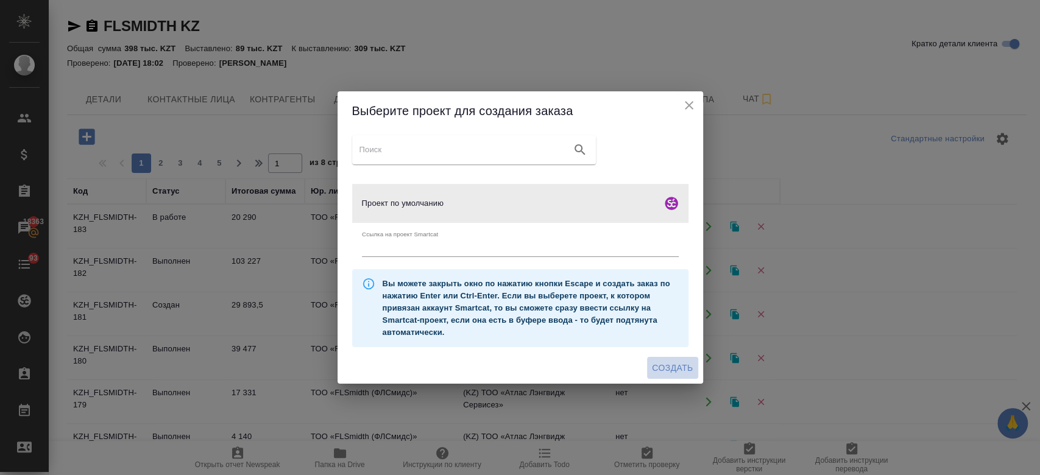
click at [669, 364] on span "Создать" at bounding box center [672, 368] width 41 height 15
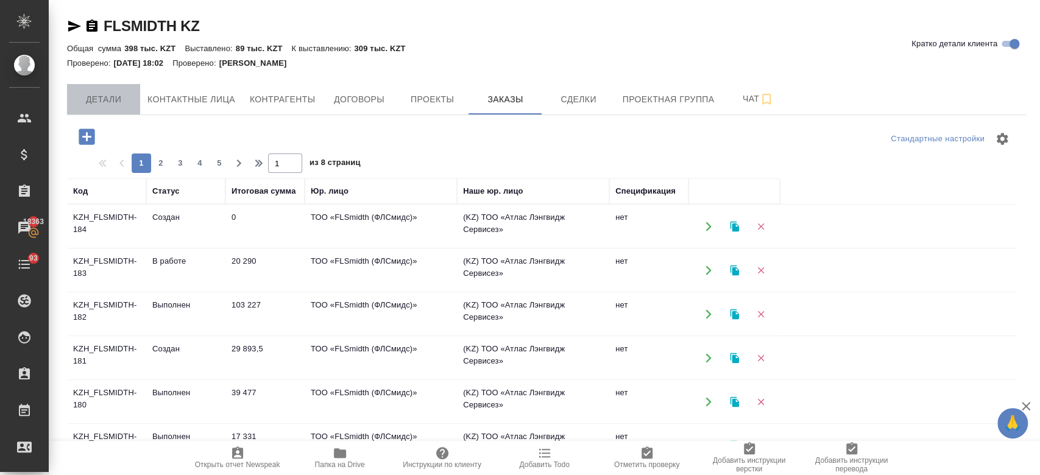
click at [107, 105] on span "Детали" at bounding box center [103, 99] width 59 height 15
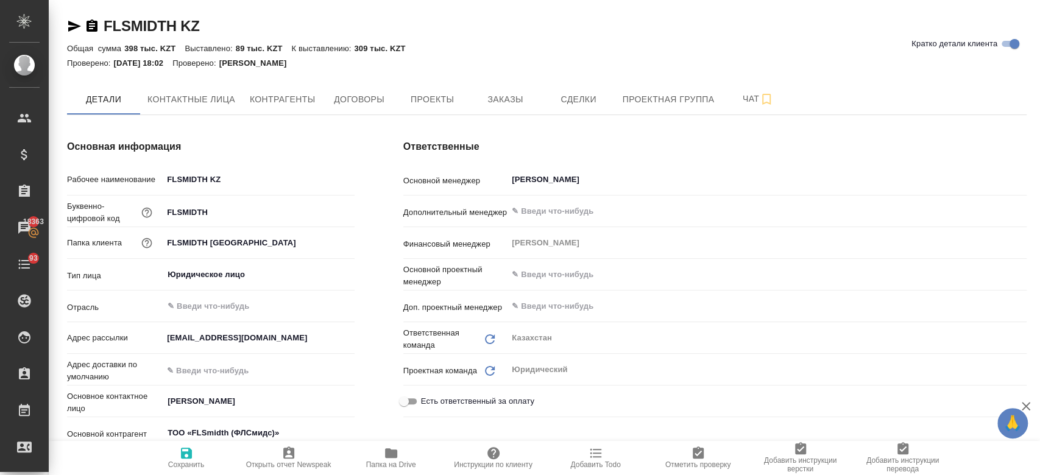
type textarea "x"
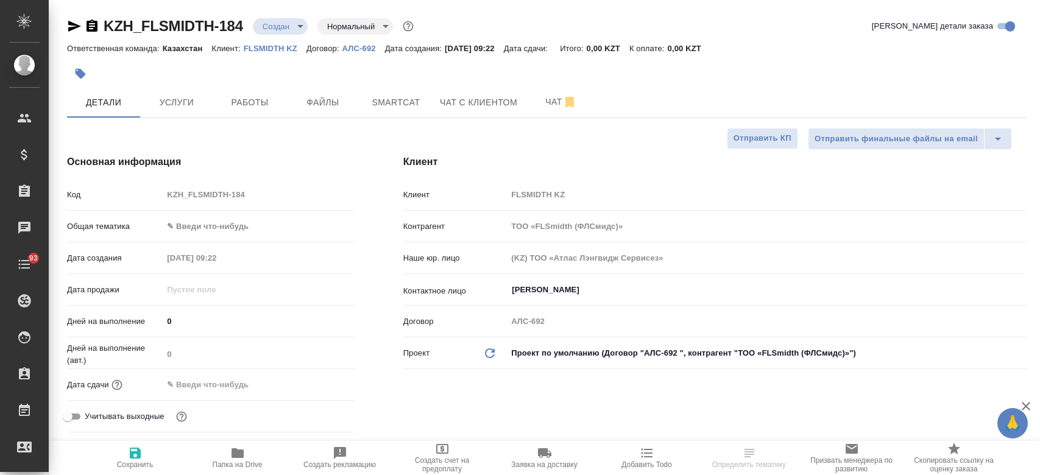
select select "RU"
click at [93, 26] on icon "button" at bounding box center [92, 26] width 15 height 15
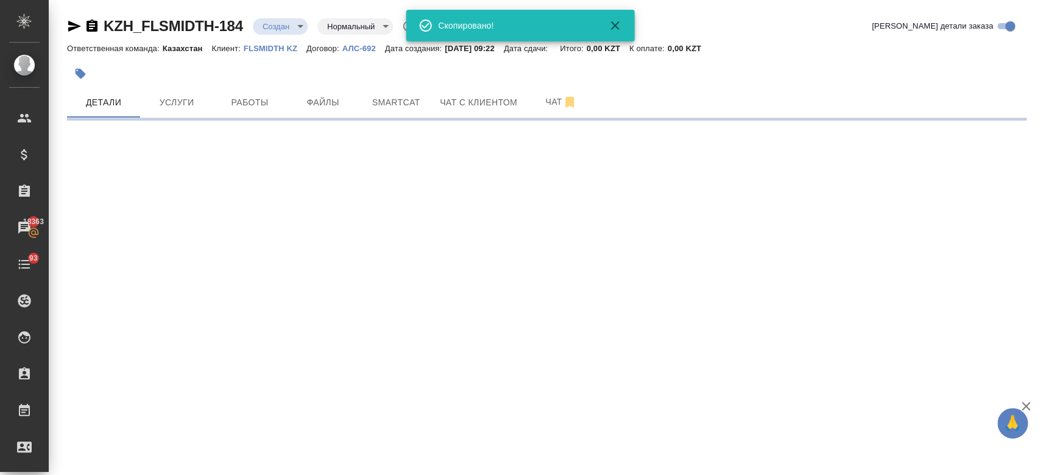
select select "RU"
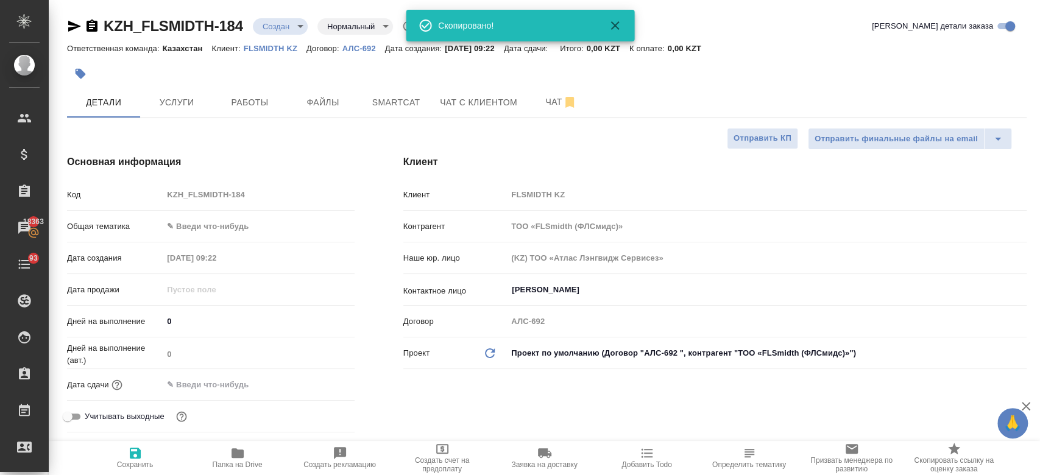
type textarea "x"
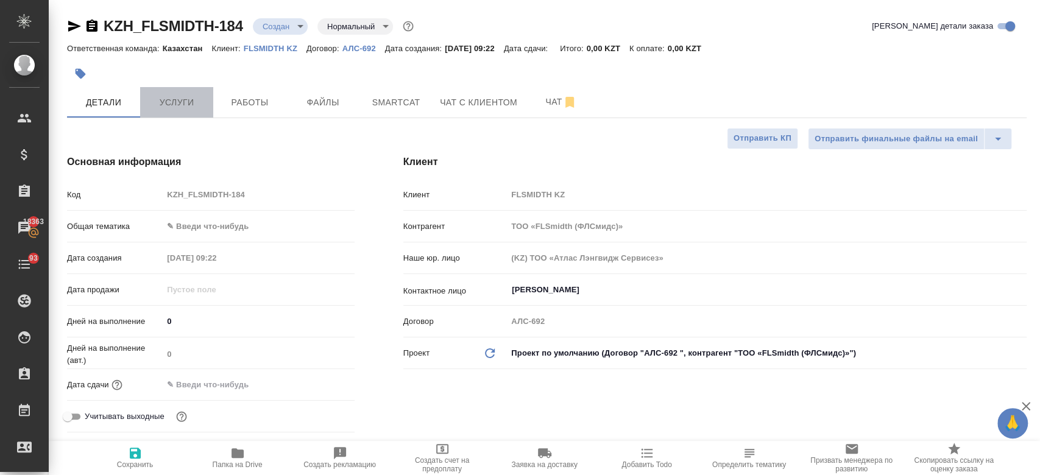
click at [194, 108] on span "Услуги" at bounding box center [177, 102] width 59 height 15
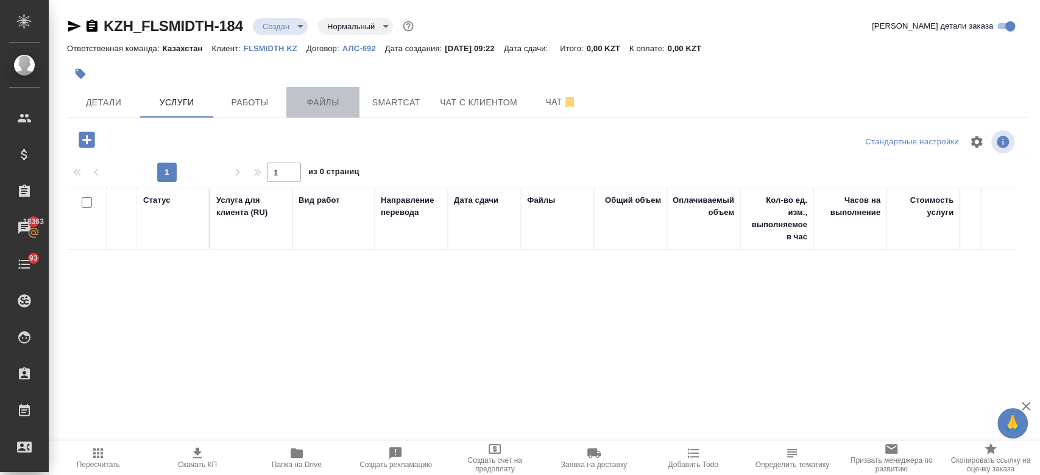
click at [321, 102] on span "Файлы" at bounding box center [323, 102] width 59 height 15
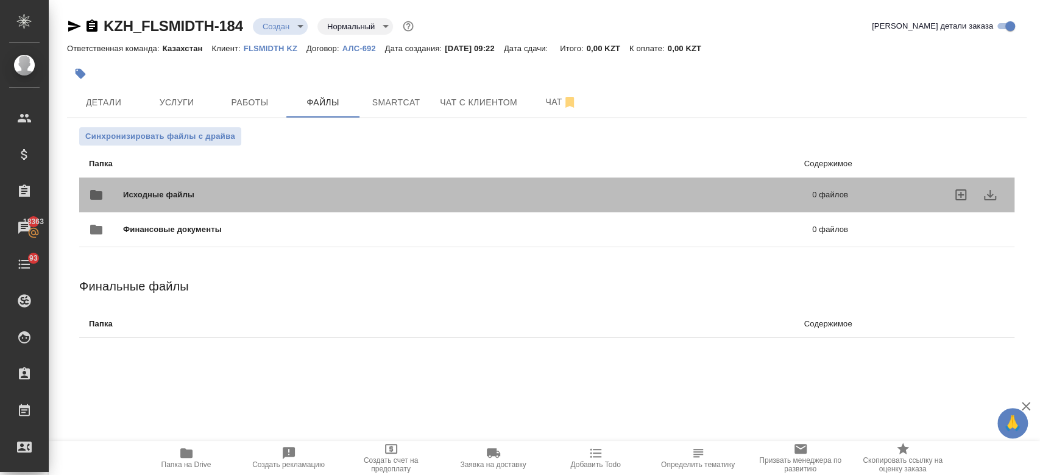
click at [241, 192] on span "Исходные файлы" at bounding box center [313, 195] width 380 height 12
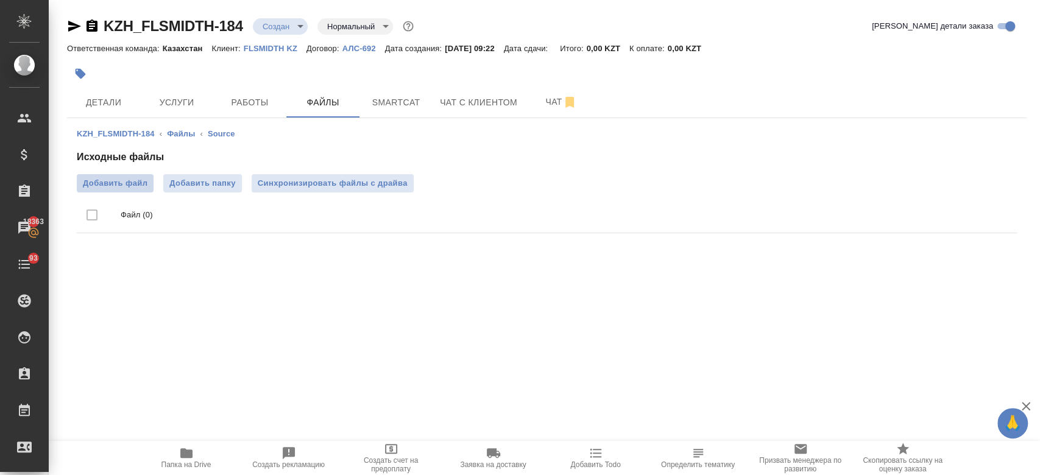
click at [129, 187] on span "Добавить файл" at bounding box center [115, 183] width 65 height 12
click at [0, 0] on input "Добавить файл" at bounding box center [0, 0] width 0 height 0
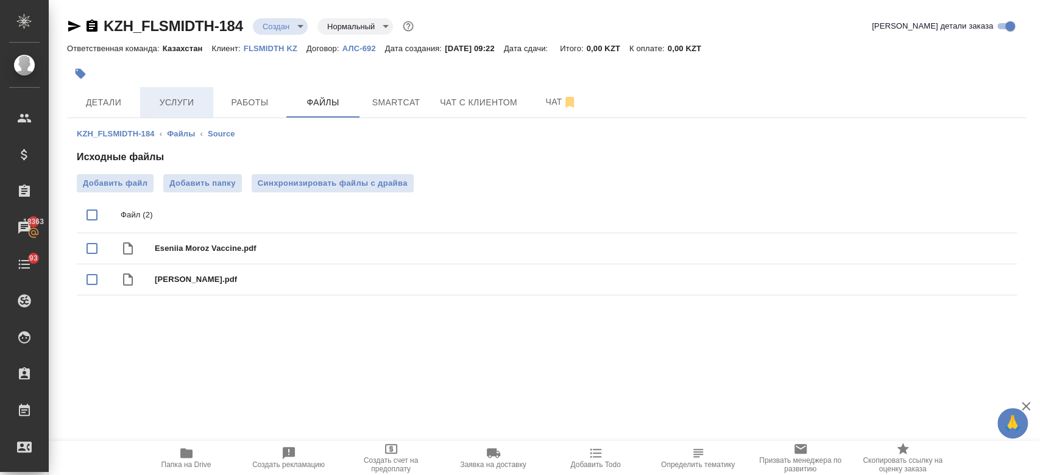
click at [176, 98] on span "Услуги" at bounding box center [177, 102] width 59 height 15
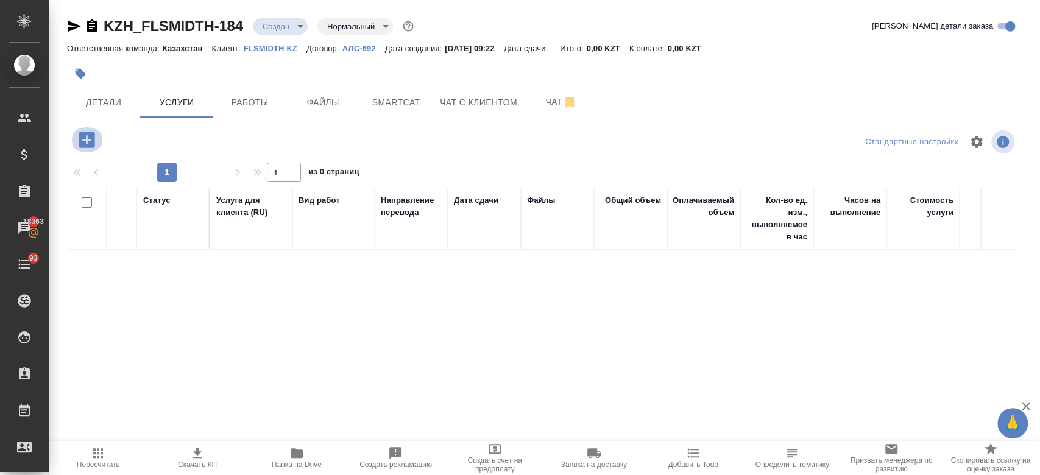
click at [83, 134] on icon "button" at bounding box center [87, 140] width 16 height 16
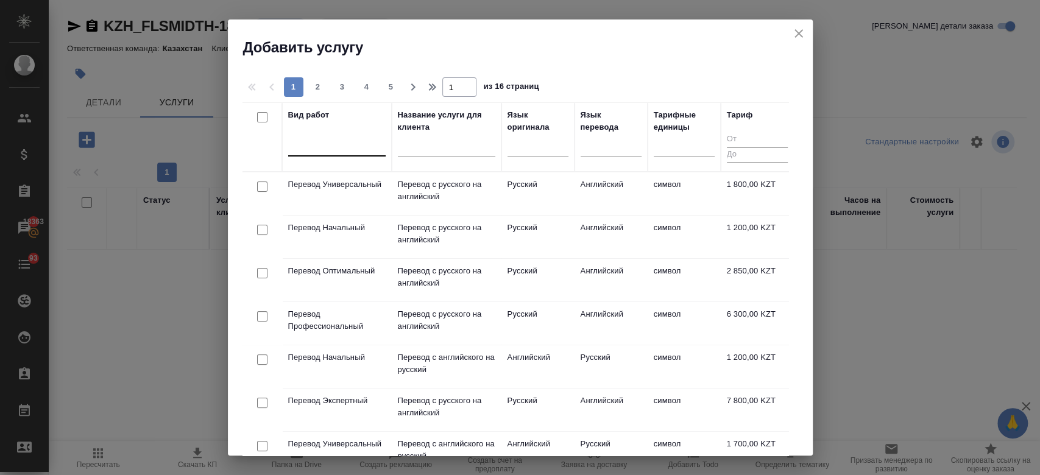
click at [315, 148] on div at bounding box center [337, 144] width 98 height 18
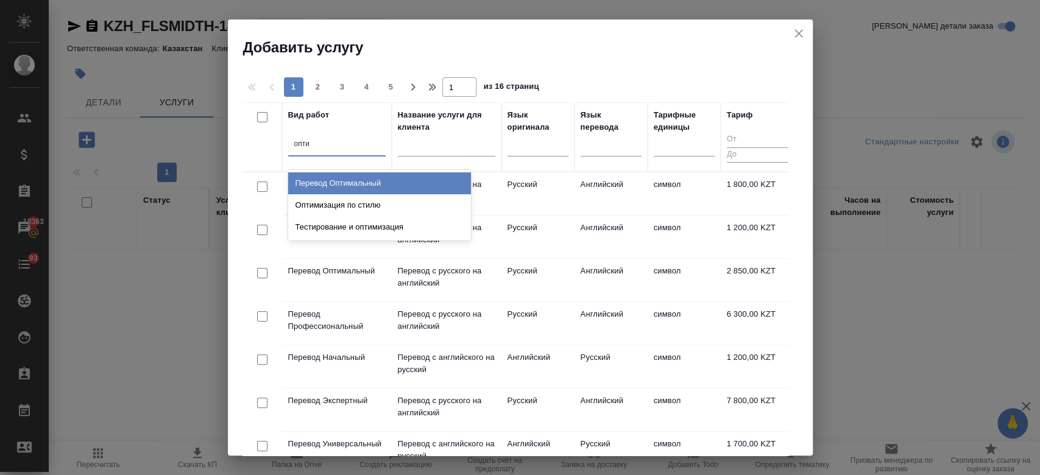
type input "оптим"
click at [329, 185] on div "Перевод Оптимальный" at bounding box center [379, 183] width 183 height 22
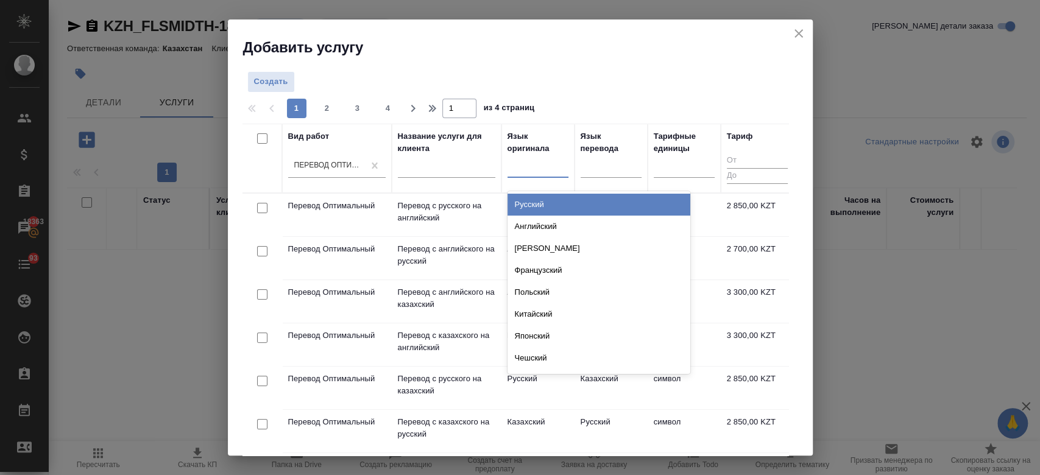
click at [532, 162] on div at bounding box center [538, 166] width 61 height 18
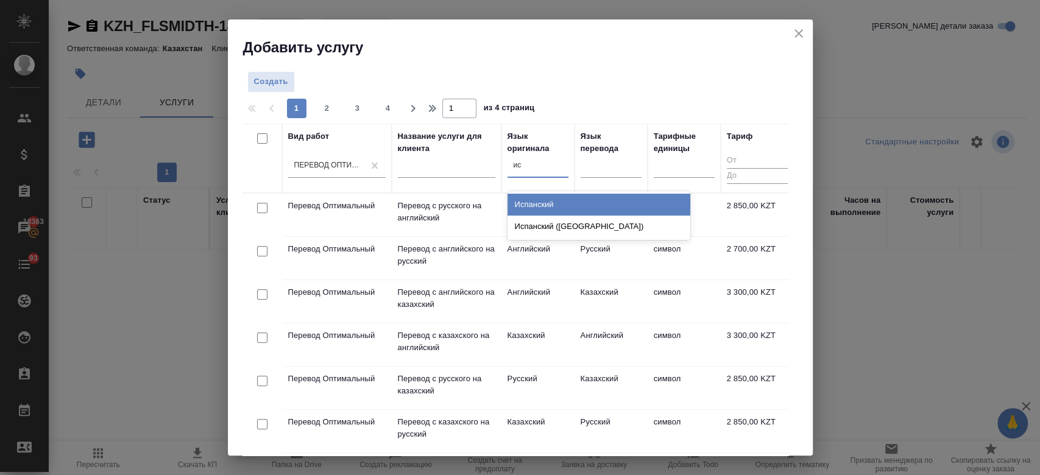
type input "исп"
click at [546, 210] on div "Испанский" at bounding box center [599, 205] width 183 height 22
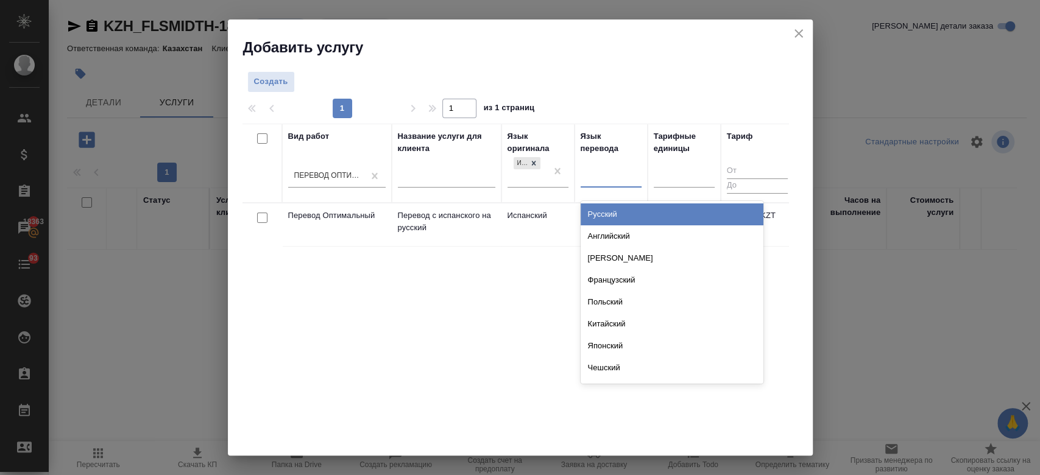
click at [610, 176] on div at bounding box center [611, 176] width 61 height 18
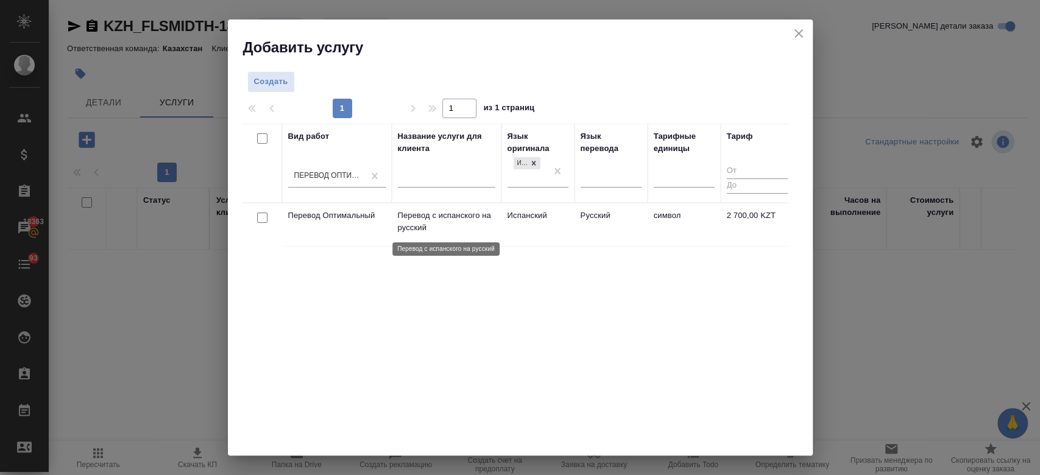
click at [483, 222] on p "Перевод с испанского на русский" at bounding box center [447, 222] width 98 height 24
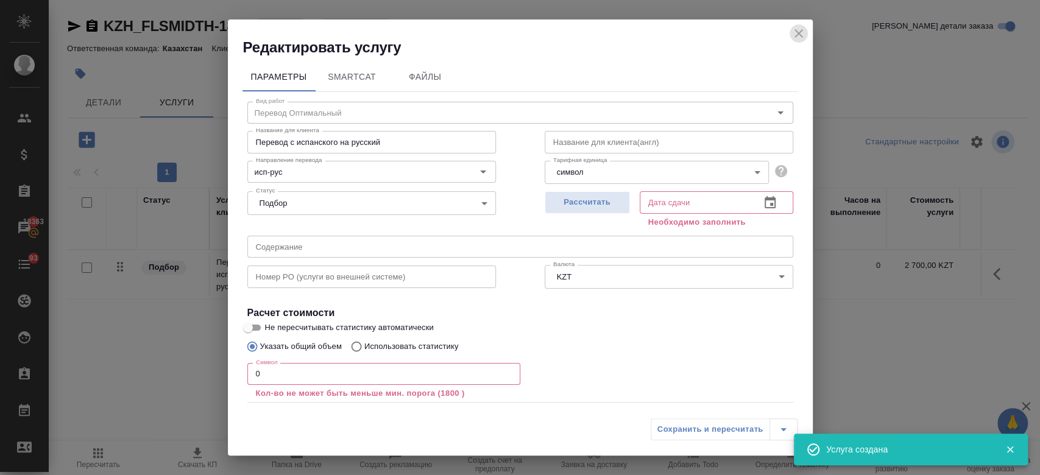
click at [802, 41] on button "close" at bounding box center [799, 33] width 18 height 18
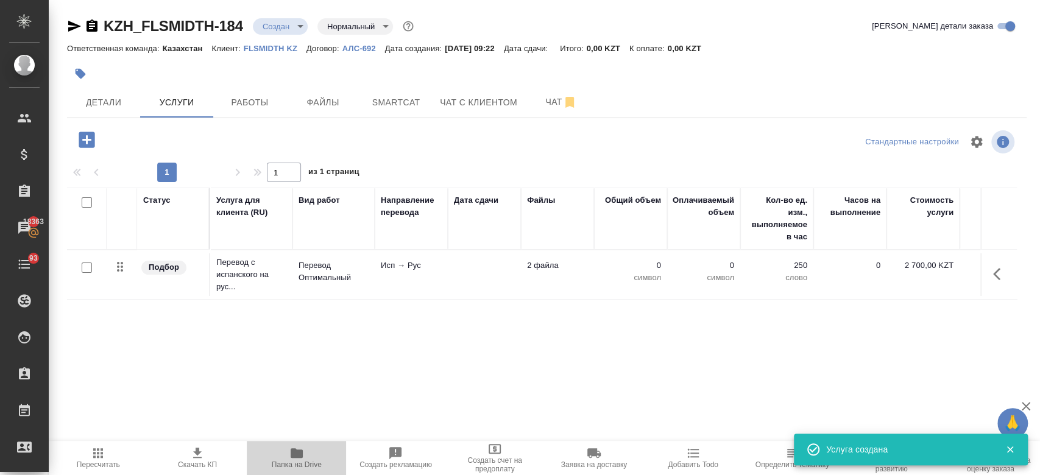
click at [290, 452] on icon "button" at bounding box center [297, 453] width 15 height 15
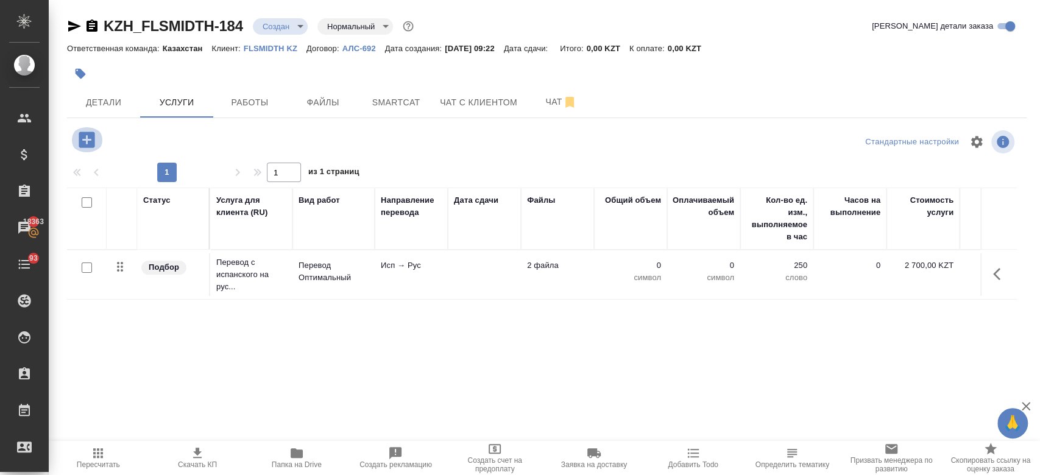
click at [86, 143] on icon "button" at bounding box center [86, 139] width 21 height 21
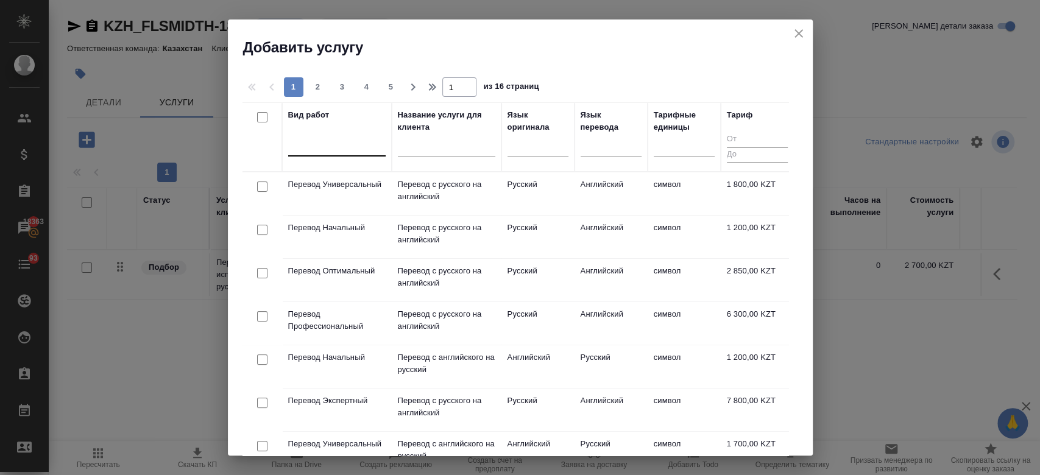
click at [325, 144] on div at bounding box center [337, 144] width 98 height 18
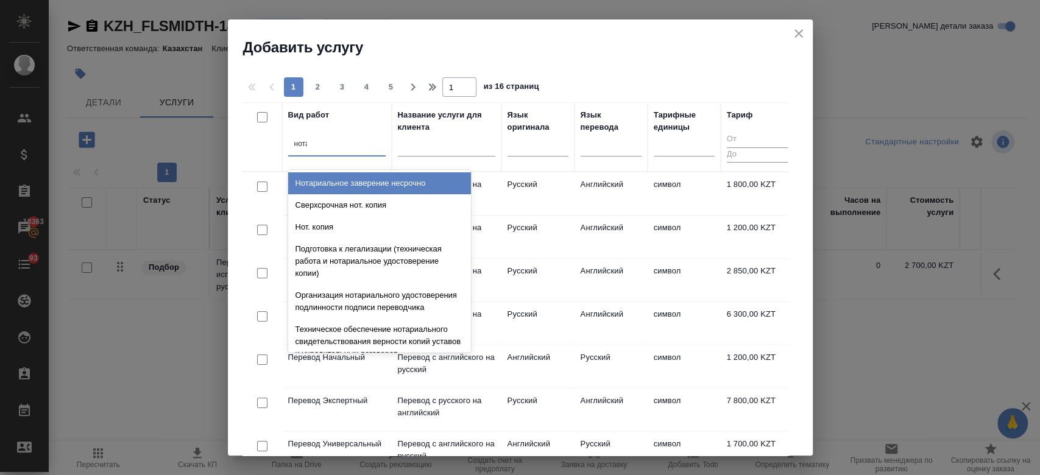
type input "нотар"
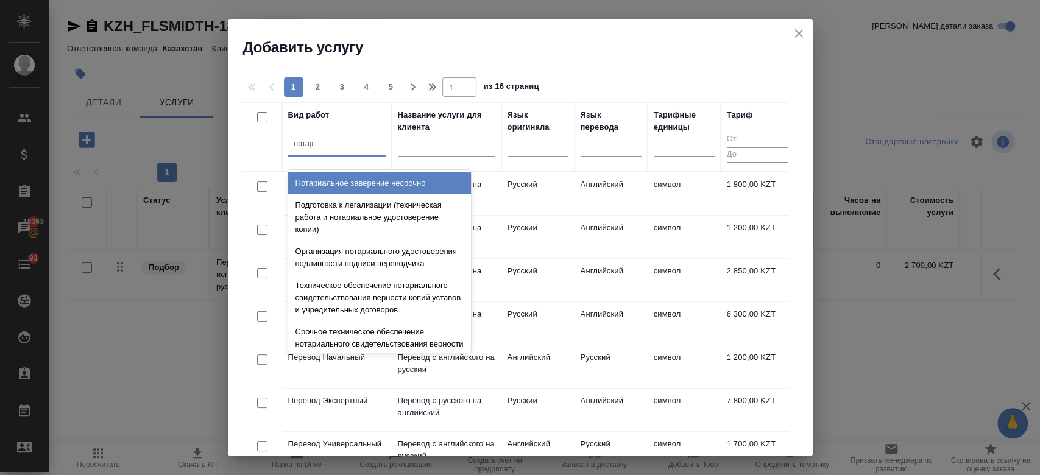
click at [368, 176] on div "Нотариальное заверение несрочно" at bounding box center [379, 183] width 183 height 22
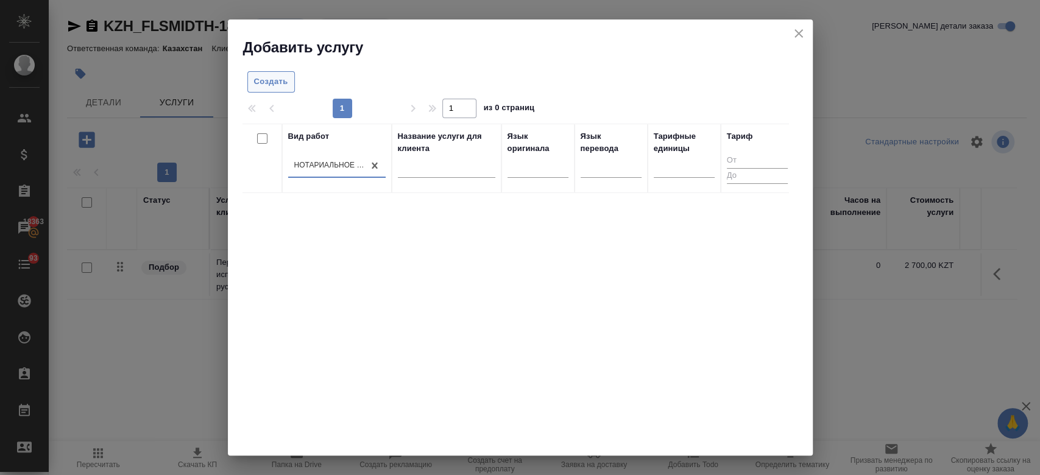
click at [268, 83] on span "Создать" at bounding box center [271, 82] width 34 height 14
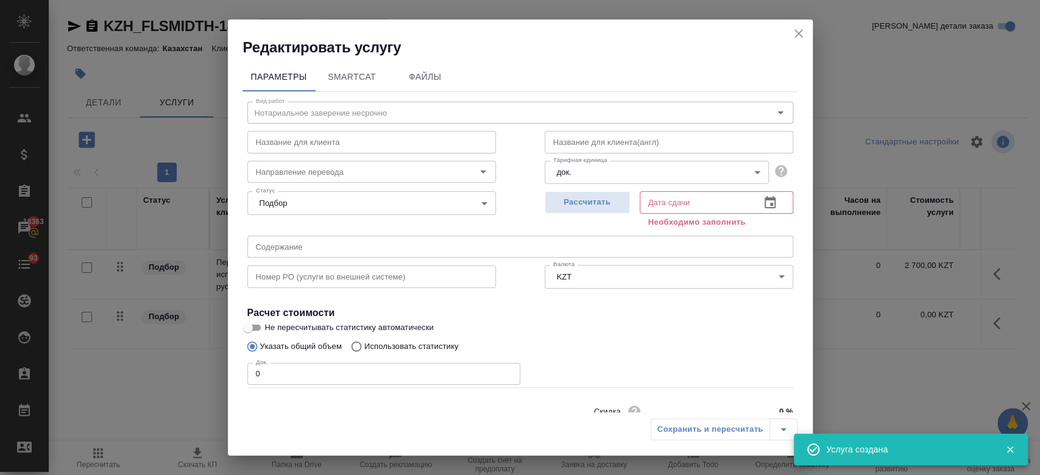
scroll to position [52, 0]
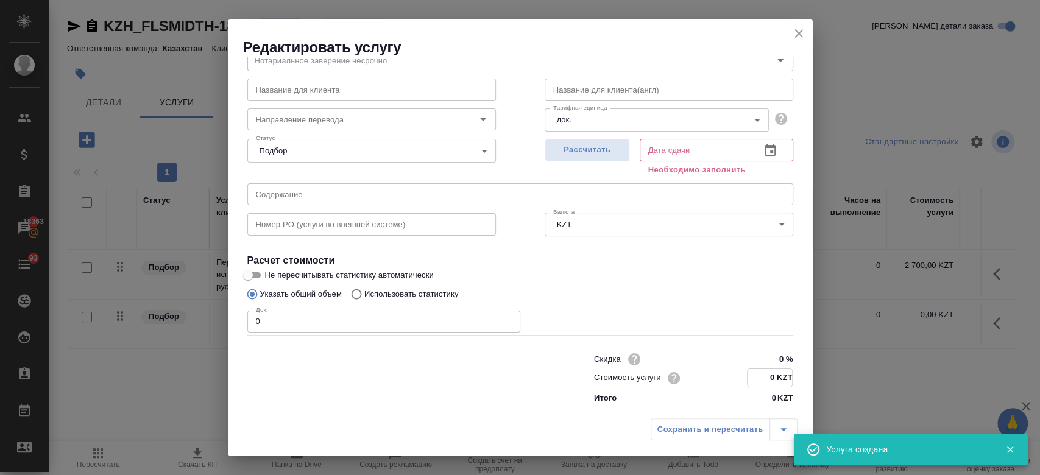
click at [767, 374] on input "0 KZT" at bounding box center [770, 378] width 44 height 18
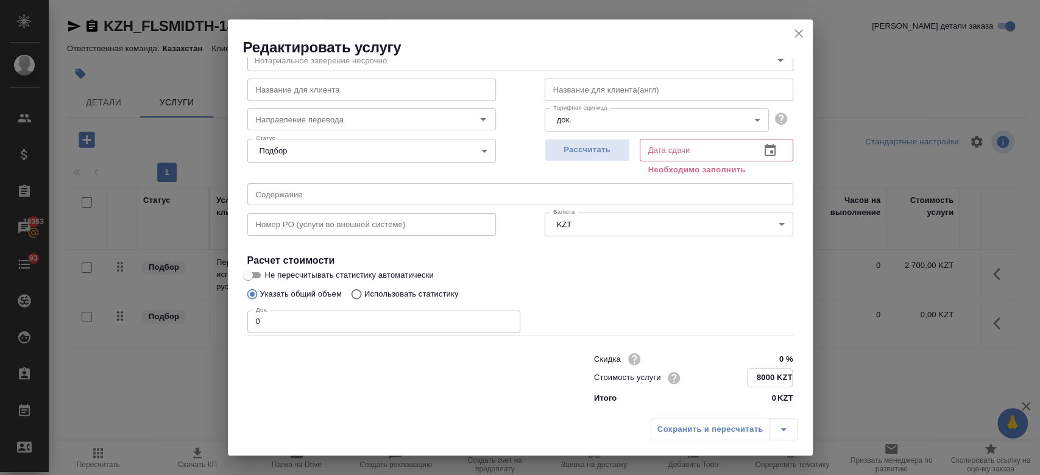
type input "8000 KZT"
click at [393, 318] on input "0" at bounding box center [383, 322] width 273 height 22
type input "2"
click at [595, 146] on span "Рассчитать" at bounding box center [588, 150] width 72 height 14
type input "23.09.2025 10:24"
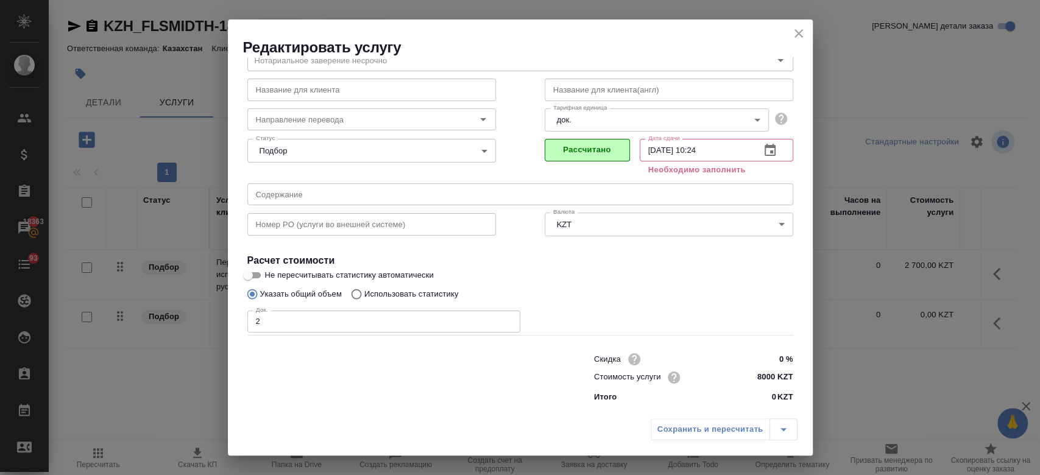
scroll to position [39, 0]
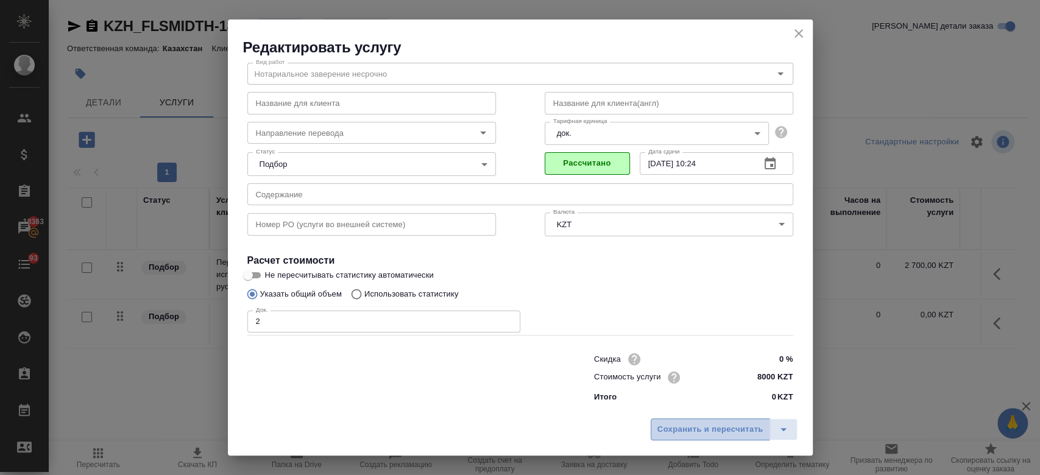
click at [700, 431] on span "Сохранить и пересчитать" at bounding box center [711, 430] width 106 height 14
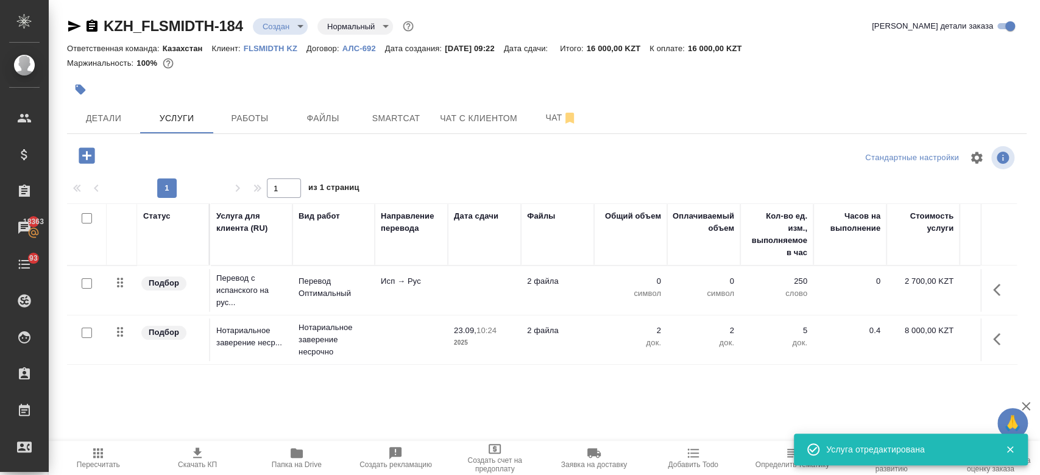
click at [91, 283] on input "checkbox" at bounding box center [87, 284] width 10 height 10
checkbox input "true"
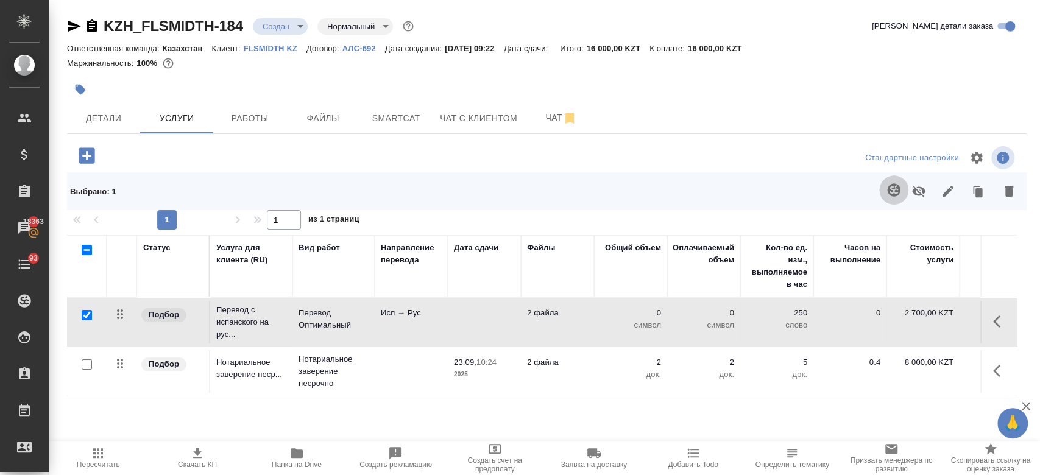
click at [892, 191] on icon "button" at bounding box center [893, 189] width 13 height 13
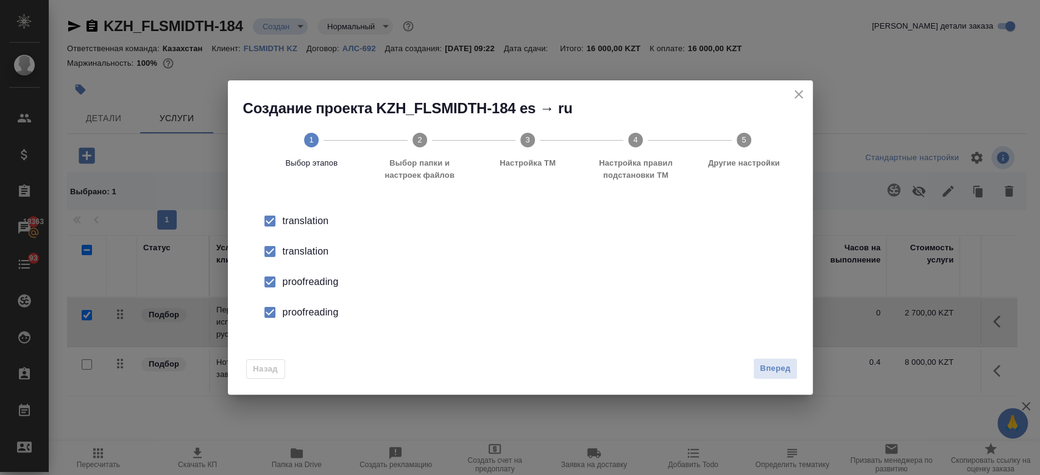
click at [301, 252] on div "translation" at bounding box center [533, 251] width 501 height 15
click at [310, 276] on div "proofreading" at bounding box center [533, 282] width 501 height 15
click at [317, 304] on li "proofreading" at bounding box center [520, 312] width 546 height 30
click at [783, 375] on span "Вперед" at bounding box center [775, 369] width 30 height 14
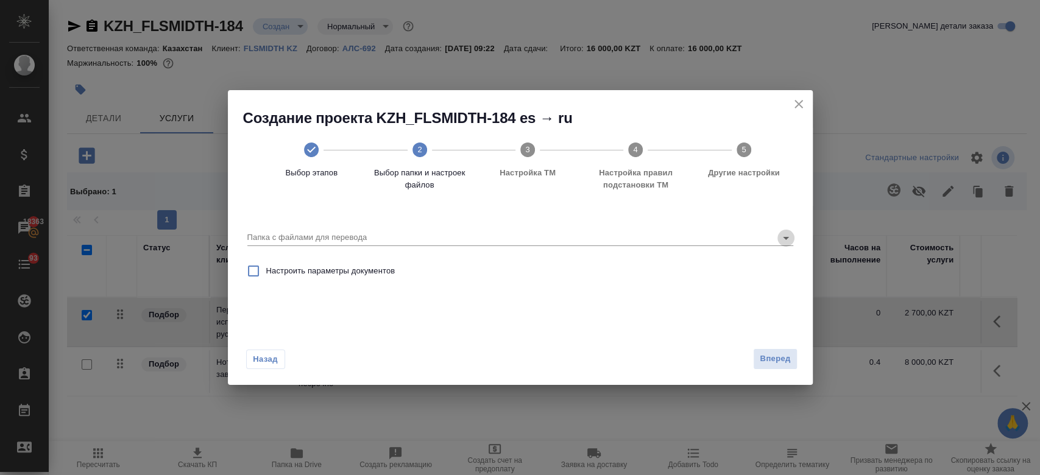
drag, startPoint x: 788, startPoint y: 240, endPoint x: 563, endPoint y: 368, distance: 258.5
click at [563, 368] on div "Создание проекта KZH_FLSMIDTH-184 es → ru Выбор этапов 2 Выбор папки и настроек…" at bounding box center [520, 237] width 585 height 295
drag, startPoint x: 563, startPoint y: 368, endPoint x: 786, endPoint y: 243, distance: 256.2
click at [786, 243] on div "Создание проекта KZH_FLSMIDTH-184 es → ru Выбор этапов 2 Выбор папки и настроек…" at bounding box center [520, 237] width 585 height 295
click at [786, 243] on icon "Open" at bounding box center [786, 238] width 15 height 15
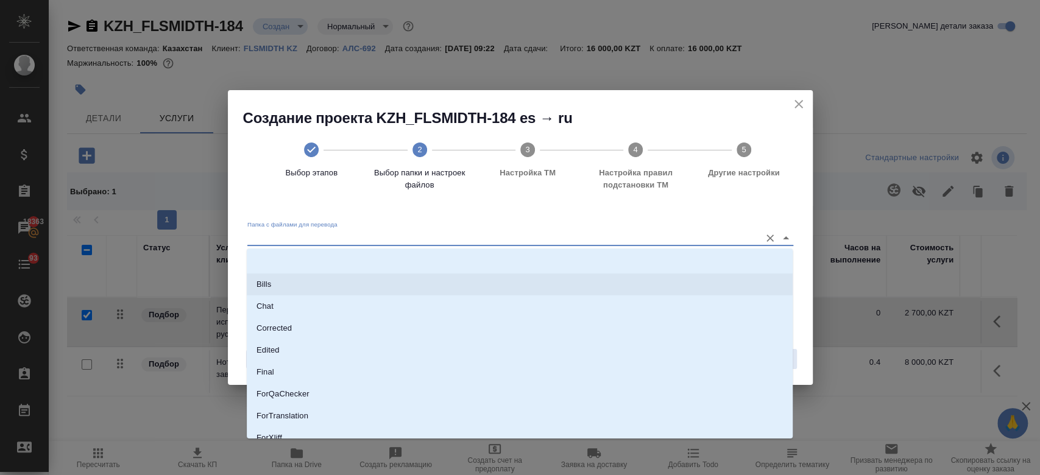
scroll to position [98, 0]
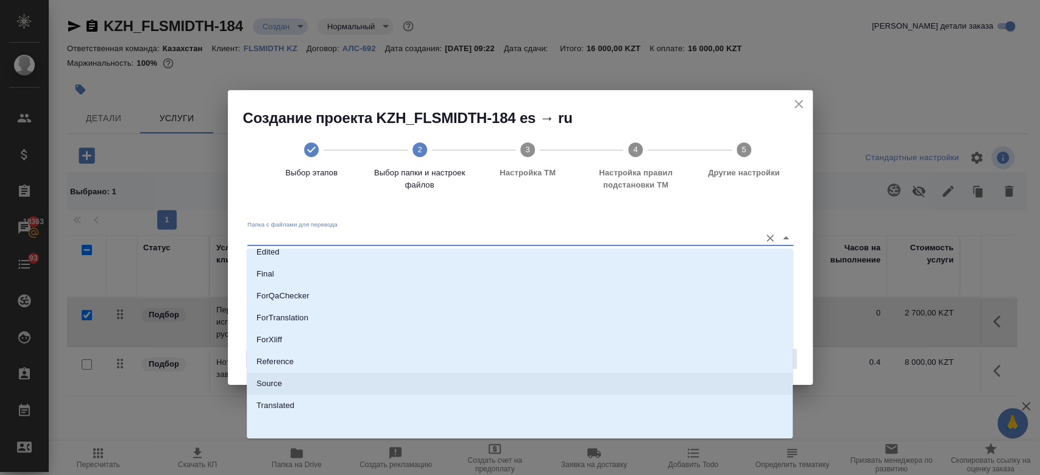
click at [611, 389] on li "Source" at bounding box center [520, 384] width 546 height 22
type input "Source"
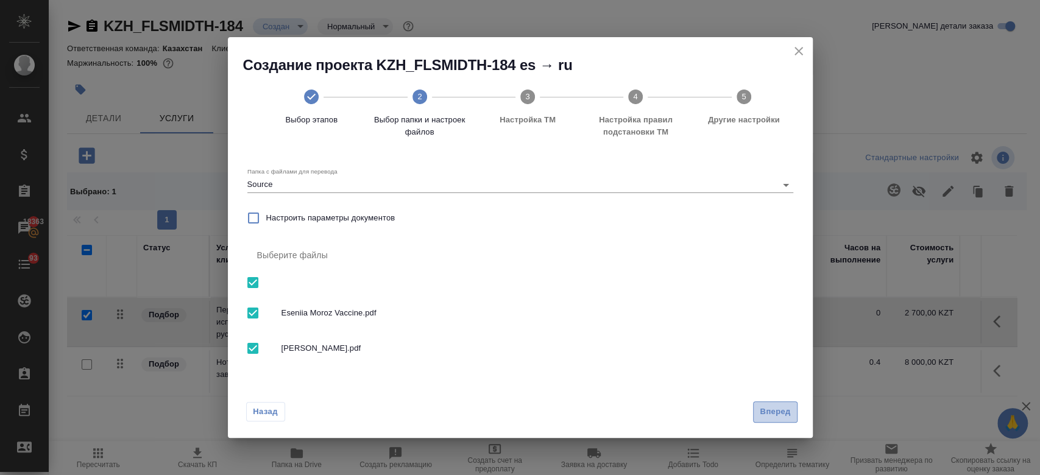
click at [771, 414] on span "Вперед" at bounding box center [775, 412] width 30 height 14
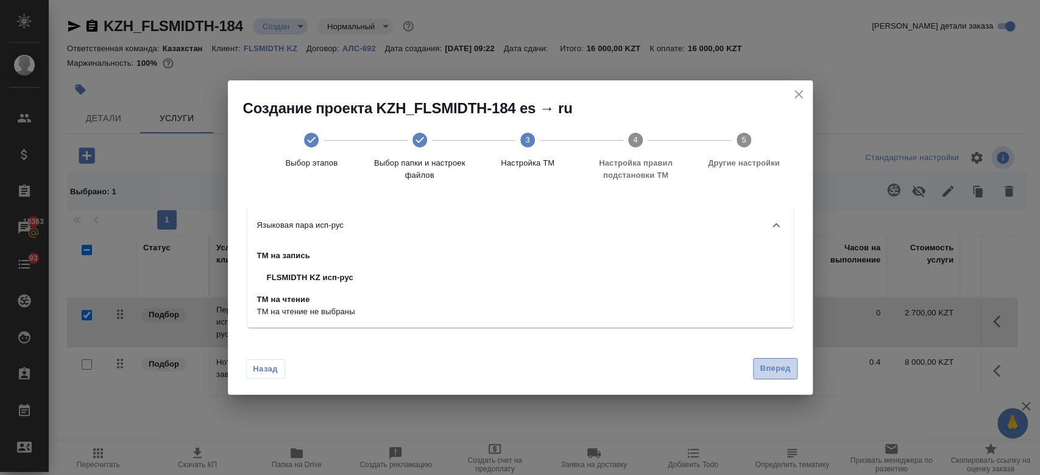
click at [767, 368] on span "Вперед" at bounding box center [775, 369] width 30 height 14
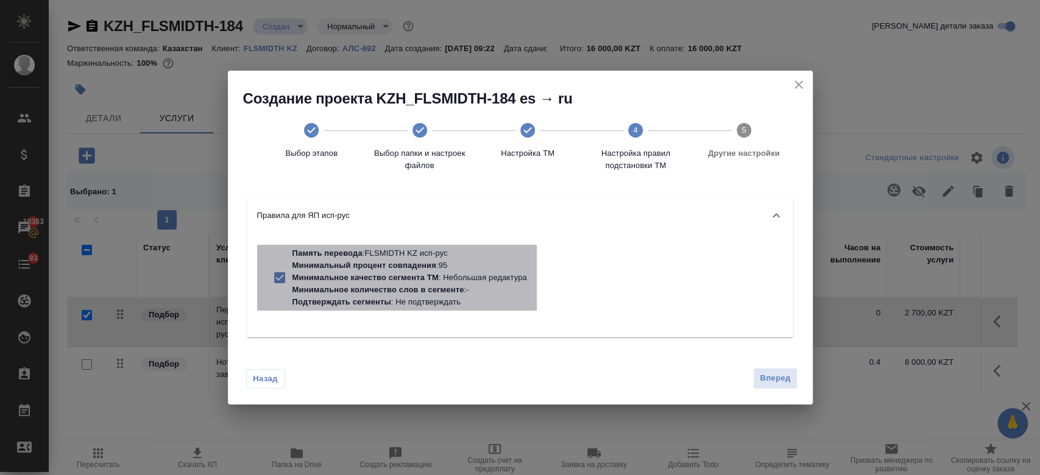
click at [488, 257] on p "Память перевода : FLSMIDTH KZ исп-рус" at bounding box center [410, 253] width 235 height 12
checkbox input "false"
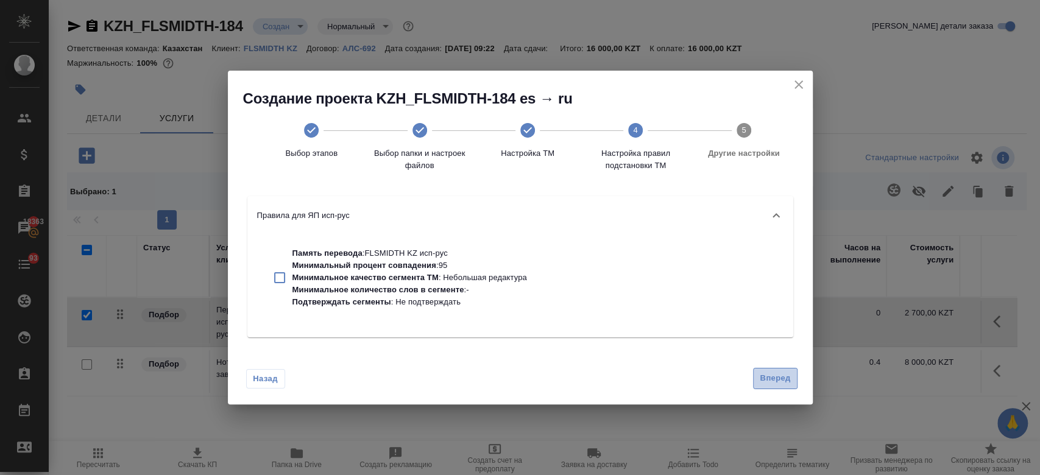
click at [770, 380] on span "Вперед" at bounding box center [775, 379] width 30 height 14
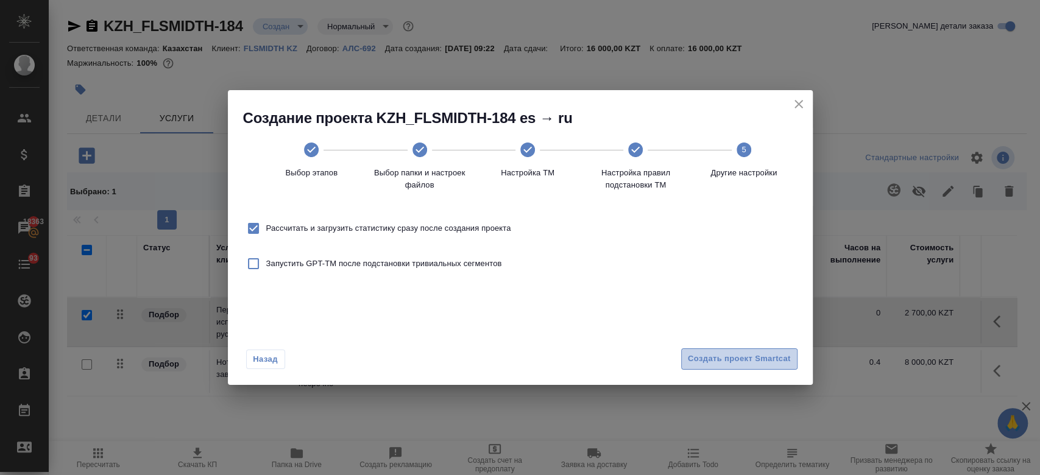
click at [752, 369] on button "Создать проект Smartcat" at bounding box center [739, 359] width 116 height 21
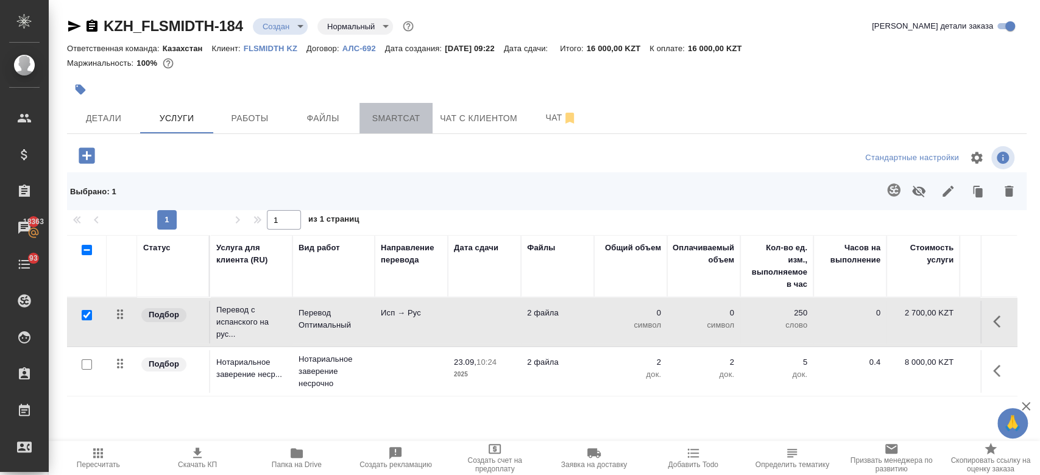
click at [393, 111] on span "Smartcat" at bounding box center [396, 118] width 59 height 15
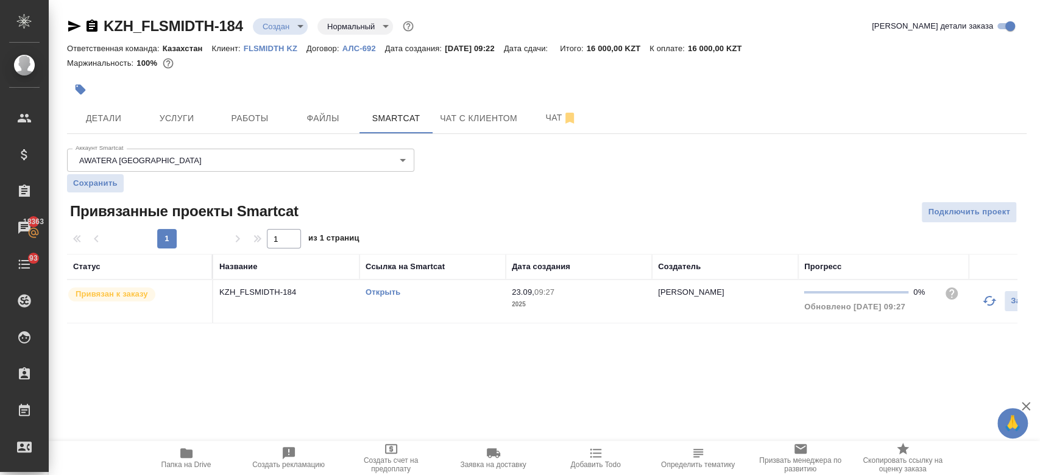
click at [380, 291] on link "Открыть" at bounding box center [383, 292] width 35 height 9
click at [170, 112] on span "Услуги" at bounding box center [177, 118] width 59 height 15
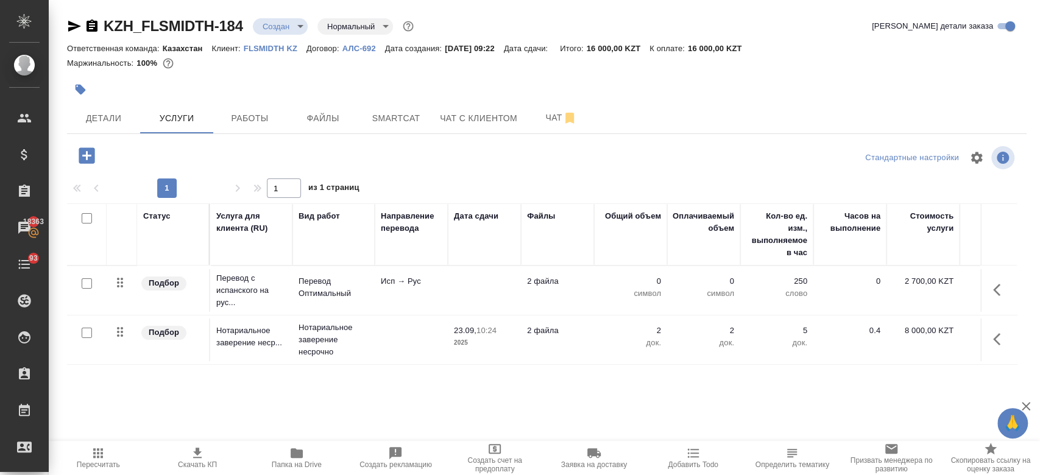
drag, startPoint x: 471, startPoint y: 304, endPoint x: 446, endPoint y: 283, distance: 32.5
click at [446, 283] on tr "Подбор Перевод с испанского на рус... Перевод Оптимальный Исп → Рус 2 файла 0 с…" at bounding box center [641, 290] width 1149 height 49
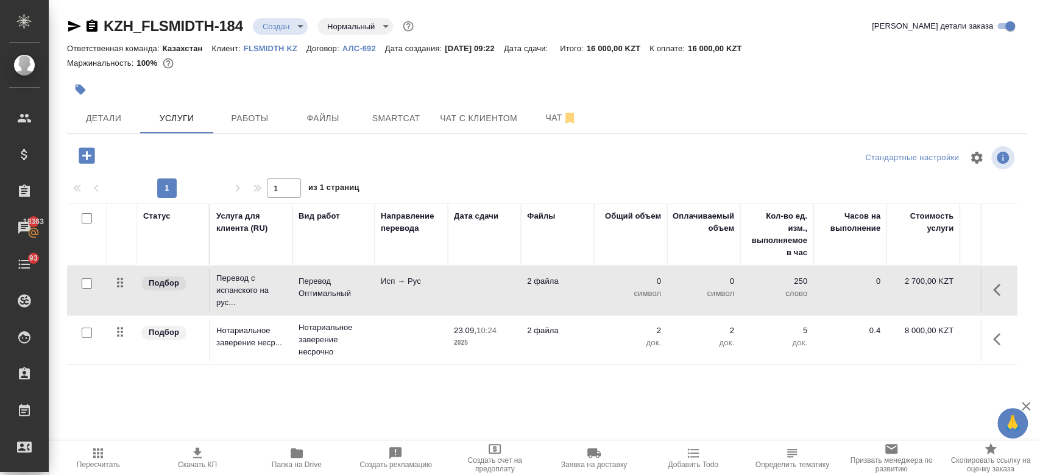
click at [446, 283] on td "Исп → Рус" at bounding box center [411, 290] width 73 height 43
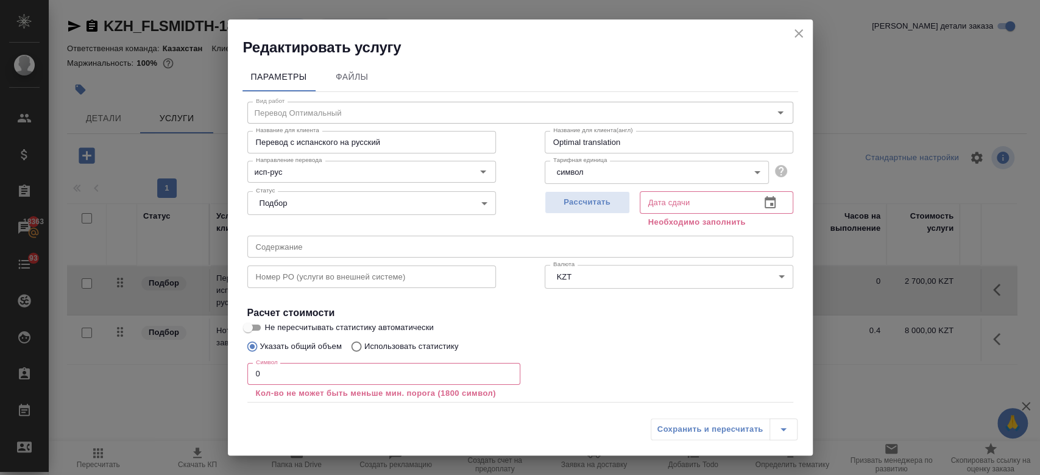
scroll to position [67, 0]
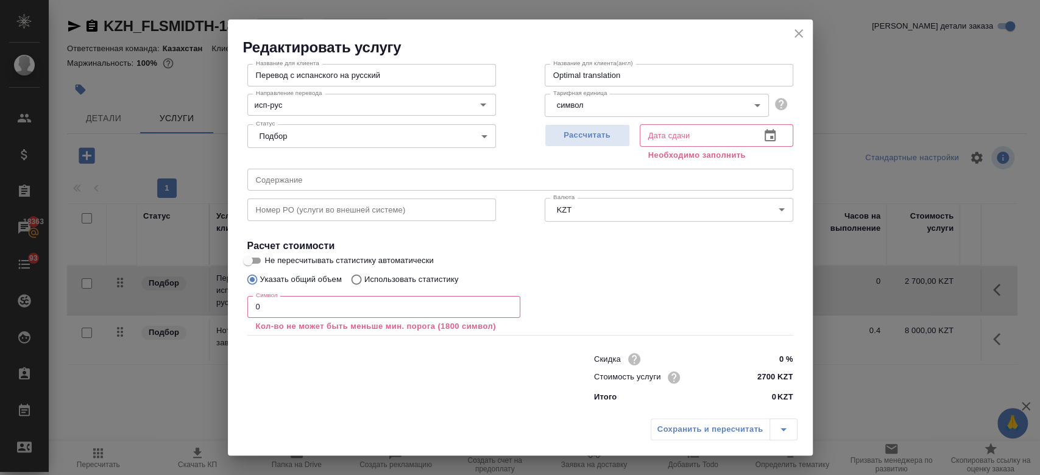
click at [316, 296] on input "0" at bounding box center [383, 307] width 273 height 22
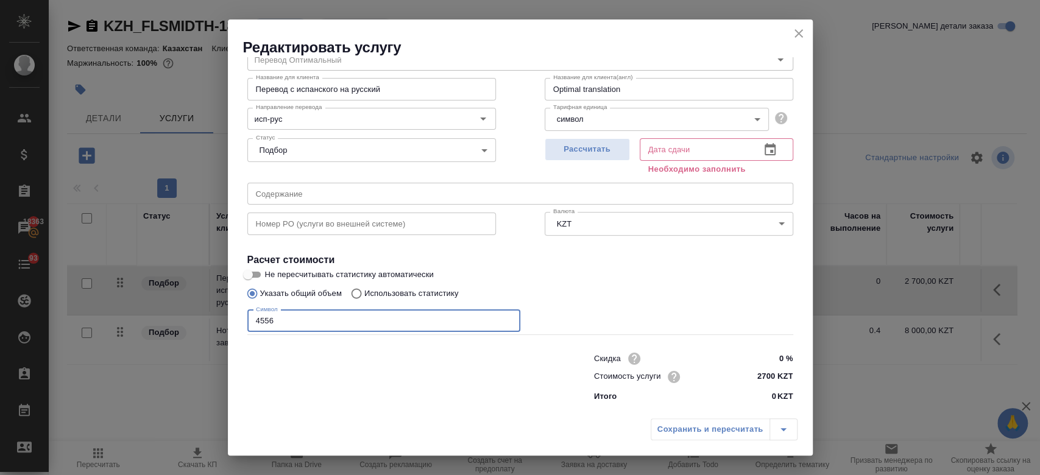
scroll to position [52, 0]
type input "4556"
click at [258, 271] on input "Не пересчитывать статистику автоматически" at bounding box center [248, 275] width 44 height 15
checkbox input "true"
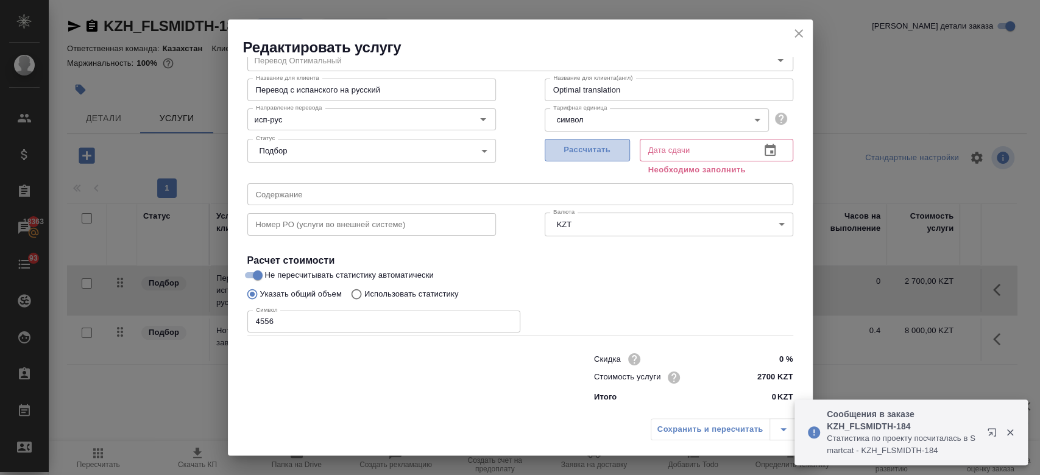
click at [578, 153] on span "Рассчитать" at bounding box center [588, 150] width 72 height 14
type input "23.09.2025 12:32"
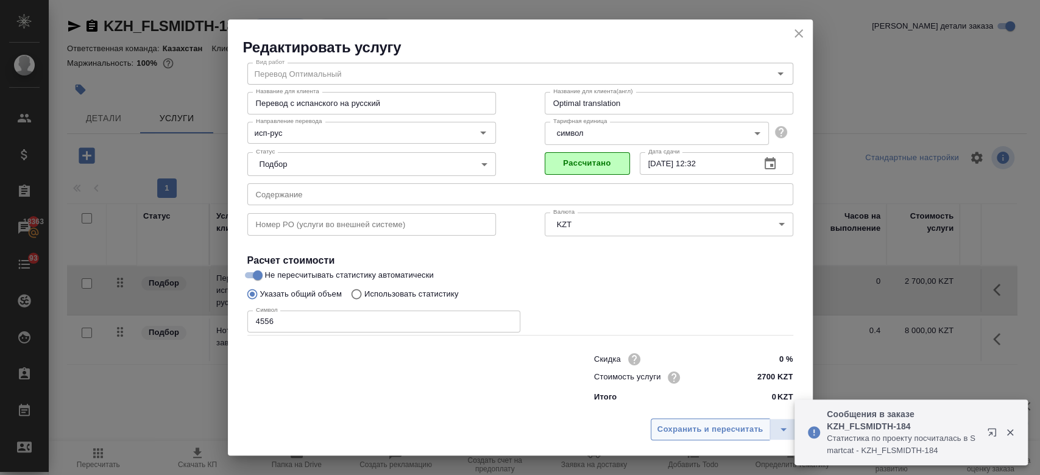
click at [663, 432] on span "Сохранить и пересчитать" at bounding box center [711, 430] width 106 height 14
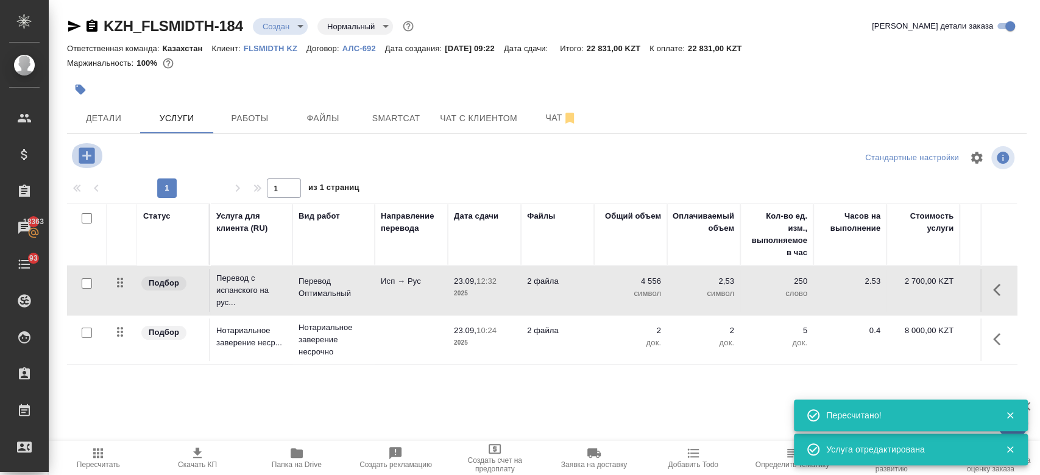
click at [86, 158] on icon "button" at bounding box center [86, 155] width 21 height 21
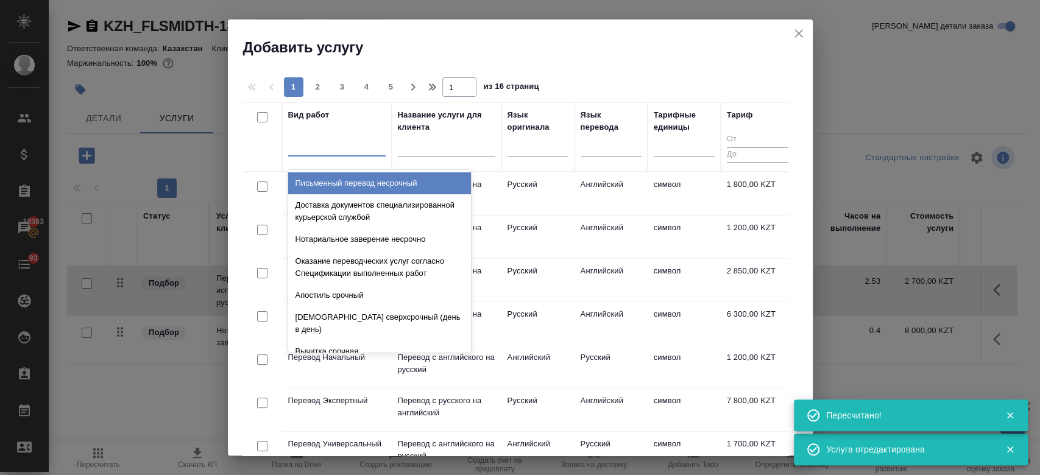
click at [303, 144] on div at bounding box center [337, 144] width 98 height 18
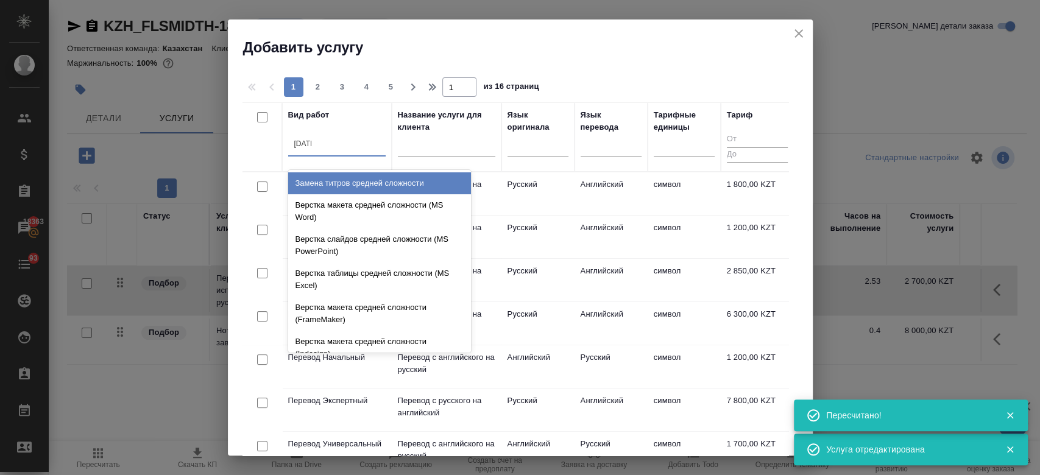
type input "средн"
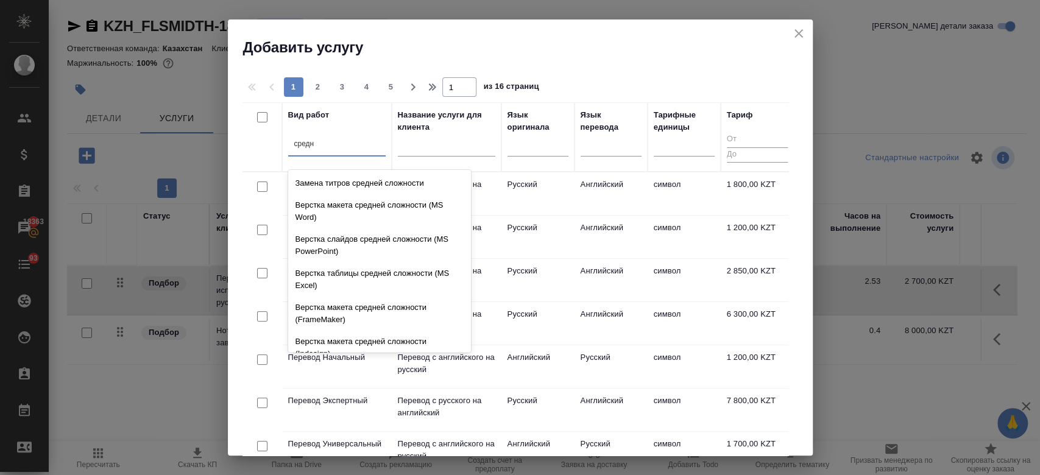
scroll to position [129, 0]
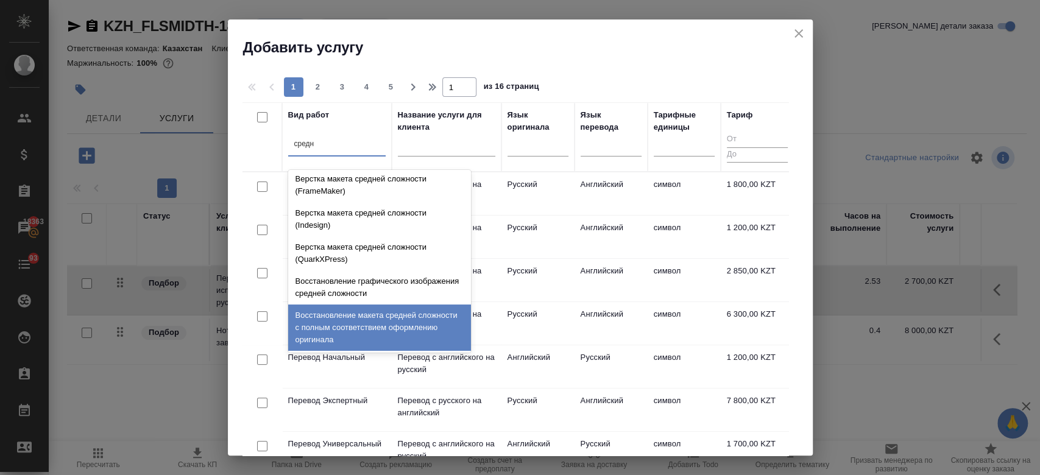
click at [402, 324] on div "Восстановление макета средней сложности с полным соответствием оформлению ориги…" at bounding box center [379, 328] width 183 height 46
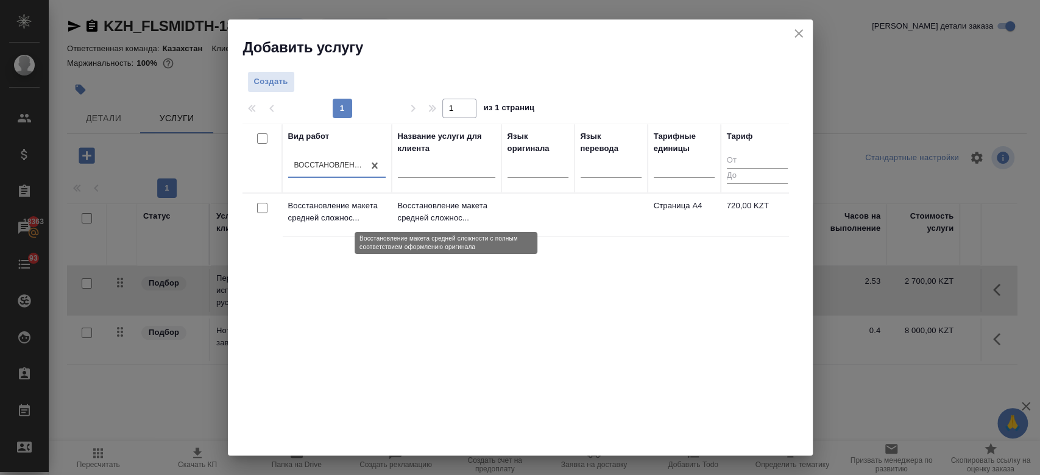
click at [450, 208] on p "Восстановление макета средней сложнос..." at bounding box center [447, 212] width 98 height 24
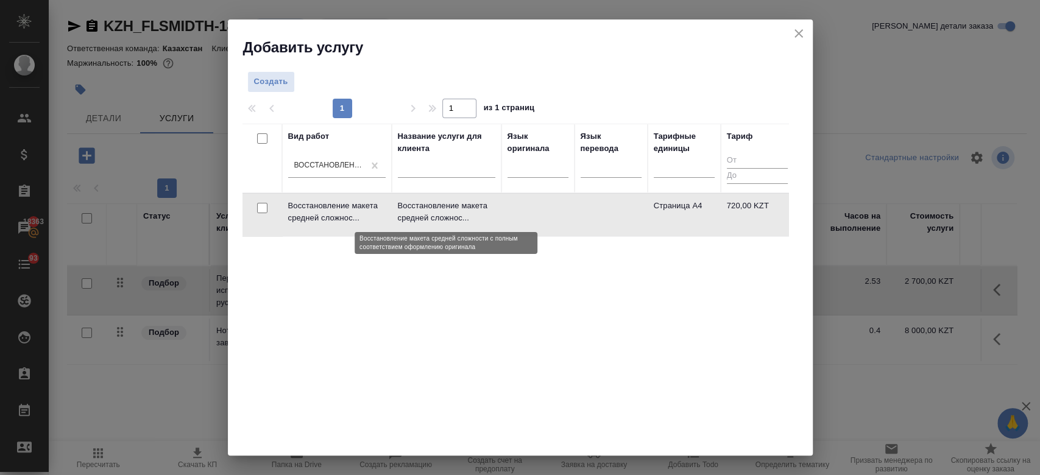
click at [450, 208] on p "Восстановление макета средней сложнос..." at bounding box center [447, 212] width 98 height 24
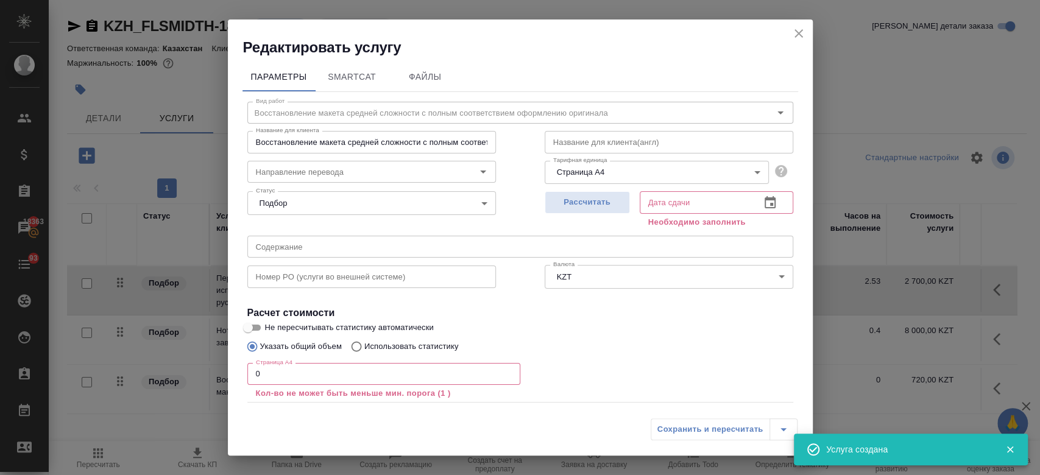
scroll to position [67, 0]
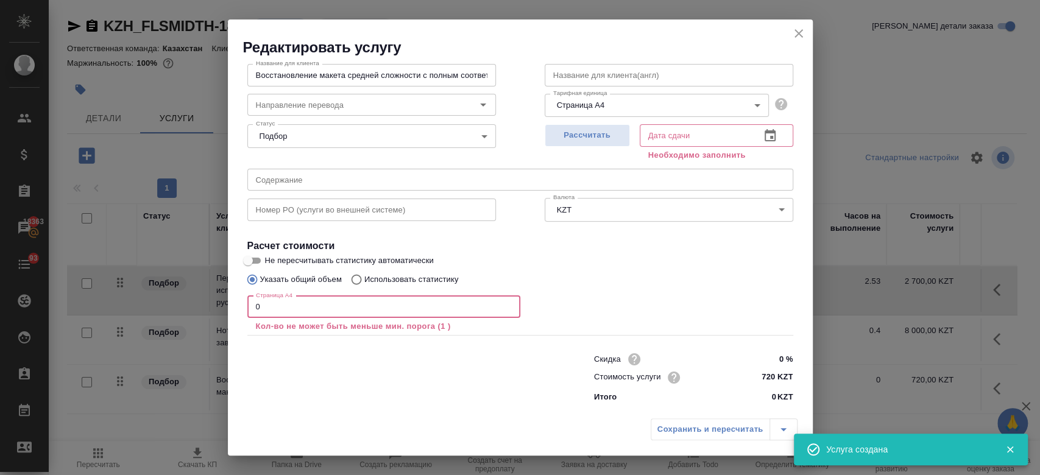
click at [351, 305] on input "0" at bounding box center [383, 307] width 273 height 22
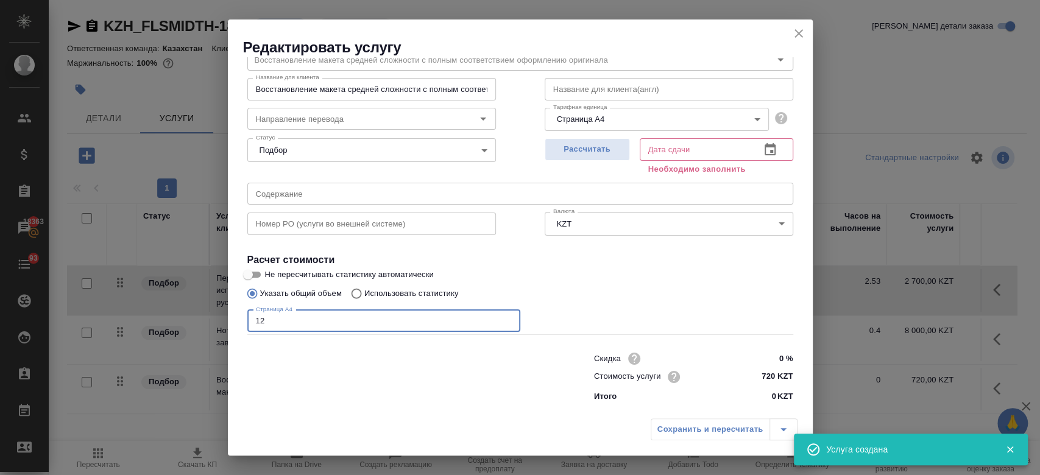
scroll to position [52, 0]
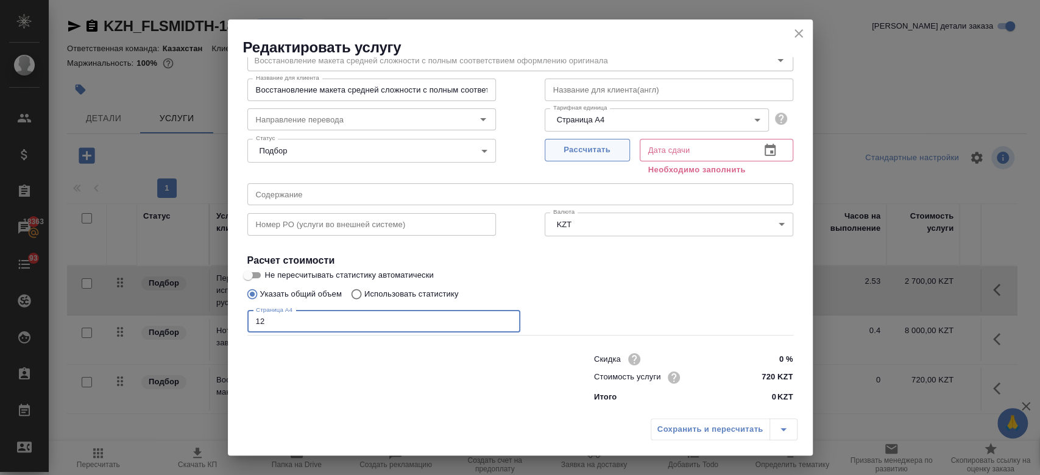
type input "12"
click at [574, 150] on span "Рассчитать" at bounding box center [588, 150] width 72 height 14
type input "23.09.2025 11:12"
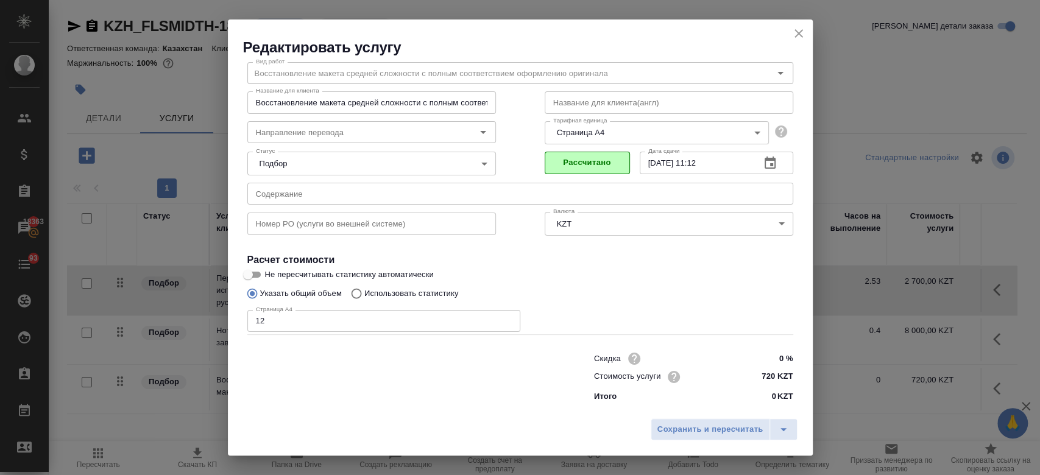
scroll to position [39, 0]
click at [664, 433] on span "Сохранить и пересчитать" at bounding box center [711, 430] width 106 height 14
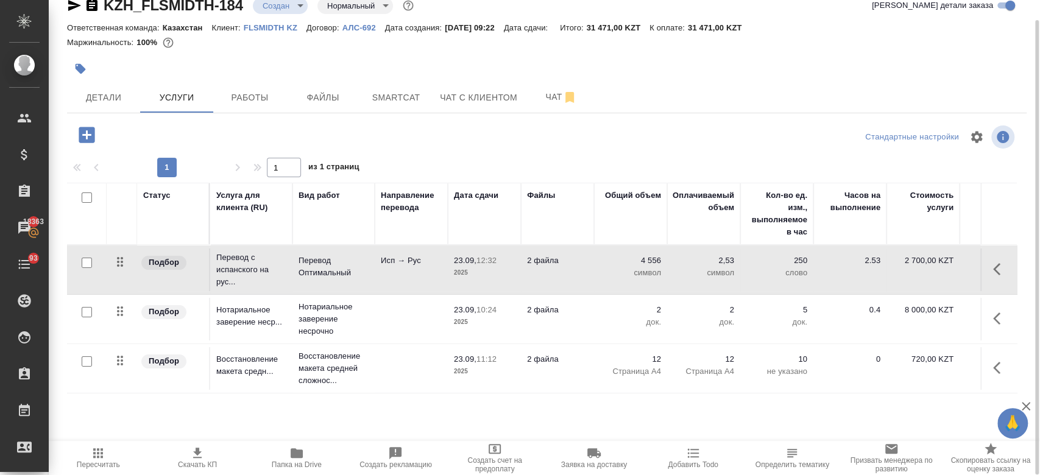
scroll to position [0, 0]
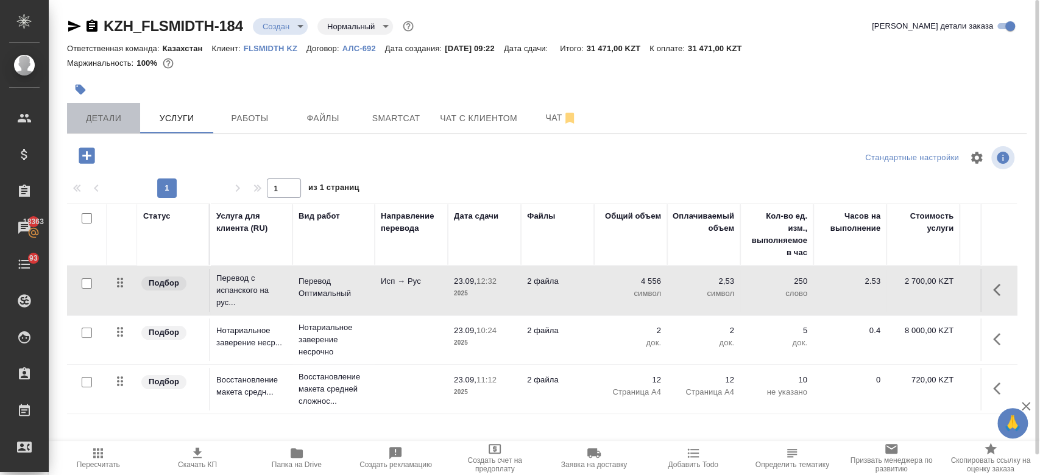
click at [108, 119] on span "Детали" at bounding box center [103, 118] width 59 height 15
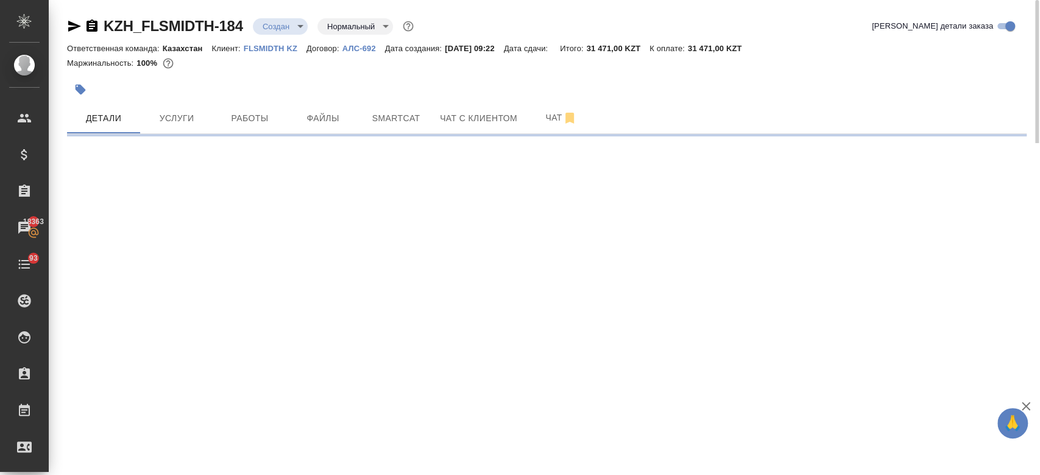
select select "RU"
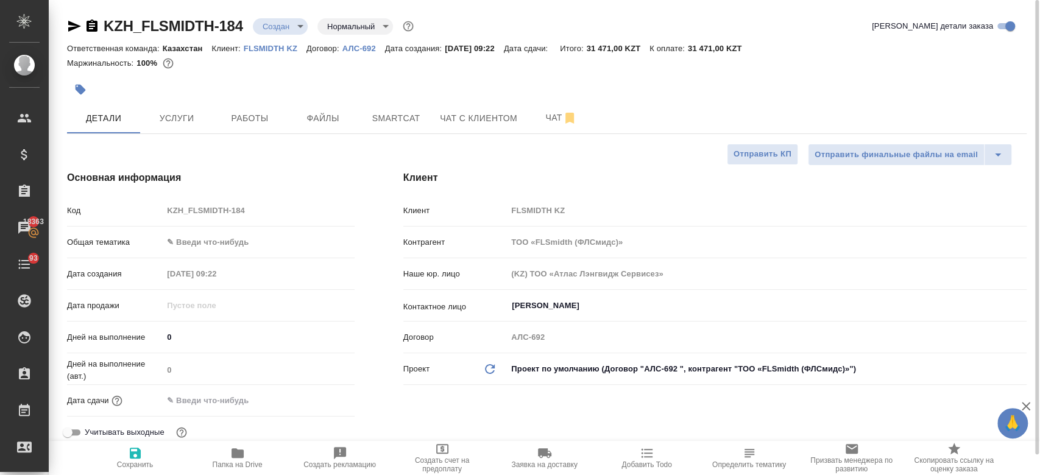
type textarea "x"
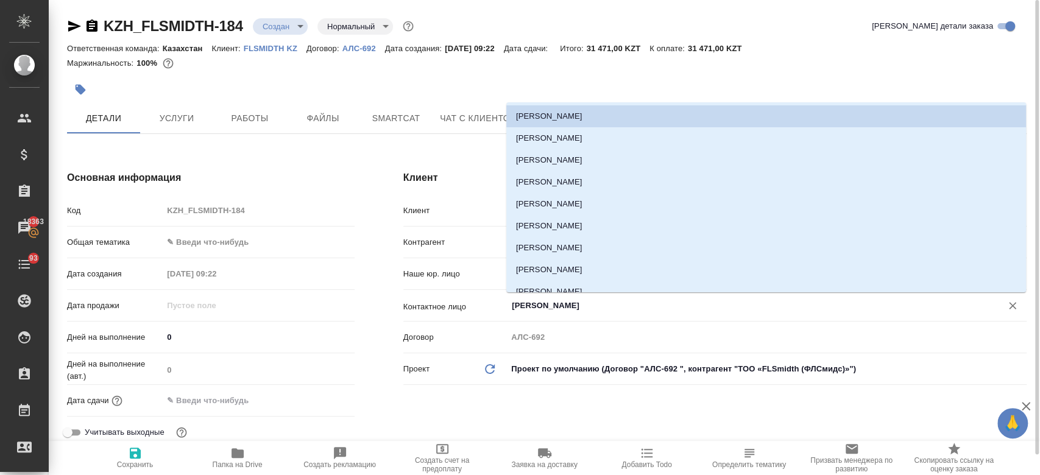
click at [558, 307] on input "Бондарева Анна" at bounding box center [747, 306] width 472 height 15
type textarea "x"
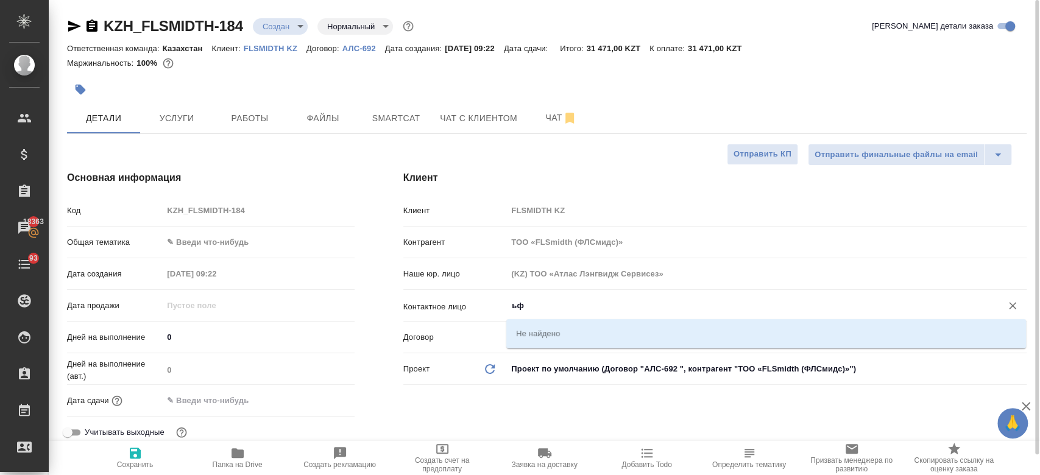
type input "ь"
type textarea "x"
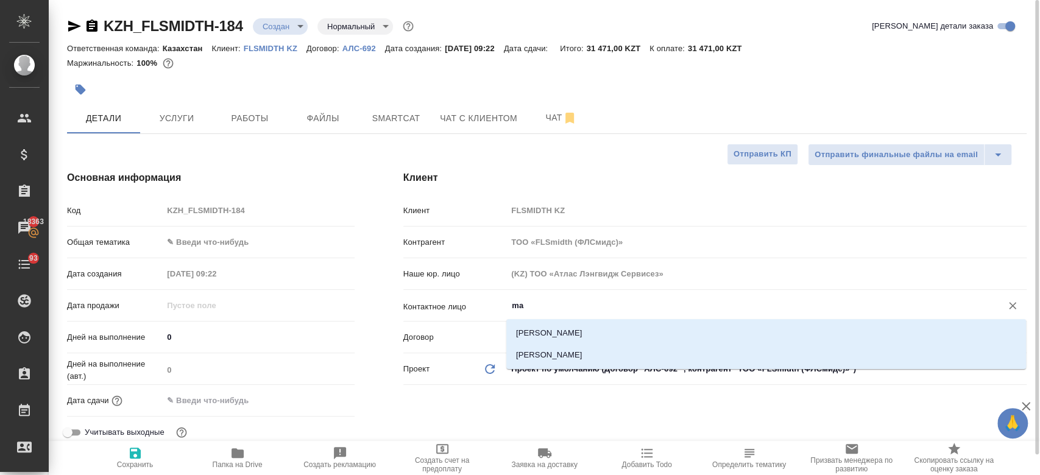
type input "m"
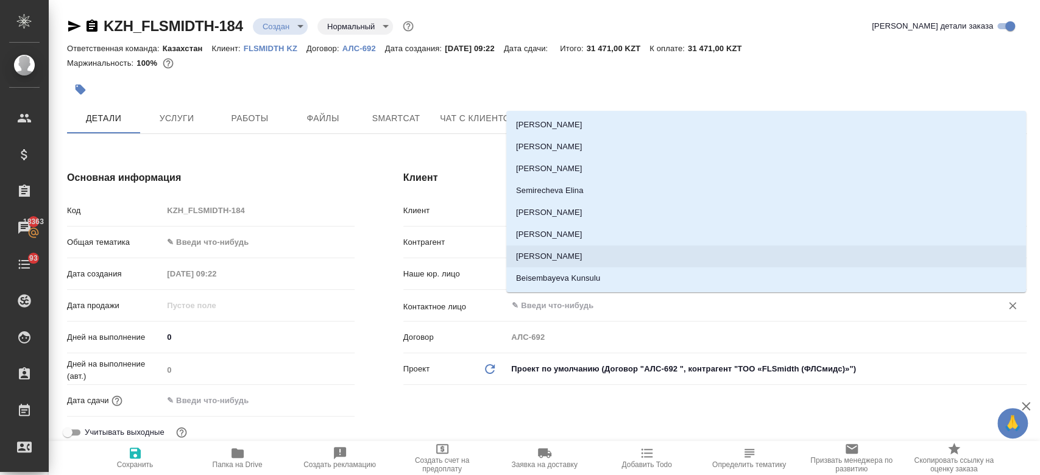
type textarea "x"
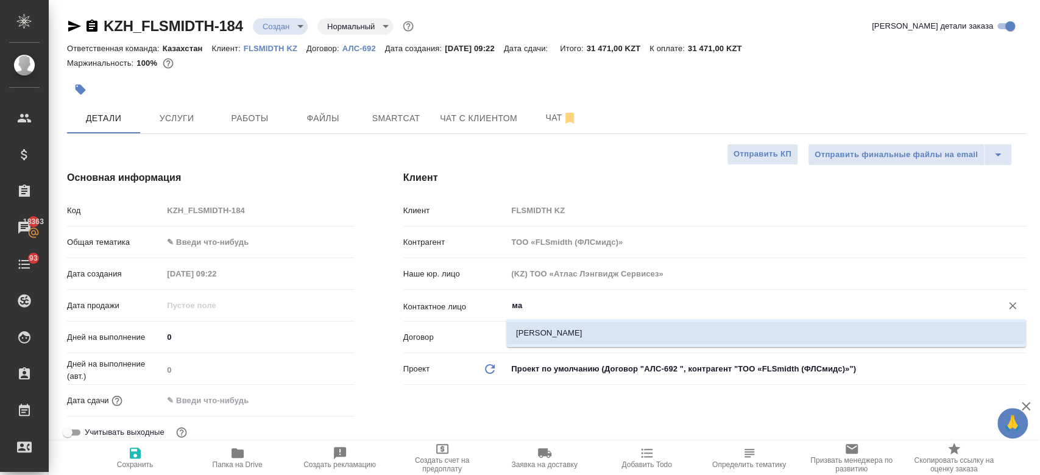
click at [539, 334] on li "Мороз Максим" at bounding box center [767, 333] width 520 height 22
type input "Мороз Максим"
type textarea "x"
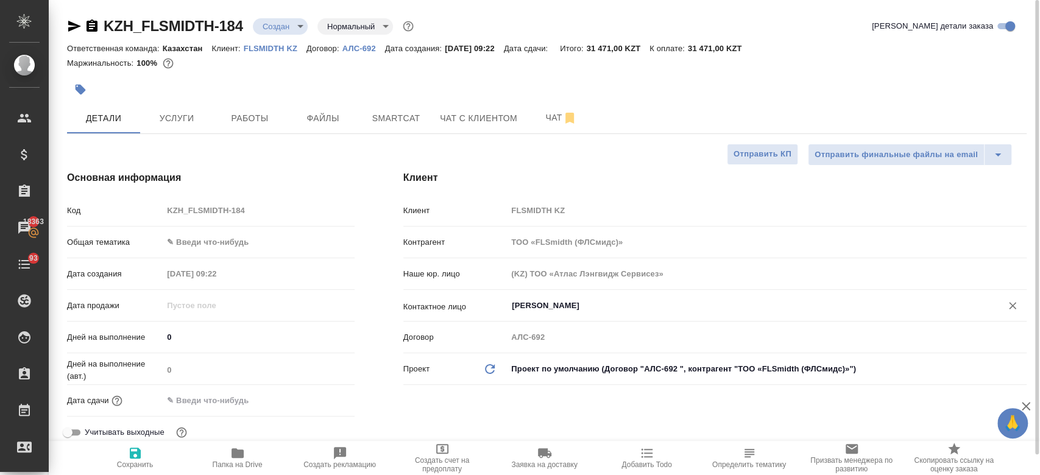
type input "Мороз Максим"
click at [123, 447] on span "Сохранить" at bounding box center [135, 457] width 88 height 23
type textarea "x"
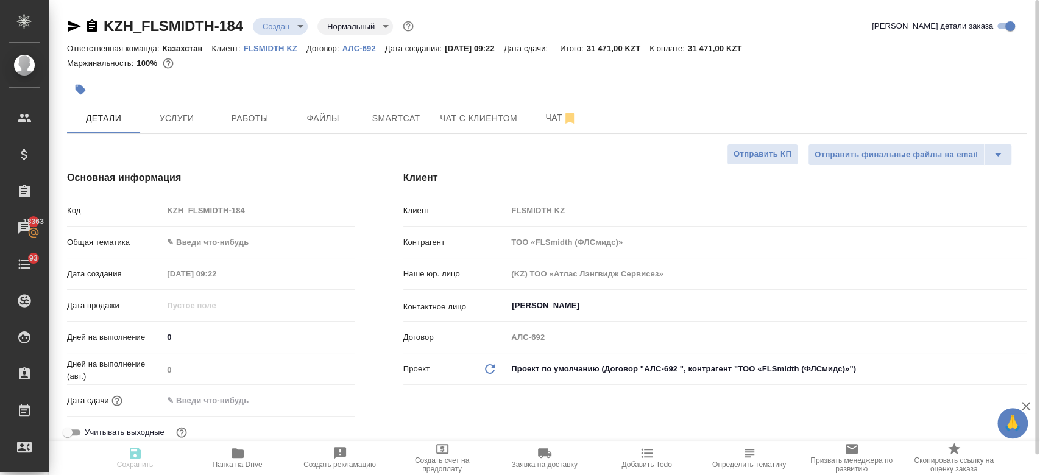
type textarea "x"
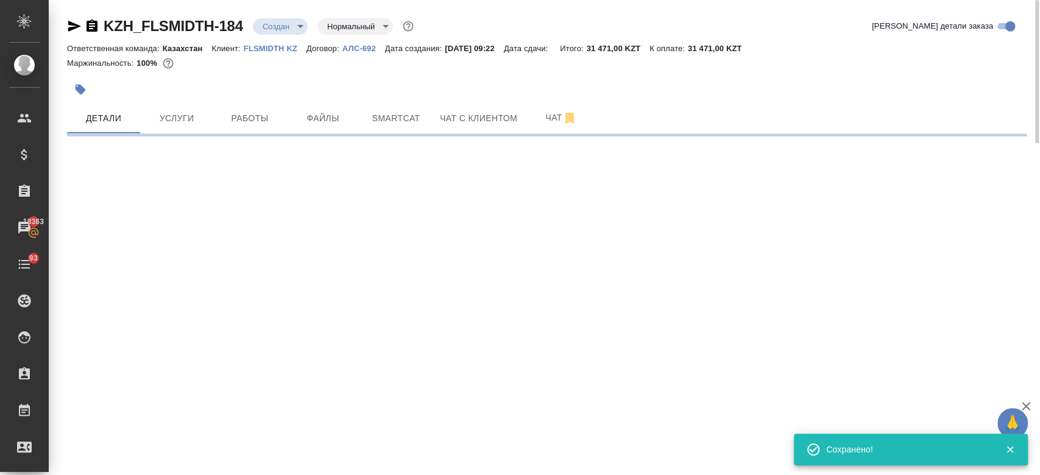
type input "holyTrinity"
select select "RU"
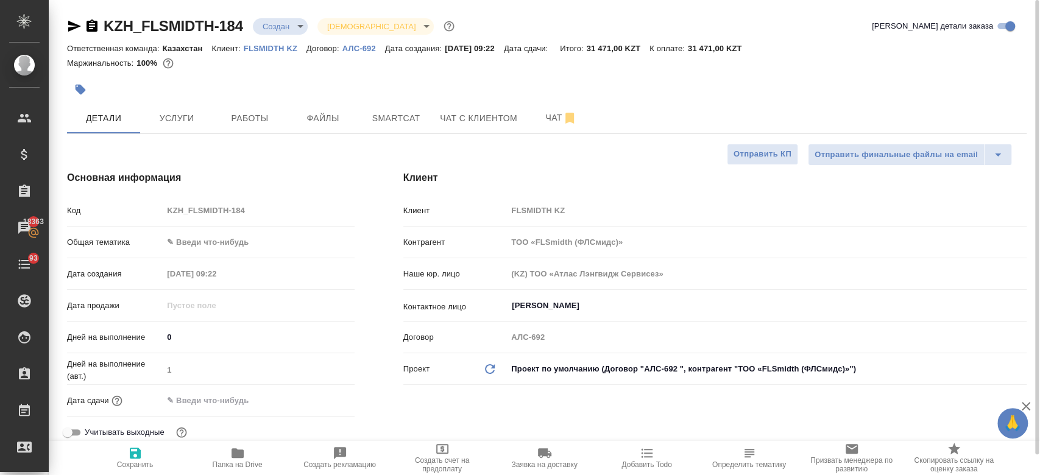
type textarea "x"
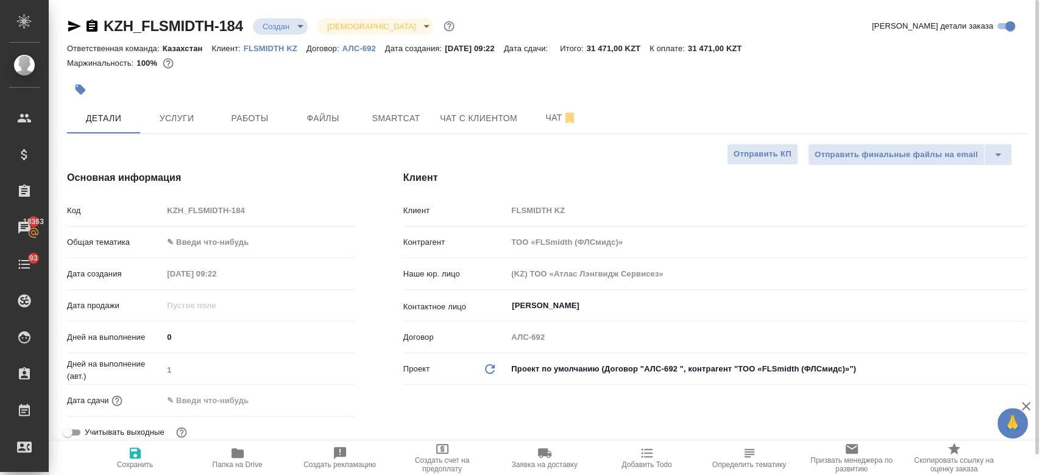
type textarea "x"
